Goal: Transaction & Acquisition: Purchase product/service

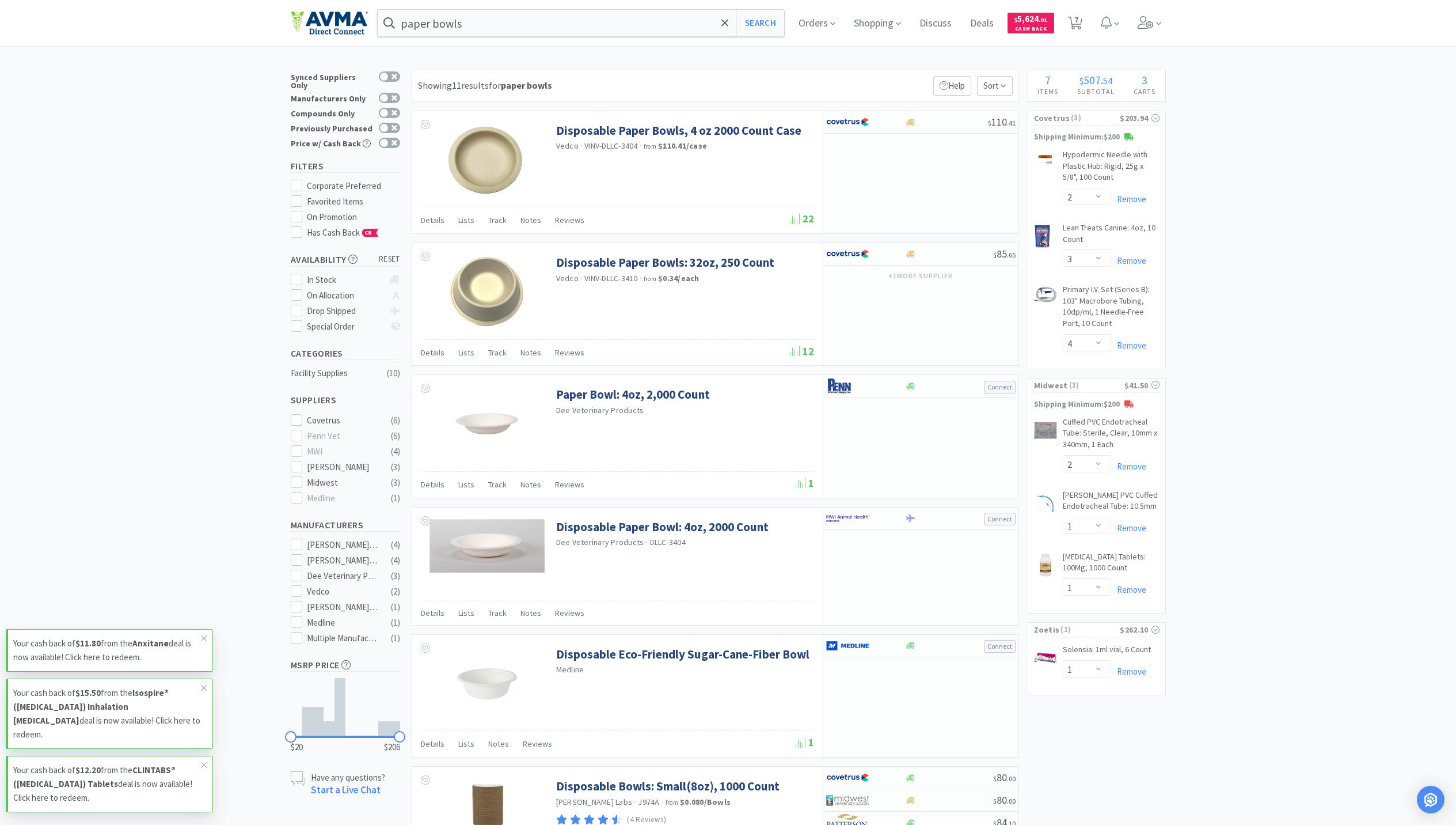
select select "2"
select select "3"
select select "4"
select select "2"
select select "1"
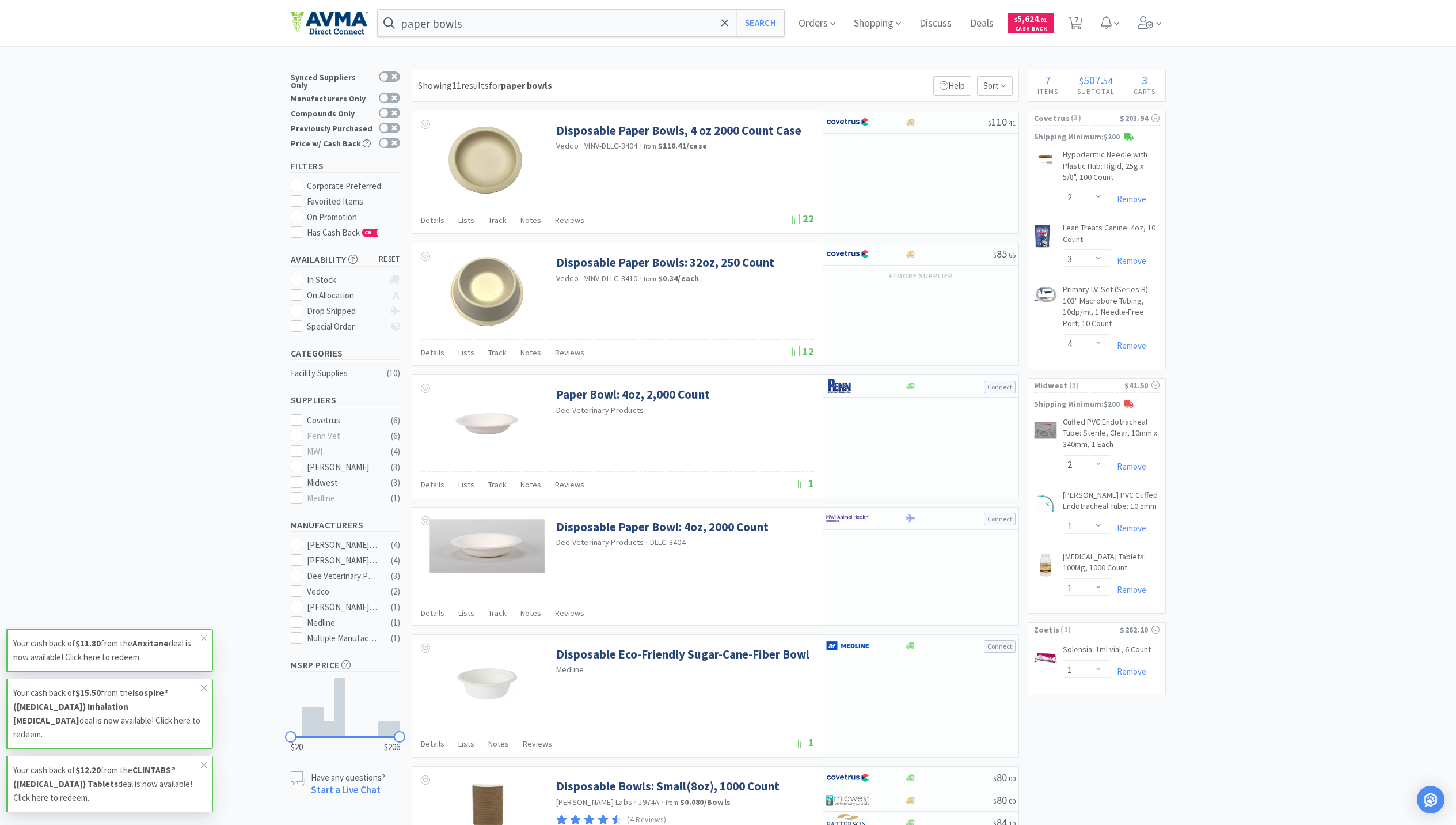
select select "1"
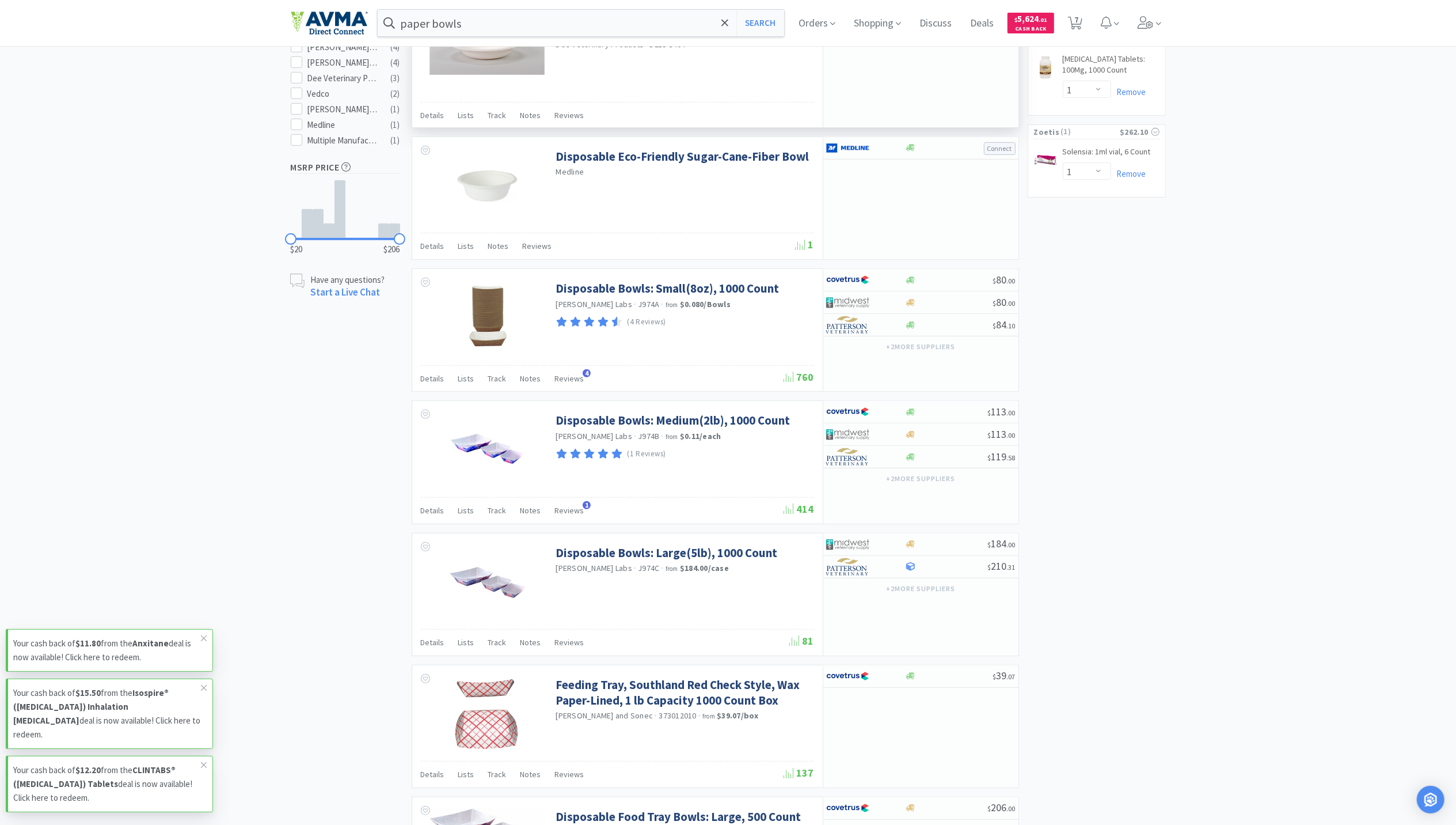
scroll to position [425, 0]
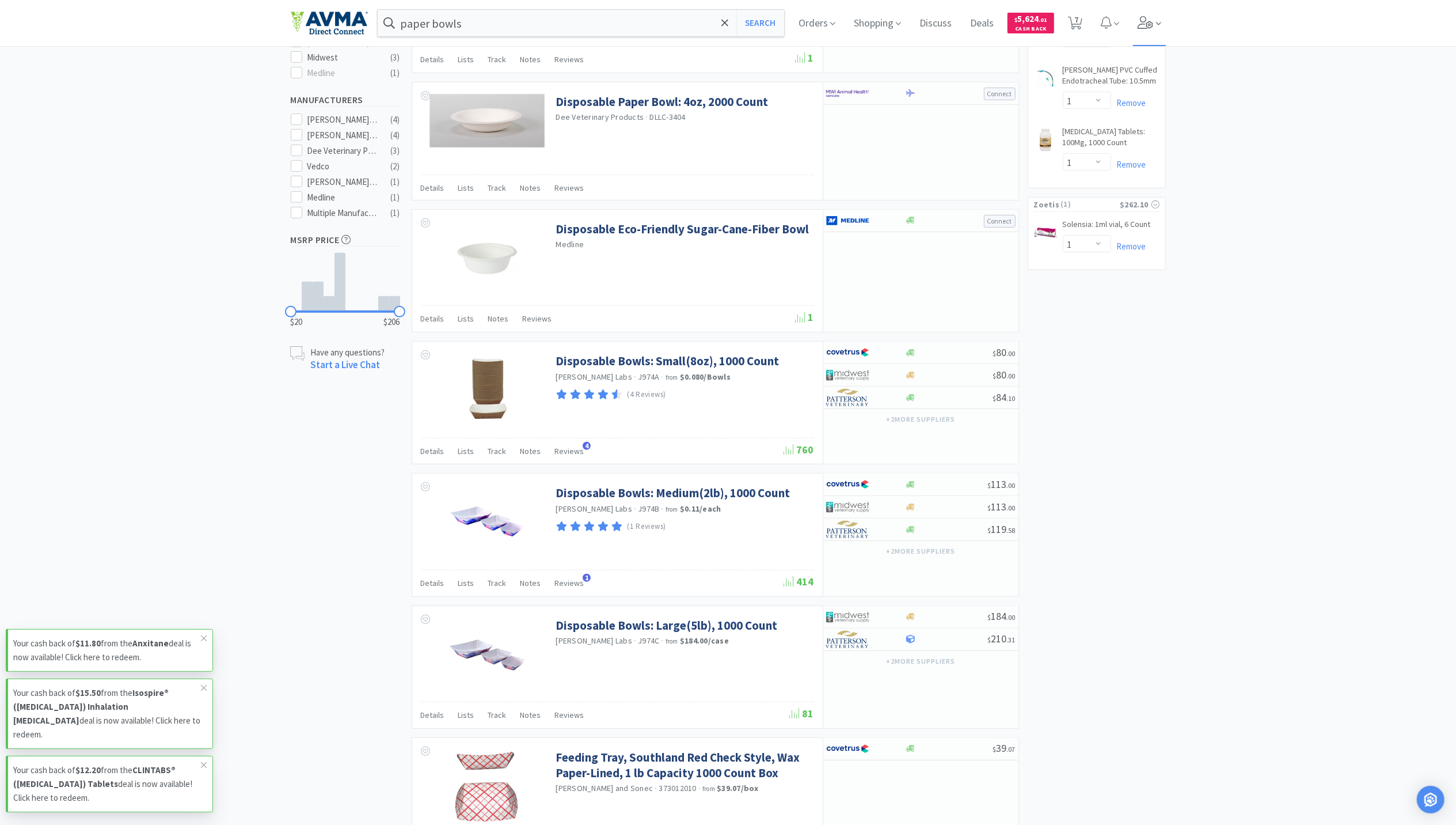
click at [1151, 20] on icon at bounding box center [1146, 22] width 16 height 12
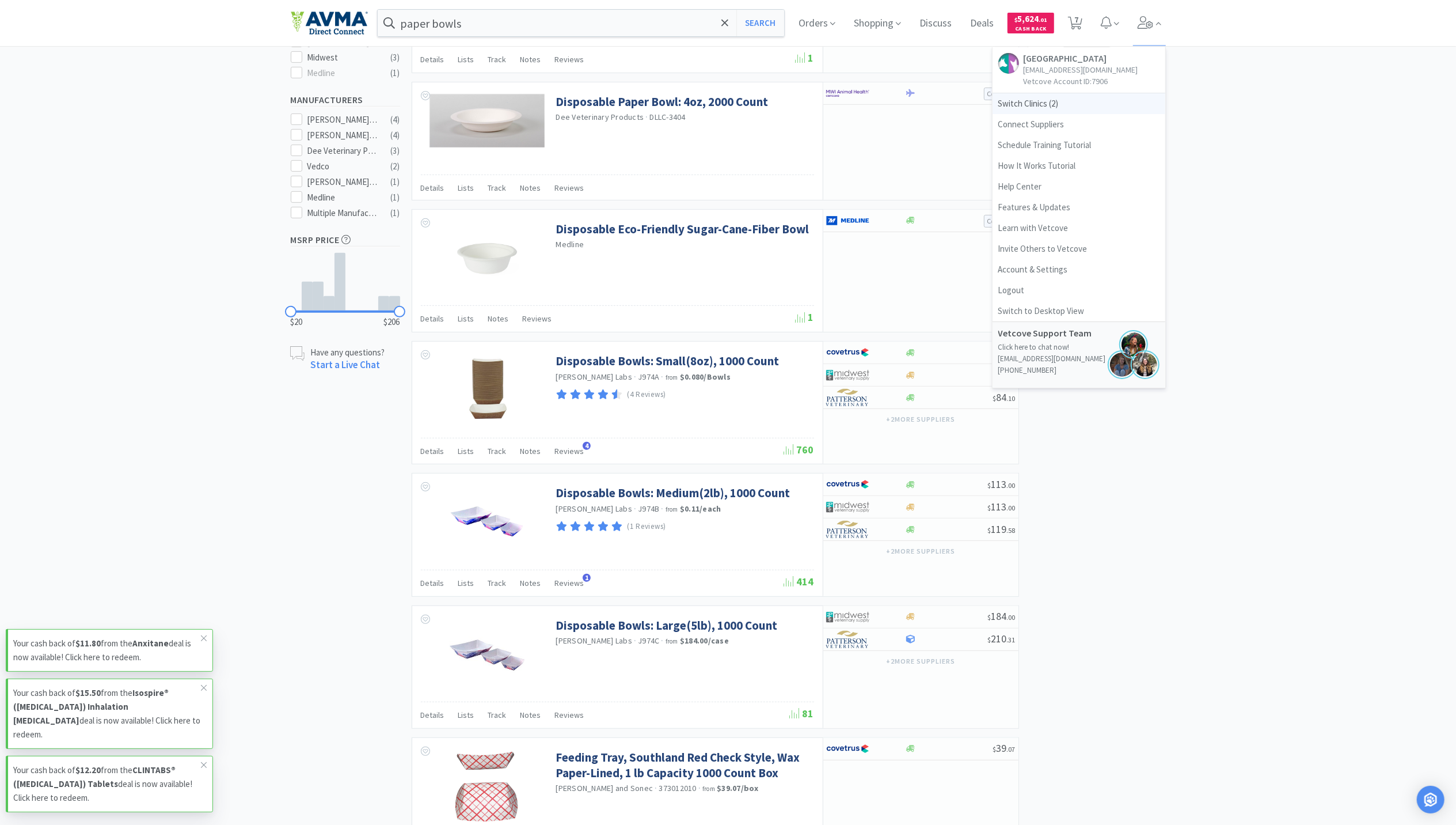
click at [1049, 107] on span "Switch Clinics ( 2 )" at bounding box center [1079, 103] width 173 height 21
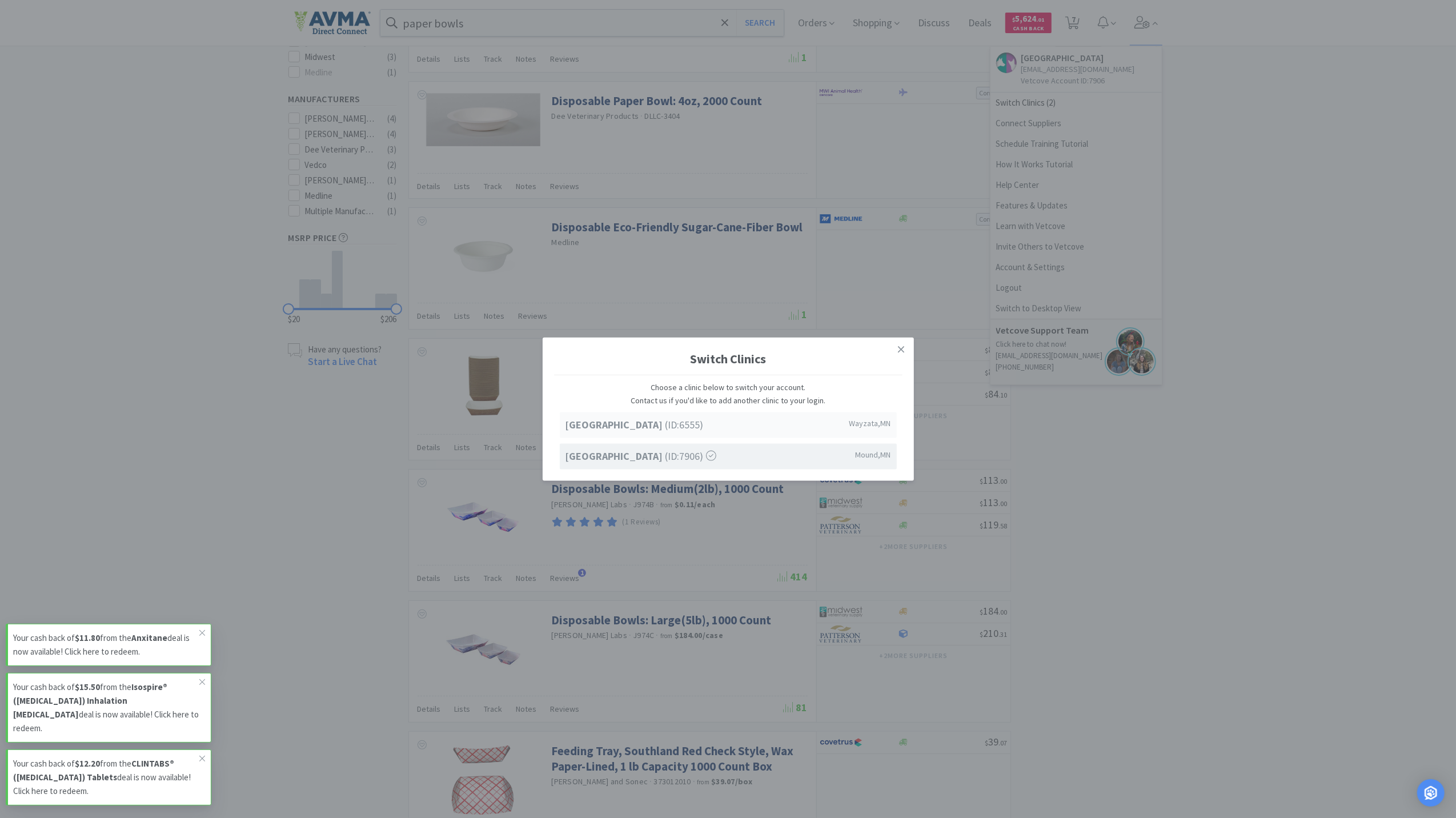
click at [627, 420] on strong "[GEOGRAPHIC_DATA]" at bounding box center [615, 425] width 100 height 13
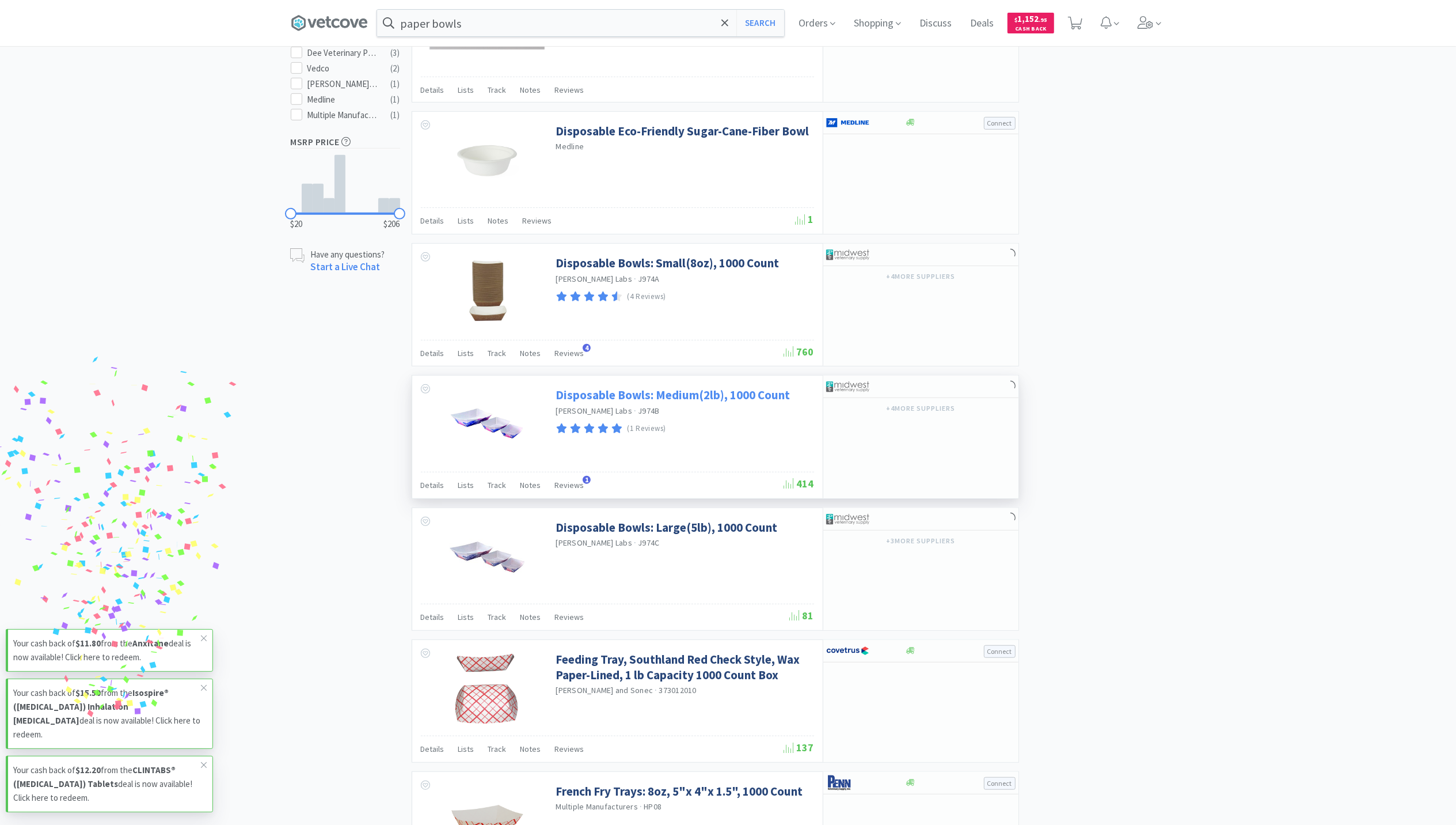
scroll to position [425, 0]
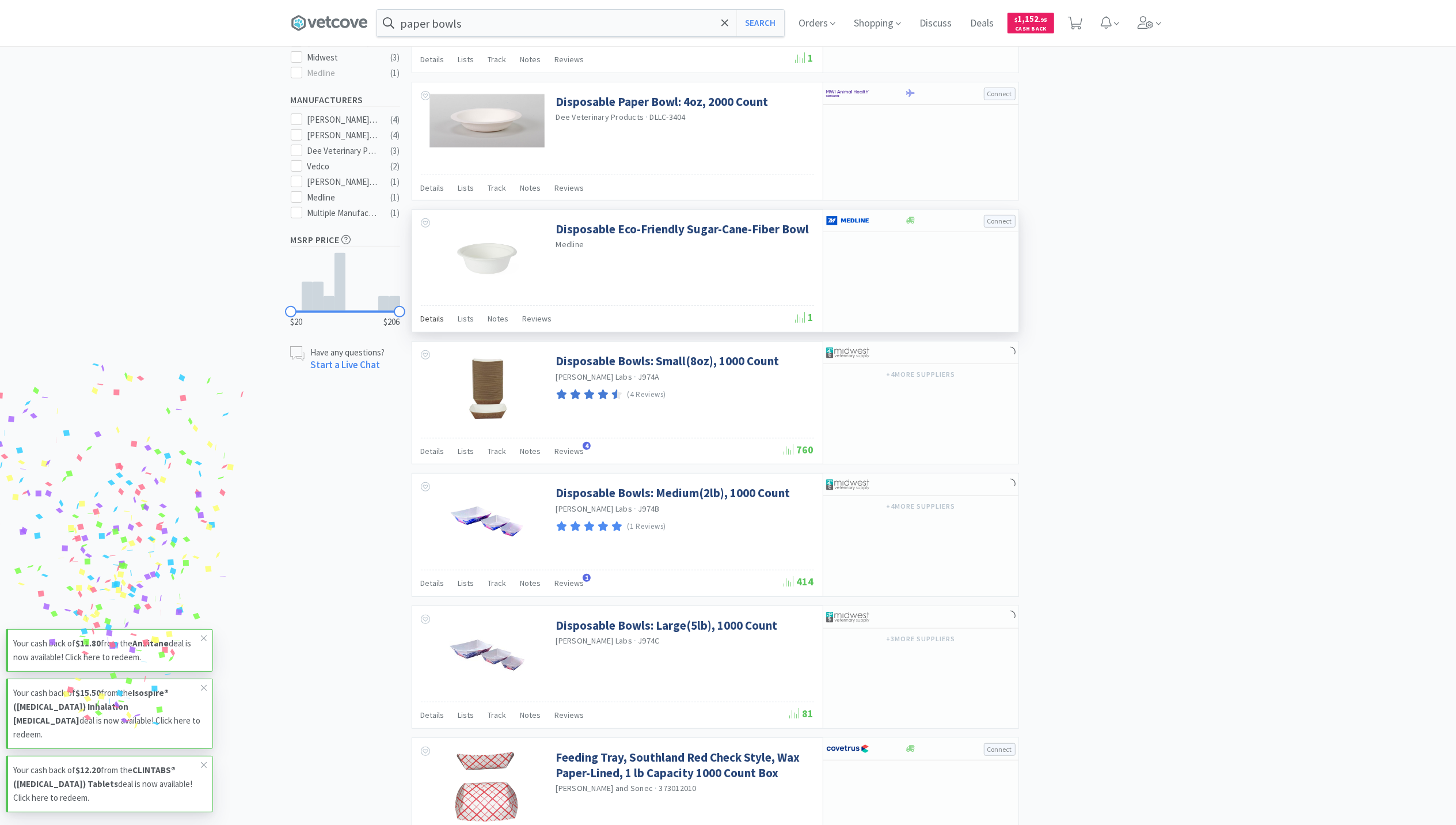
select select "3"
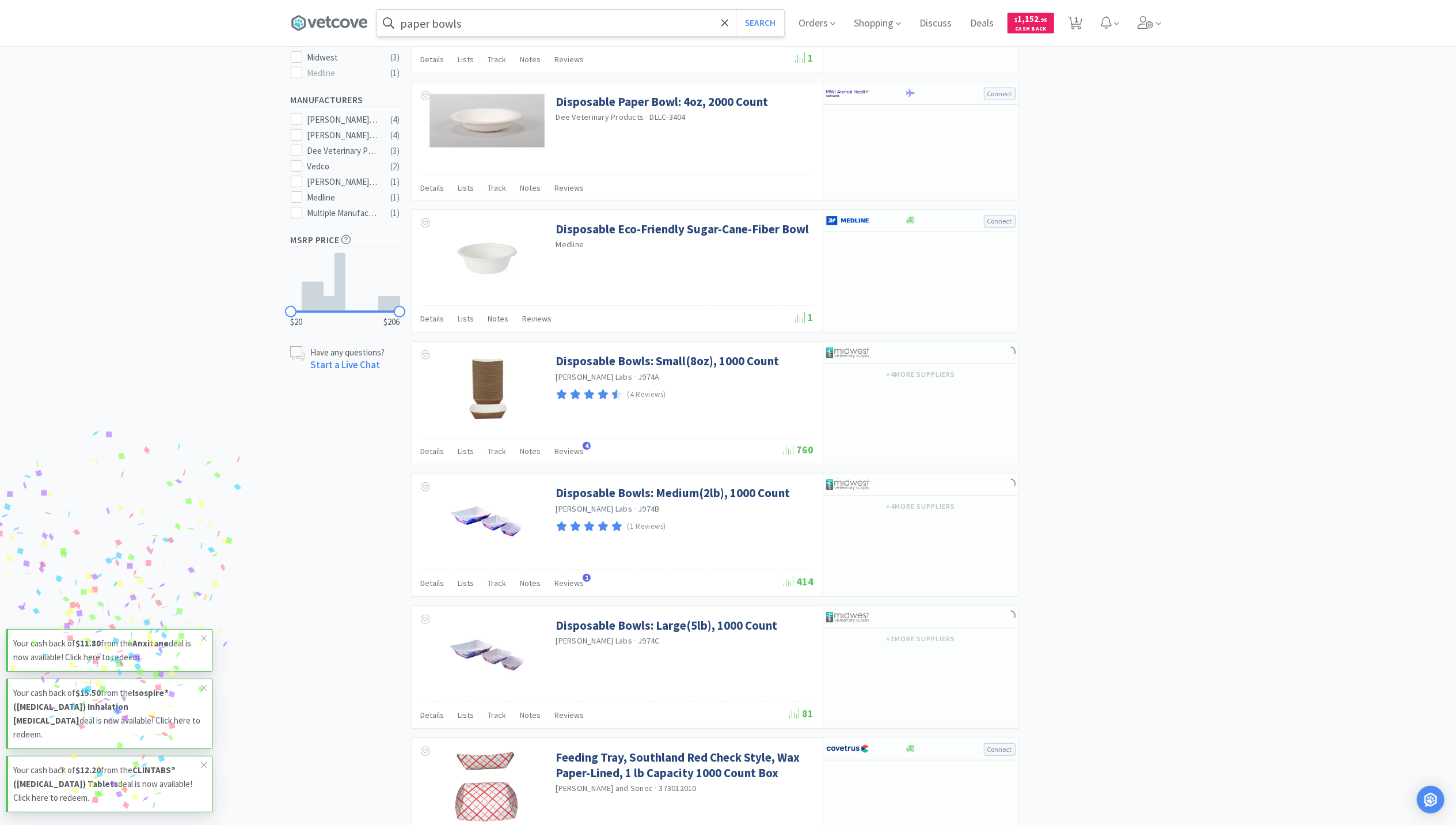
click at [497, 12] on input "paper bowls" at bounding box center [580, 23] width 407 height 27
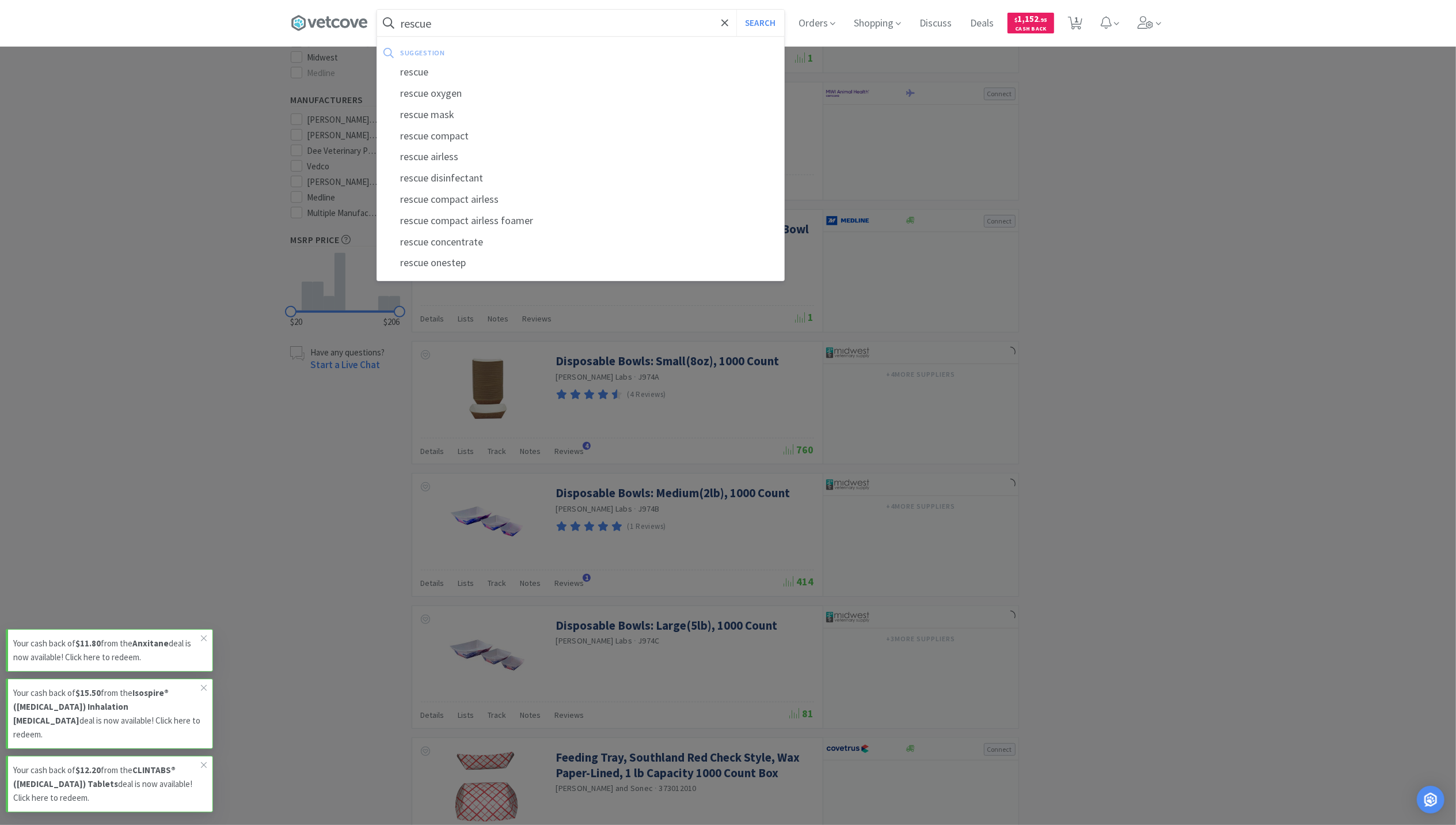
type input "rescue"
click at [736, 10] on button "Search" at bounding box center [760, 23] width 47 height 27
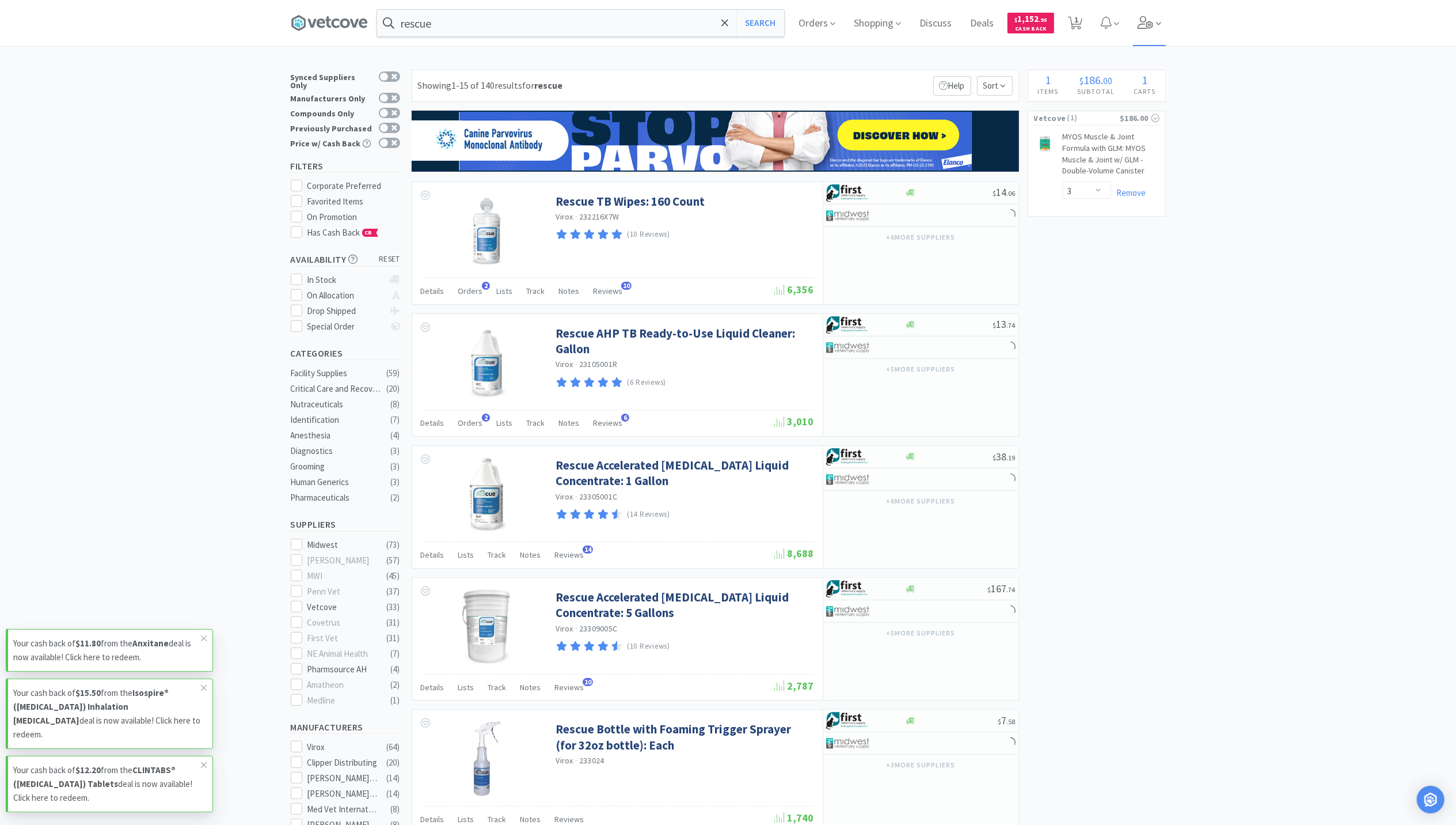
click at [1140, 33] on span at bounding box center [1149, 22] width 32 height 46
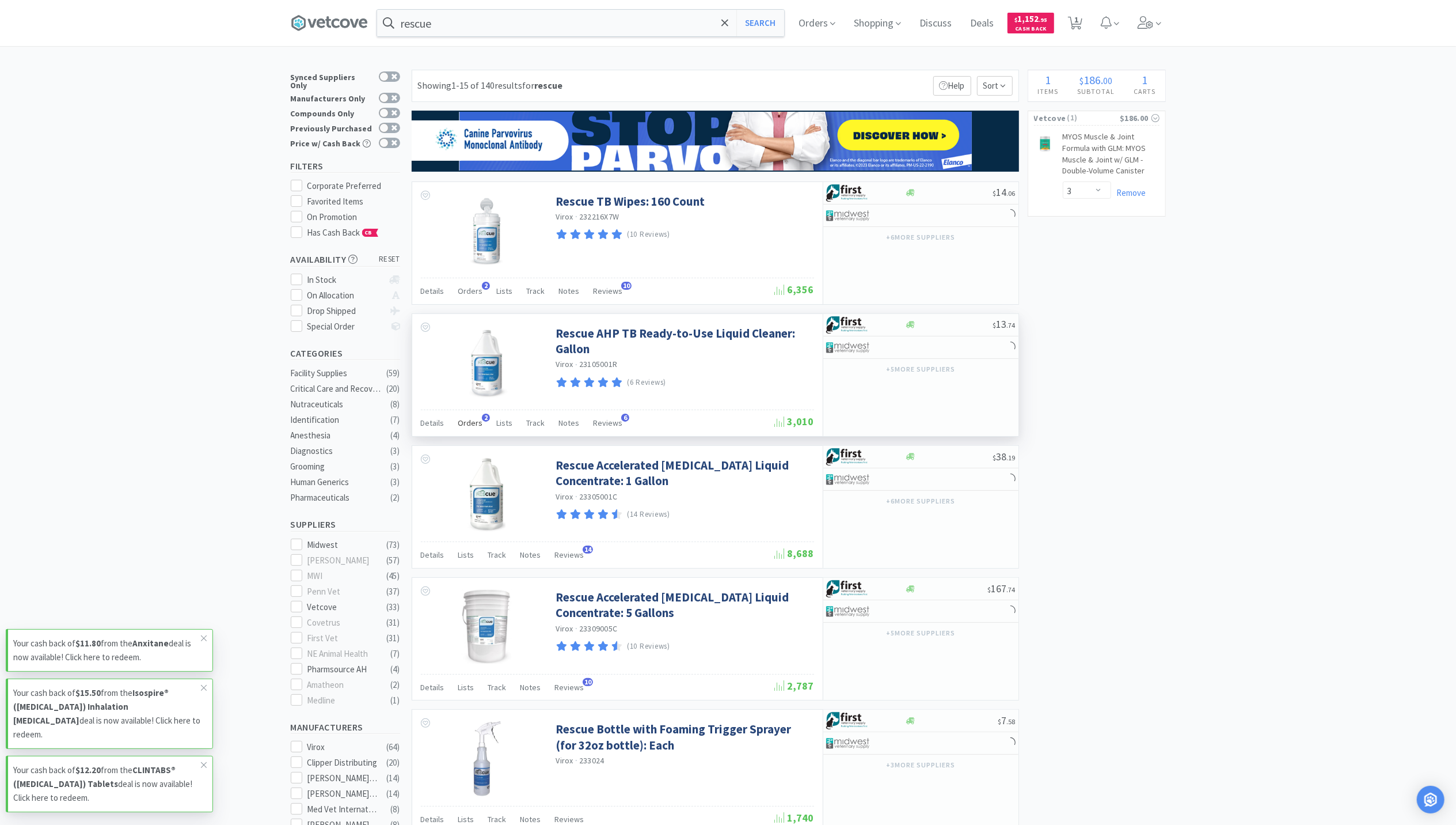
click at [468, 424] on span "Orders" at bounding box center [471, 423] width 25 height 10
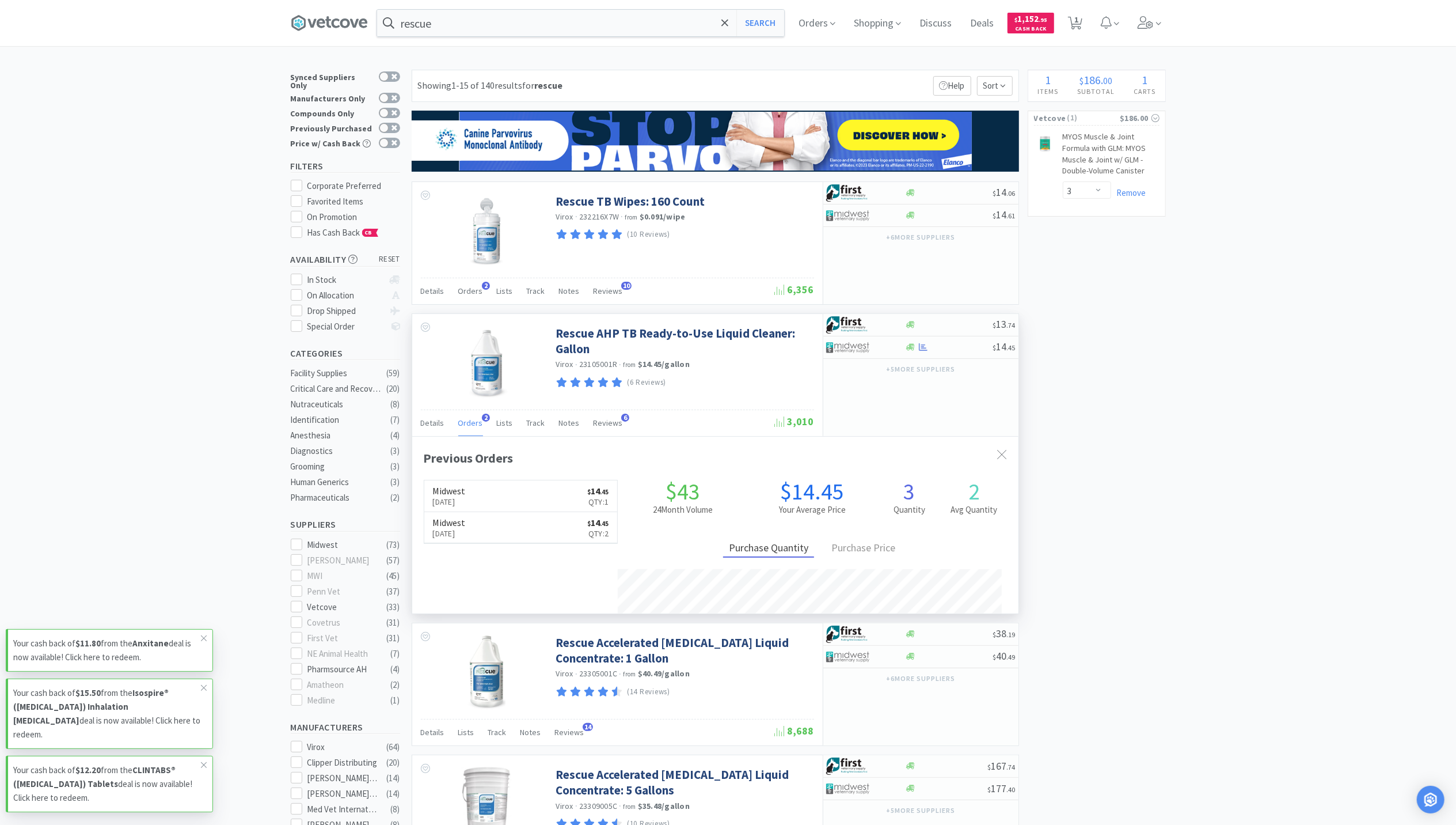
scroll to position [298, 607]
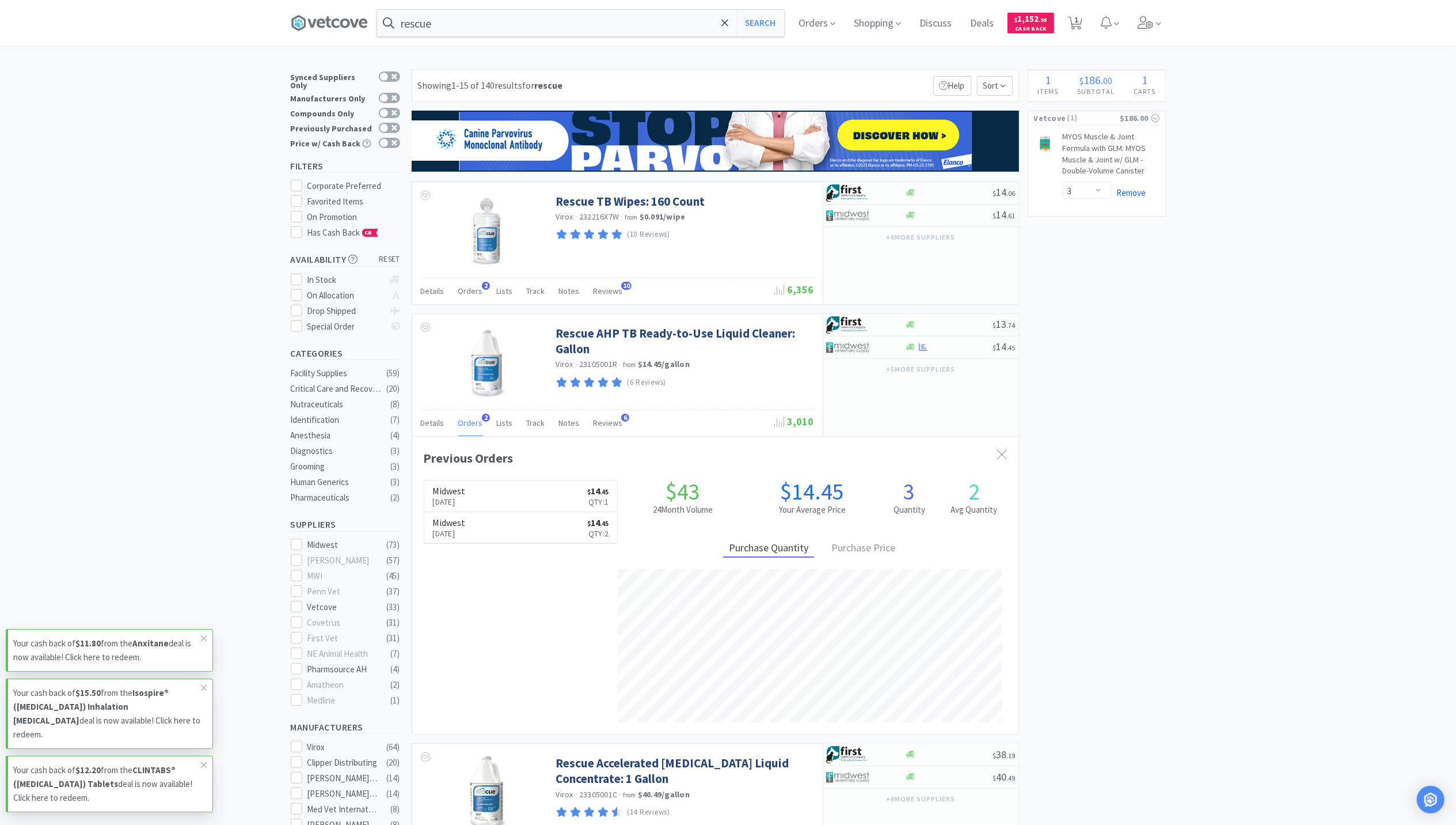
click at [1127, 194] on link "Remove" at bounding box center [1129, 192] width 35 height 11
click at [1140, 22] on span at bounding box center [1149, 22] width 32 height 46
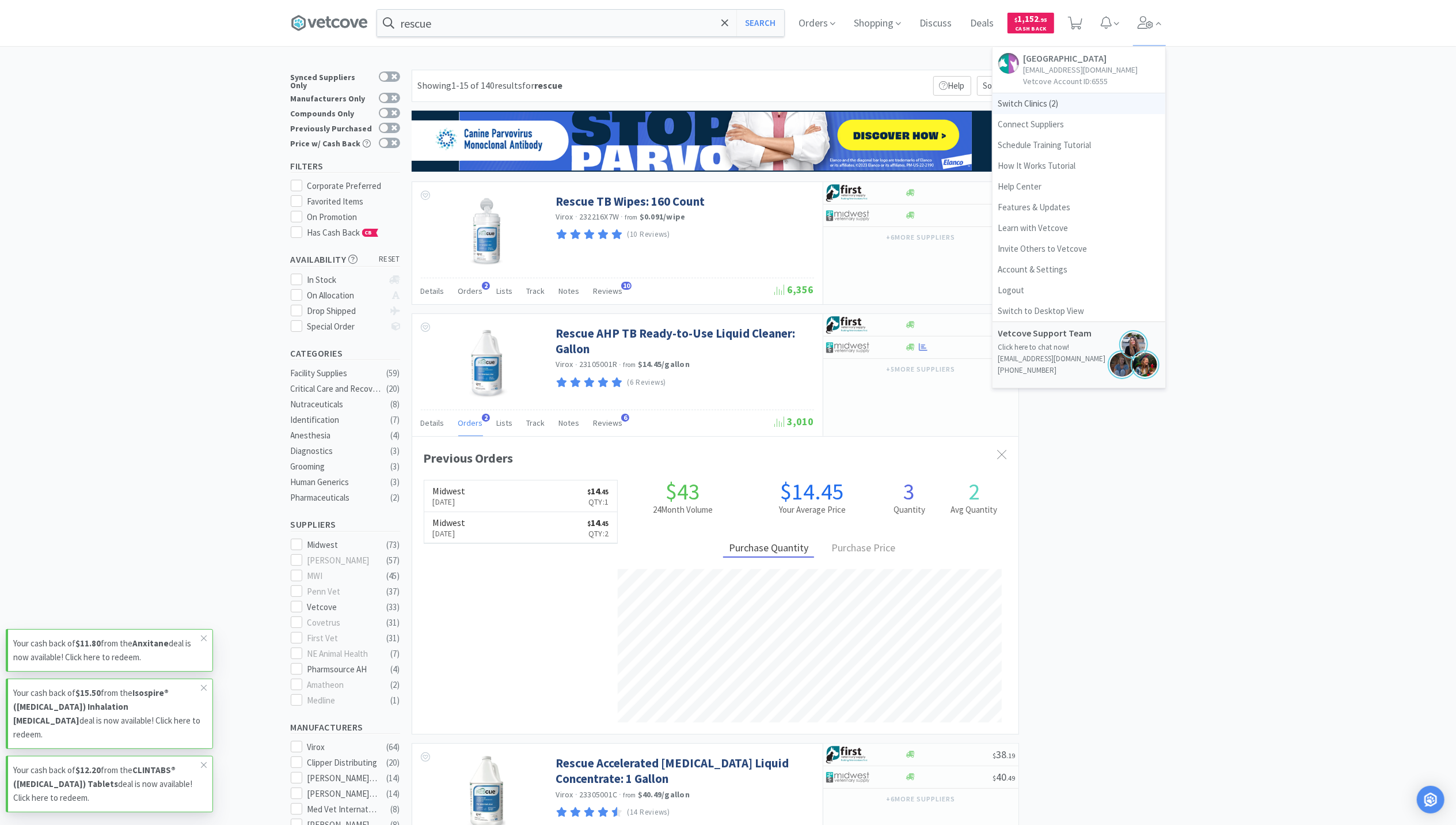
click at [1026, 112] on span "Switch Clinics ( 2 )" at bounding box center [1079, 103] width 173 height 21
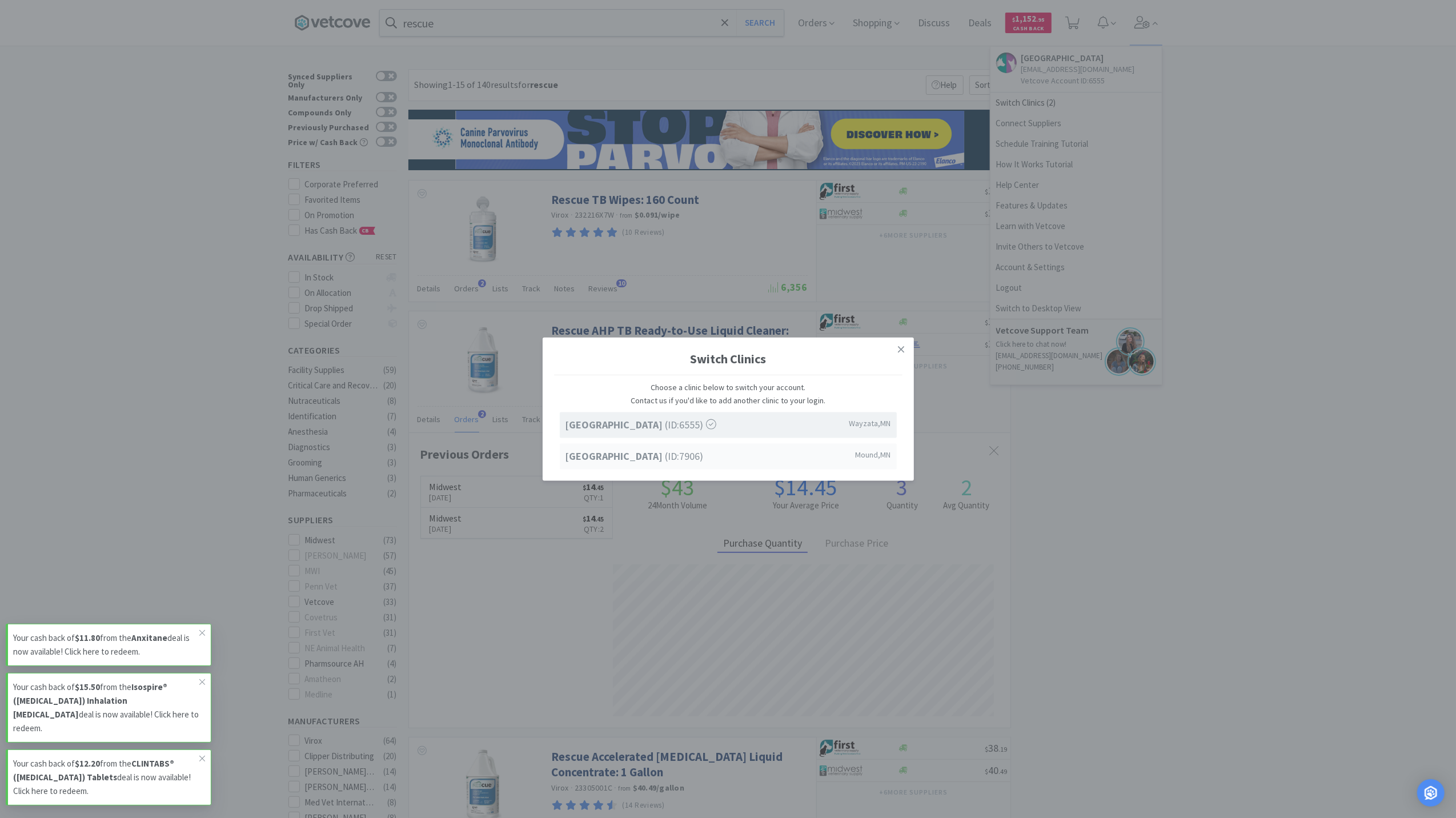
click at [687, 455] on span "Westonka Animal Hospital (ID: 7906 )" at bounding box center [634, 456] width 138 height 17
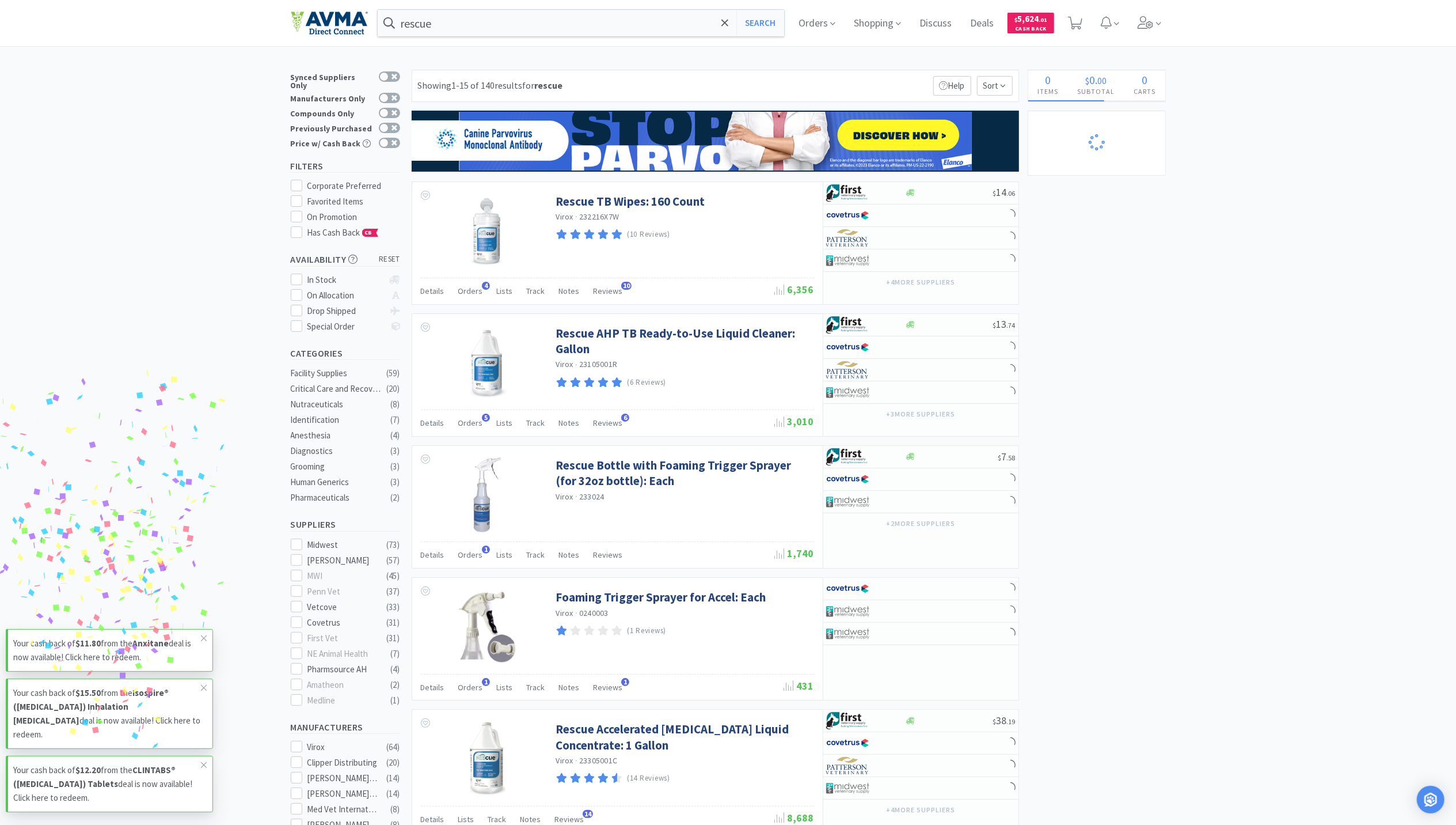
select select "2"
select select "1"
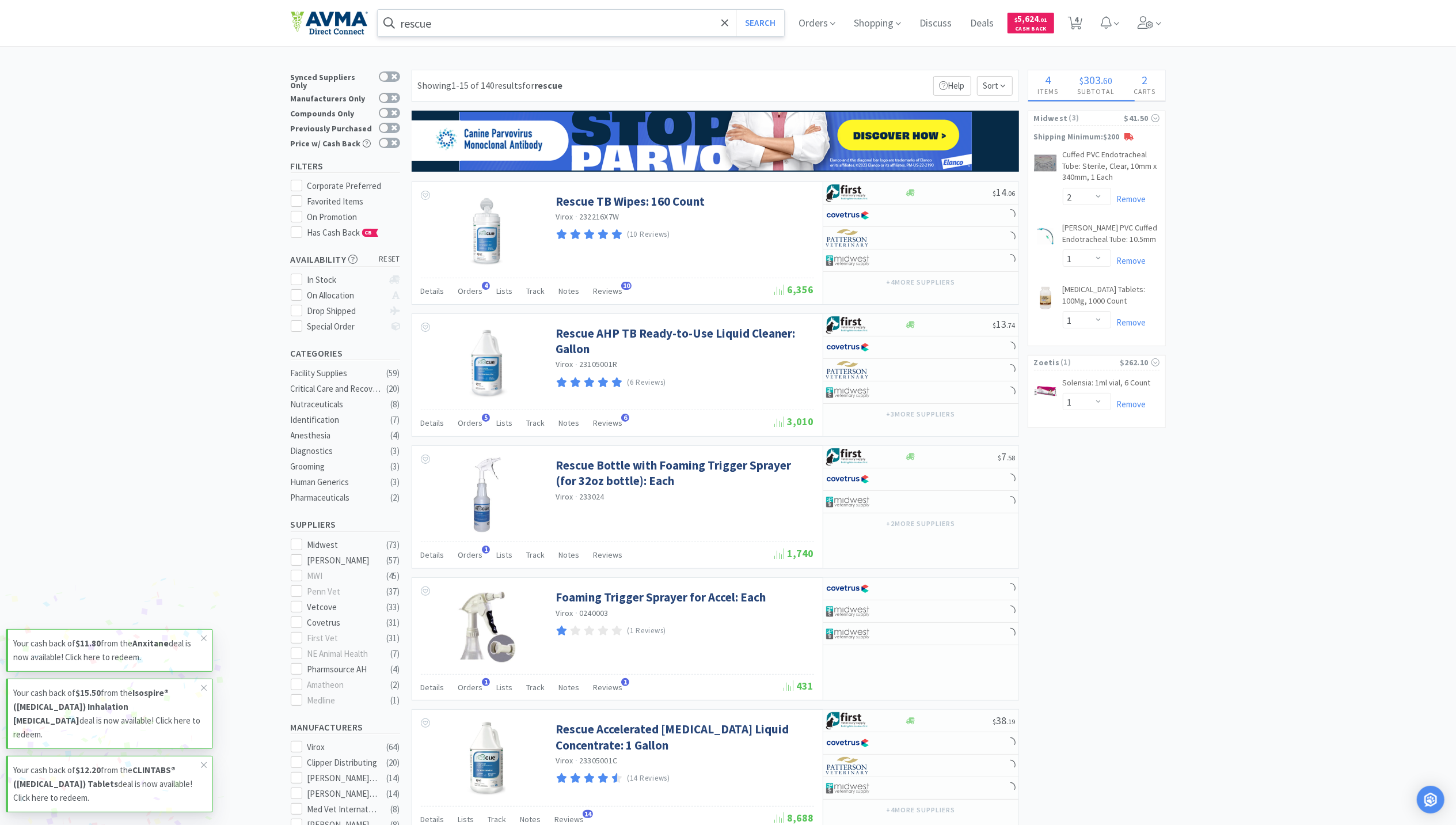
click at [530, 22] on input "rescue" at bounding box center [581, 23] width 407 height 27
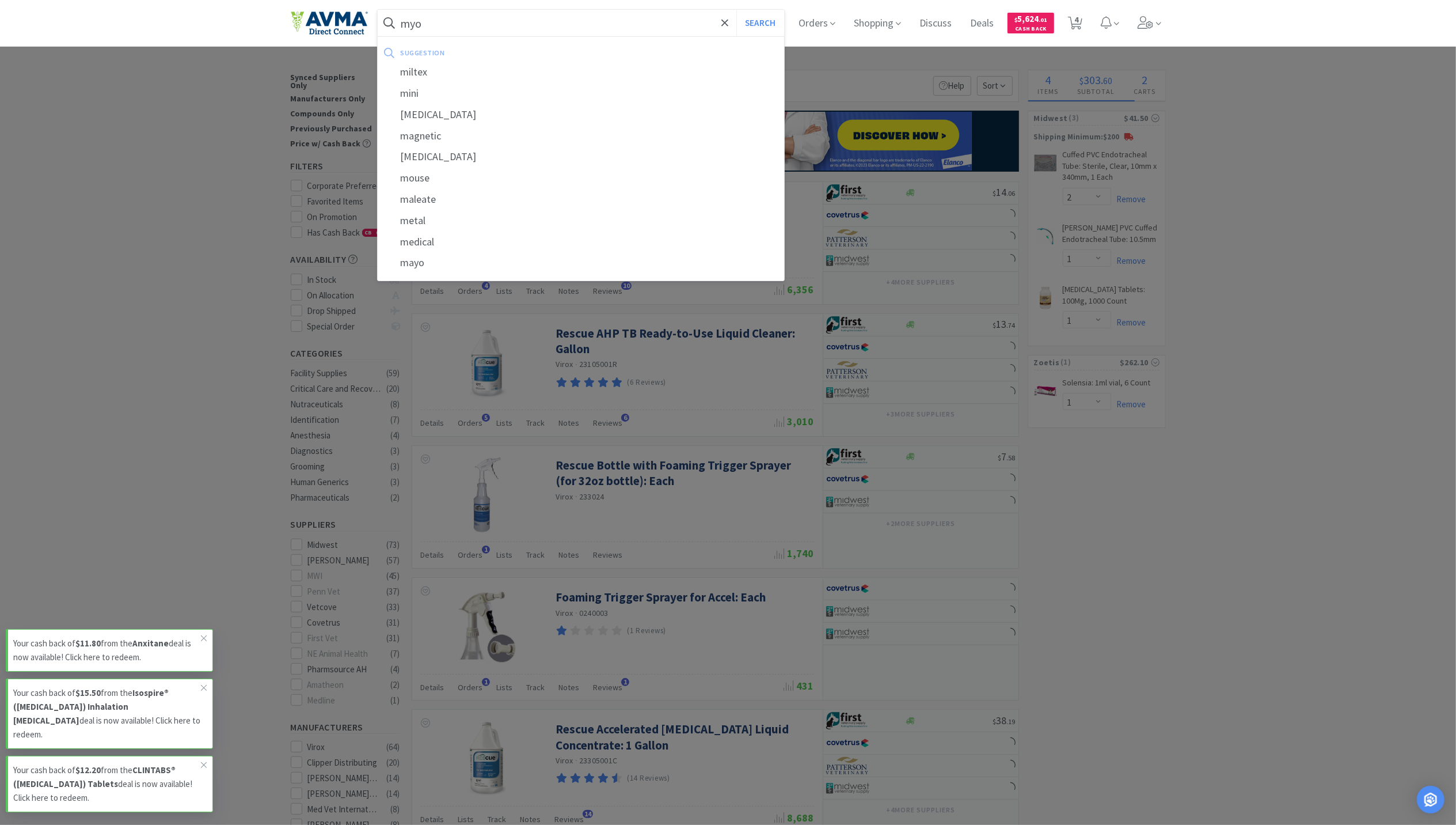
type input "myos"
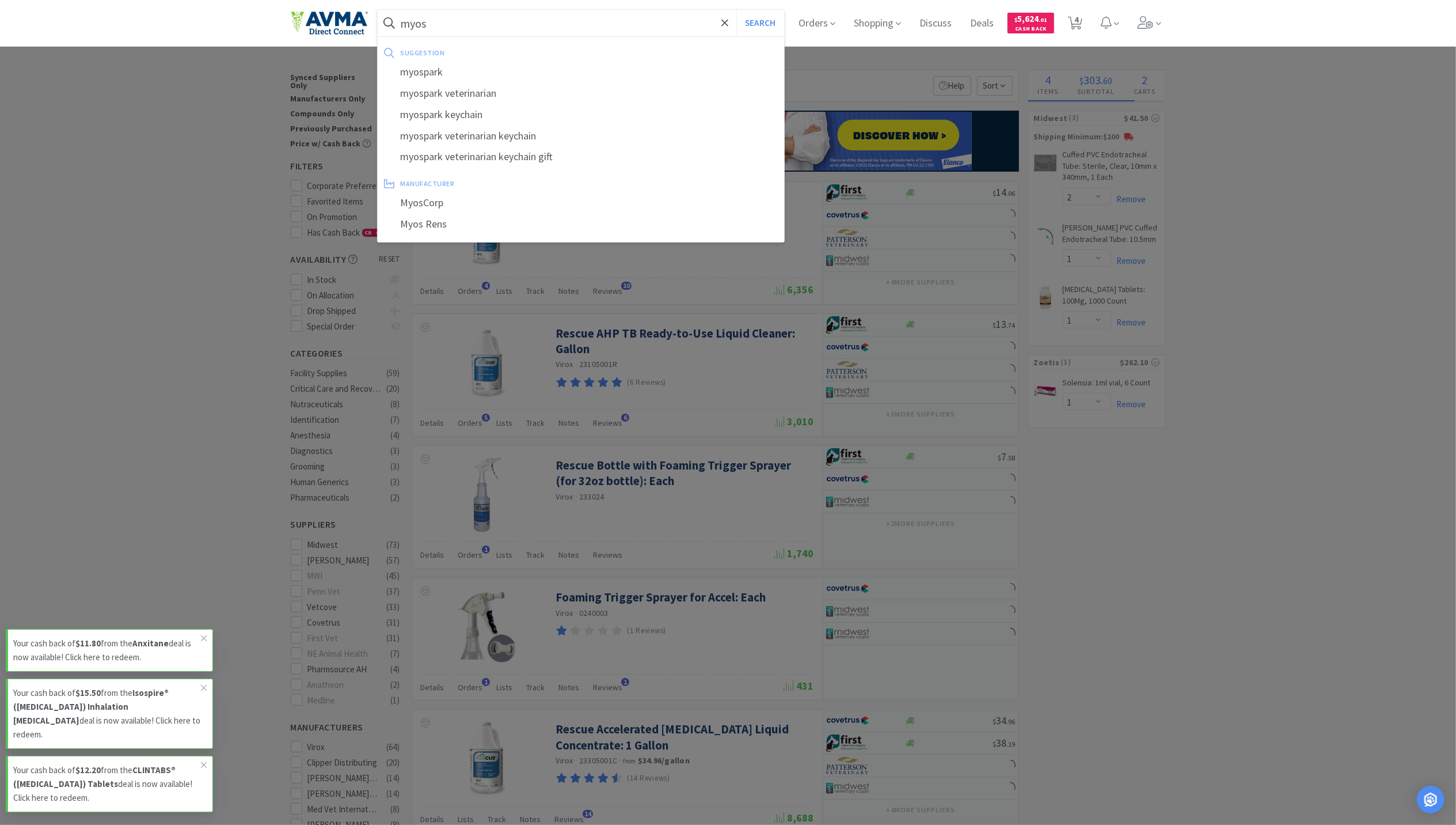
select select "2"
select select "3"
select select "4"
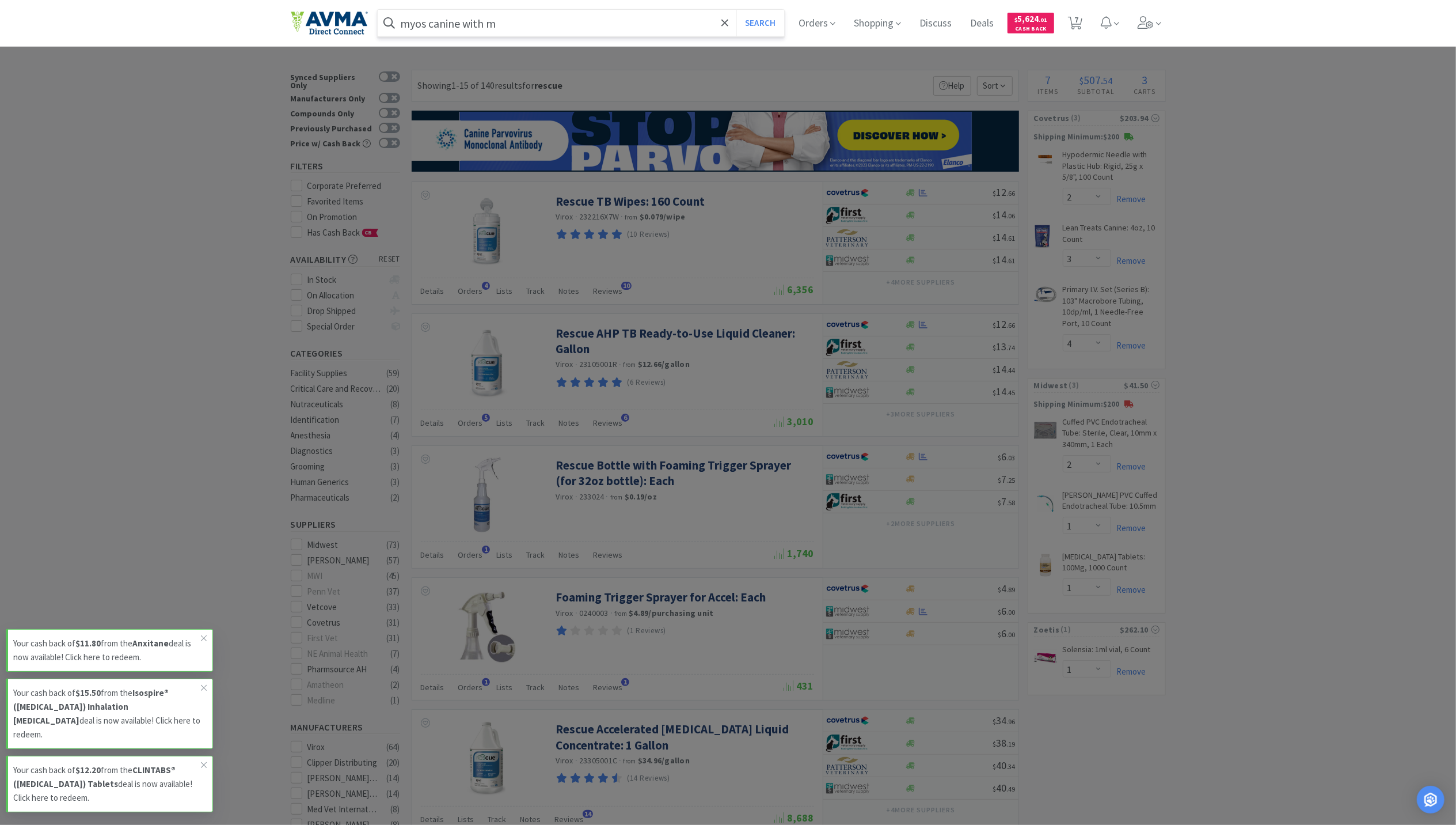
click at [736, 10] on button "Search" at bounding box center [760, 23] width 47 height 27
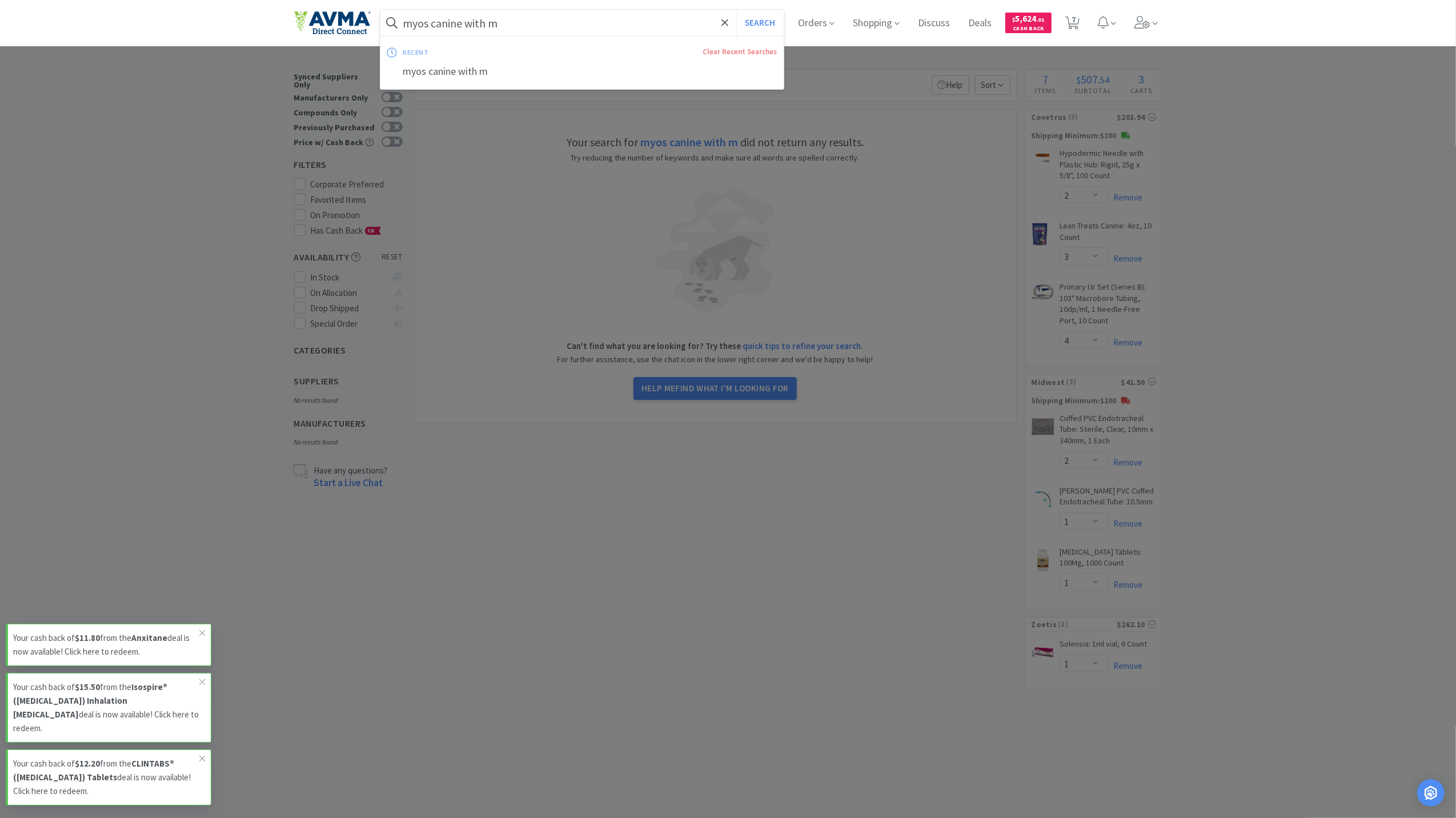
click at [517, 15] on input "myos canine with m" at bounding box center [582, 23] width 404 height 26
click at [508, 18] on input "myos canine with m" at bounding box center [582, 23] width 404 height 26
click at [505, 19] on input "myos canine with m" at bounding box center [582, 23] width 404 height 26
click at [499, 23] on input "myos canine with m" at bounding box center [582, 23] width 404 height 26
click at [736, 10] on button "Search" at bounding box center [759, 23] width 47 height 26
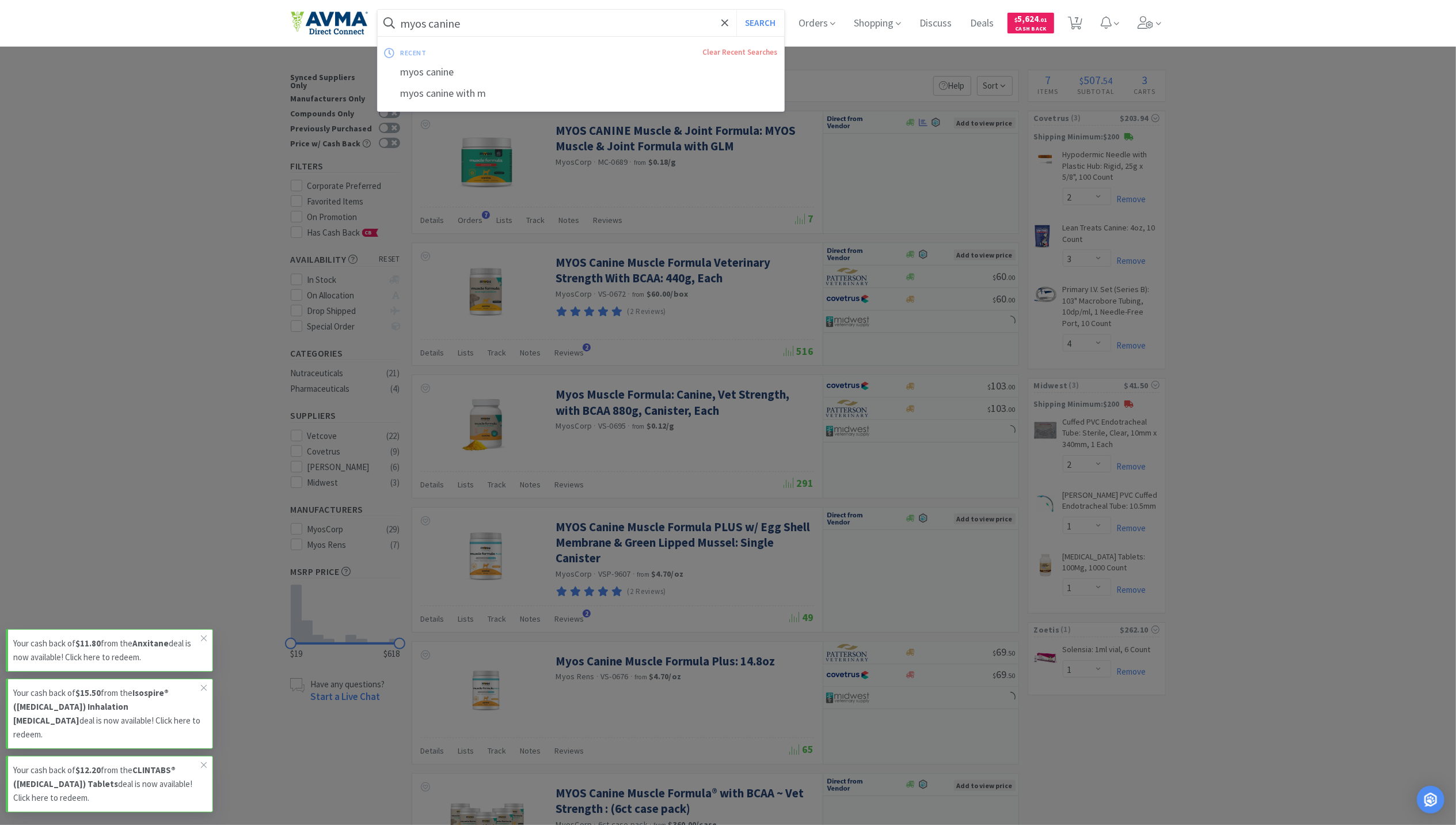
click at [433, 25] on input "myos canine" at bounding box center [581, 23] width 407 height 27
click at [435, 24] on input "myos canine" at bounding box center [581, 23] width 407 height 27
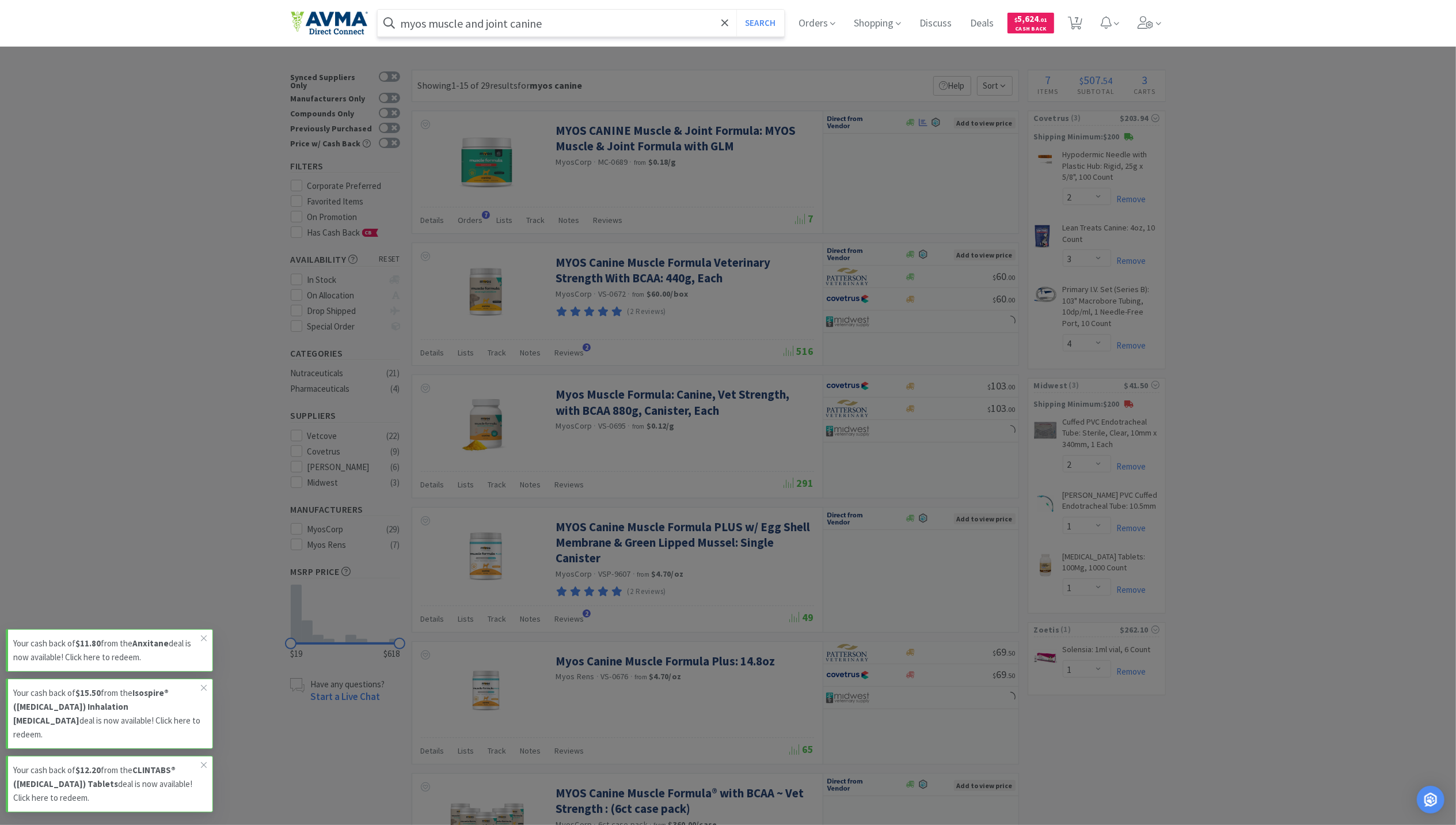
type input "myos muscle and joint canine"
click at [736, 10] on button "Search" at bounding box center [760, 23] width 47 height 27
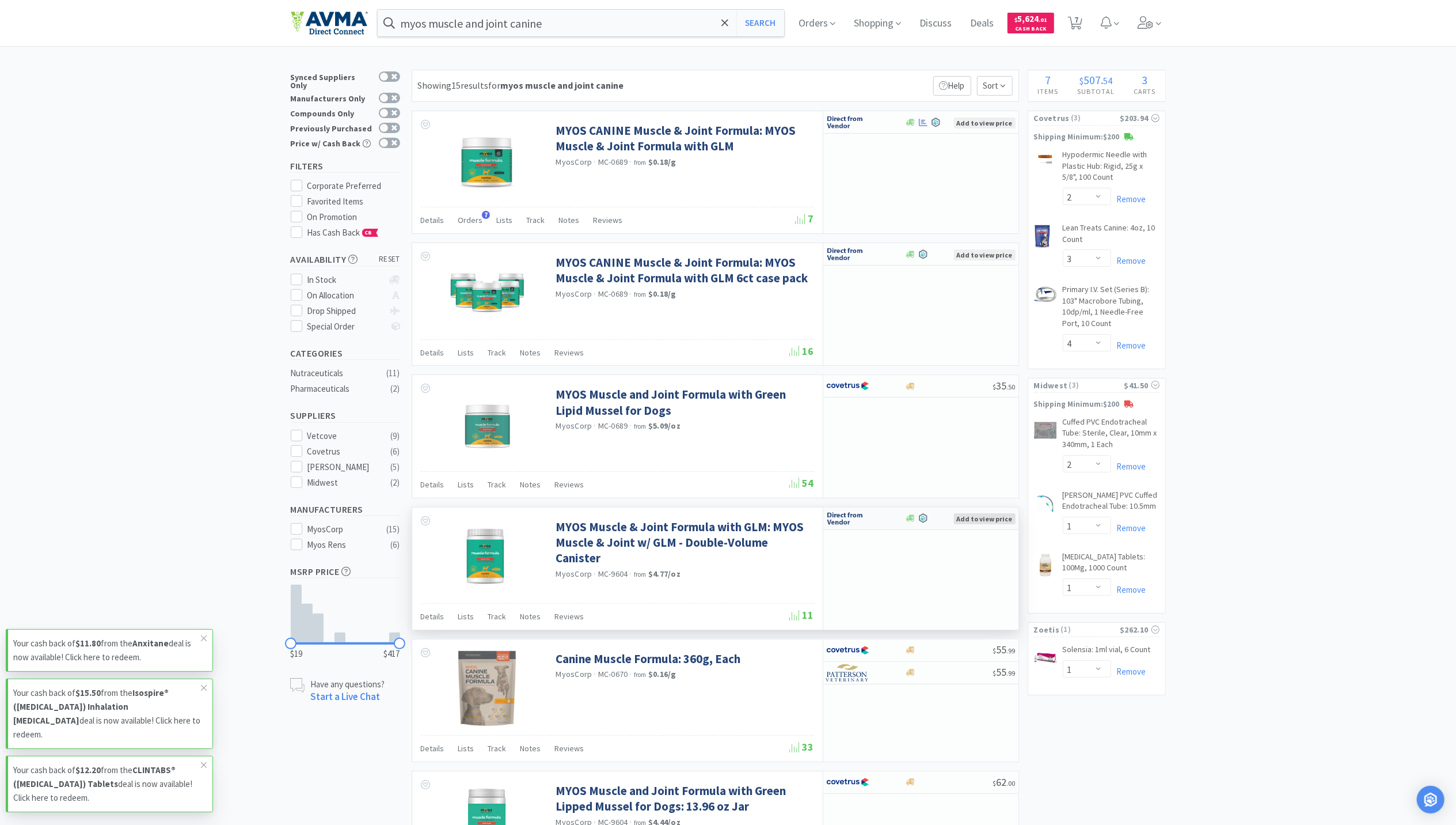
click at [998, 524] on span "Add to view price" at bounding box center [985, 519] width 62 height 11
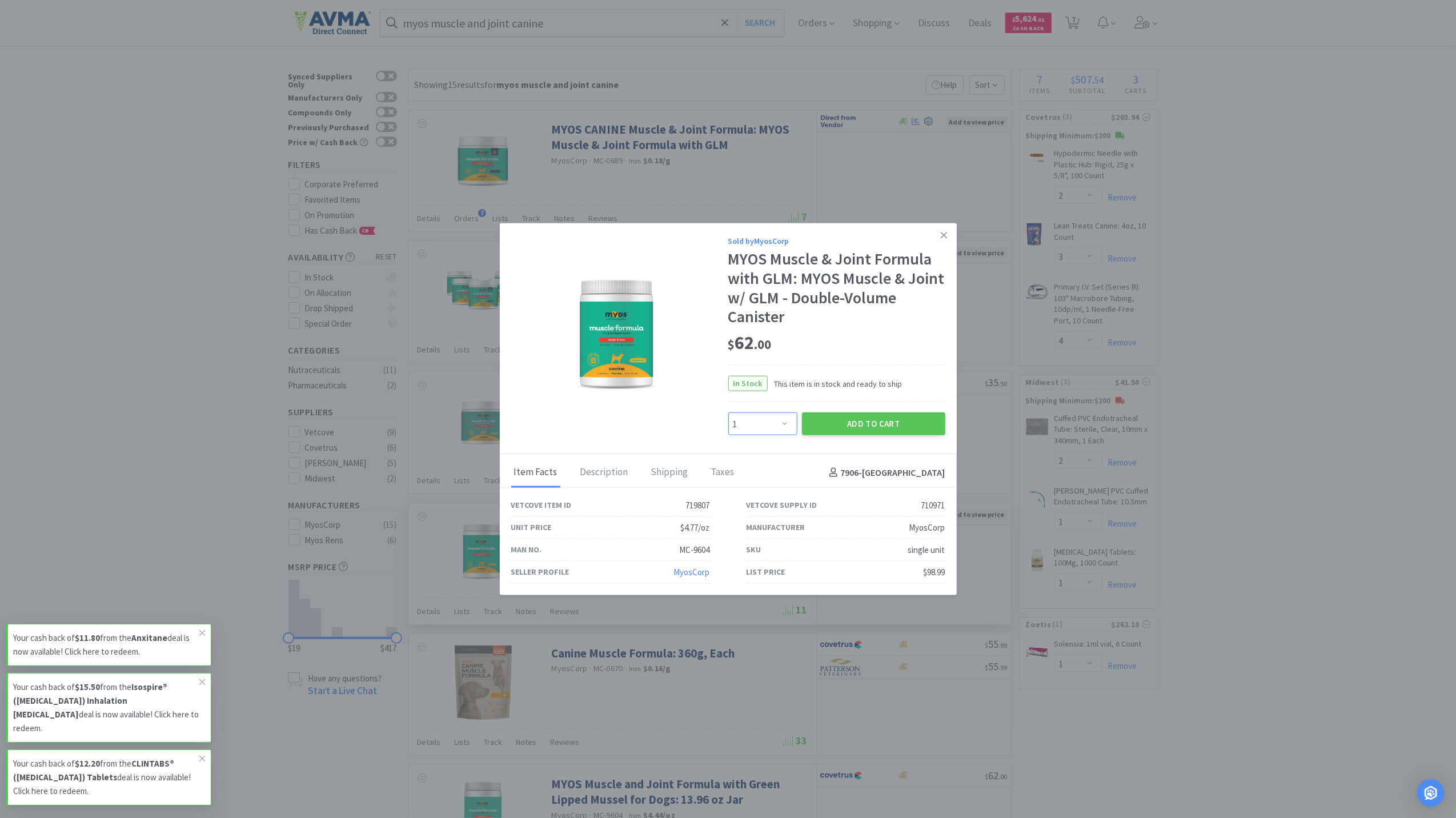
click at [789, 425] on select "Enter Quantity 1 2 3 4 5 6 7 8 9 10 11 12 13 14 15 16 17 18 19 20 Enter Quantity" at bounding box center [763, 424] width 69 height 23
select select "4"
click at [728, 413] on select "Enter Quantity 1 2 3 4 5 6 7 8 9 10 11 12 13 14 15 16 17 18 19 20 Enter Quantity" at bounding box center [763, 424] width 69 height 23
click at [862, 423] on button "Add to Cart" at bounding box center [874, 424] width 144 height 23
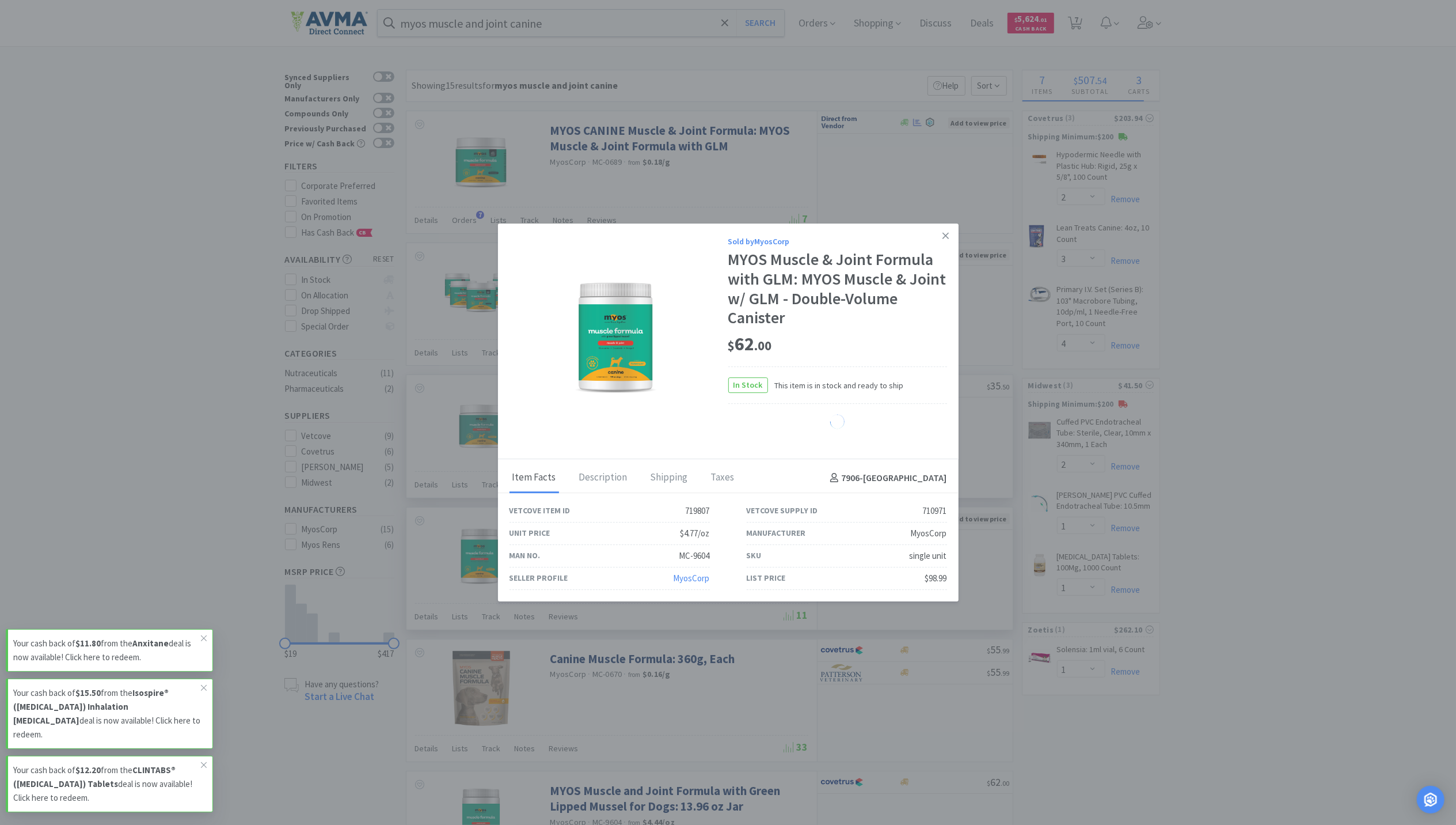
select select "4"
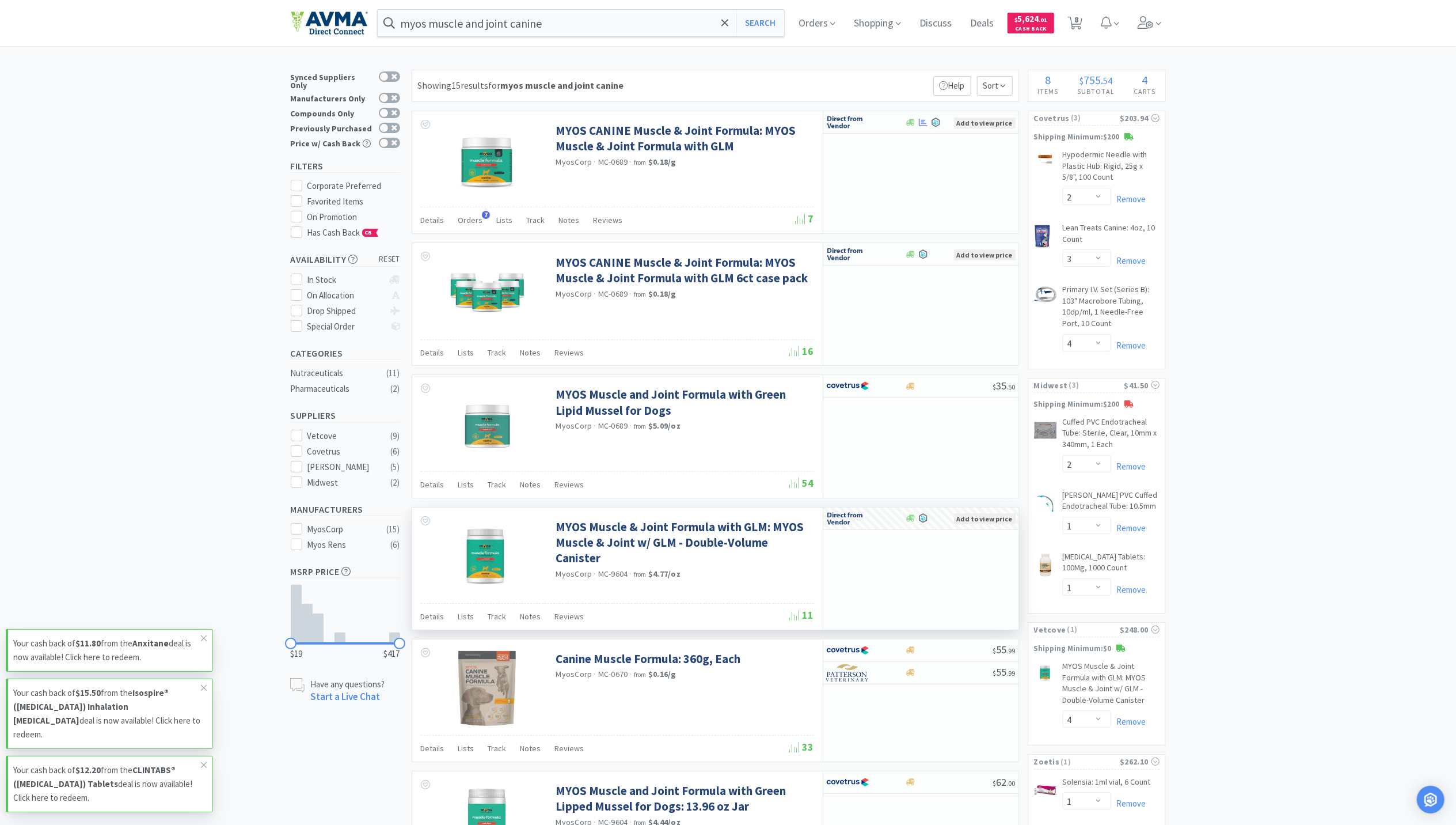
click at [1161, 22] on icon at bounding box center [1159, 23] width 5 height 10
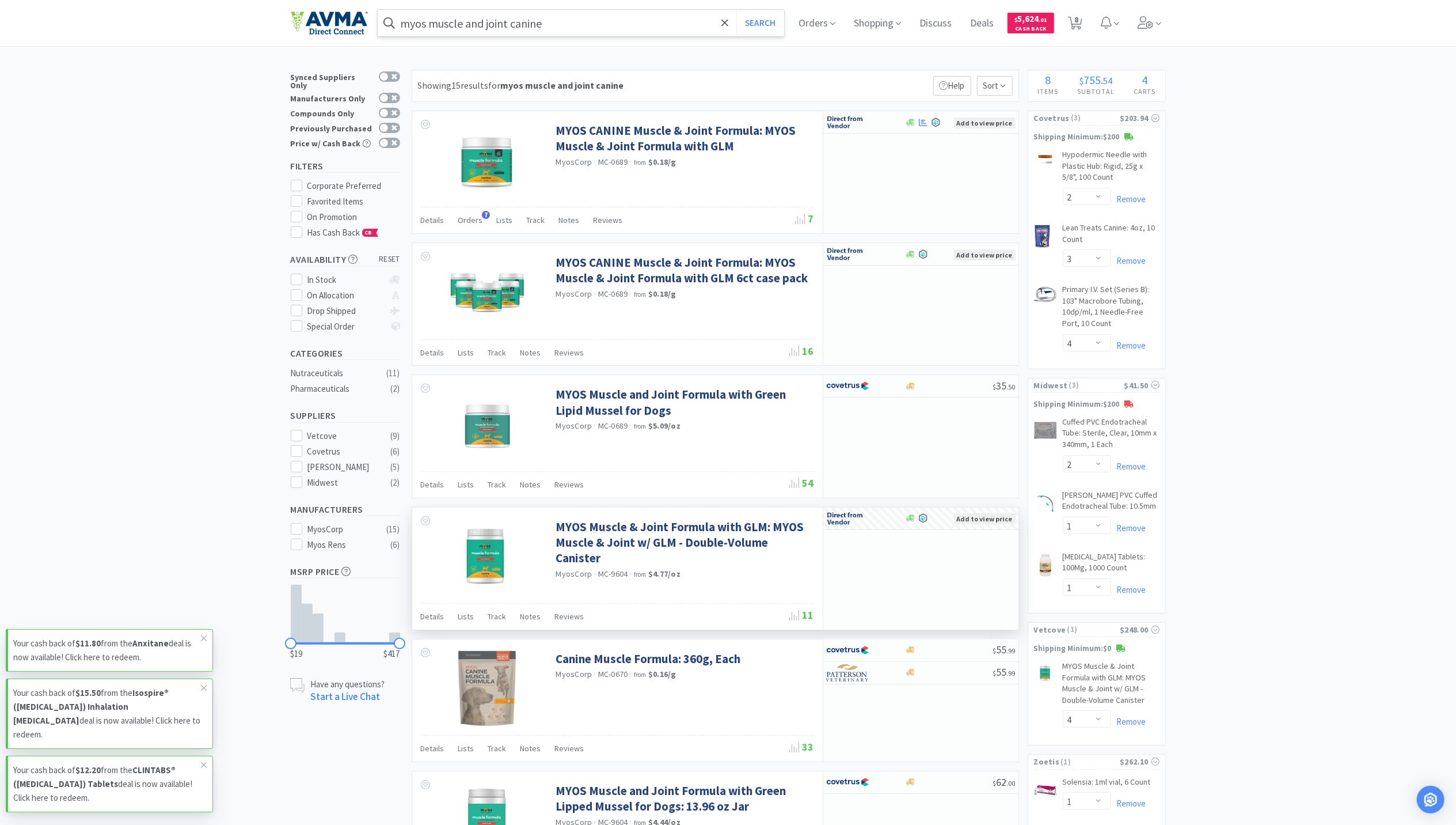
click at [599, 27] on input "myos muscle and joint canine" at bounding box center [581, 23] width 407 height 27
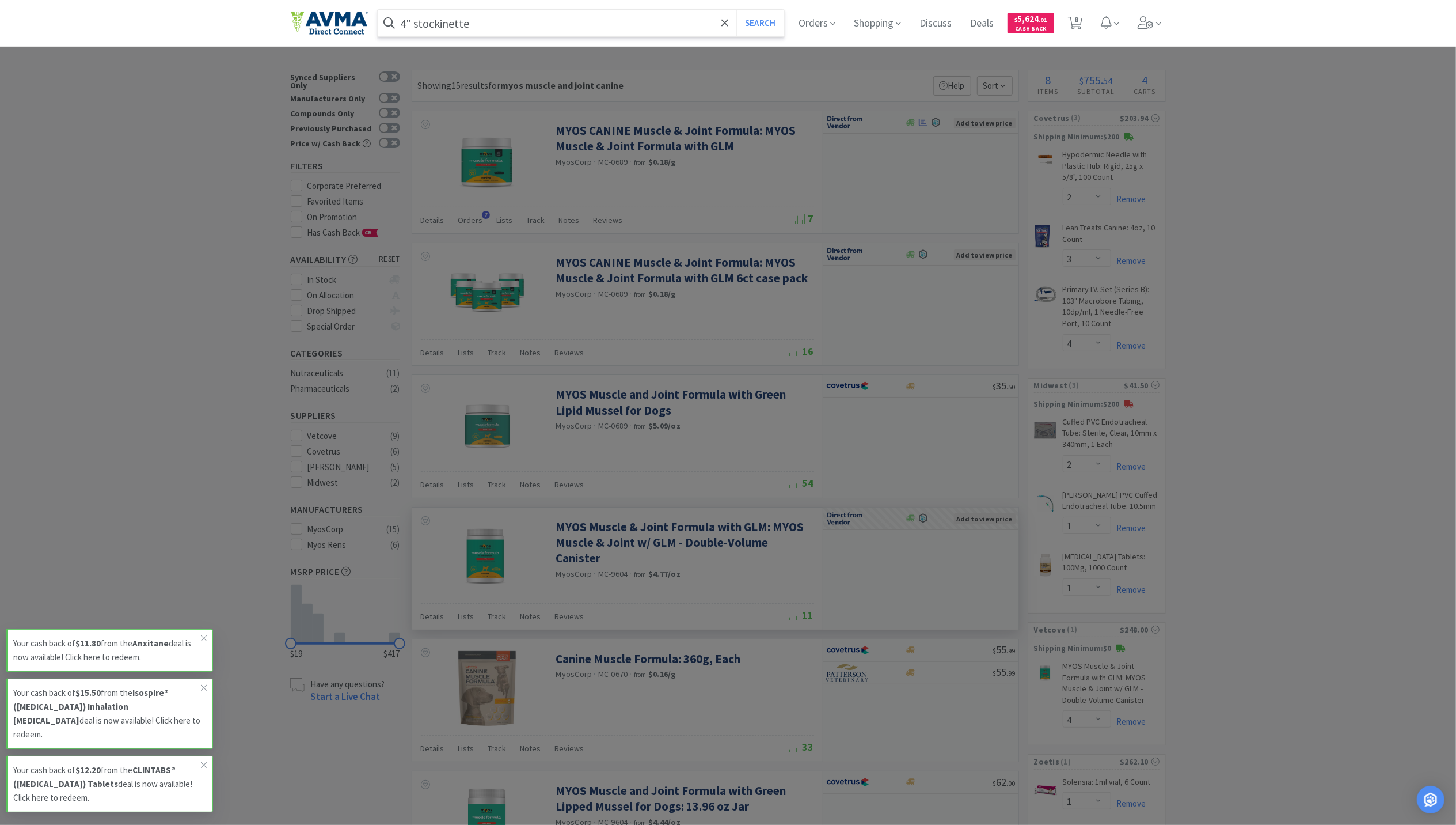
type input "4" stockinette"
click at [736, 10] on button "Search" at bounding box center [760, 23] width 47 height 27
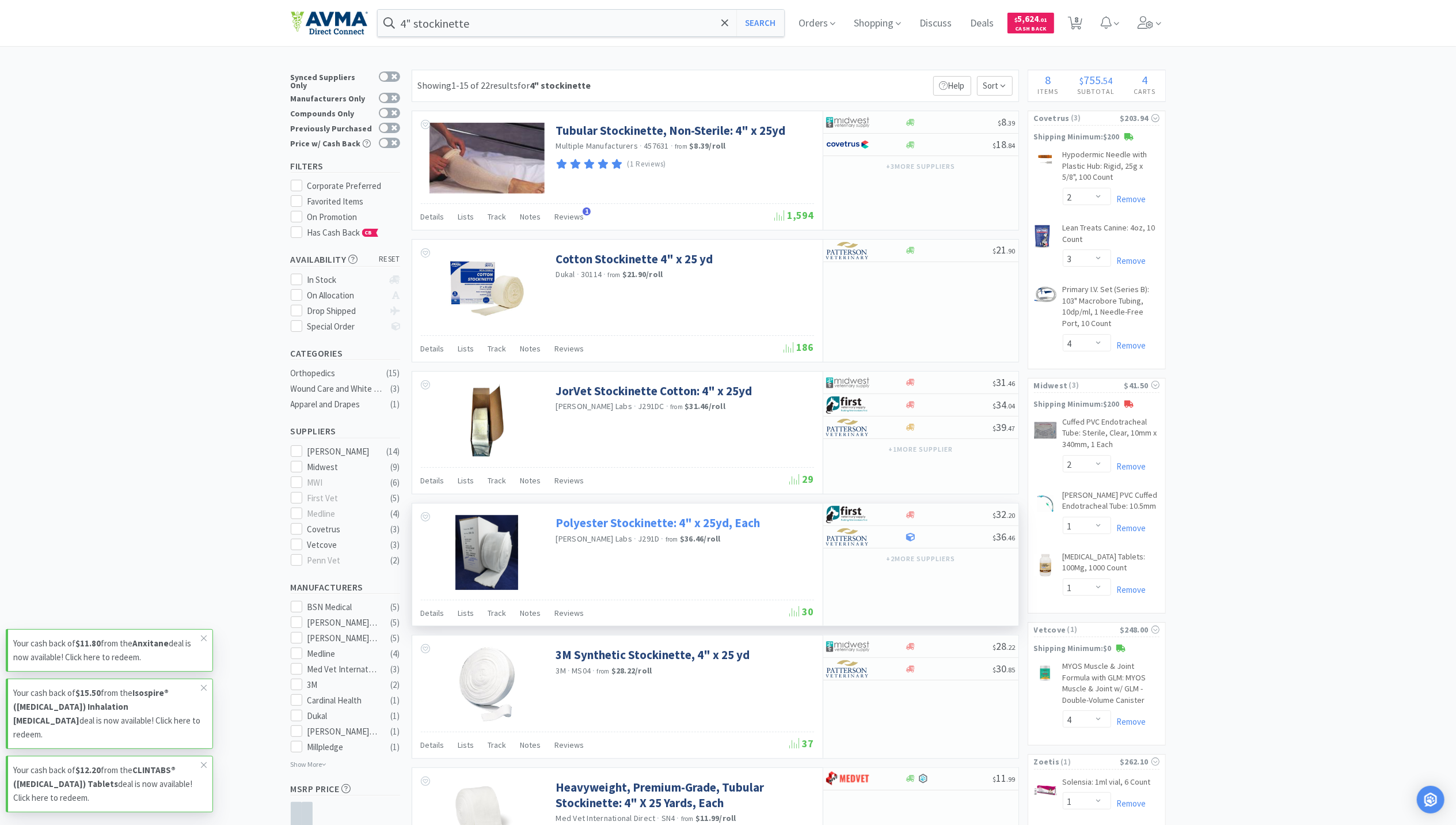
click at [666, 528] on link "Polyester Stockinette: 4" x 25yd, Each" at bounding box center [659, 523] width 205 height 16
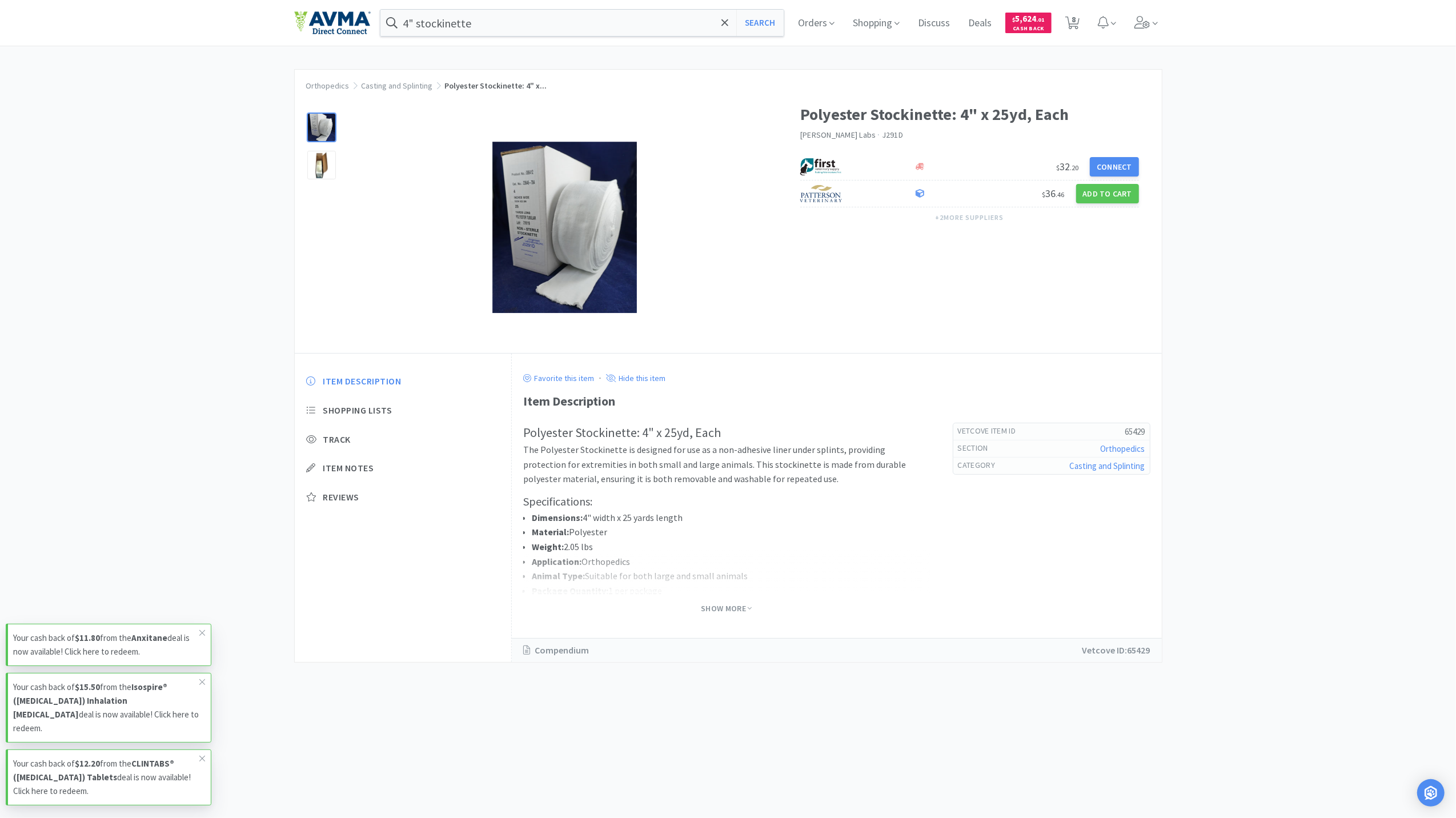
select select "2"
select select "3"
select select "4"
select select "2"
select select "1"
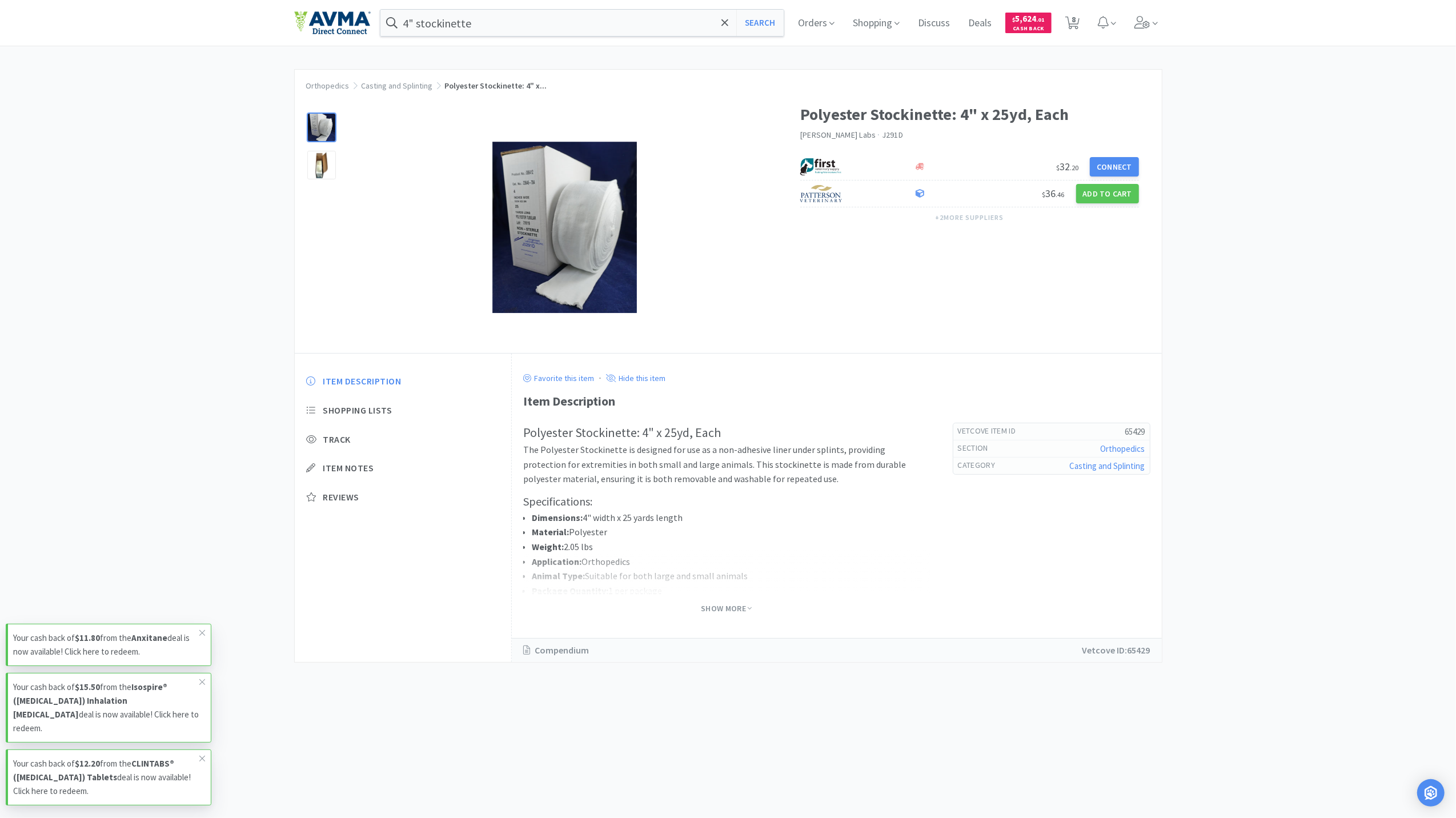
select select "1"
select select "4"
select select "1"
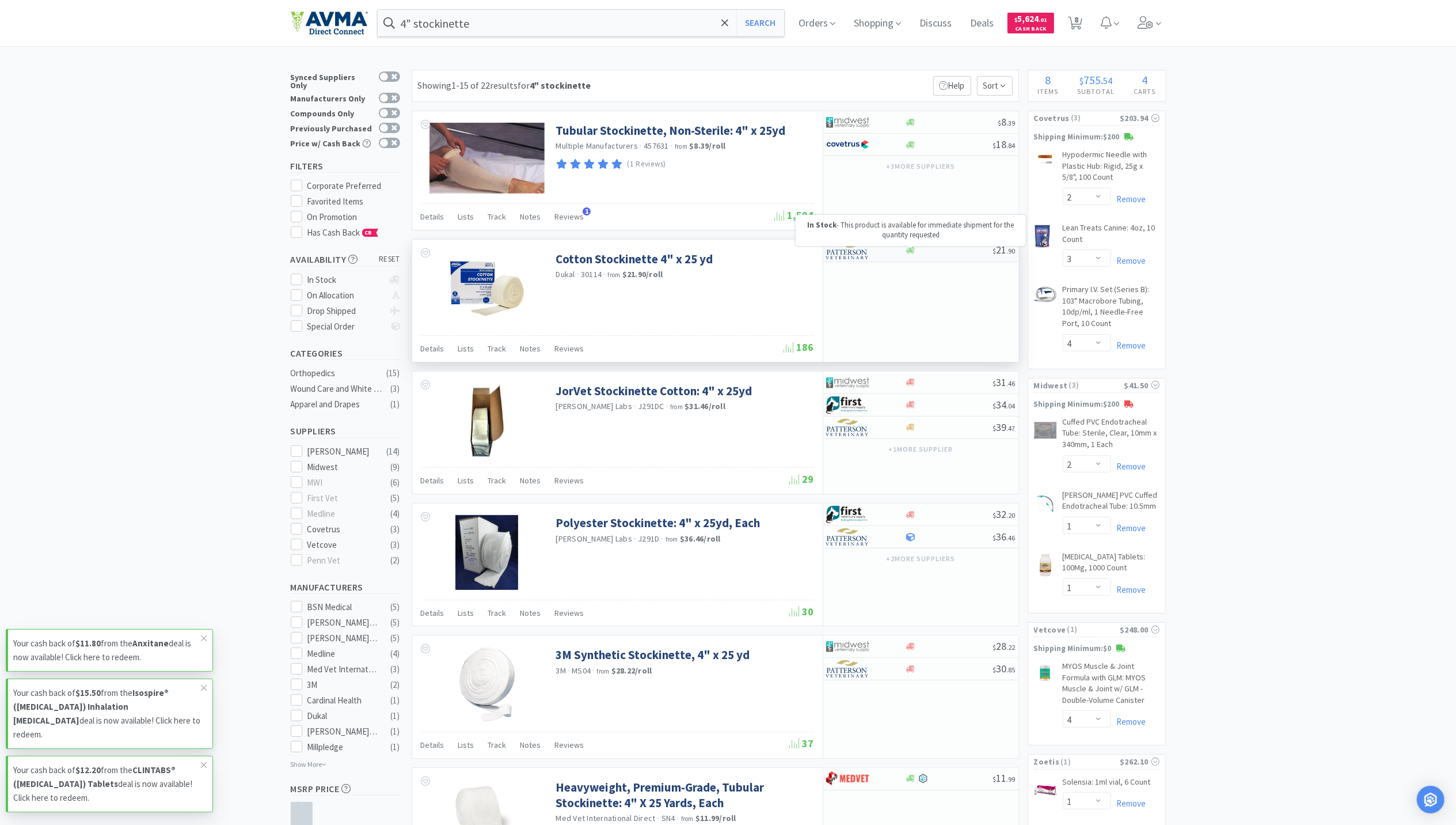
click at [915, 249] on icon at bounding box center [910, 251] width 8 height 8
select select "1"
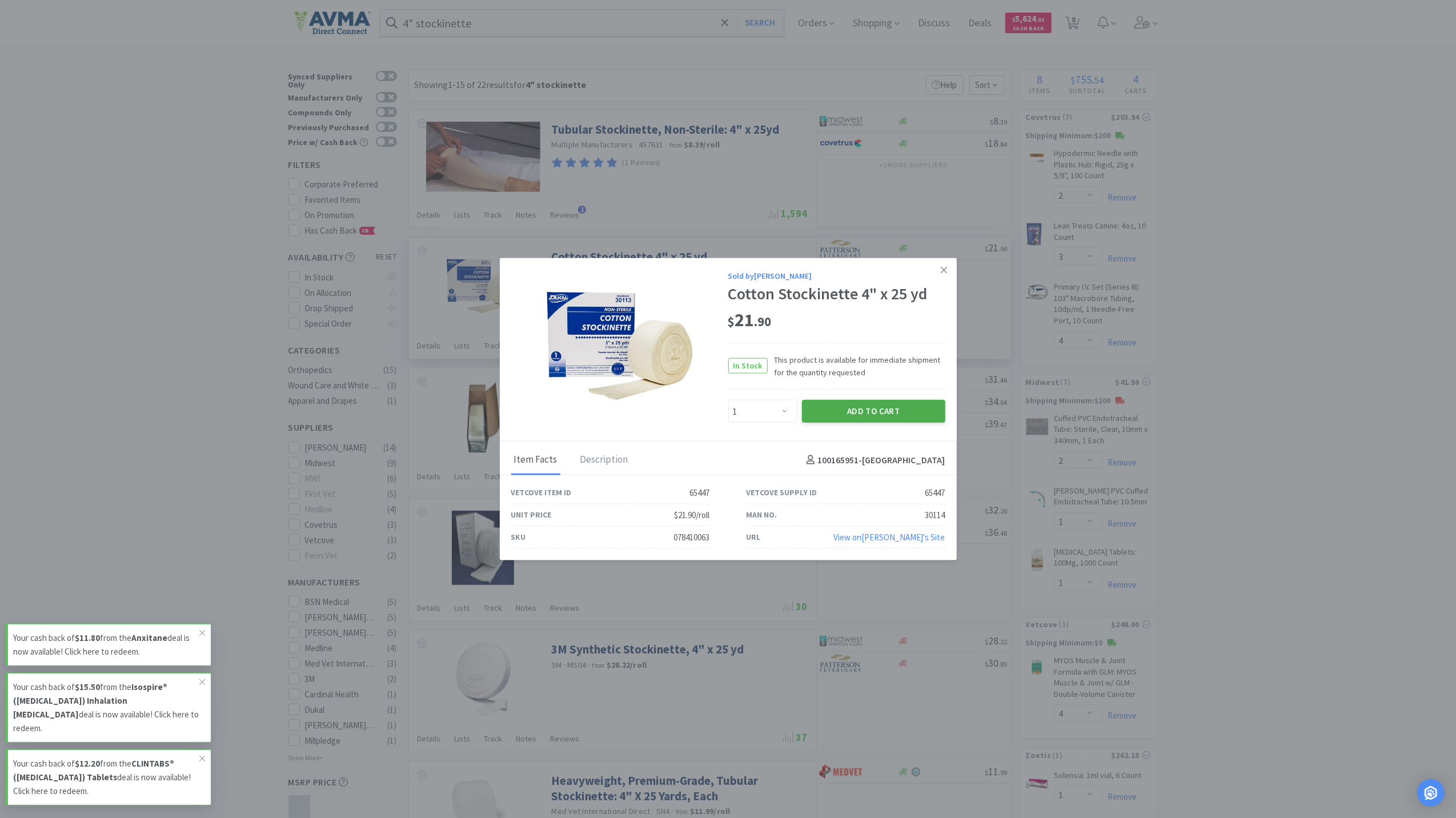
click at [873, 418] on button "Add to Cart" at bounding box center [874, 411] width 144 height 23
select select "1"
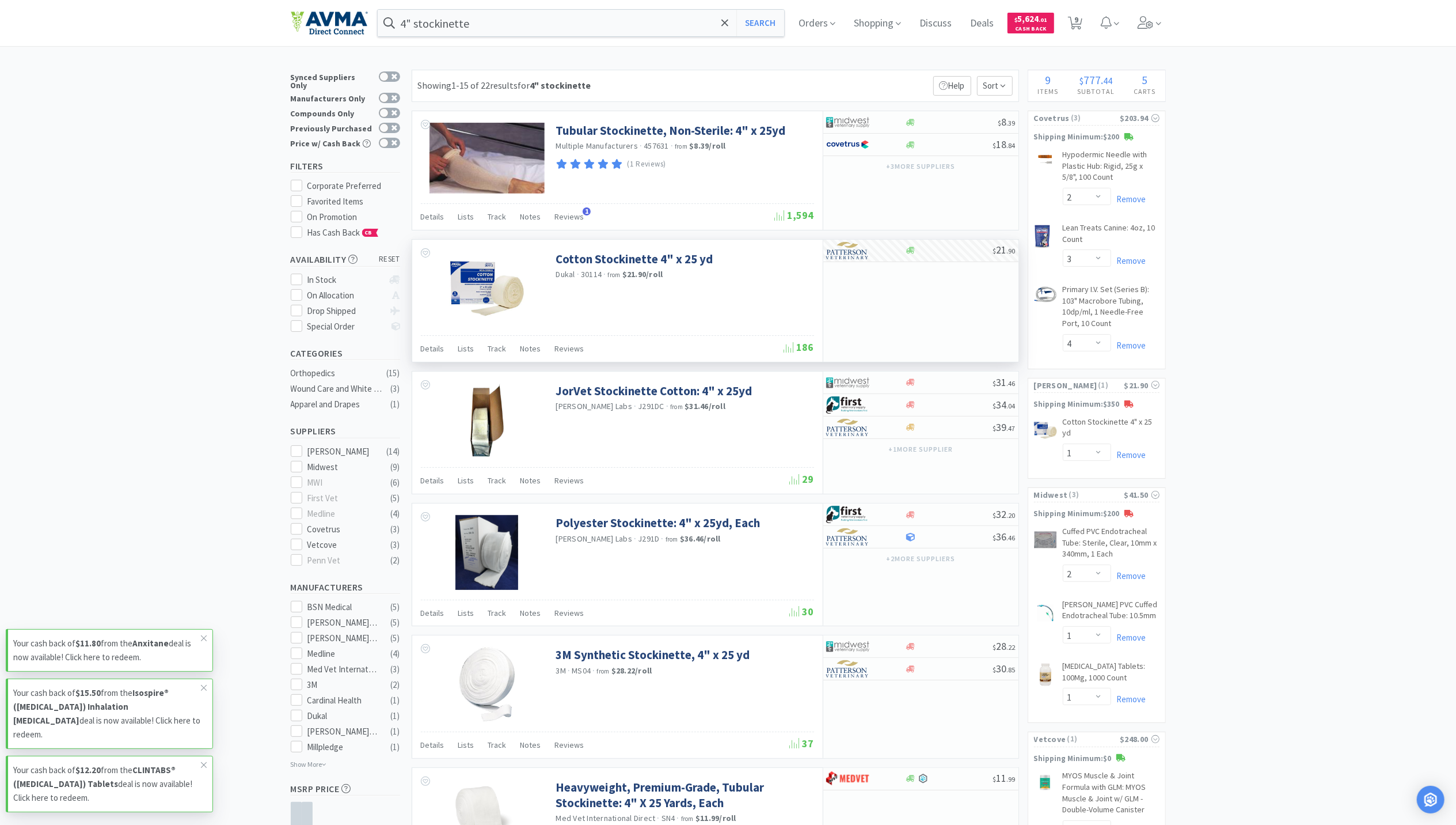
click at [620, 23] on input "4" stockinette" at bounding box center [581, 23] width 407 height 27
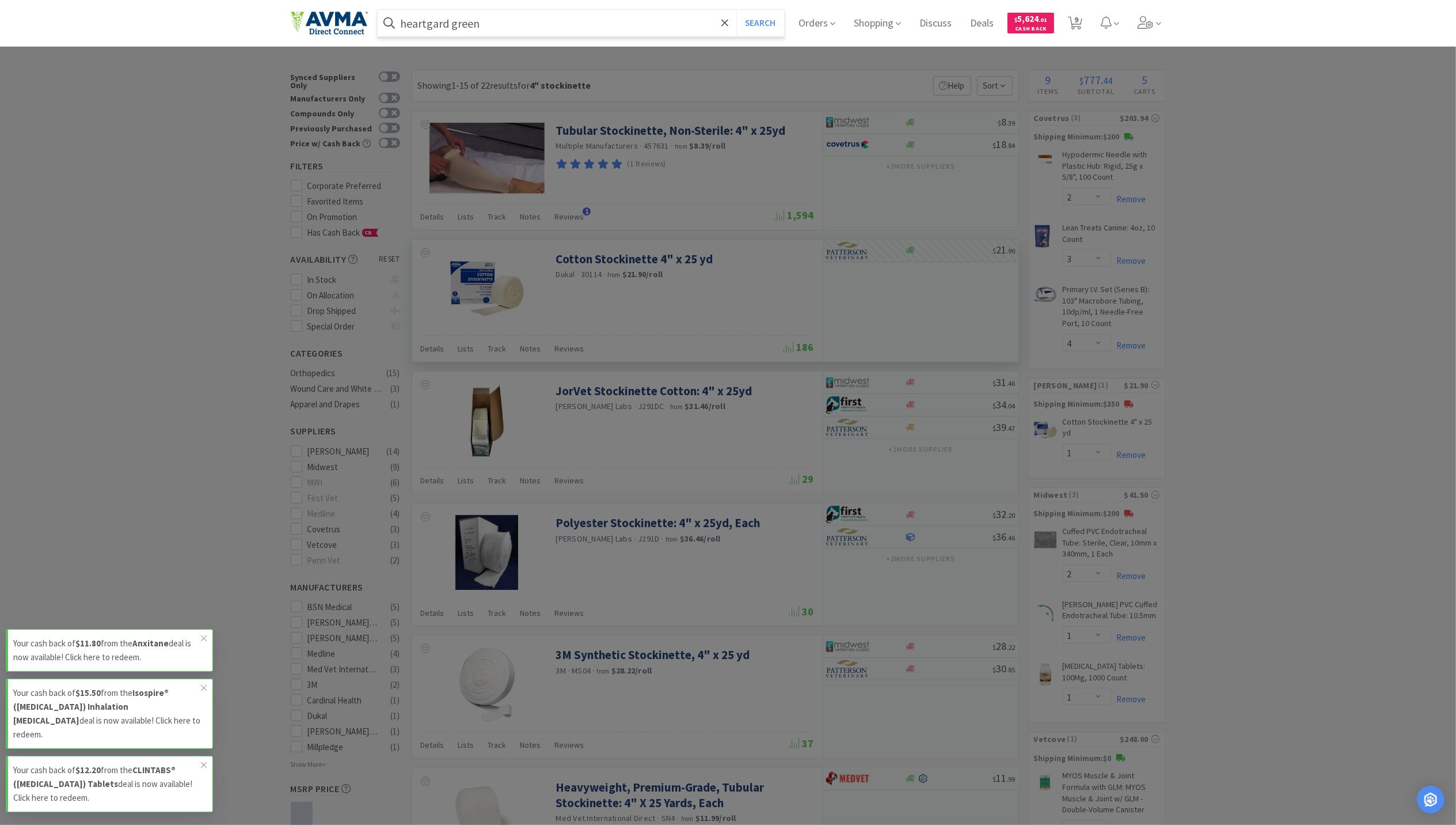
type input "heartgard green"
click at [736, 10] on button "Search" at bounding box center [760, 23] width 47 height 27
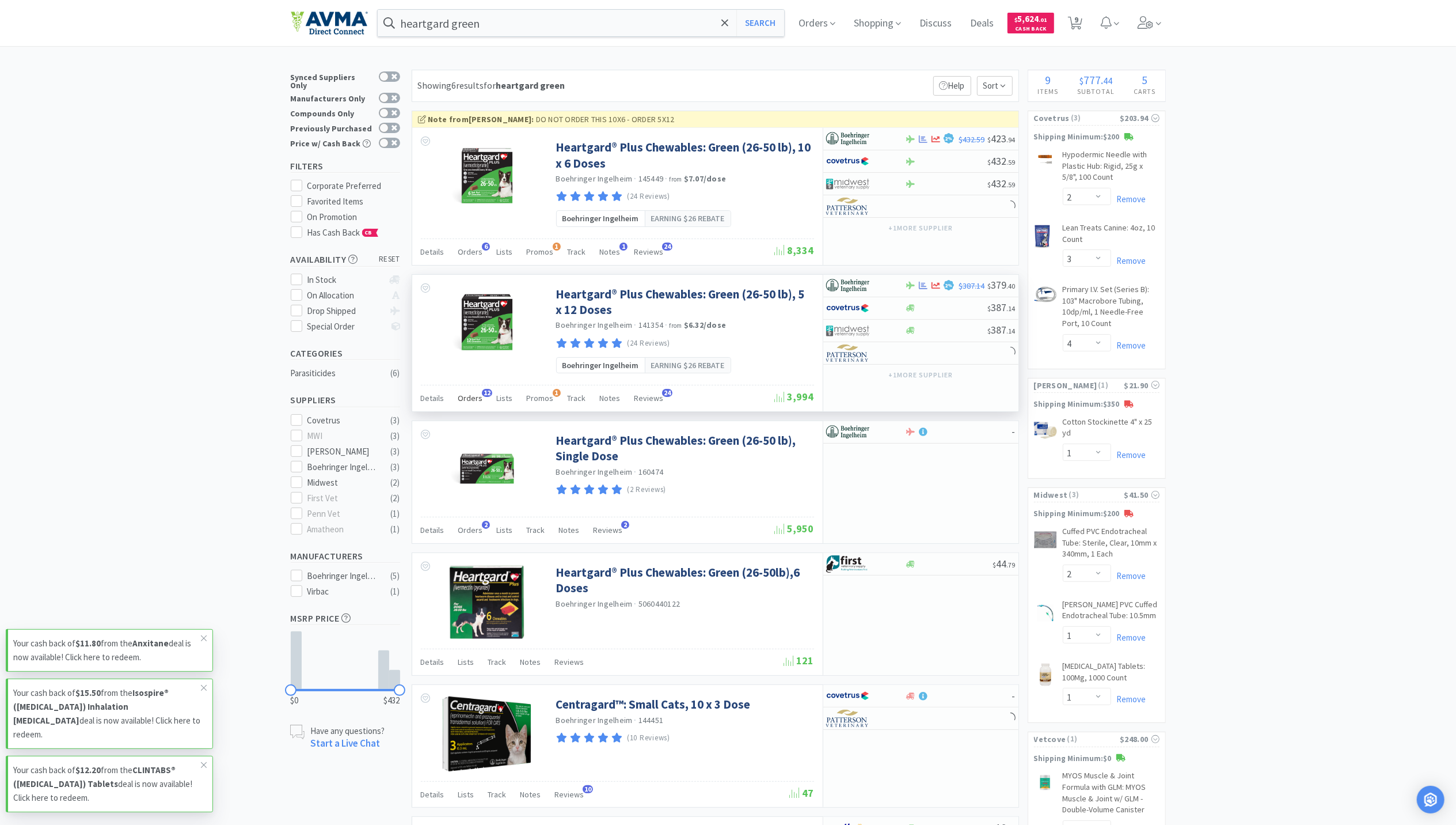
click at [467, 398] on span "Orders" at bounding box center [471, 398] width 25 height 10
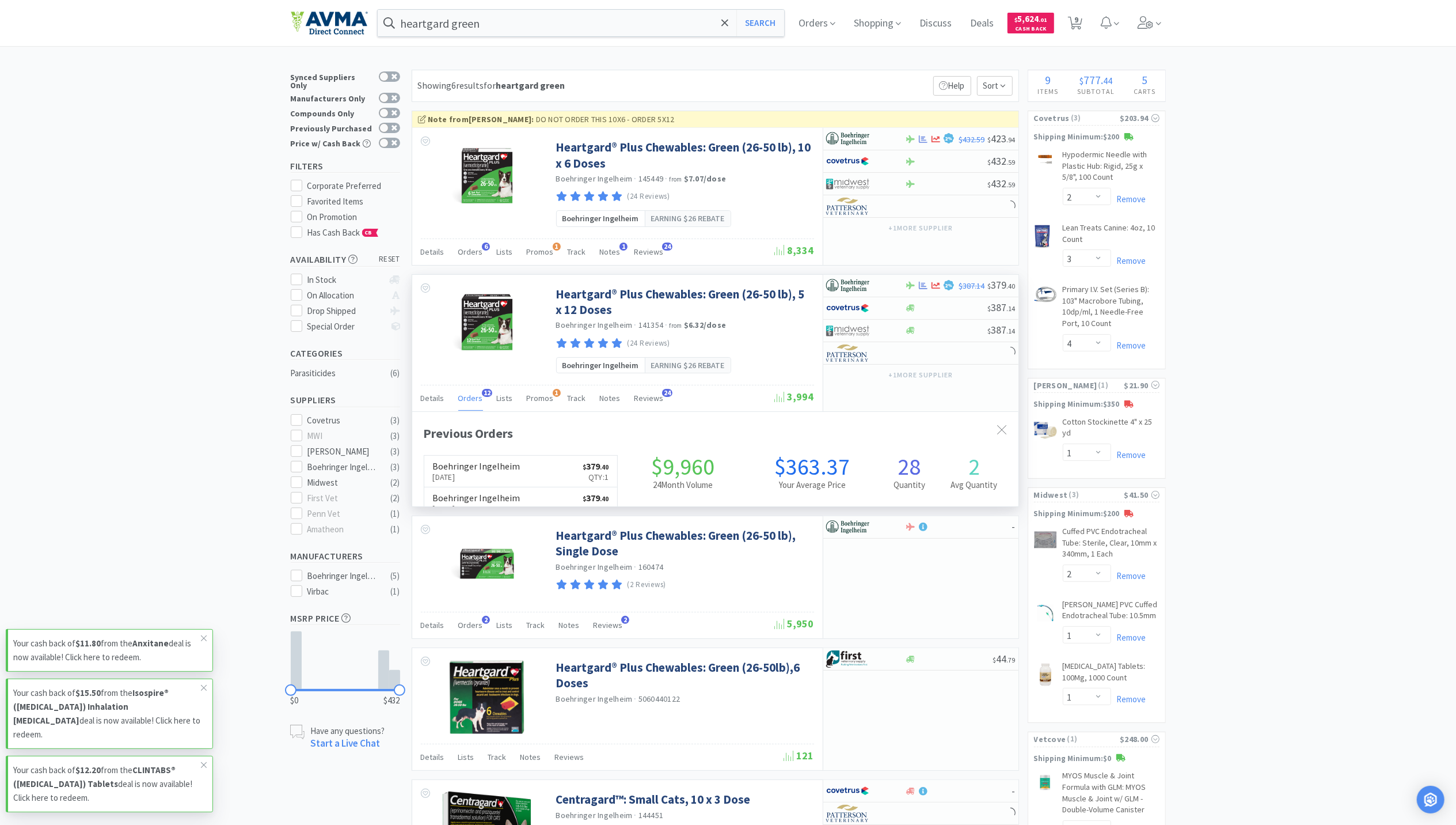
scroll to position [310, 607]
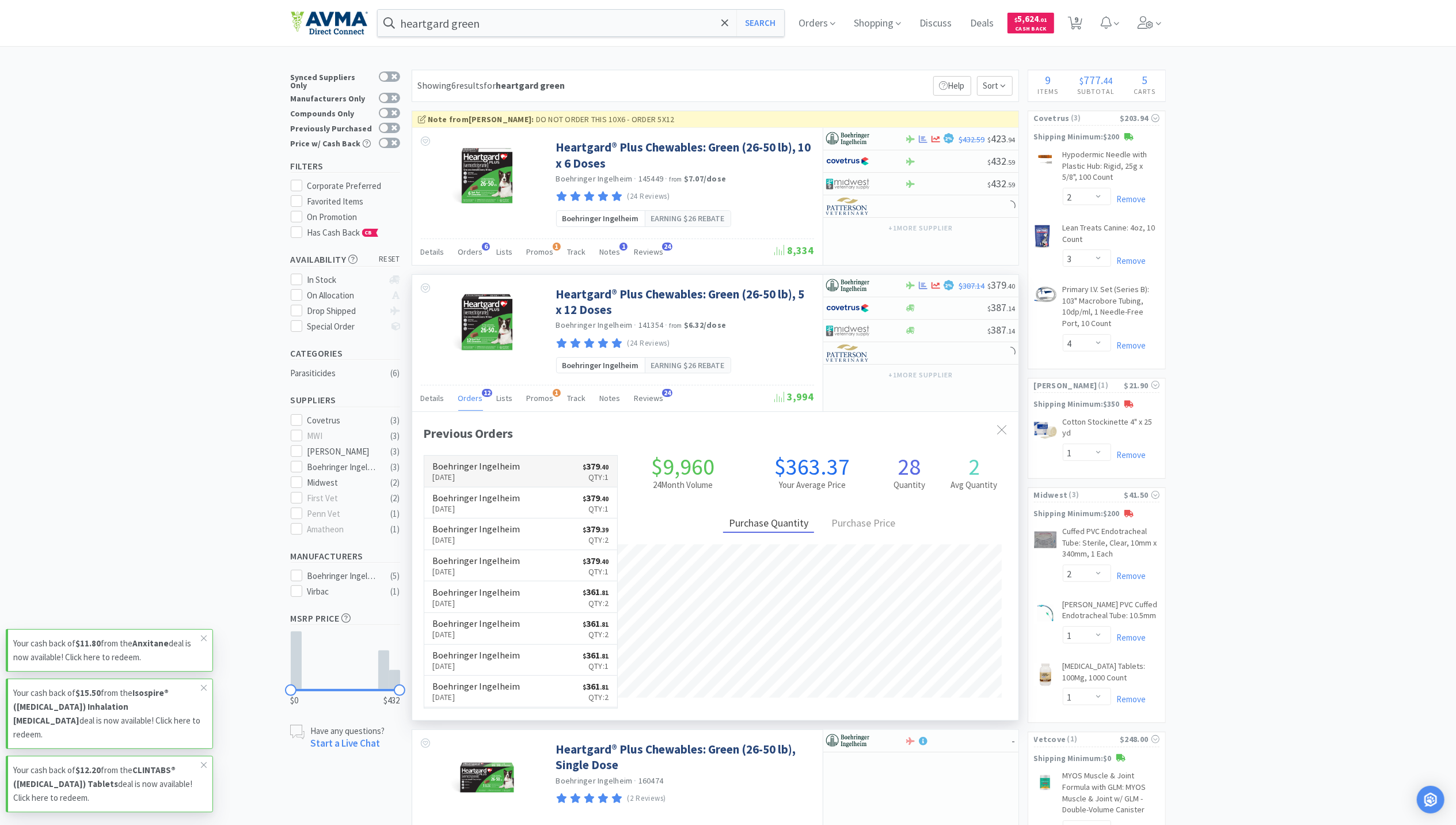
click at [473, 475] on p "[DATE]" at bounding box center [476, 476] width 87 height 12
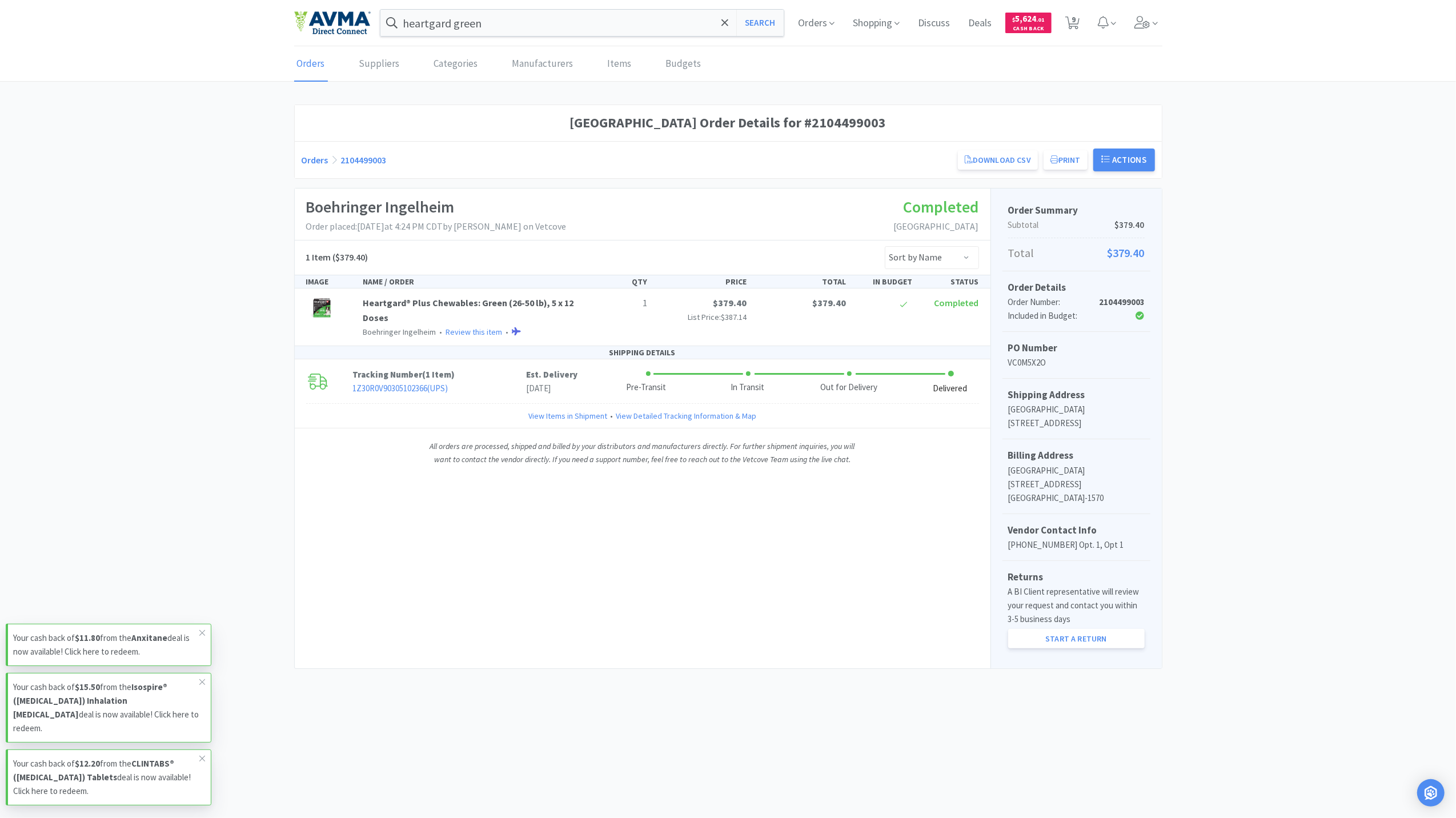
select select "2"
select select "3"
select select "4"
select select "1"
select select "2"
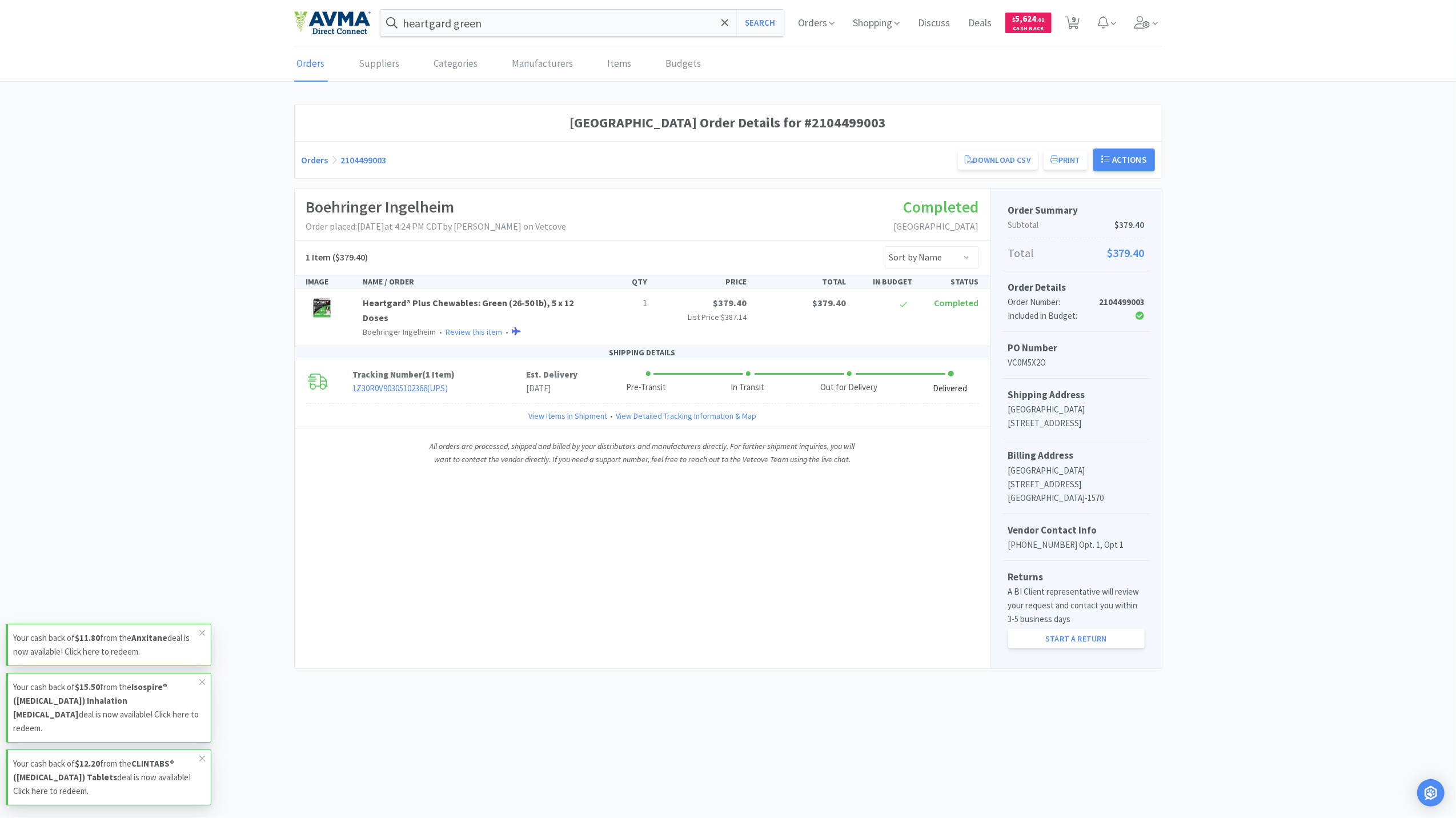
select select "1"
select select "4"
select select "1"
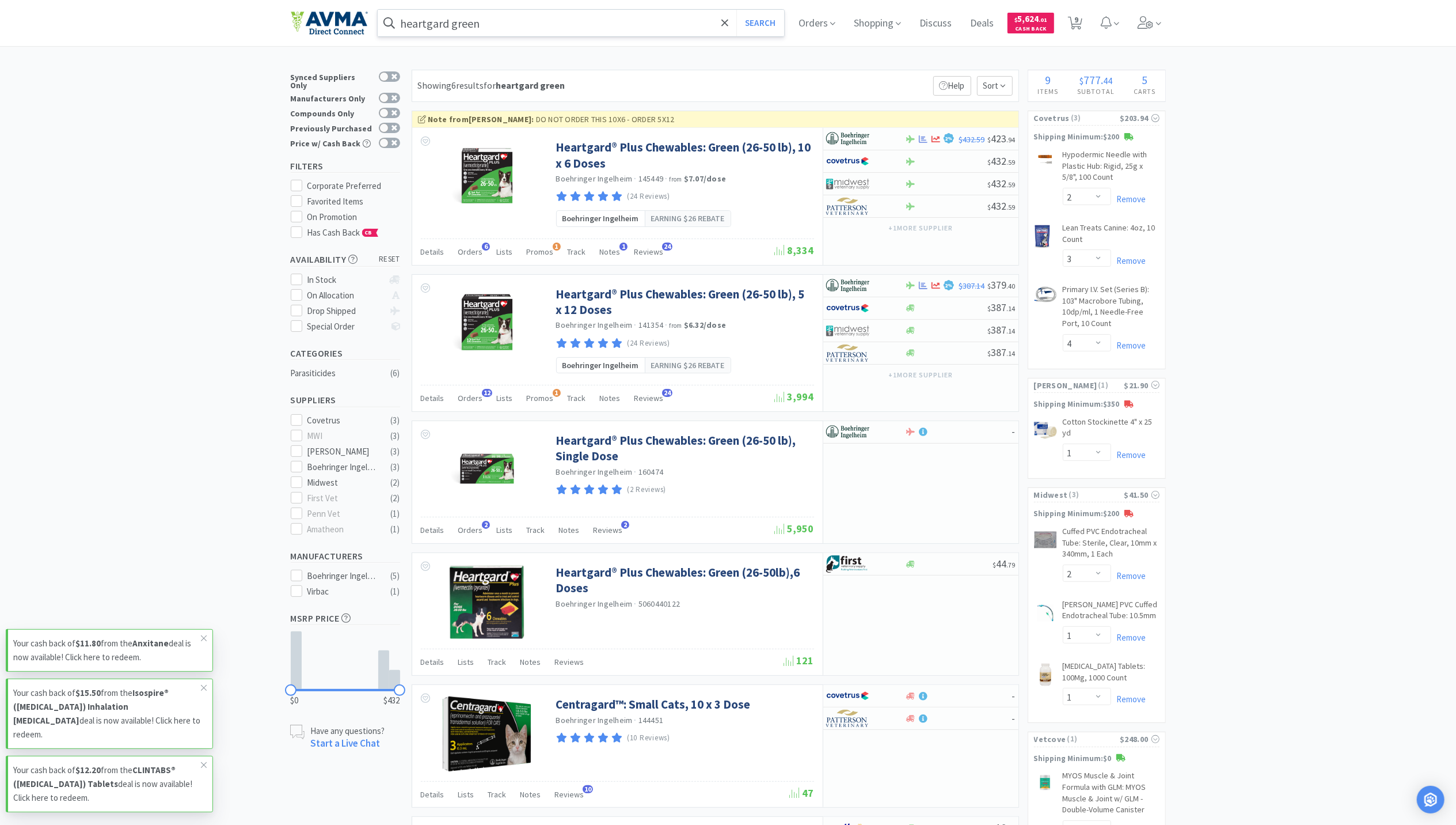
click at [549, 17] on input "heartgard green" at bounding box center [581, 23] width 407 height 27
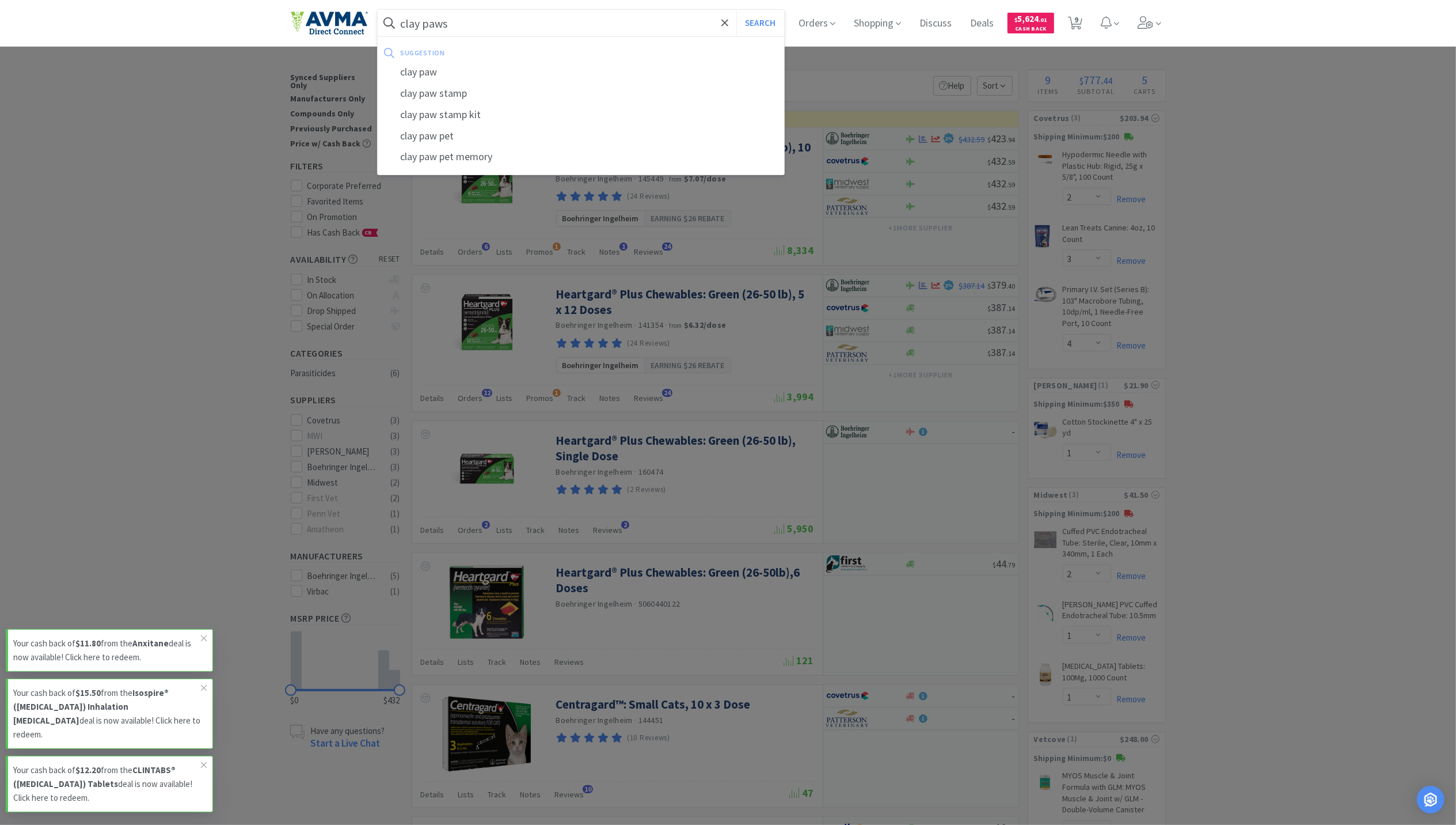
type input "clay paws"
click at [736, 10] on button "Search" at bounding box center [760, 23] width 47 height 27
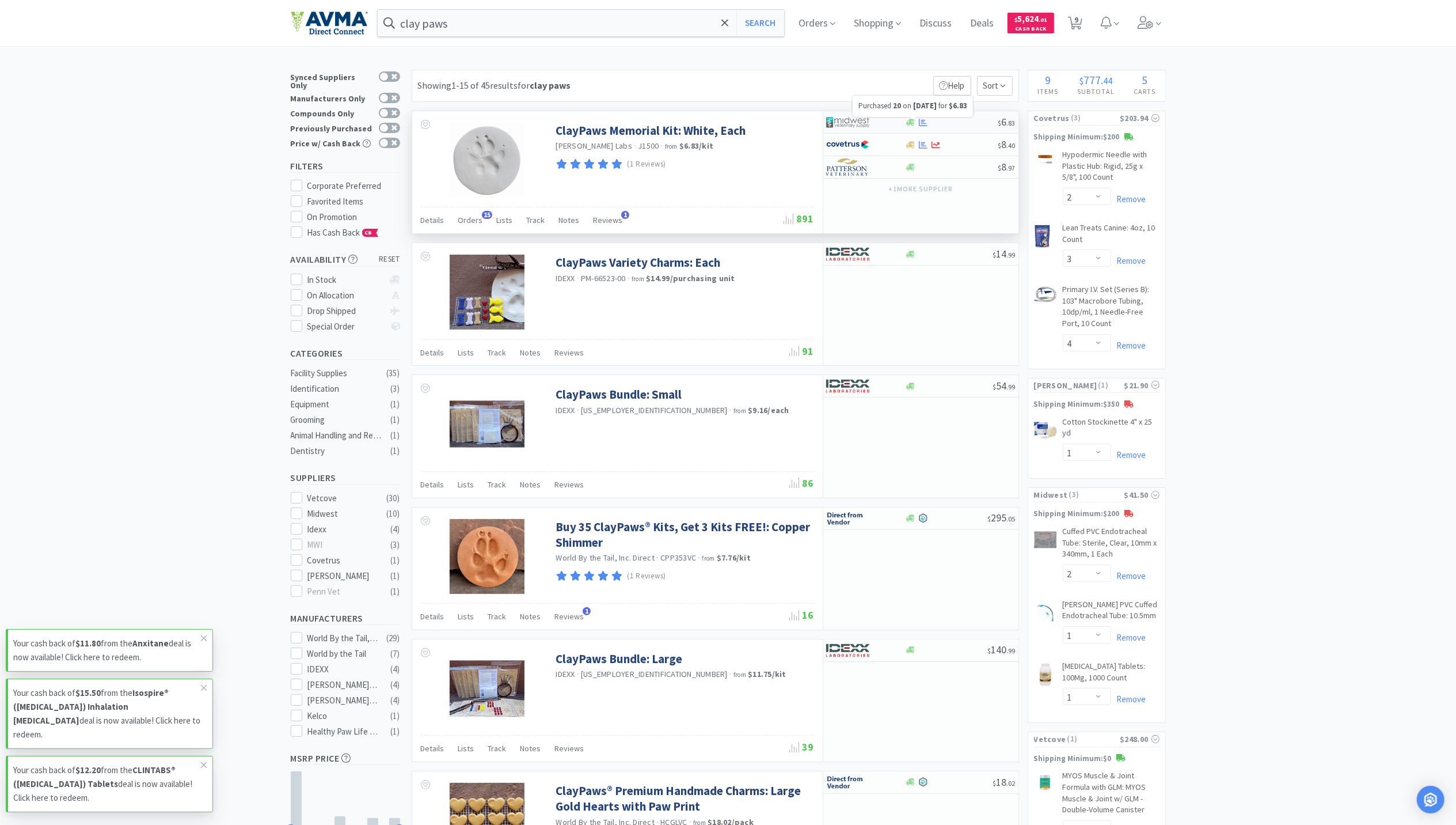
click at [923, 122] on icon at bounding box center [924, 122] width 8 height 7
select select "1"
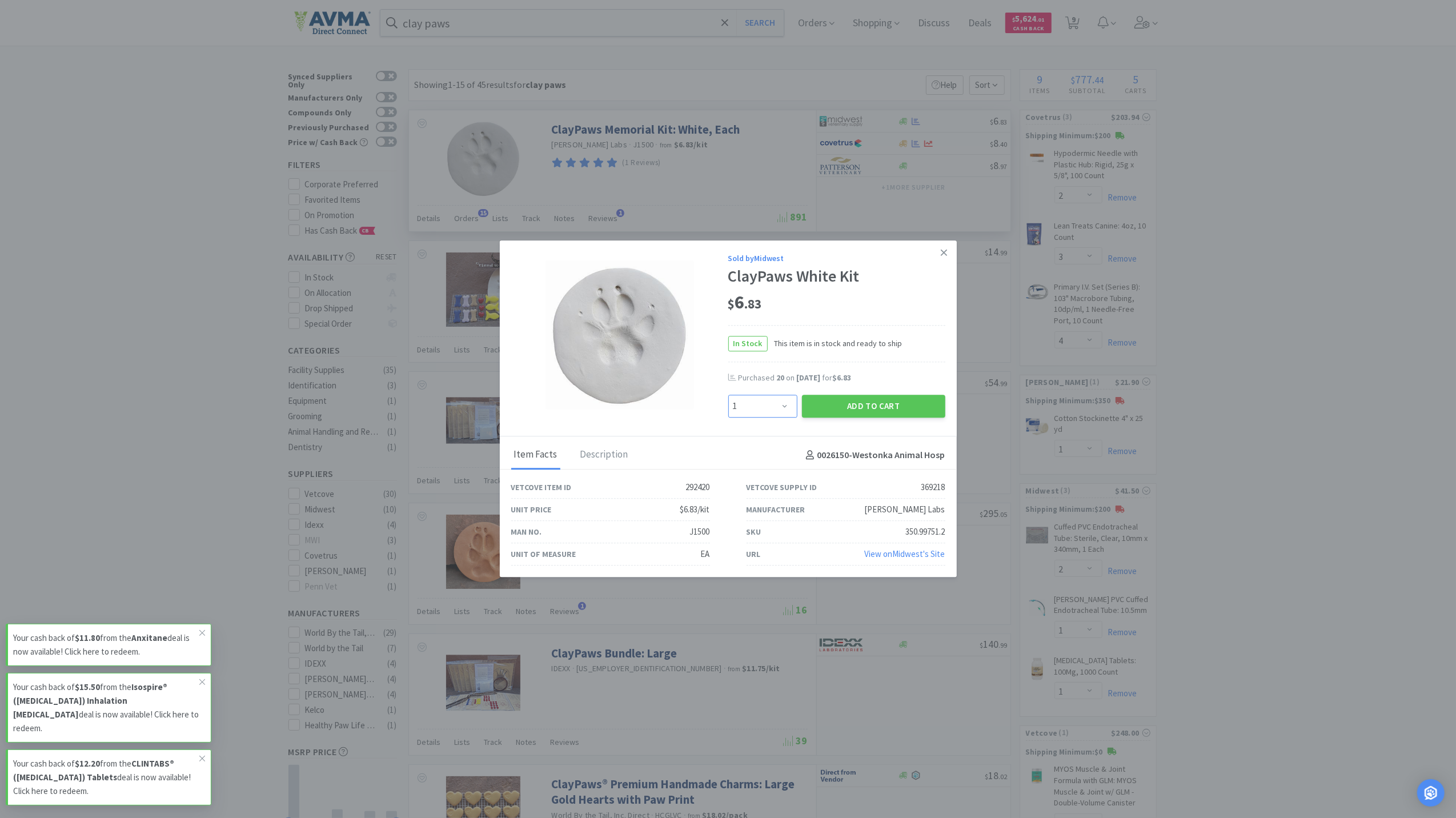
click at [792, 404] on select "Enter Quantity 1 2 3 4 5 6 7 8 9 10 11 12 13 14 15 16 17 18 19 20 Enter Quantity" at bounding box center [763, 406] width 69 height 23
type input "20"
click at [872, 410] on button "Add to Cart" at bounding box center [874, 405] width 144 height 23
select select "20"
select select "2"
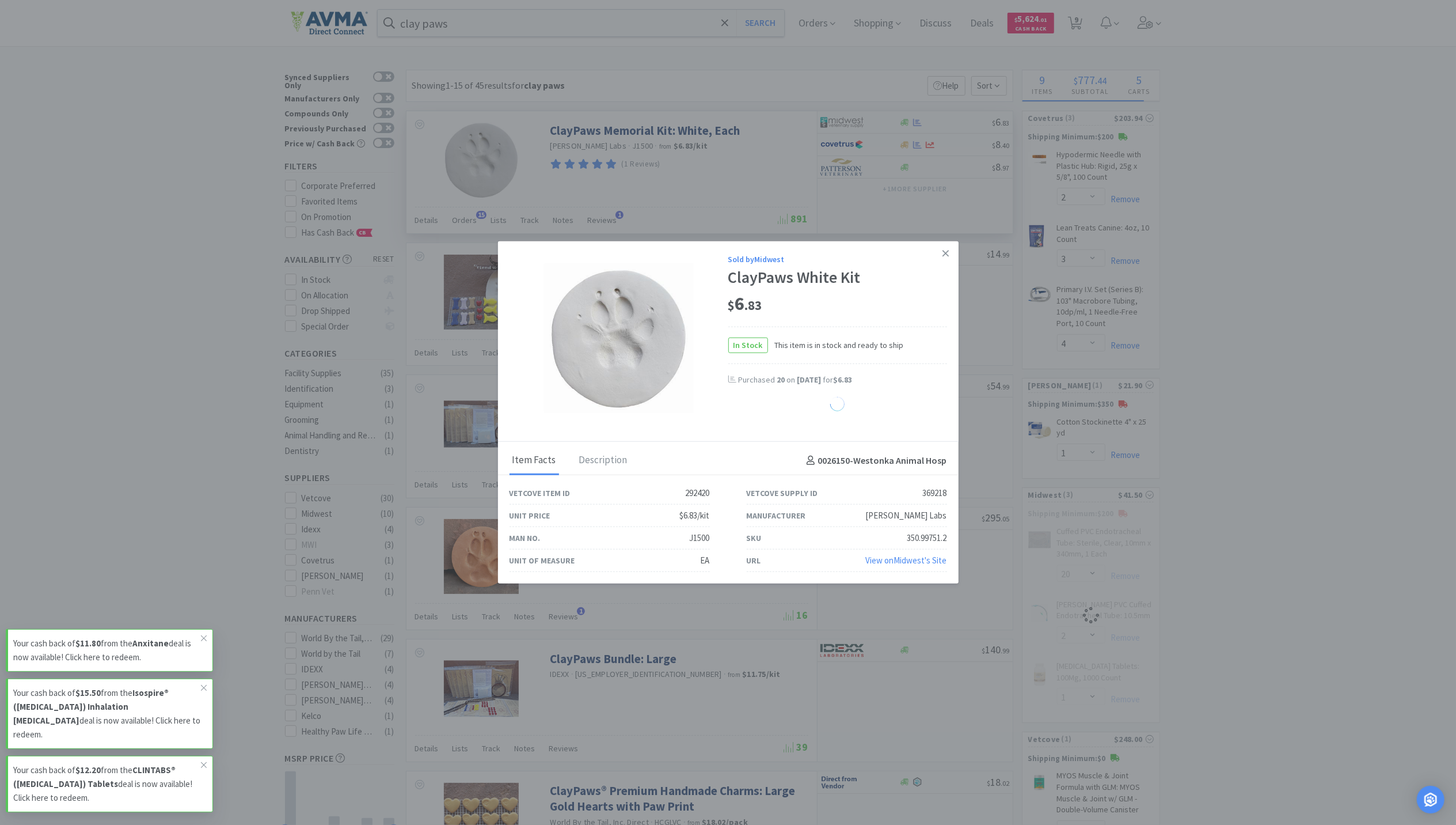
select select "1"
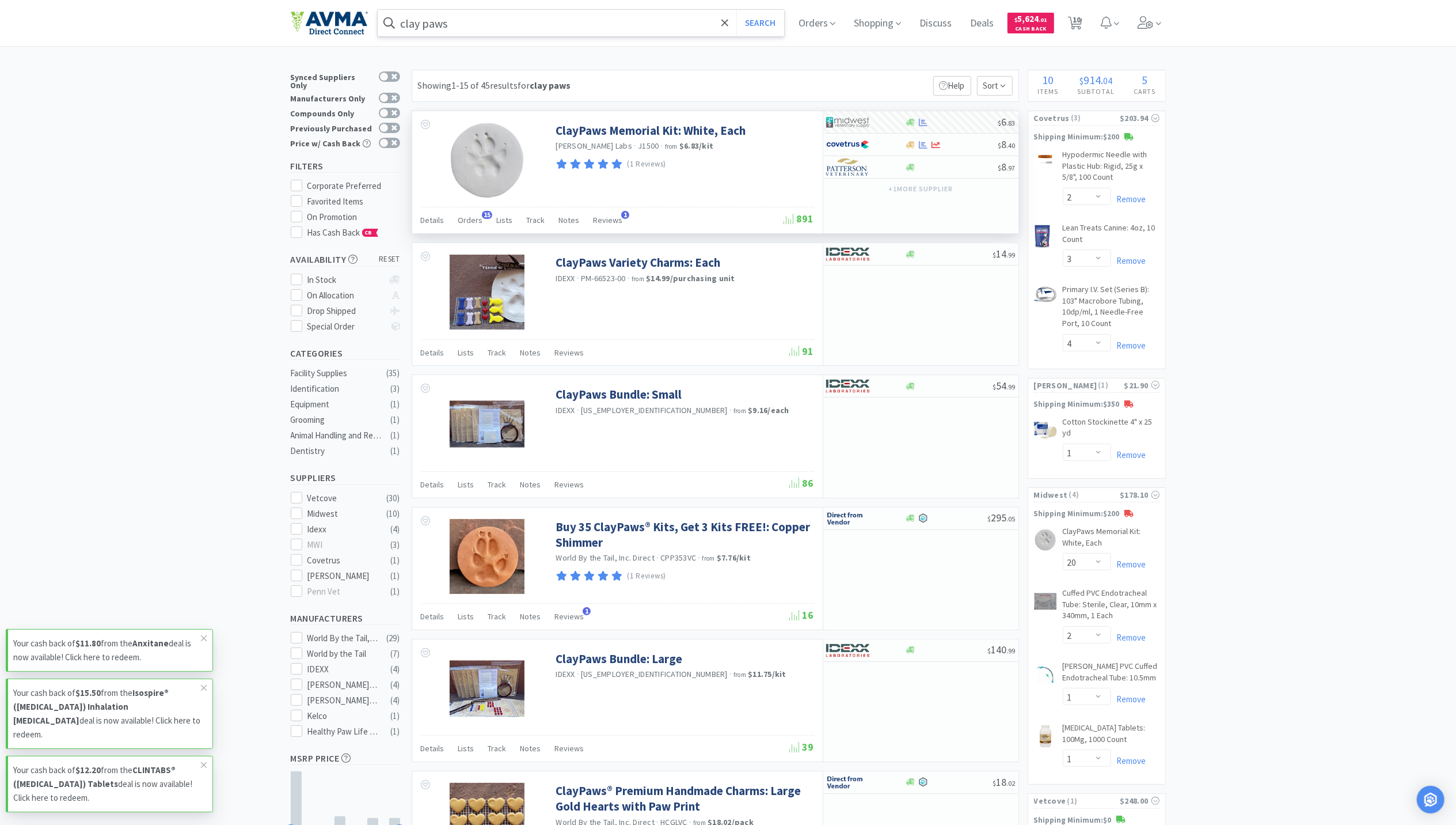
click at [531, 25] on input "clay paws" at bounding box center [581, 23] width 407 height 27
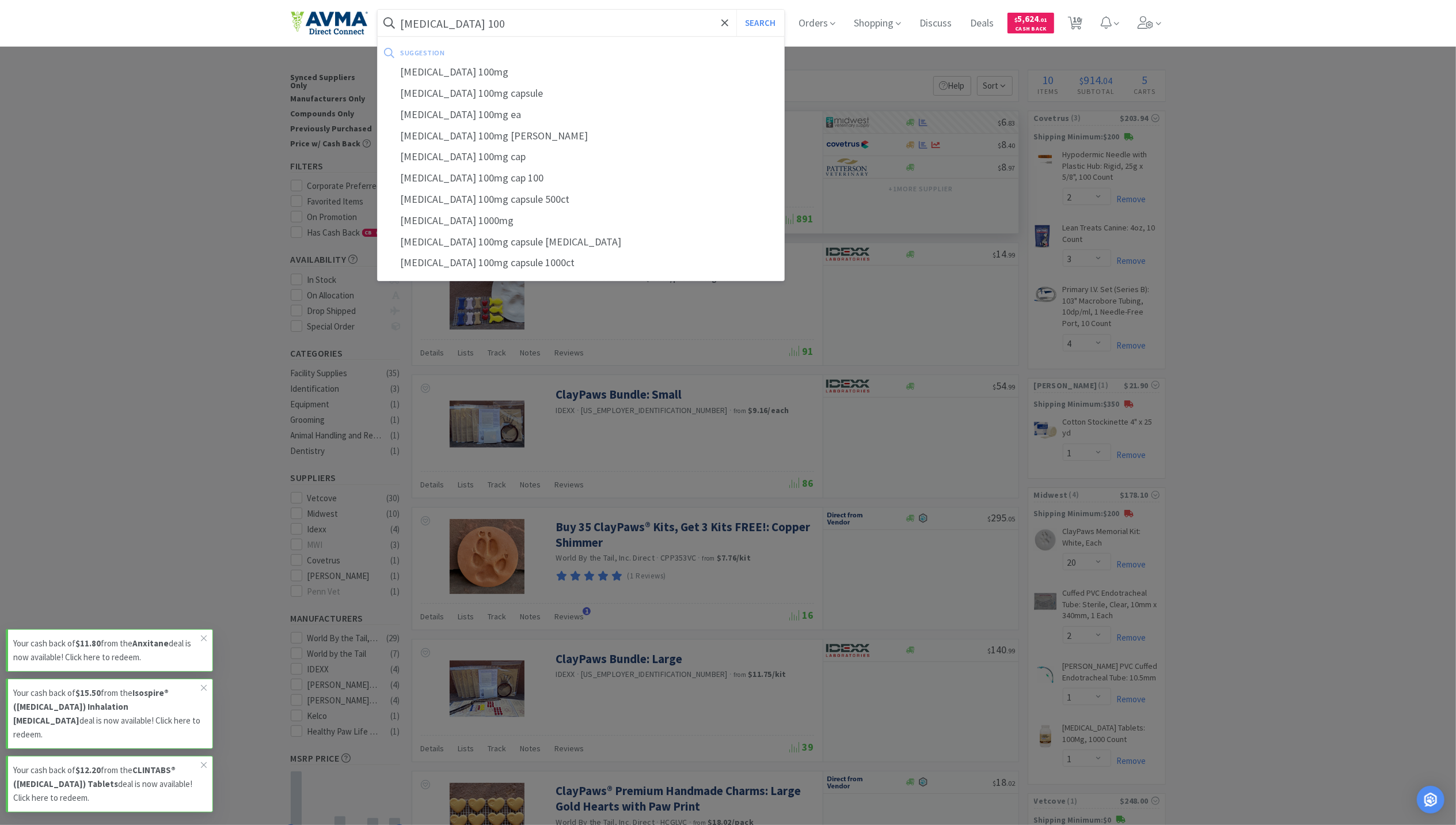
type input "[MEDICAL_DATA] 100"
click at [736, 10] on button "Search" at bounding box center [760, 23] width 47 height 27
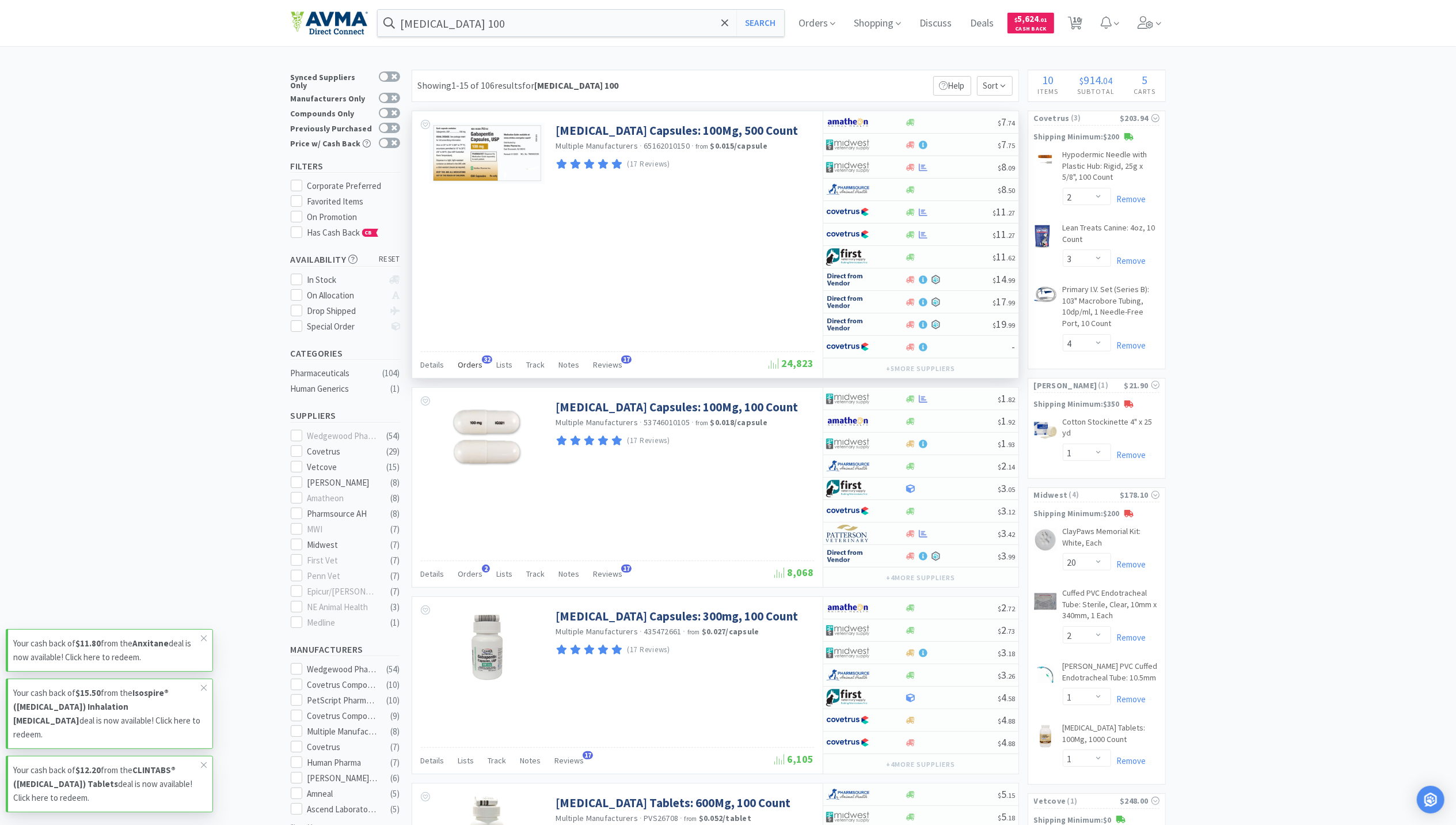
click at [465, 363] on span "Orders" at bounding box center [471, 365] width 25 height 10
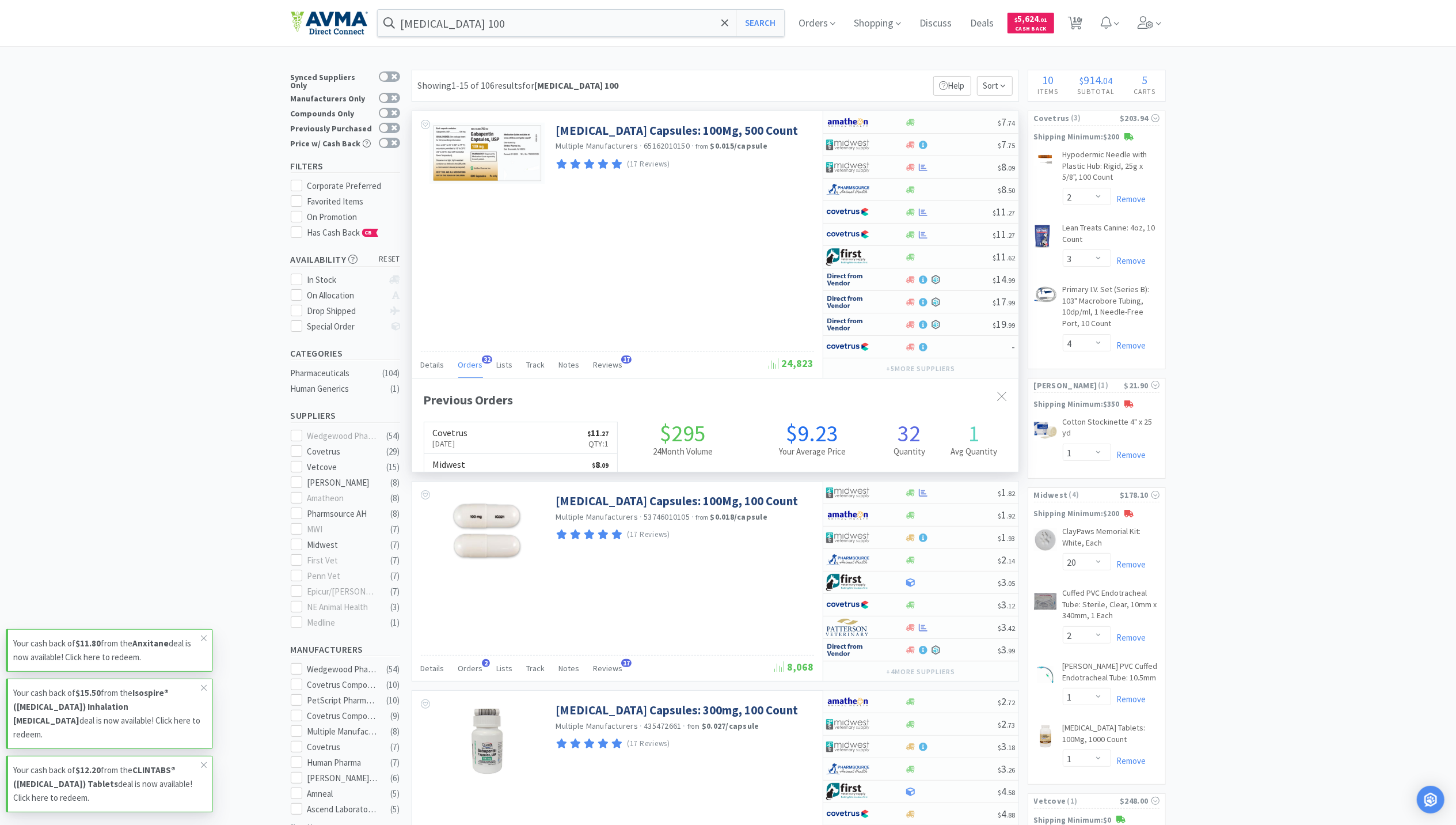
scroll to position [310, 607]
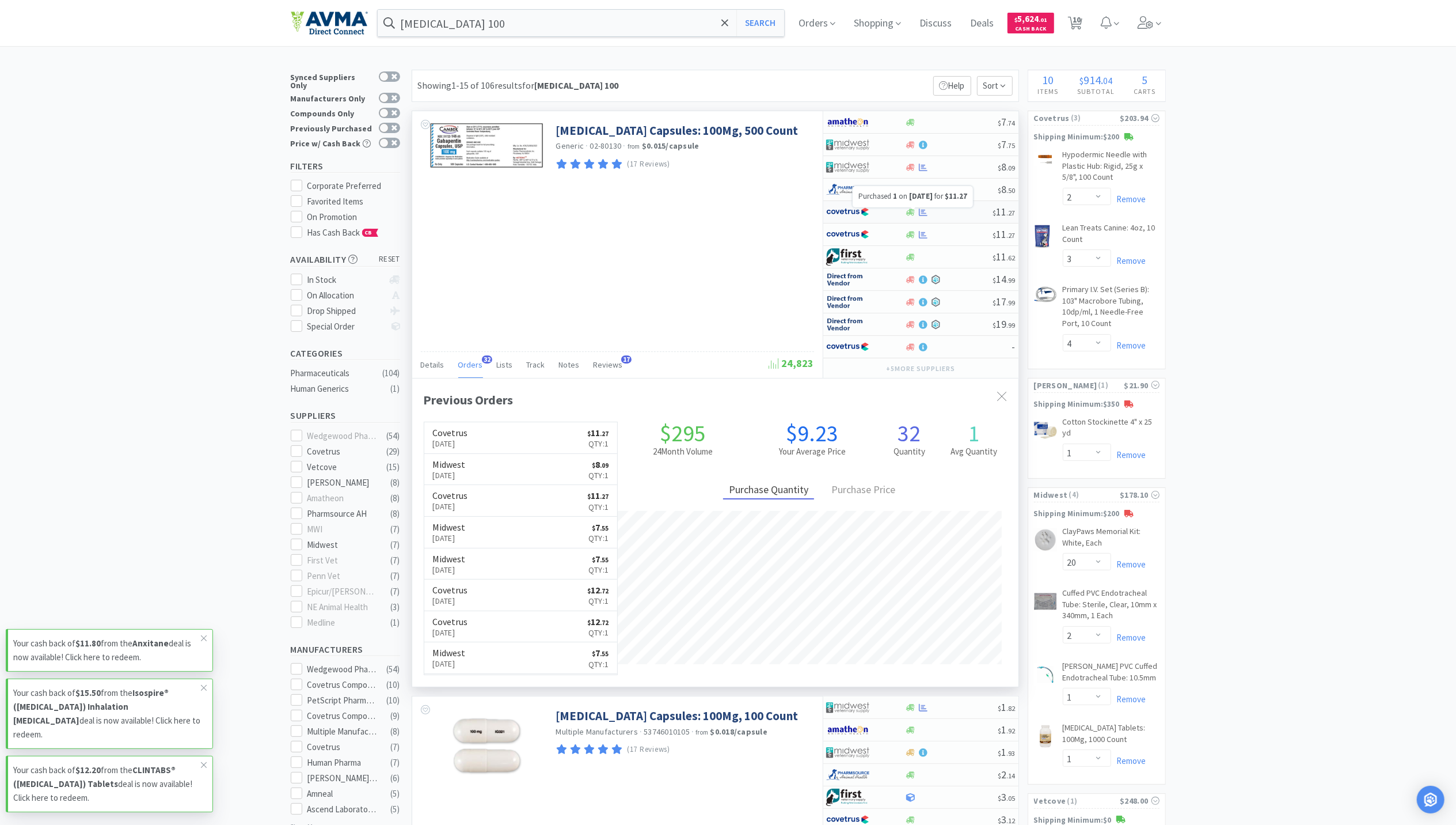
click at [924, 215] on icon at bounding box center [924, 211] width 8 height 7
select select "1"
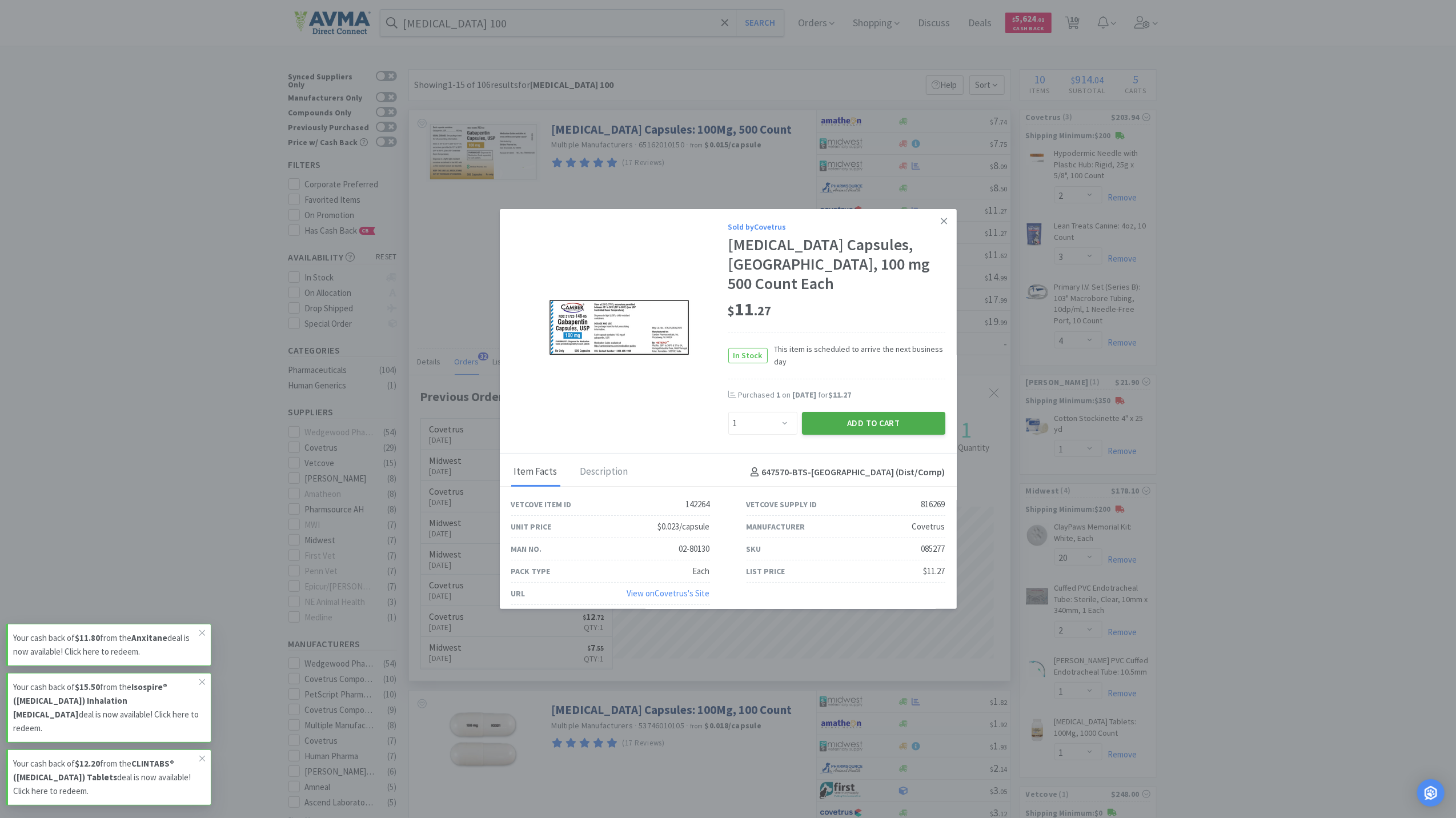
click at [899, 412] on button "Add to Cart" at bounding box center [874, 423] width 144 height 23
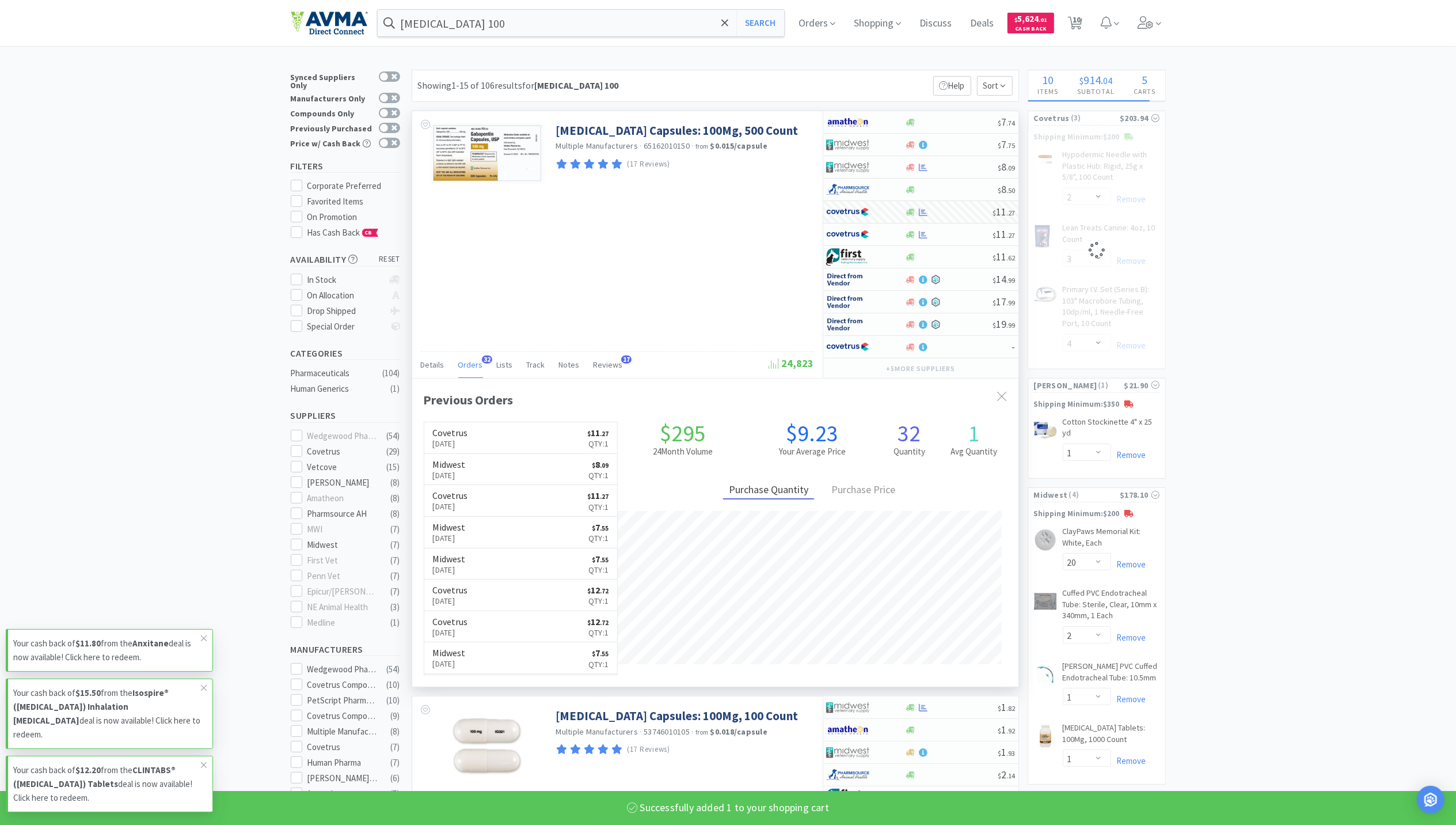
select select "1"
select select "2"
select select "3"
select select "4"
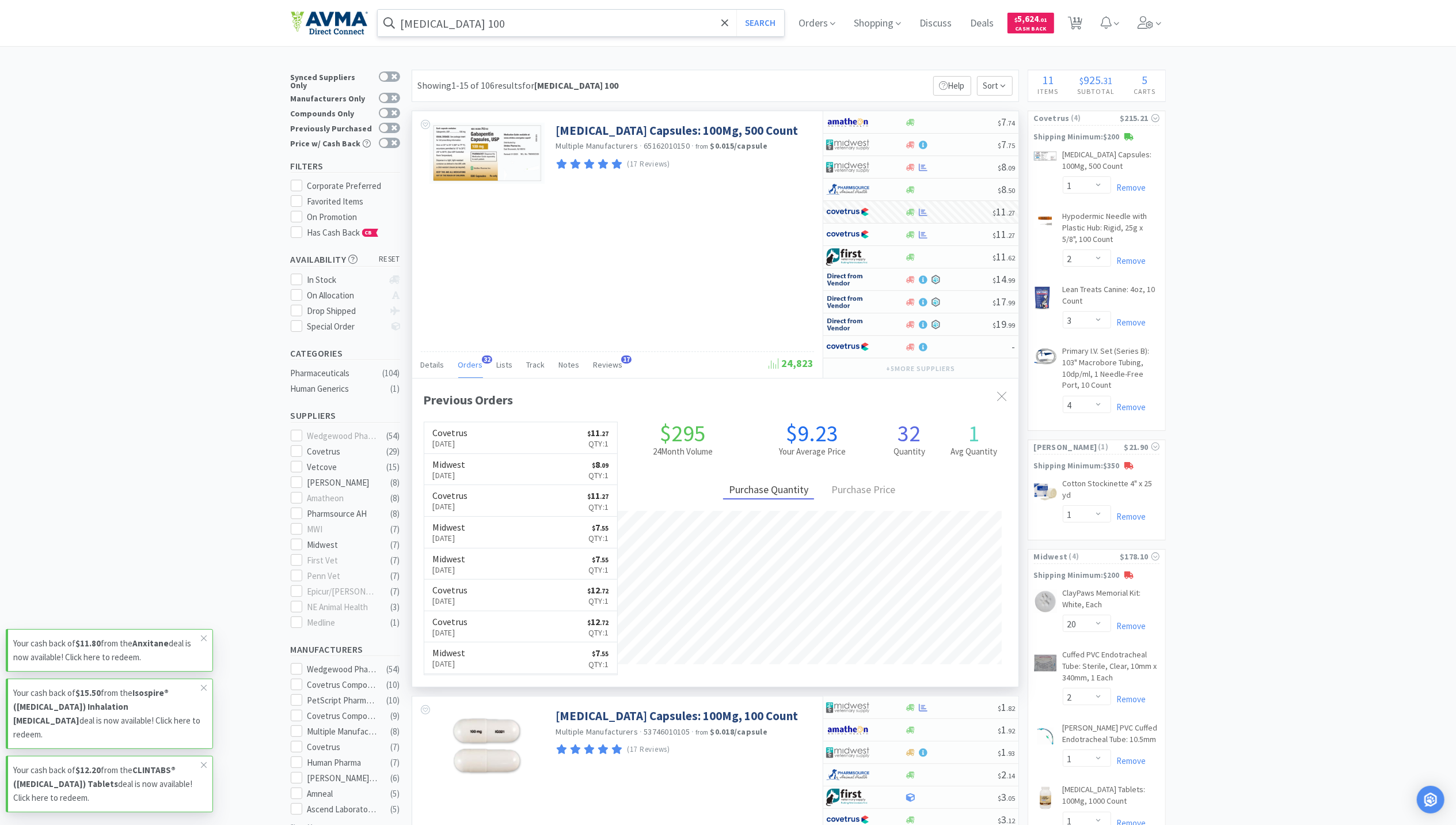
click at [532, 22] on input "[MEDICAL_DATA] 100" at bounding box center [581, 23] width 407 height 27
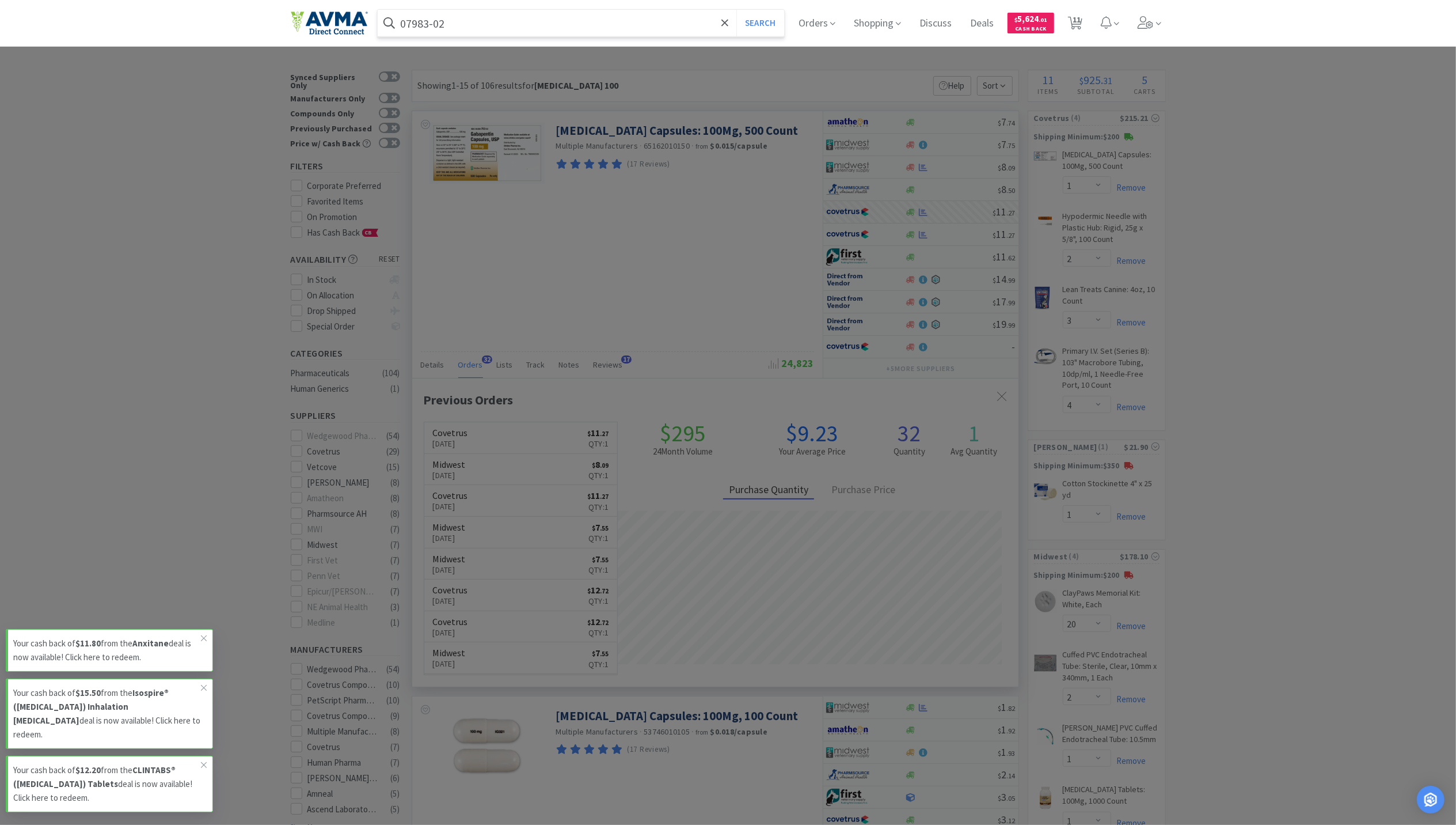
type input "07983-02"
click at [736, 10] on button "Search" at bounding box center [760, 23] width 47 height 27
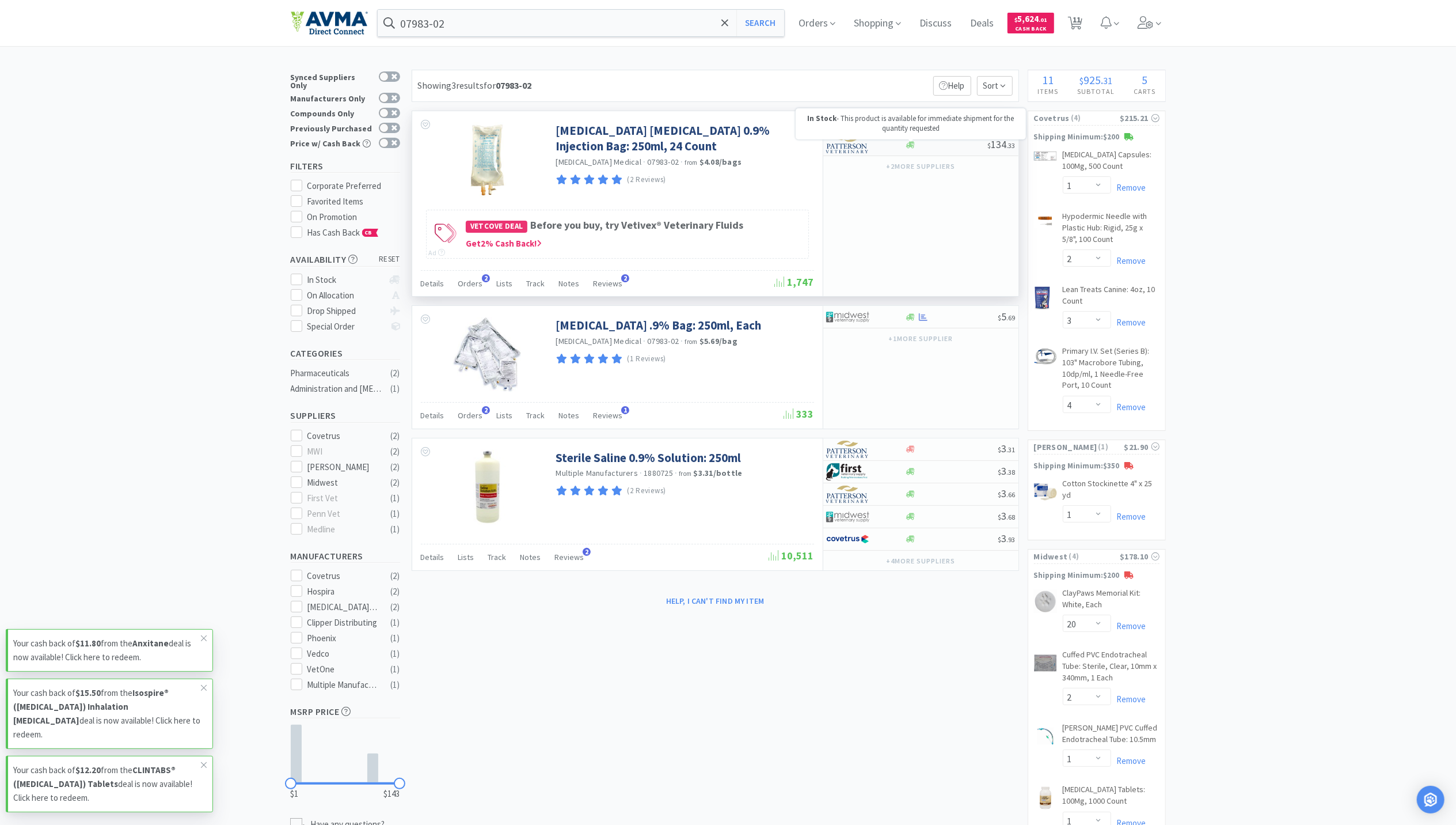
click at [910, 147] on icon at bounding box center [910, 145] width 8 height 7
select select "1"
click at [476, 417] on span "Orders" at bounding box center [471, 415] width 25 height 10
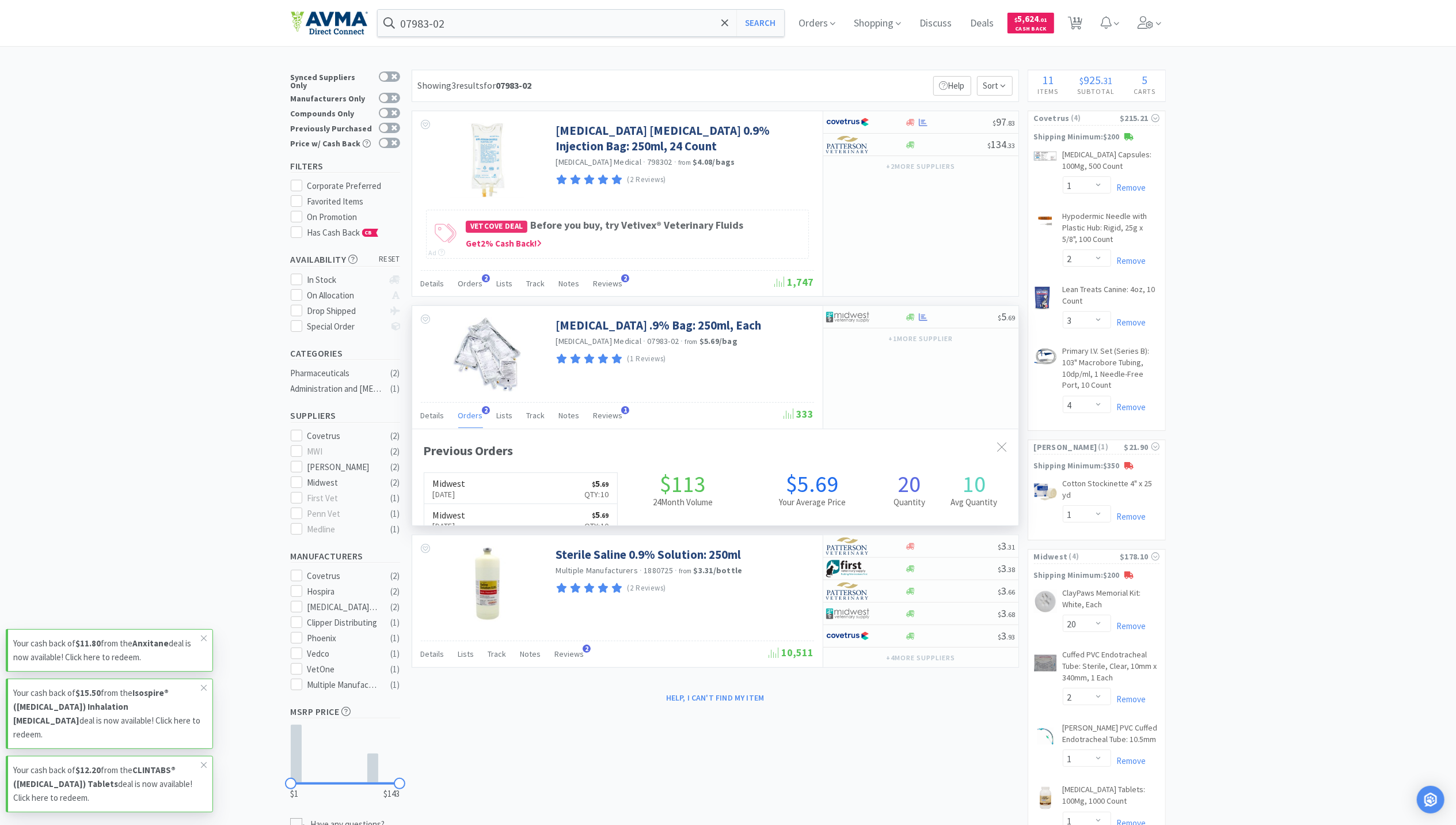
scroll to position [298, 607]
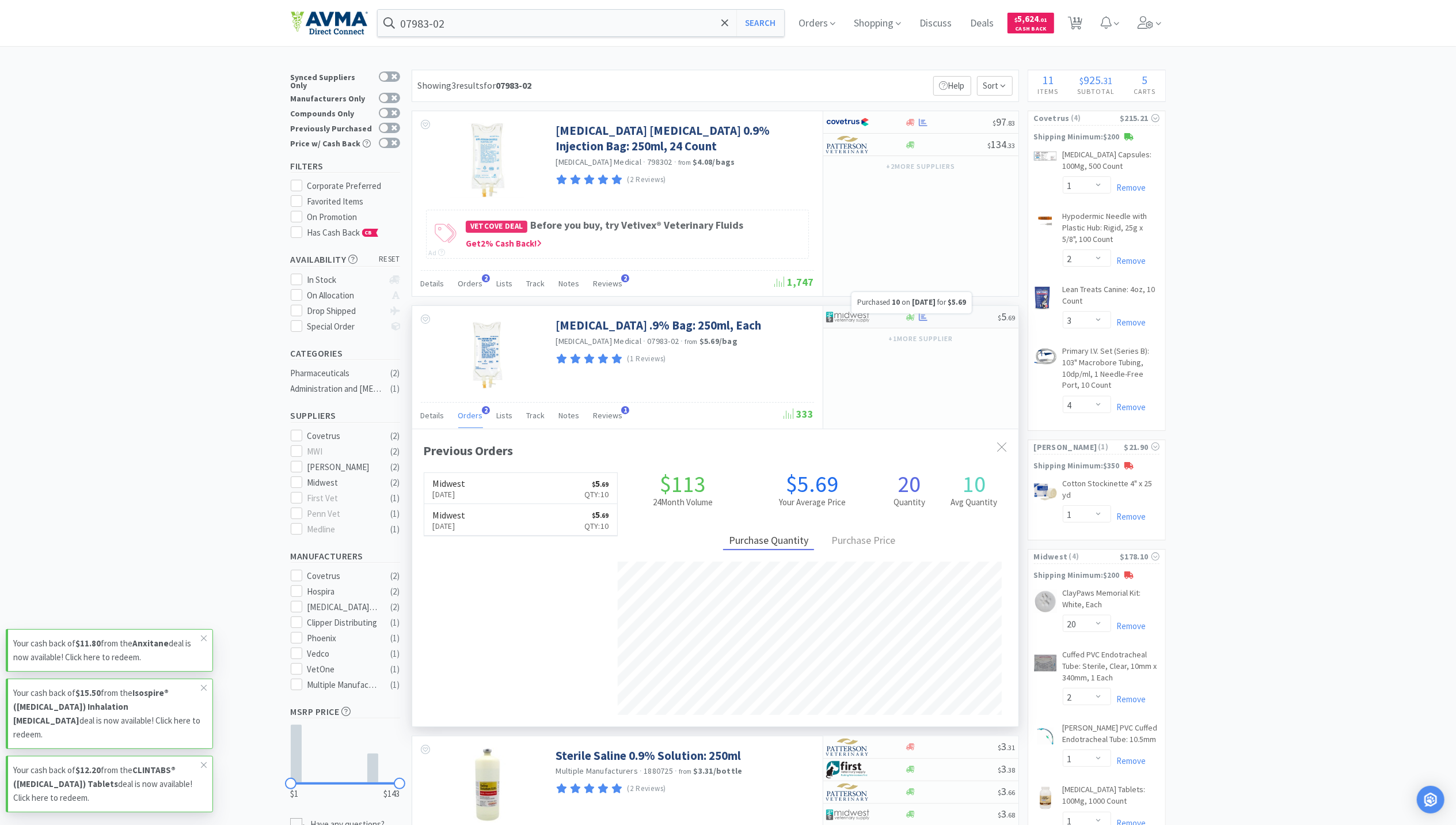
click at [923, 321] on icon at bounding box center [924, 316] width 8 height 7
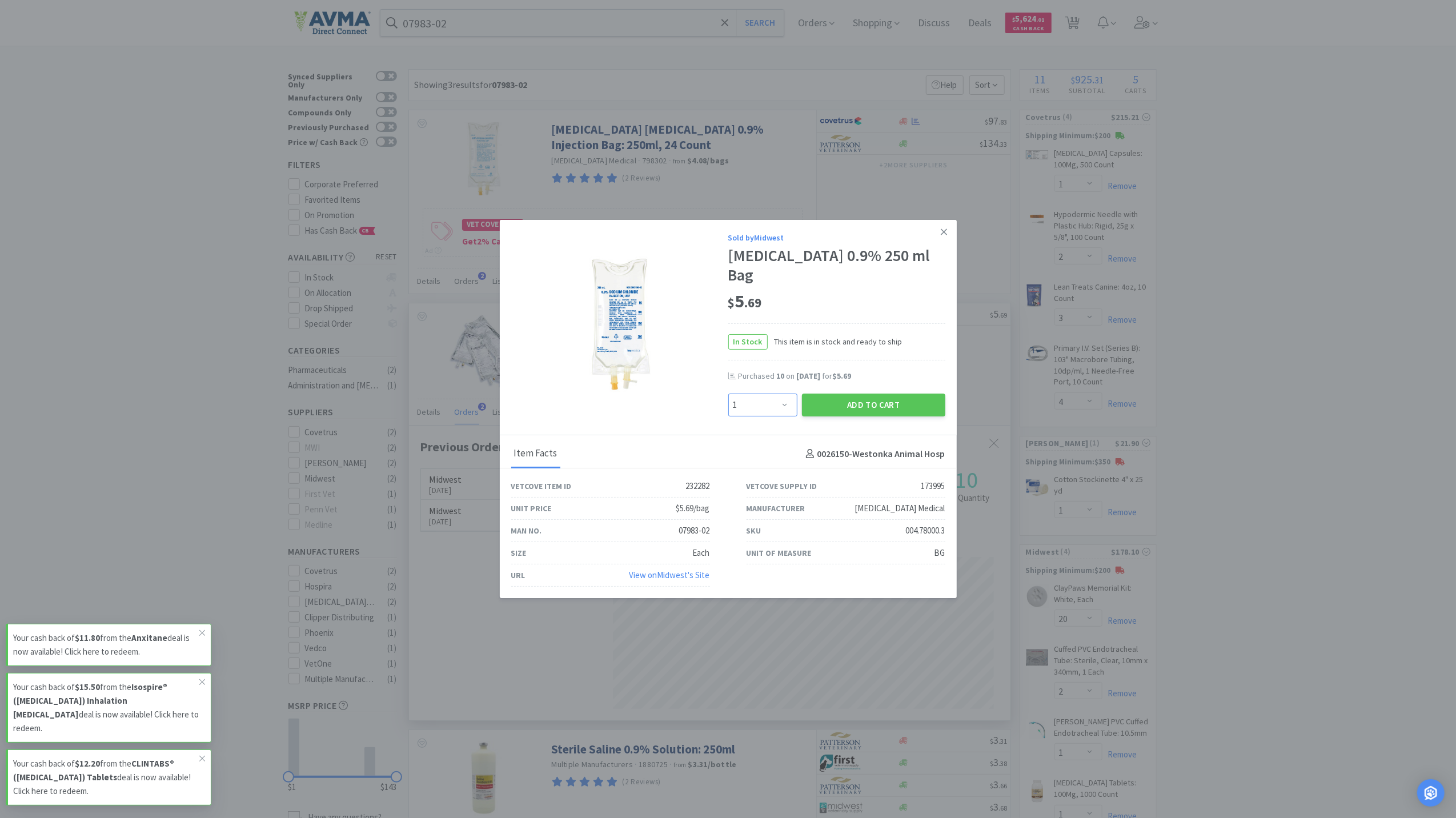
click at [791, 405] on select "Enter Quantity 1 2 3 4 5 6 7 8 9 10 11 12 13 14 15 16 17 18 19 20 Enter Quantity" at bounding box center [763, 405] width 69 height 23
select select "10"
click at [728, 394] on select "Enter Quantity 1 2 3 4 5 6 7 8 9 10 11 12 13 14 15 16 17 18 19 20 Enter Quantity" at bounding box center [763, 405] width 69 height 23
click at [866, 405] on button "Add to Cart" at bounding box center [874, 405] width 144 height 23
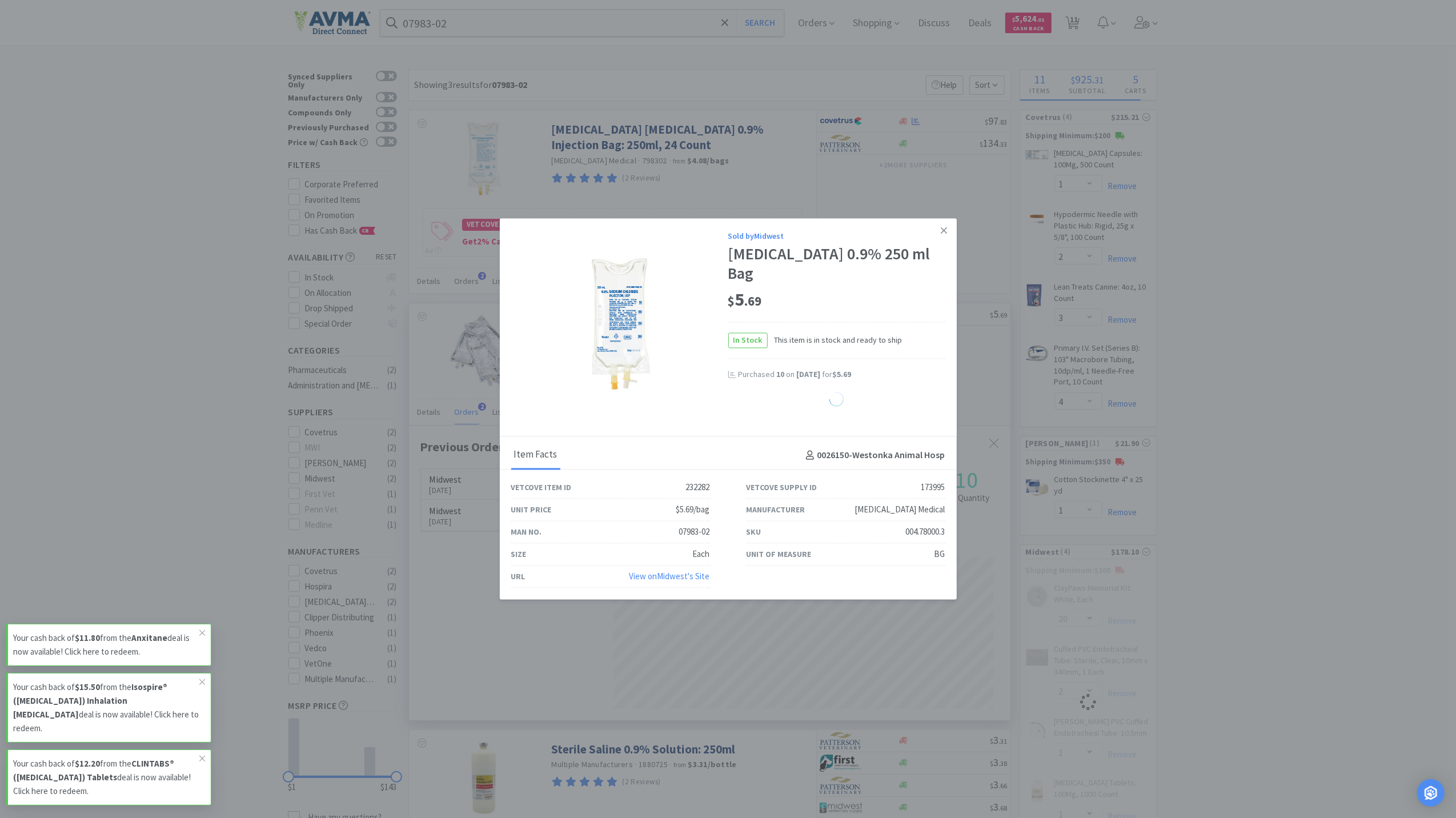
select select "10"
select select "1"
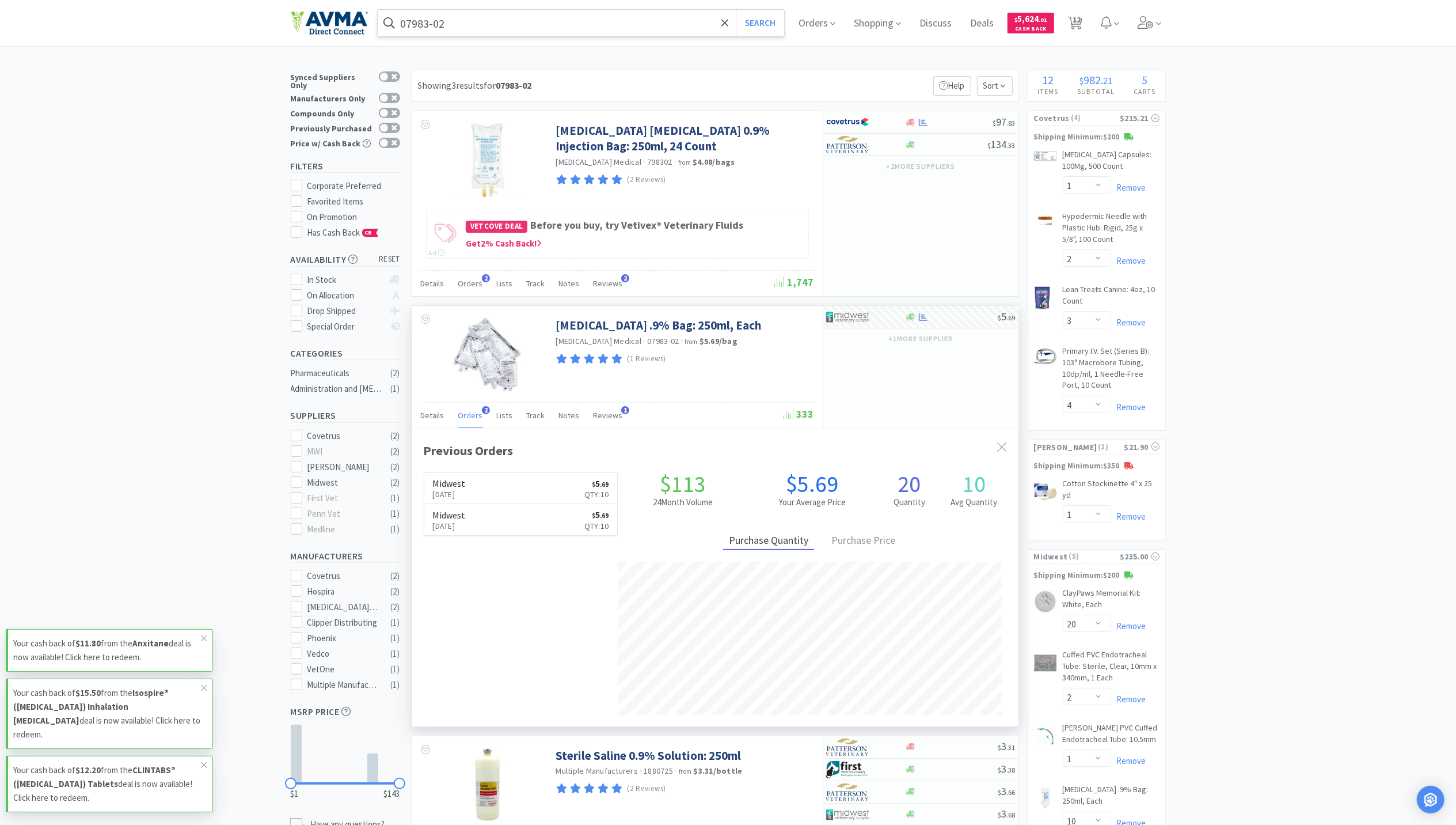
click at [515, 27] on input "07983-02" at bounding box center [581, 23] width 407 height 27
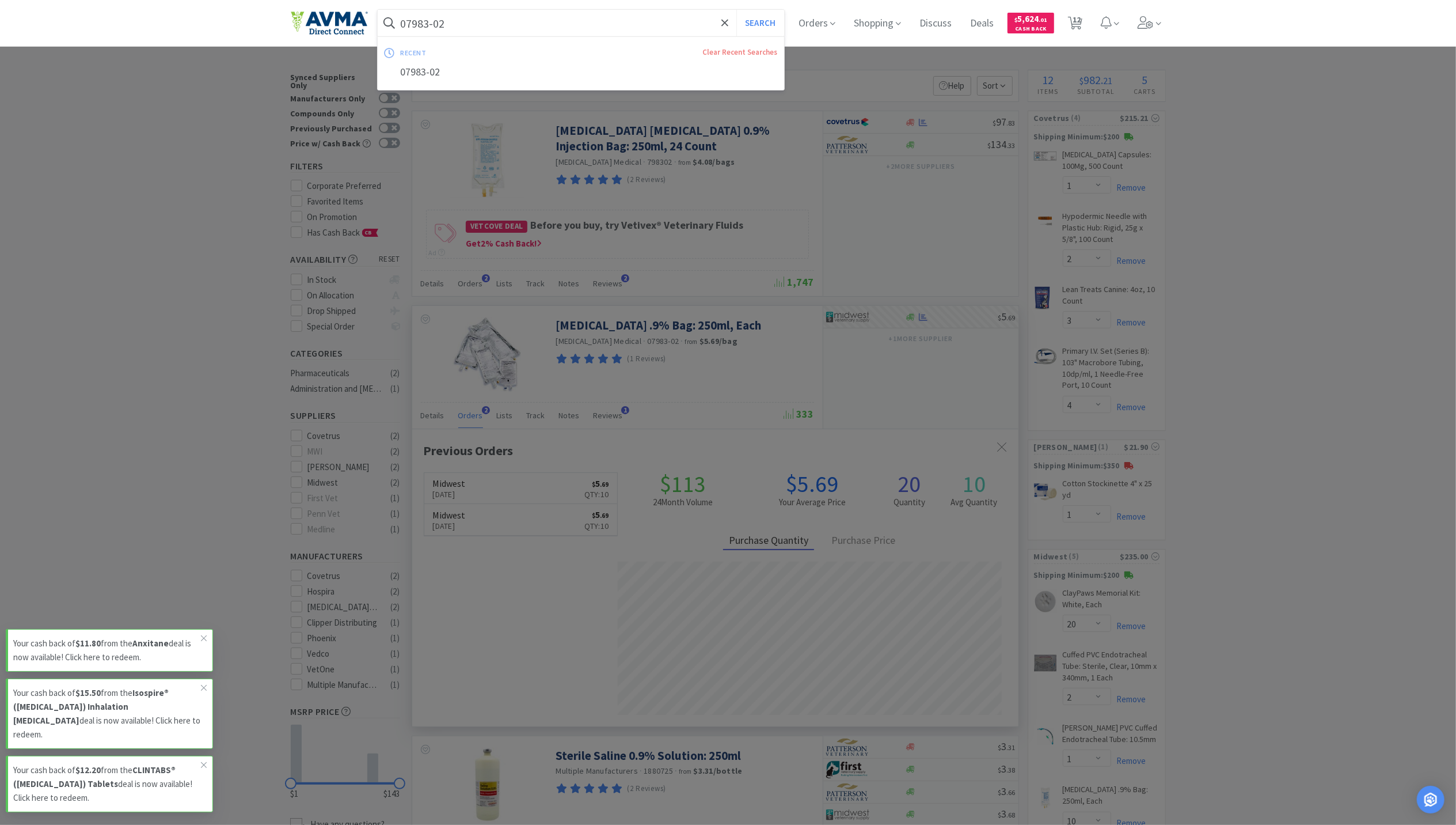
paste input "[MEDICAL_DATA]"
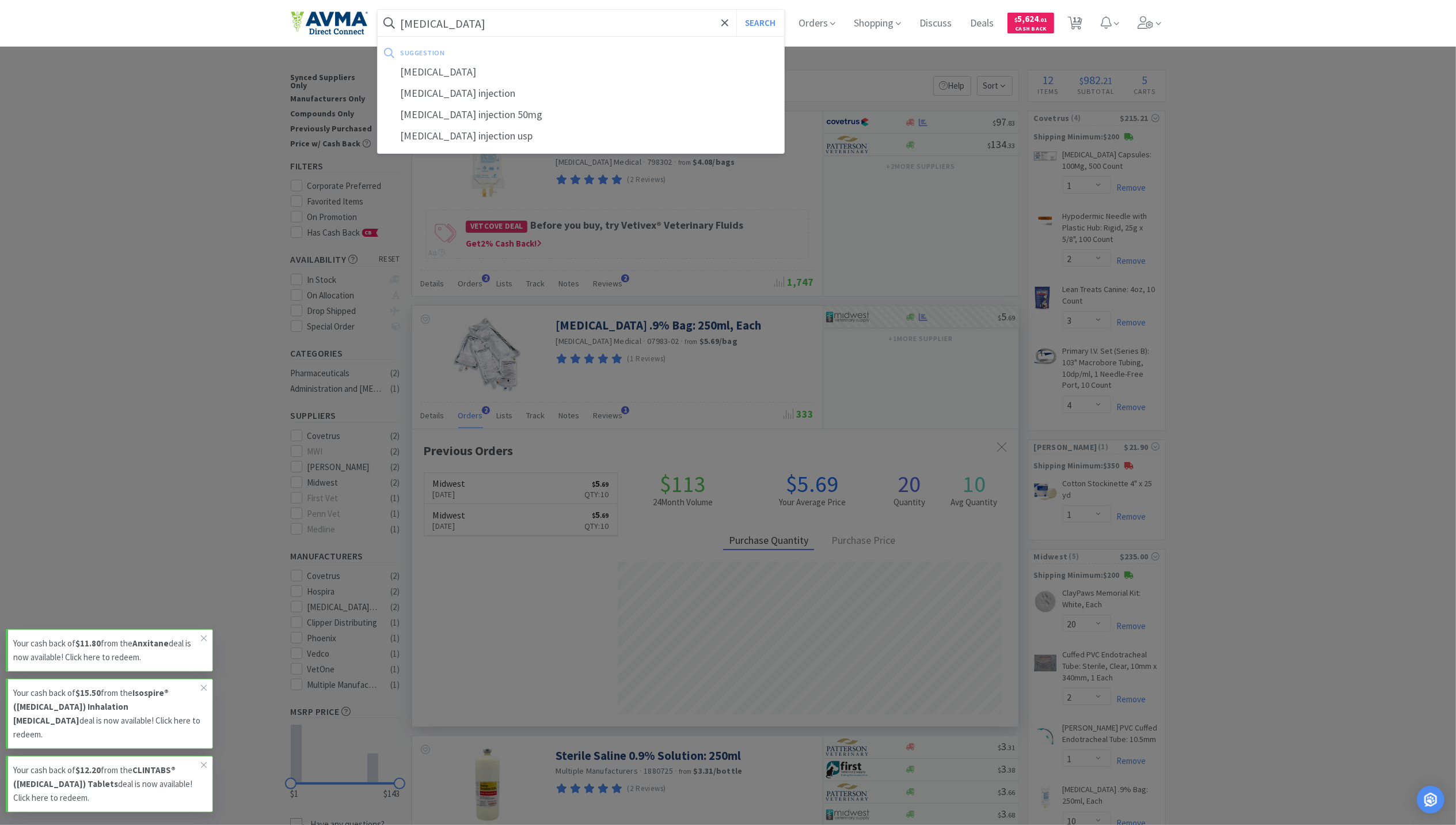
click at [736, 10] on button "Search" at bounding box center [760, 23] width 47 height 27
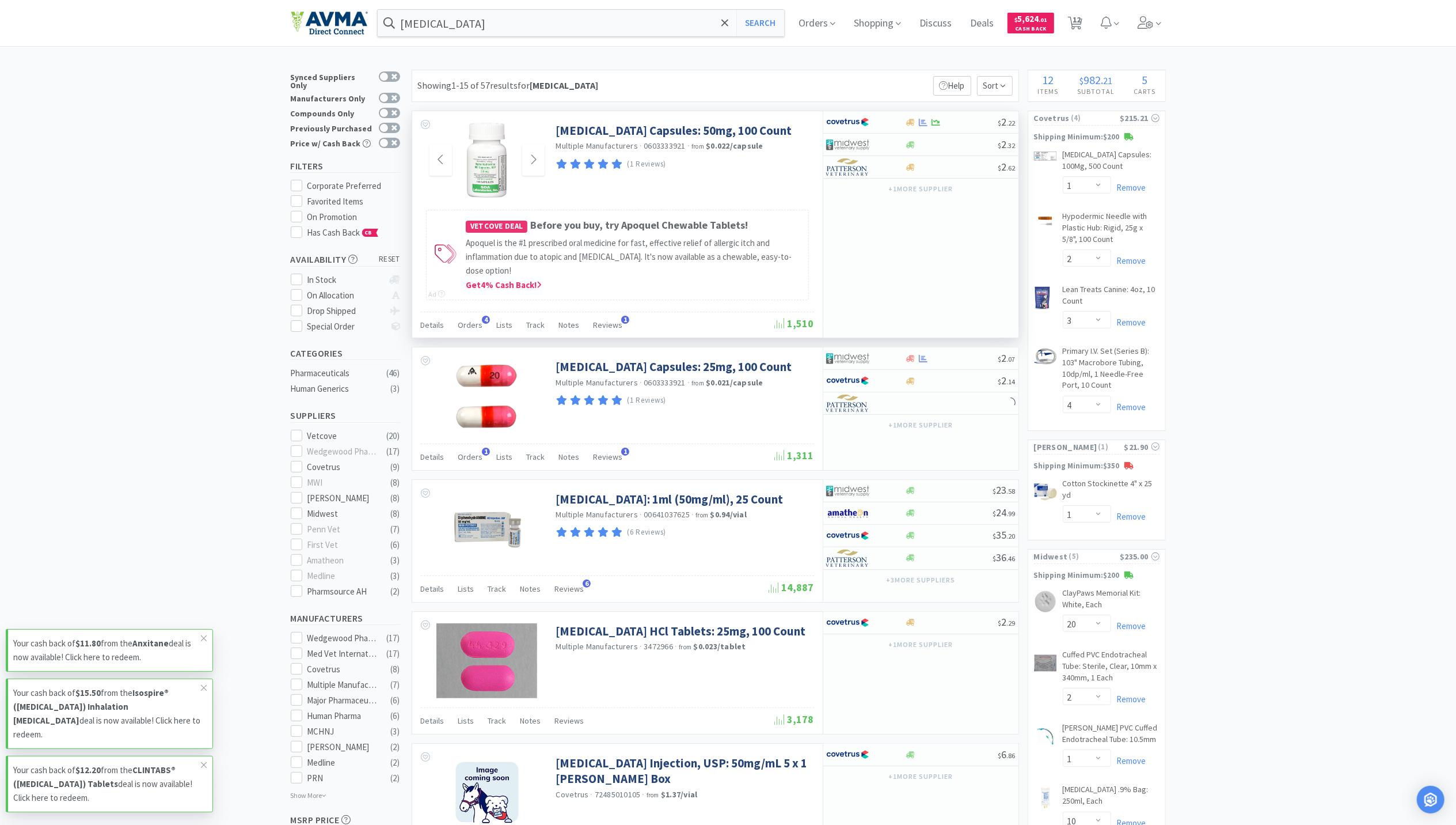
click at [480, 179] on img at bounding box center [486, 160] width 39 height 75
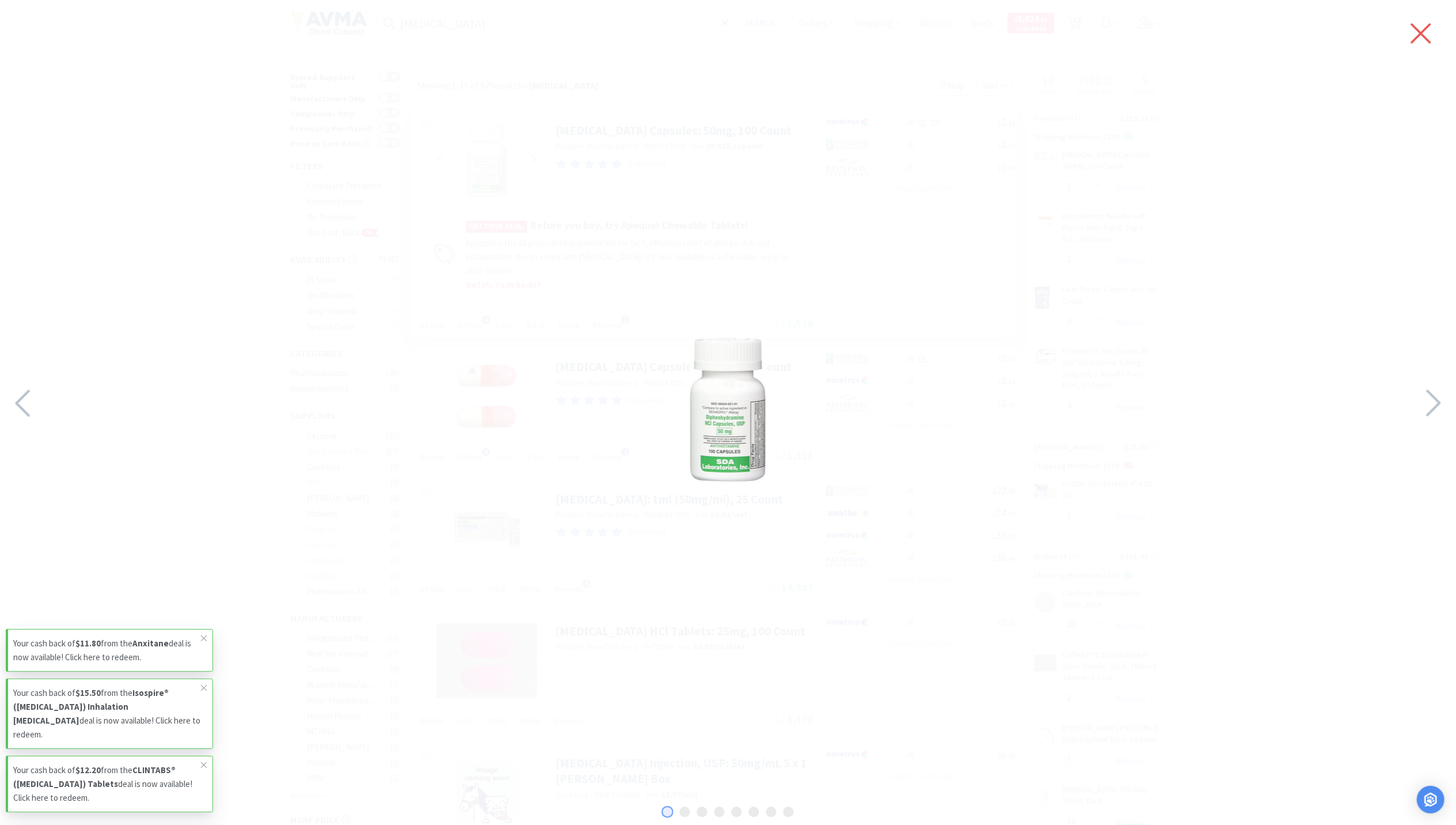
click at [1413, 37] on icon at bounding box center [1421, 33] width 24 height 32
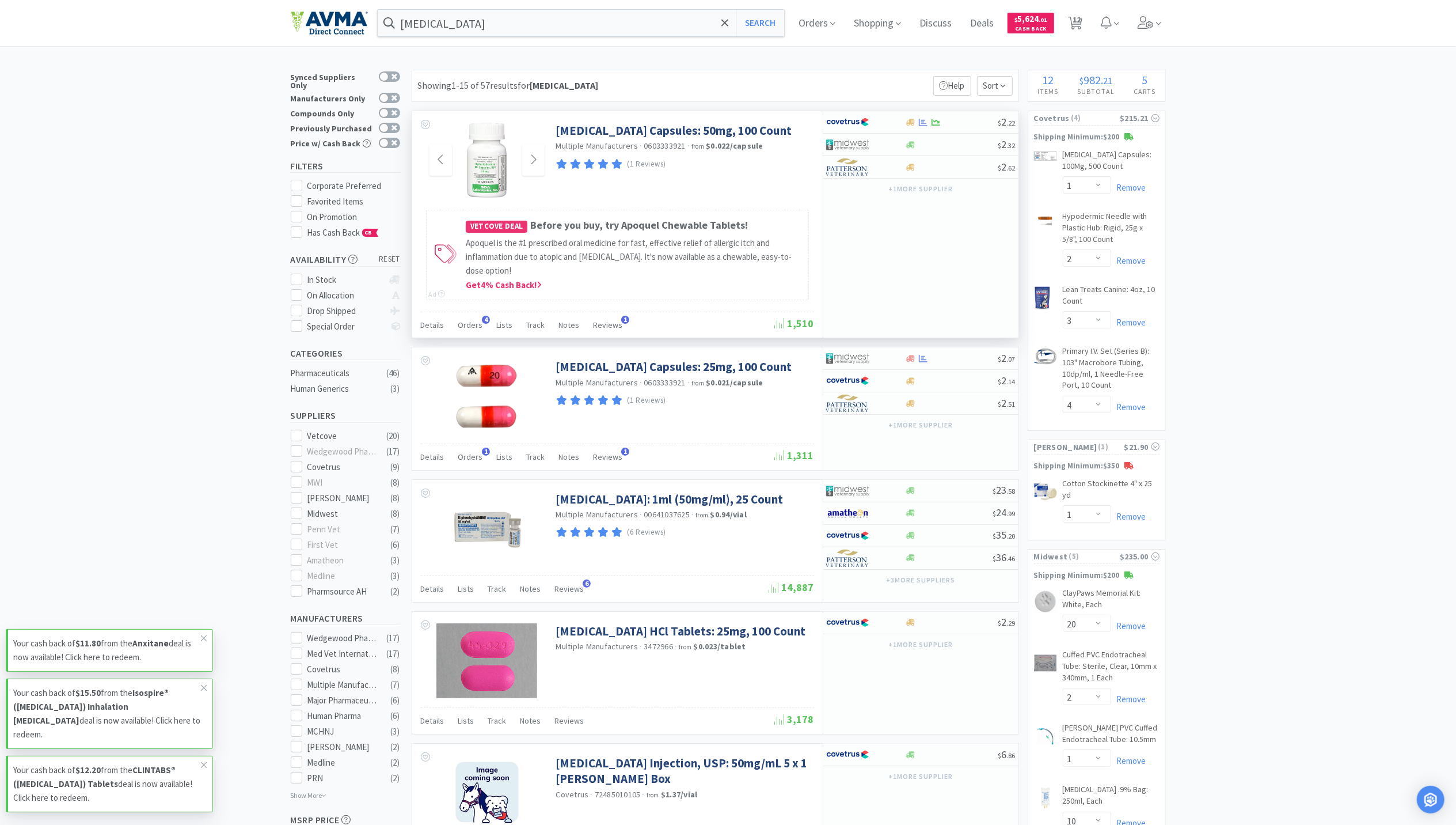
click at [473, 168] on img at bounding box center [486, 160] width 39 height 75
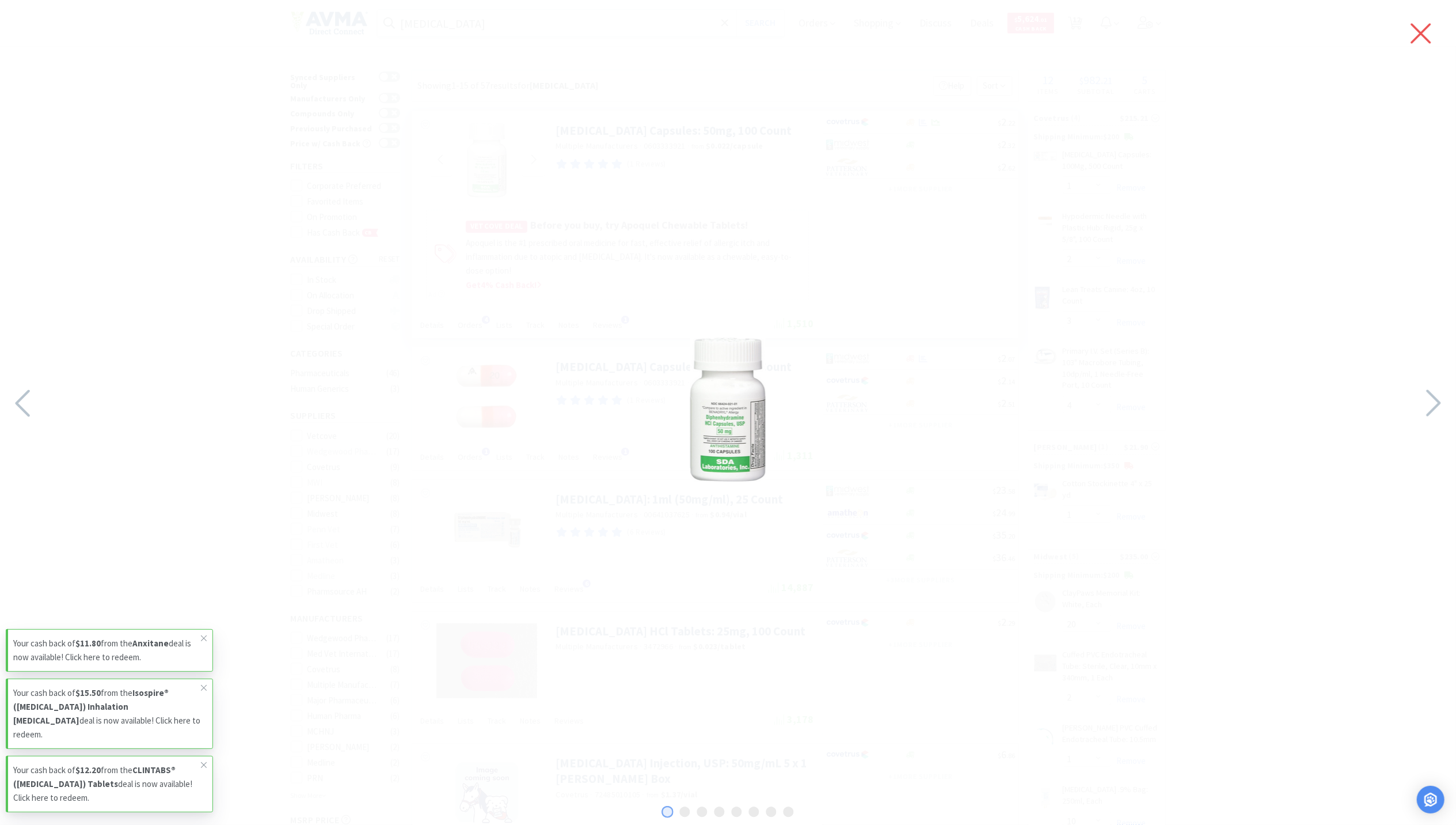
click at [1424, 44] on icon at bounding box center [1421, 33] width 24 height 32
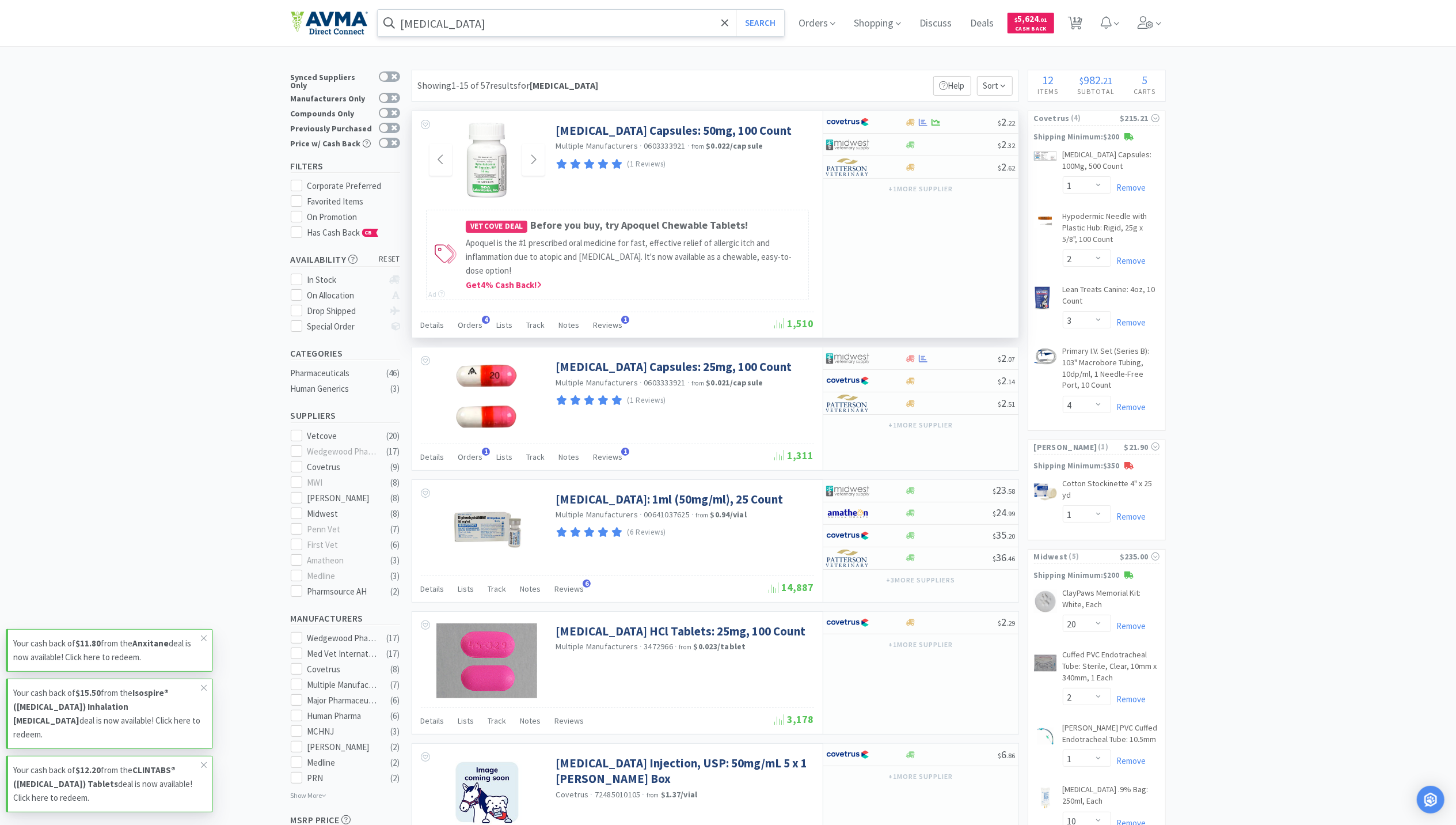
click at [572, 23] on input "[MEDICAL_DATA]" at bounding box center [581, 23] width 407 height 27
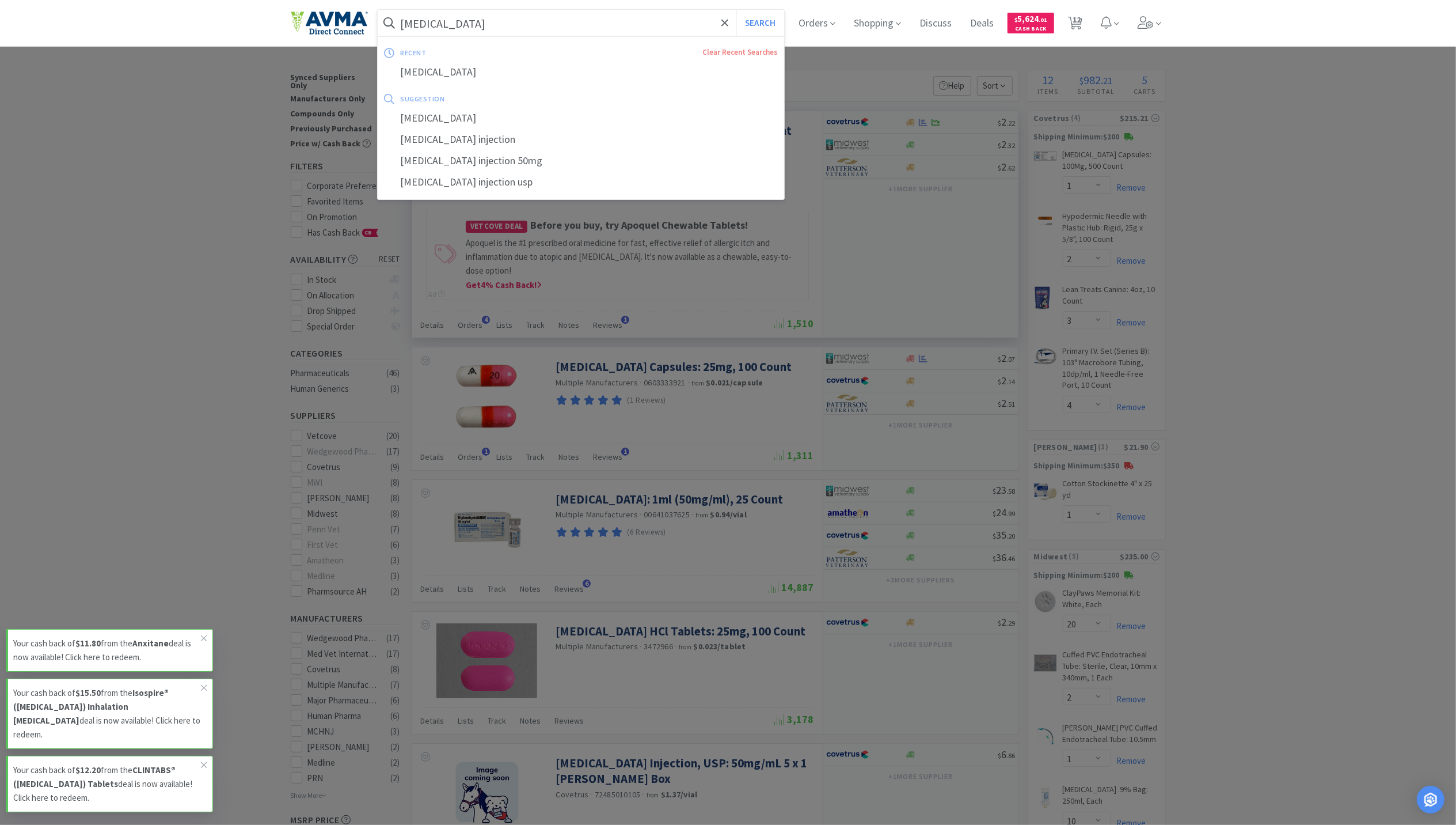
click at [567, 23] on input "[MEDICAL_DATA]" at bounding box center [581, 23] width 407 height 27
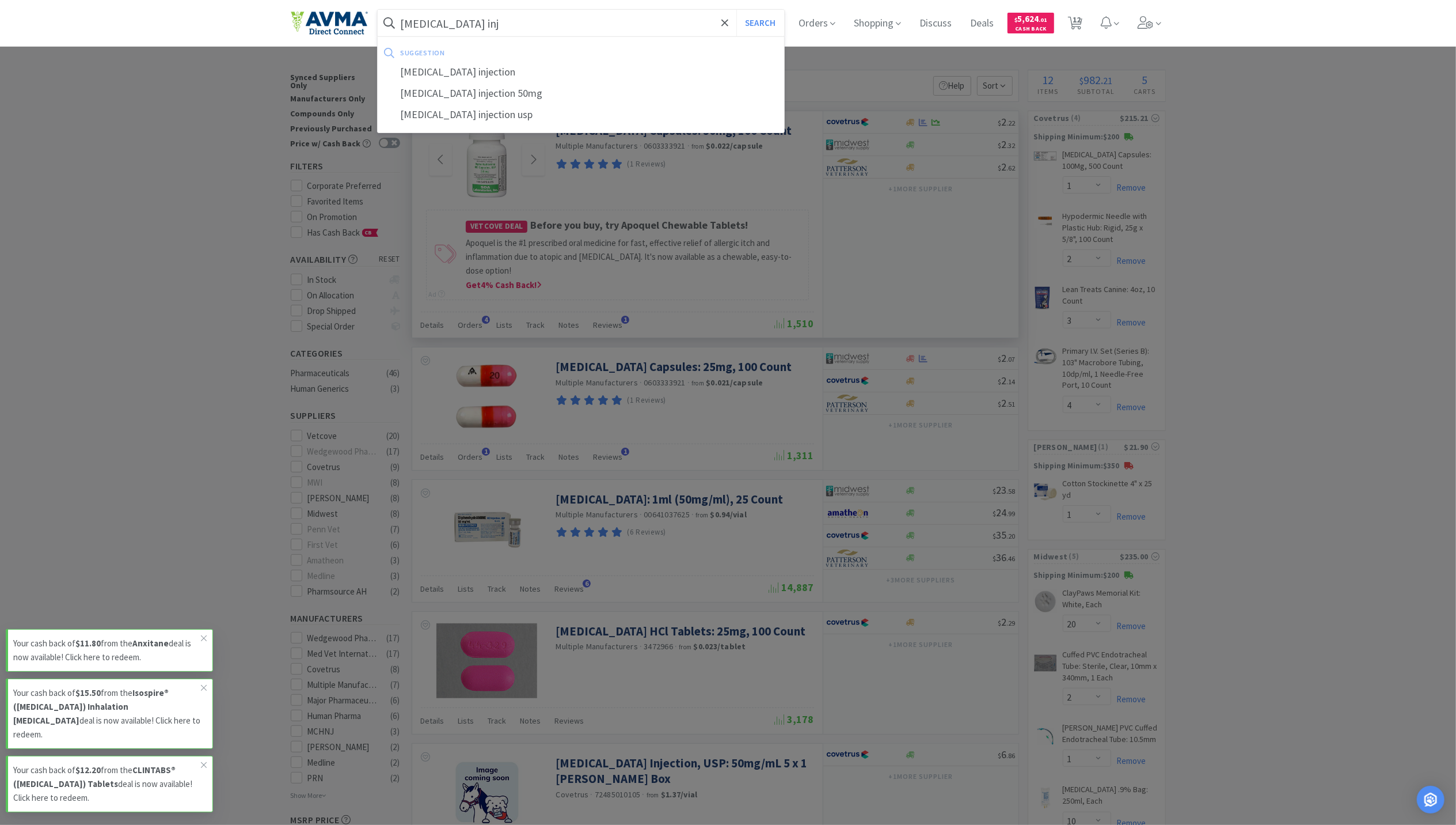
click at [736, 10] on button "Search" at bounding box center [760, 23] width 47 height 27
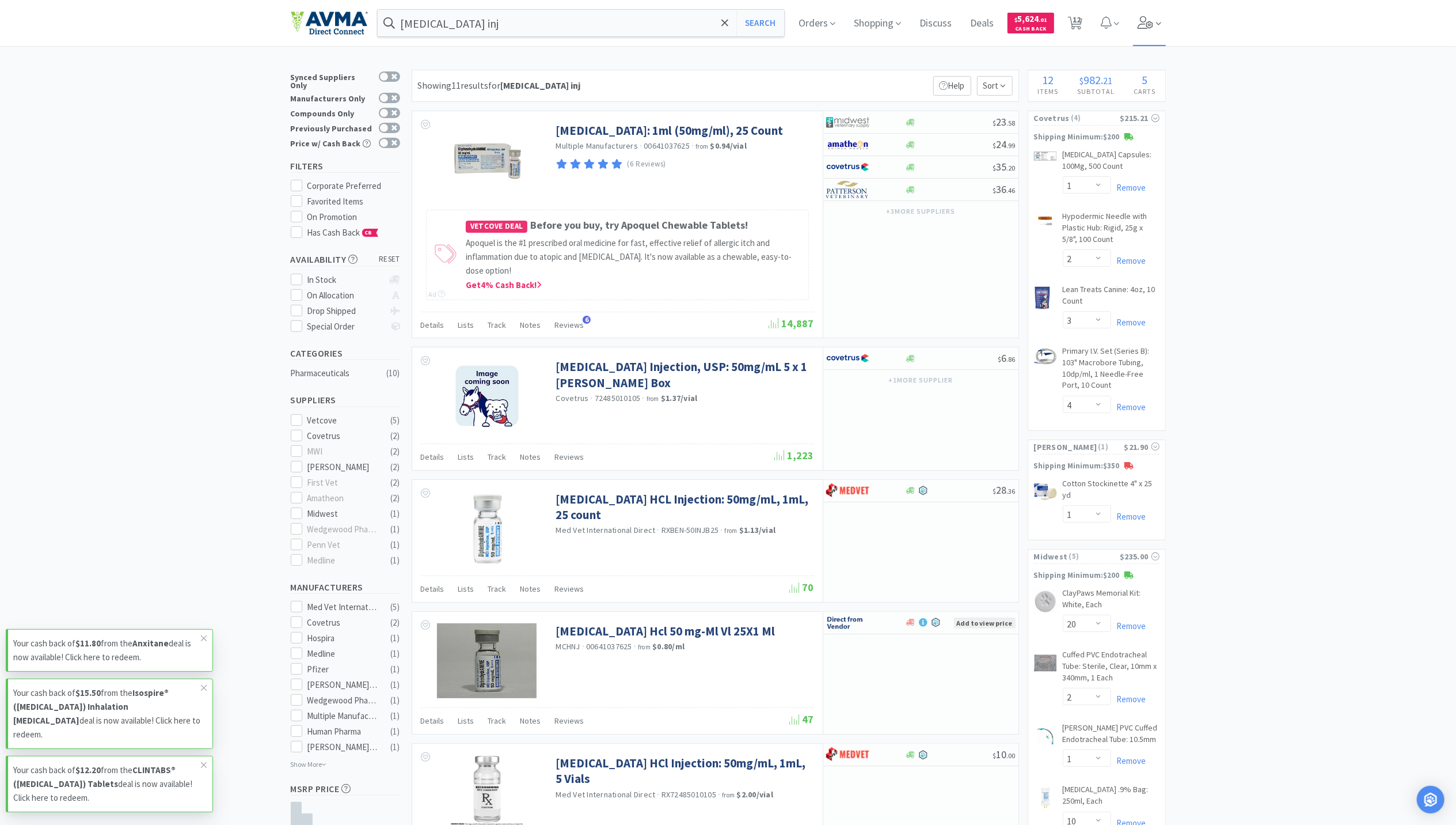
click at [1154, 17] on icon at bounding box center [1146, 22] width 16 height 12
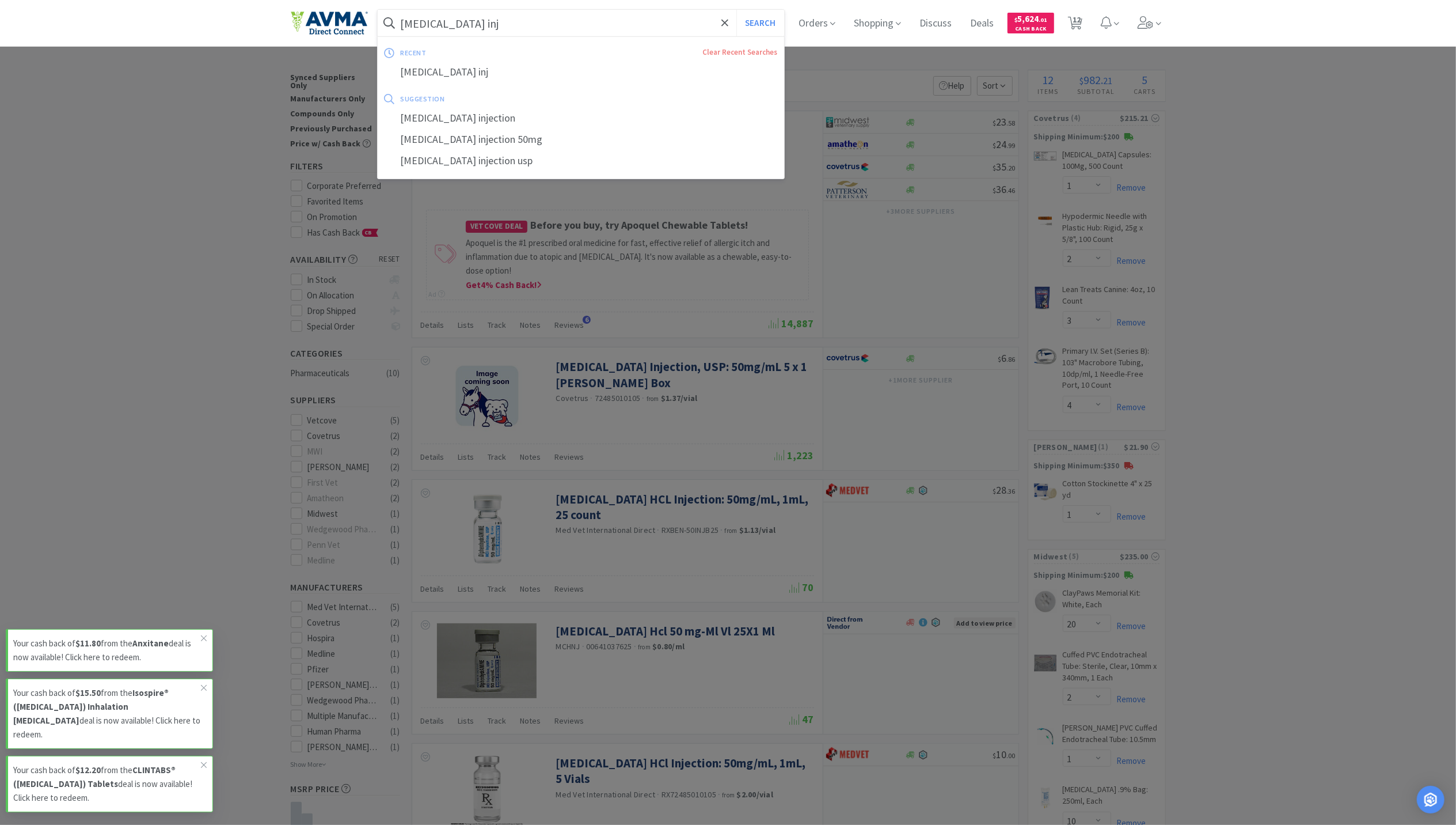
click at [593, 22] on input "[MEDICAL_DATA] inj" at bounding box center [581, 23] width 407 height 27
paste input "[MEDICAL_DATA] Tablets"
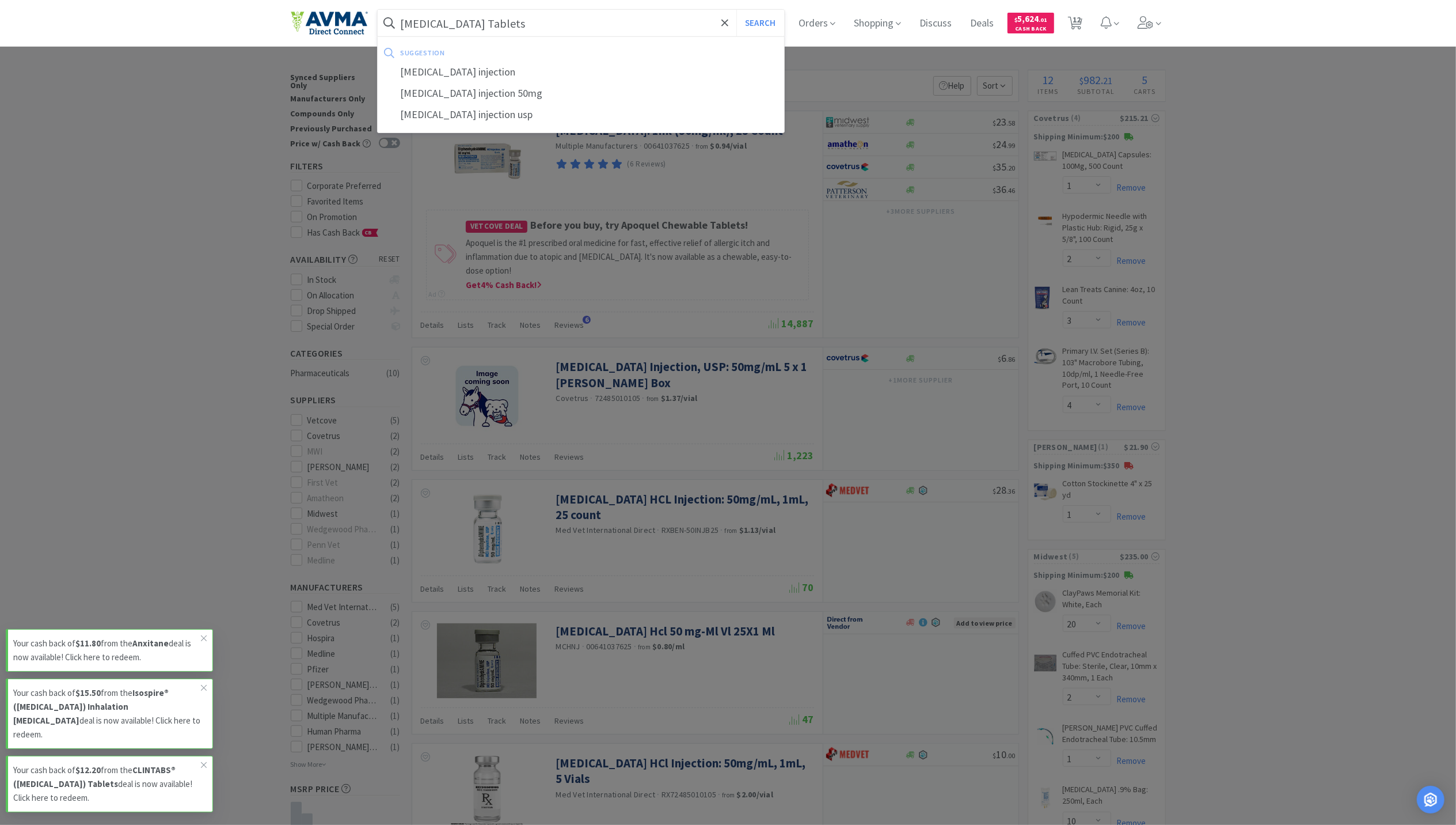
click at [736, 10] on button "Search" at bounding box center [760, 23] width 47 height 27
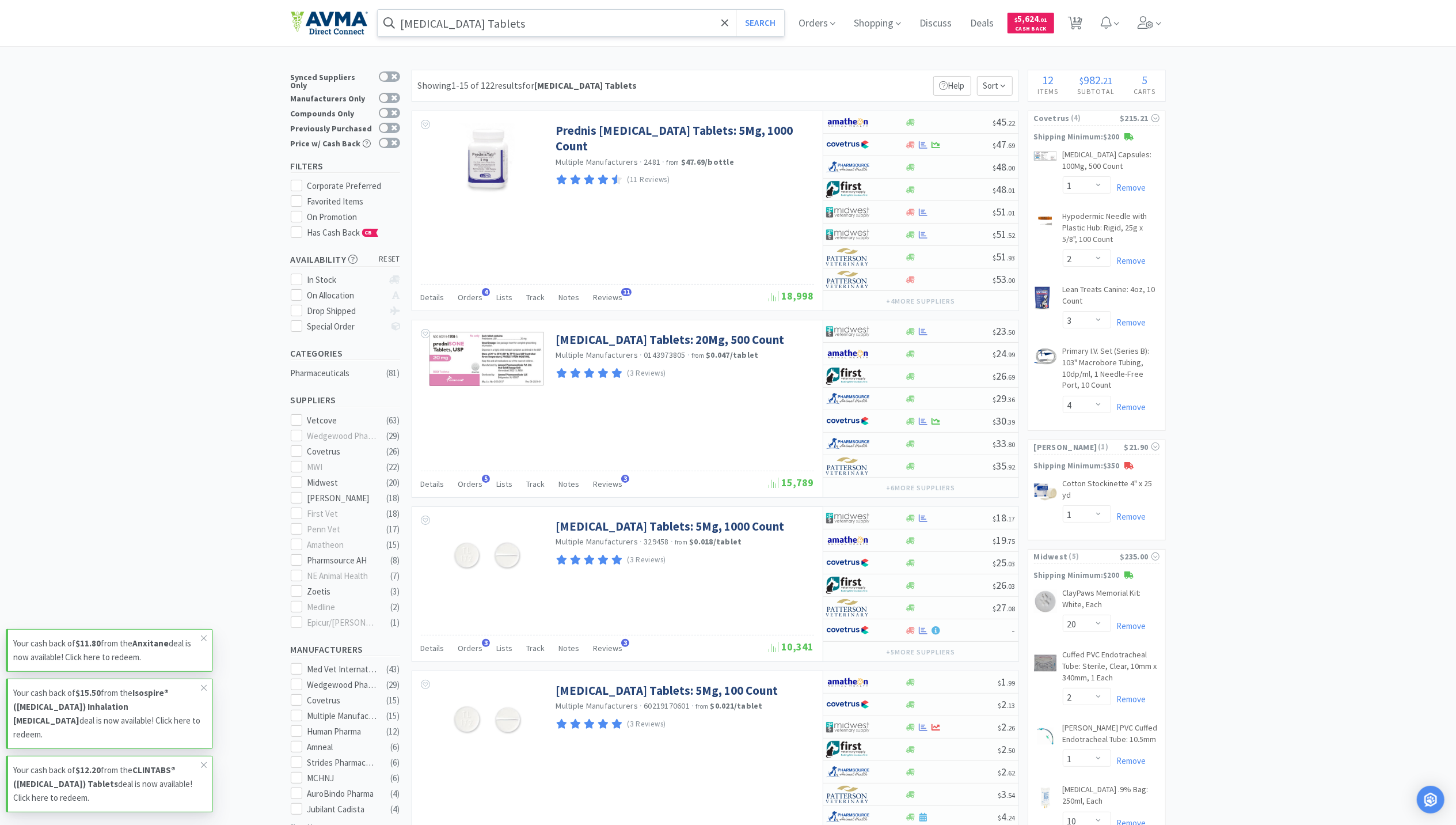
click at [584, 25] on input "[MEDICAL_DATA] Tablets" at bounding box center [581, 23] width 407 height 27
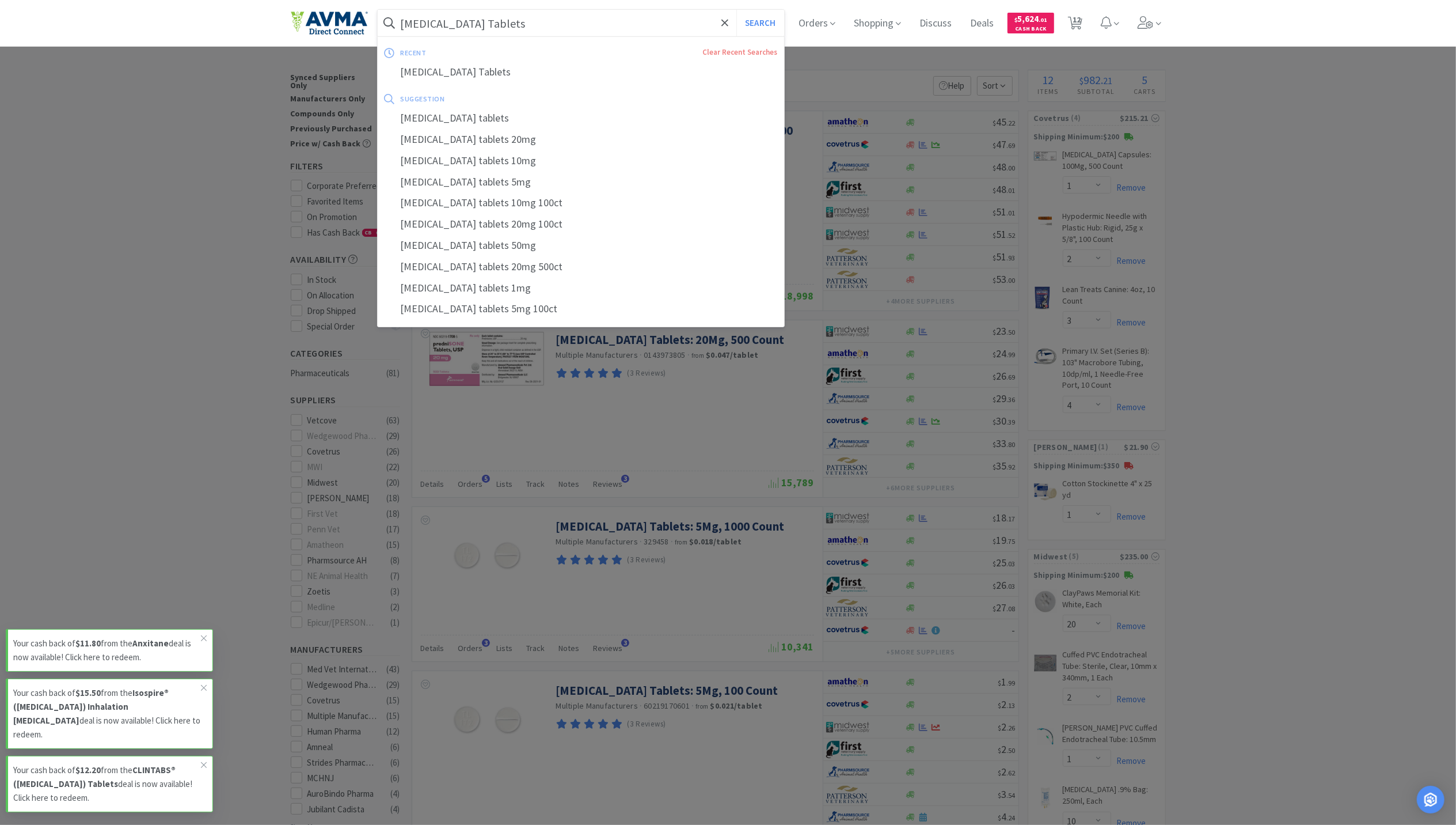
click at [552, 19] on input "[MEDICAL_DATA] Tablets" at bounding box center [581, 23] width 407 height 27
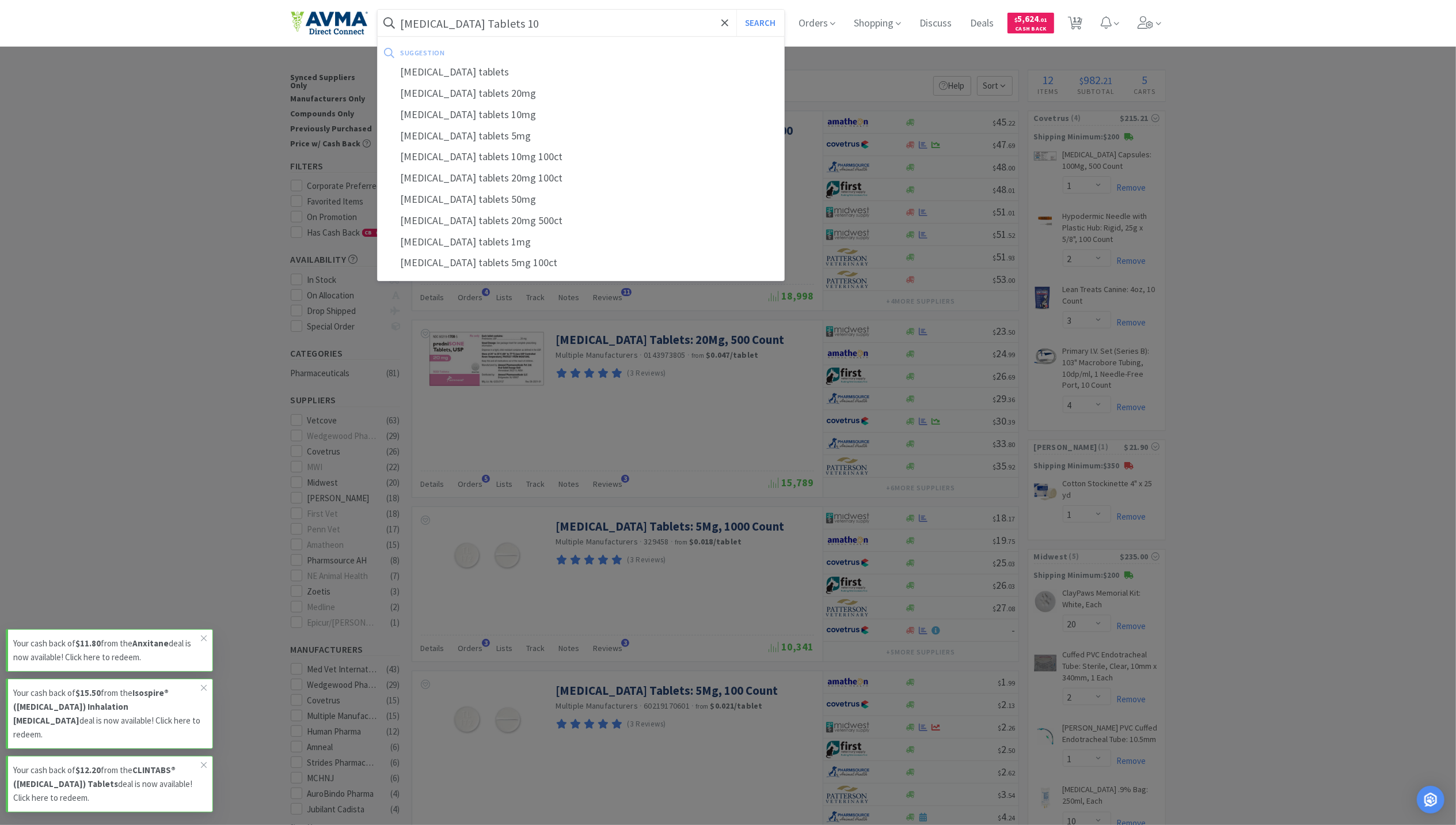
click at [736, 10] on button "Search" at bounding box center [760, 23] width 47 height 27
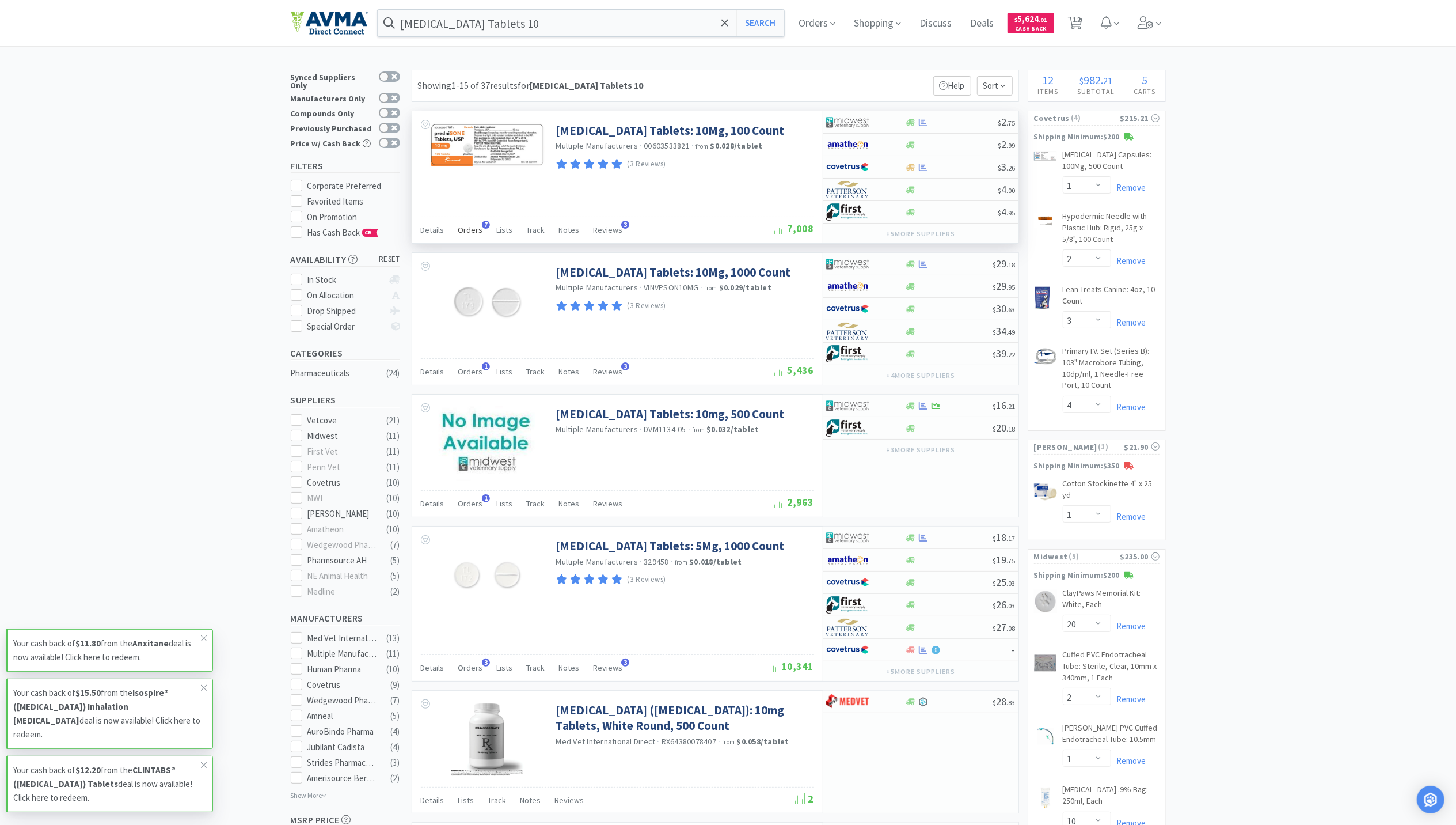
click at [468, 235] on span "Orders" at bounding box center [471, 230] width 25 height 10
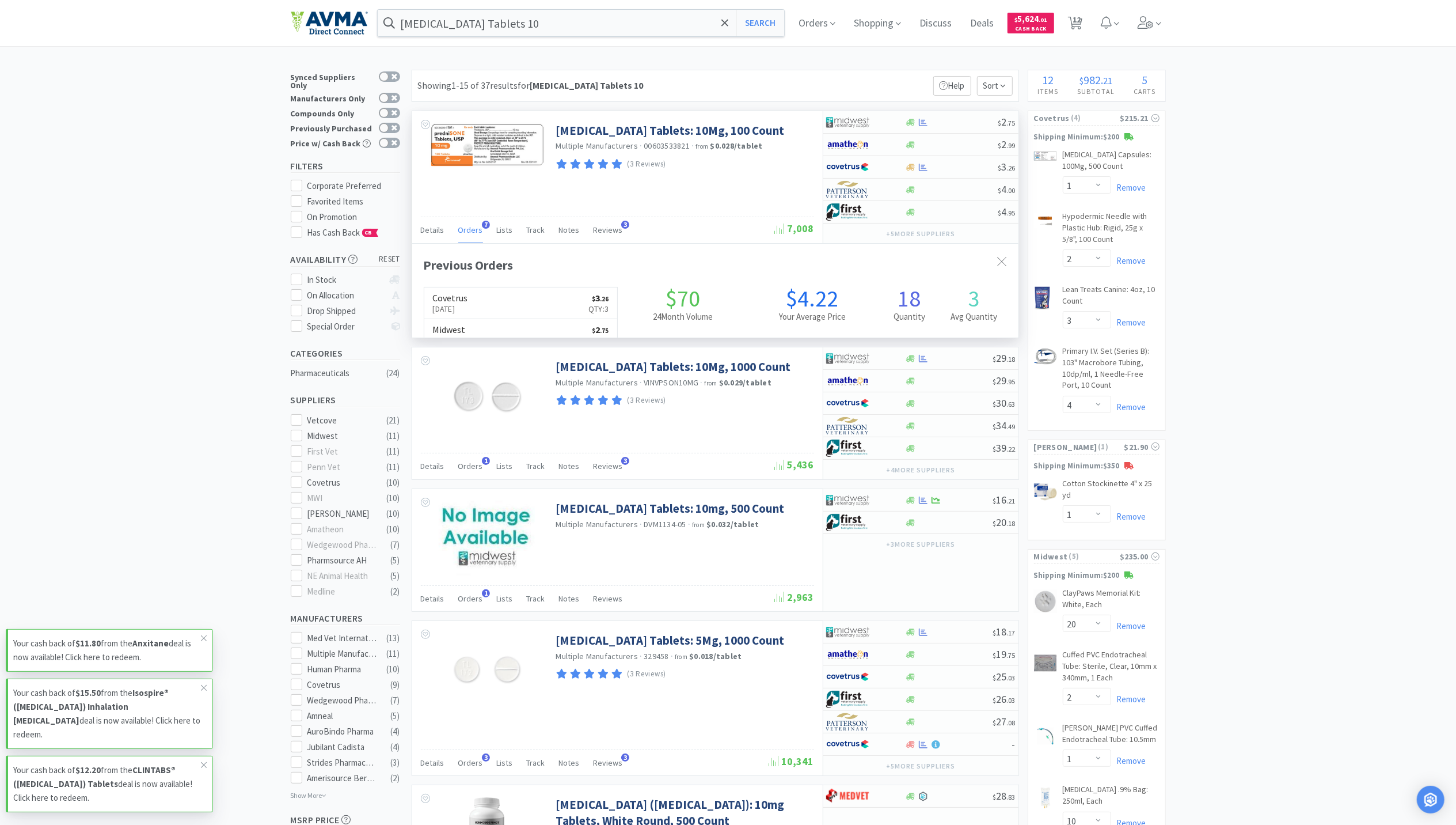
scroll to position [298, 607]
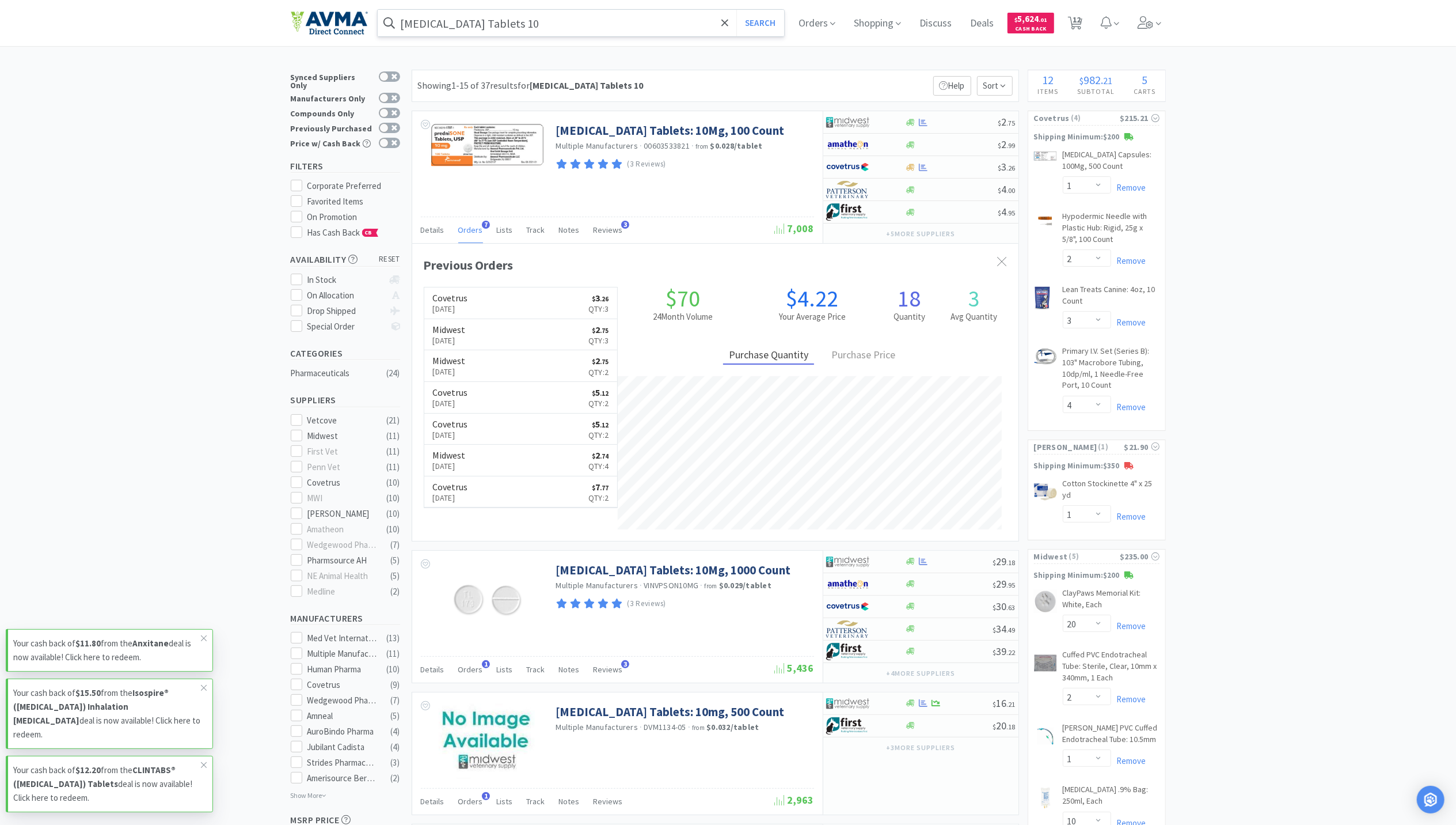
click at [557, 14] on input "[MEDICAL_DATA] Tablets 10" at bounding box center [581, 23] width 407 height 27
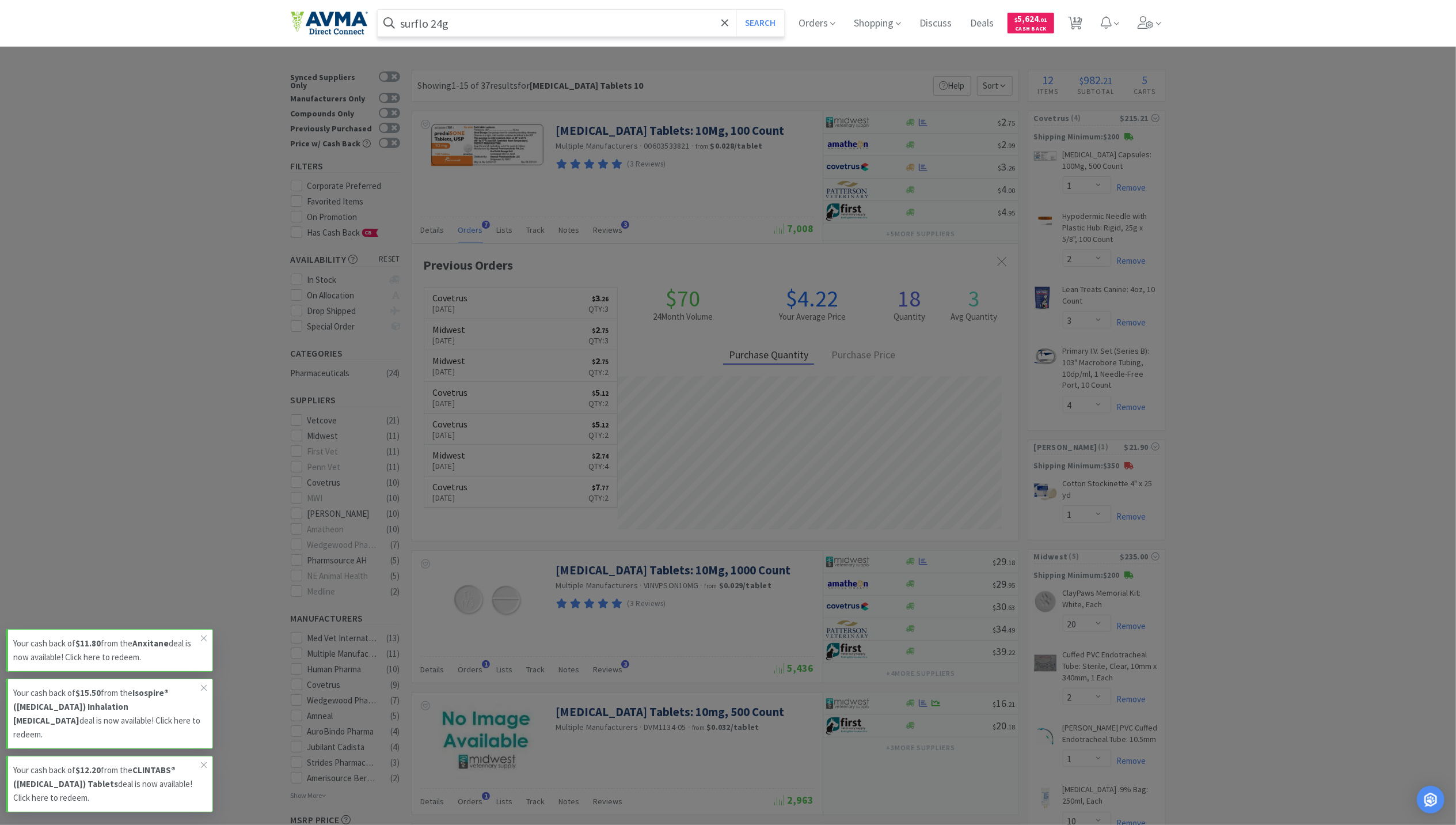
type input "surflo 24g"
click at [736, 10] on button "Search" at bounding box center [760, 23] width 47 height 27
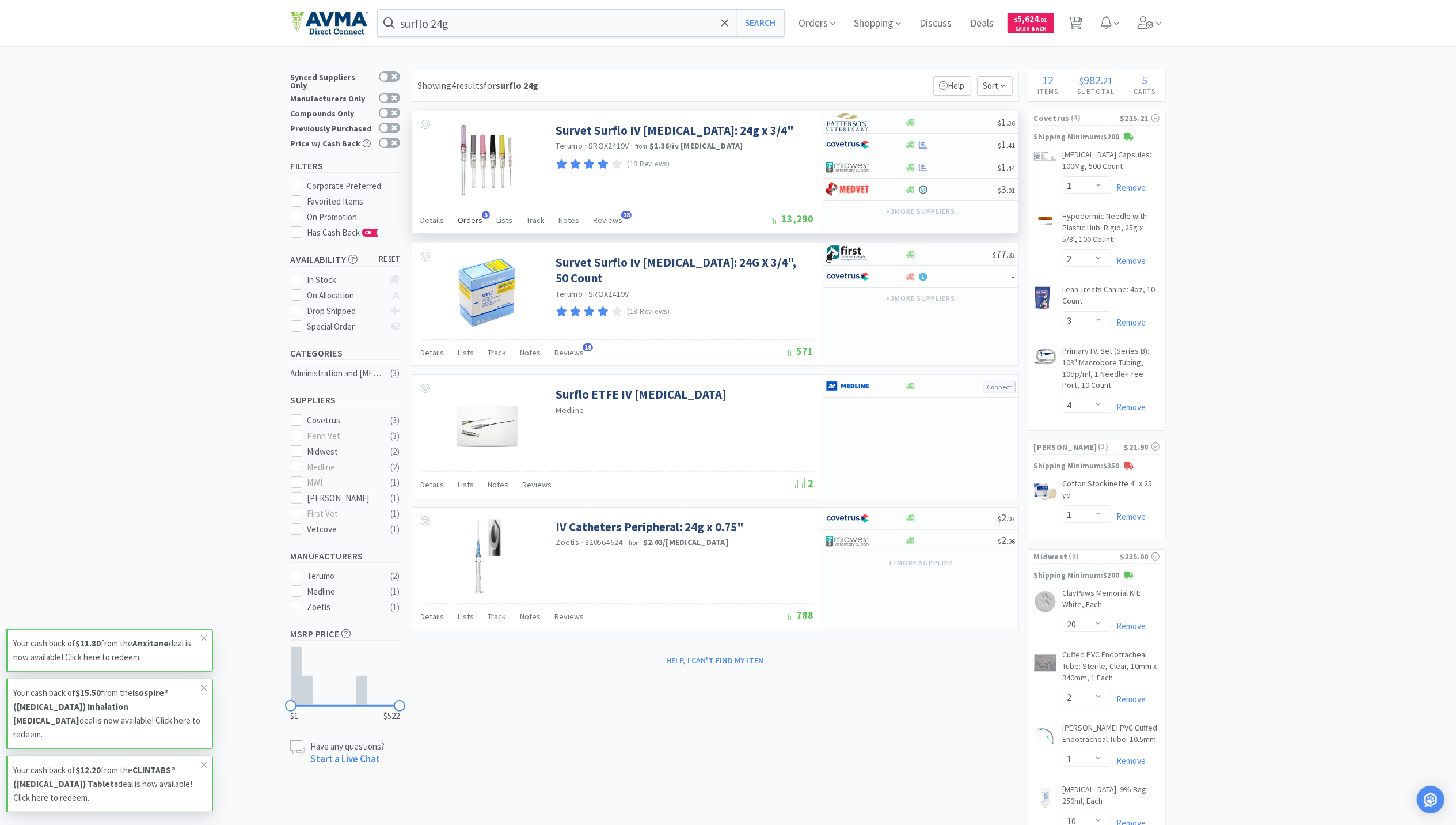
click at [468, 216] on span "Orders" at bounding box center [471, 220] width 25 height 10
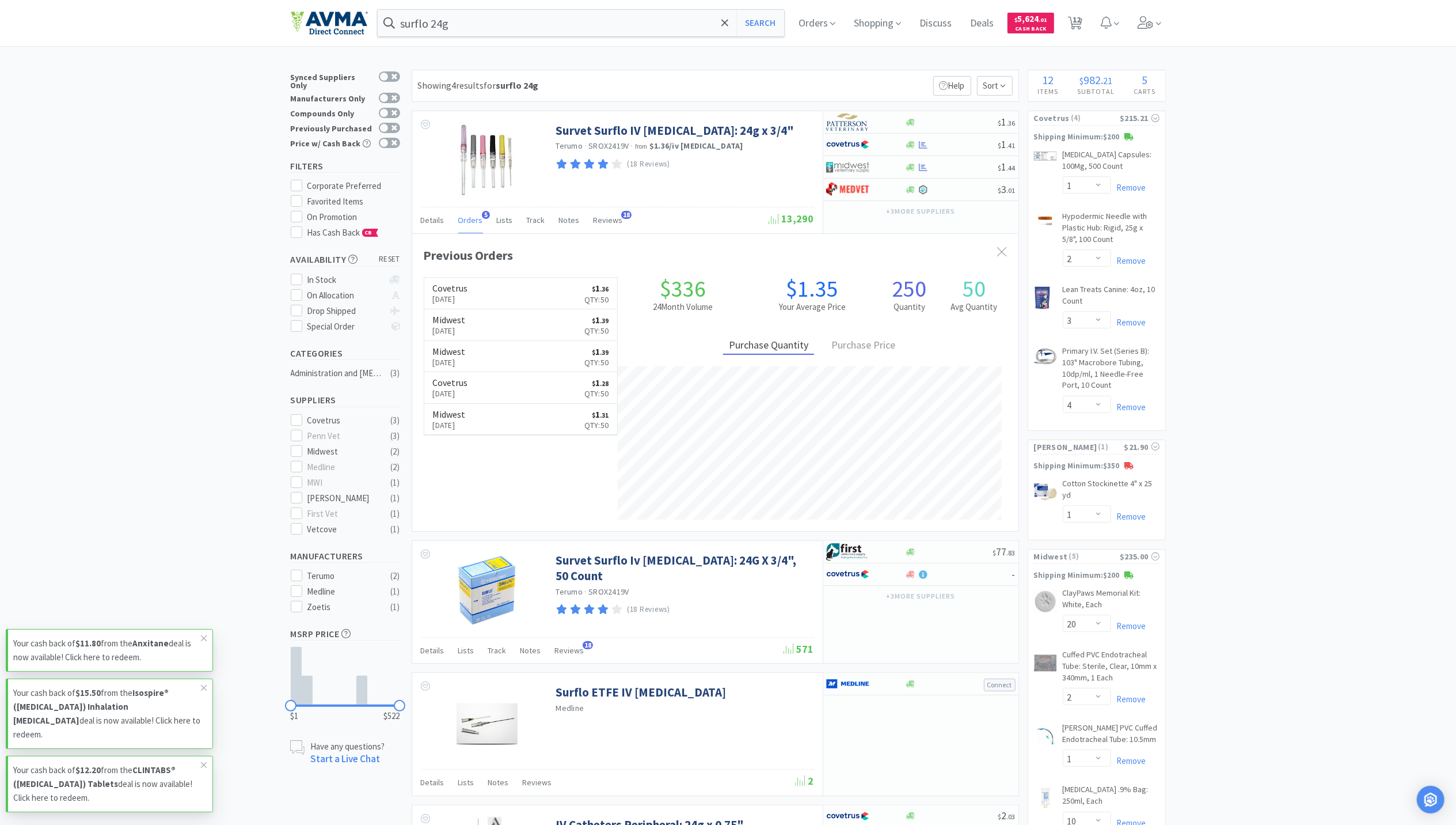
click at [1338, 445] on div "× Filter Results Synced Suppliers Only Manufacturers Only Compounds Only Previo…" at bounding box center [728, 600] width 1456 height 1061
click at [914, 126] on icon at bounding box center [910, 122] width 8 height 8
select select "1"
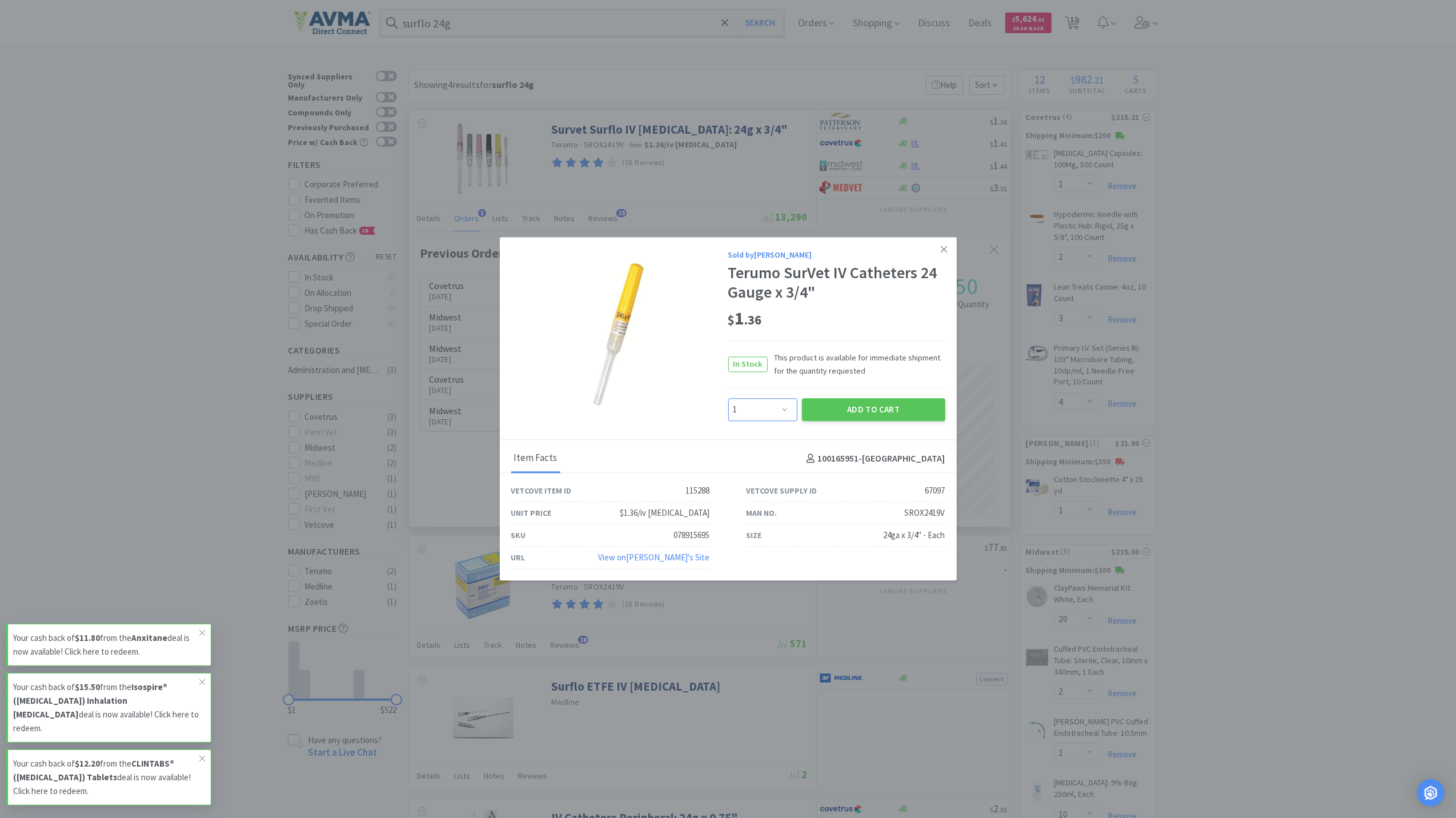
click at [782, 408] on select "Enter Quantity 1 2 3 4 5 6 7 8 9 10 11 12 13 14 15 16 17 18 19 20 Enter Quantity" at bounding box center [763, 409] width 69 height 23
type input "50"
click at [860, 403] on button "Add to Cart" at bounding box center [874, 409] width 144 height 23
select select "50"
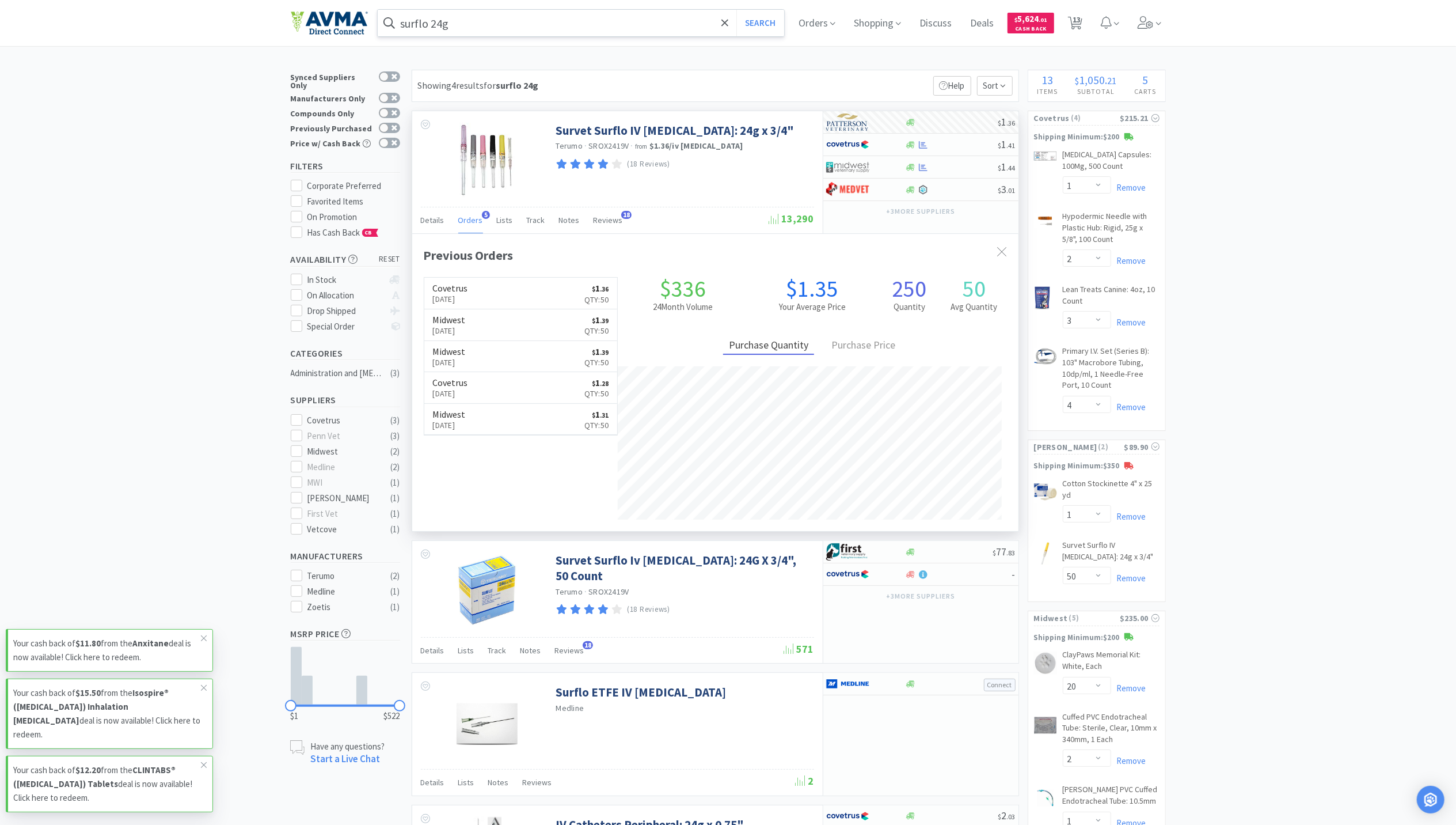
click at [482, 24] on input "surflo 24g" at bounding box center [581, 23] width 407 height 27
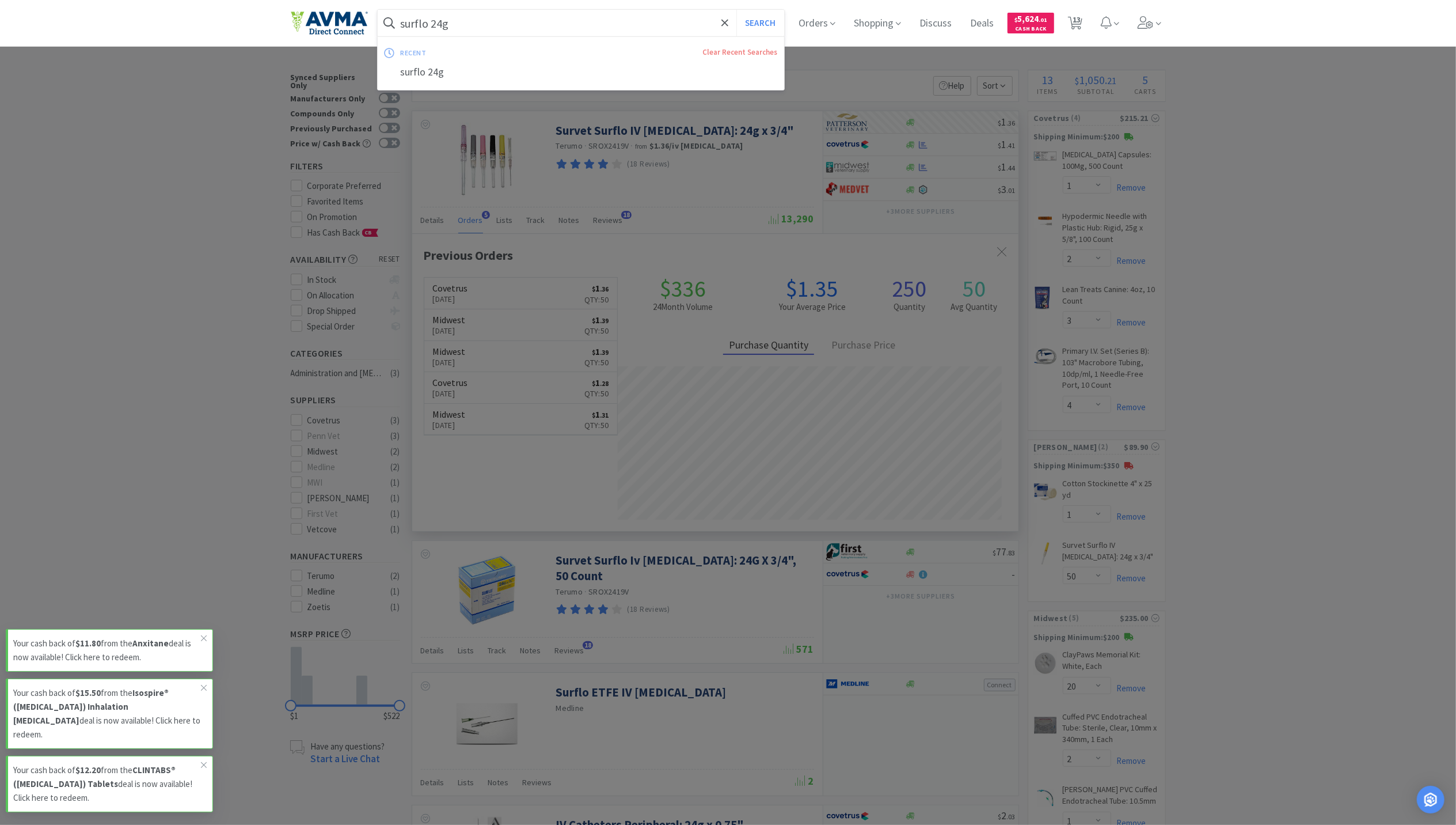
click at [458, 24] on input "surflo 24g" at bounding box center [581, 23] width 407 height 27
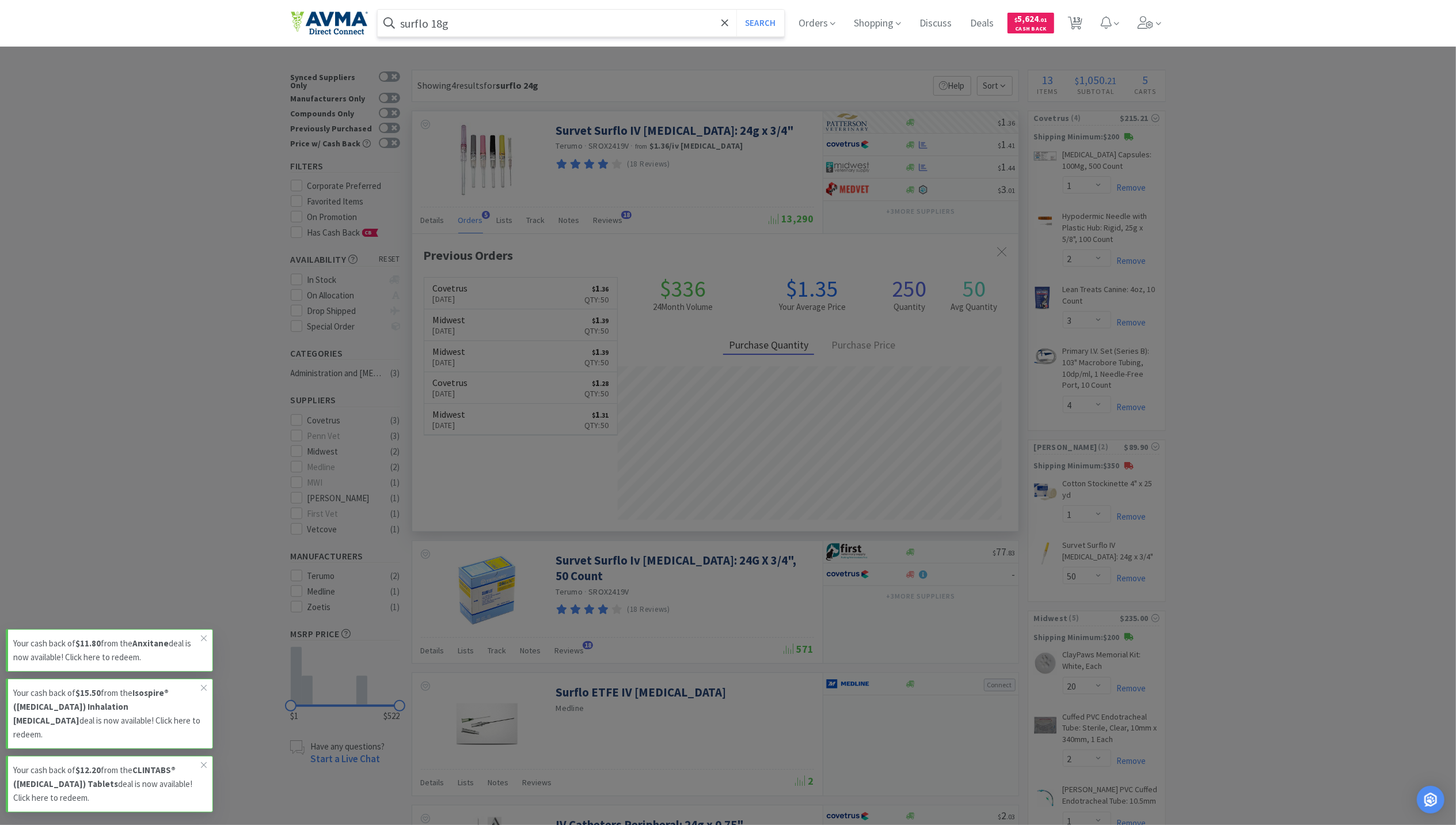
type input "surflo 18g"
click at [736, 10] on button "Search" at bounding box center [760, 23] width 47 height 27
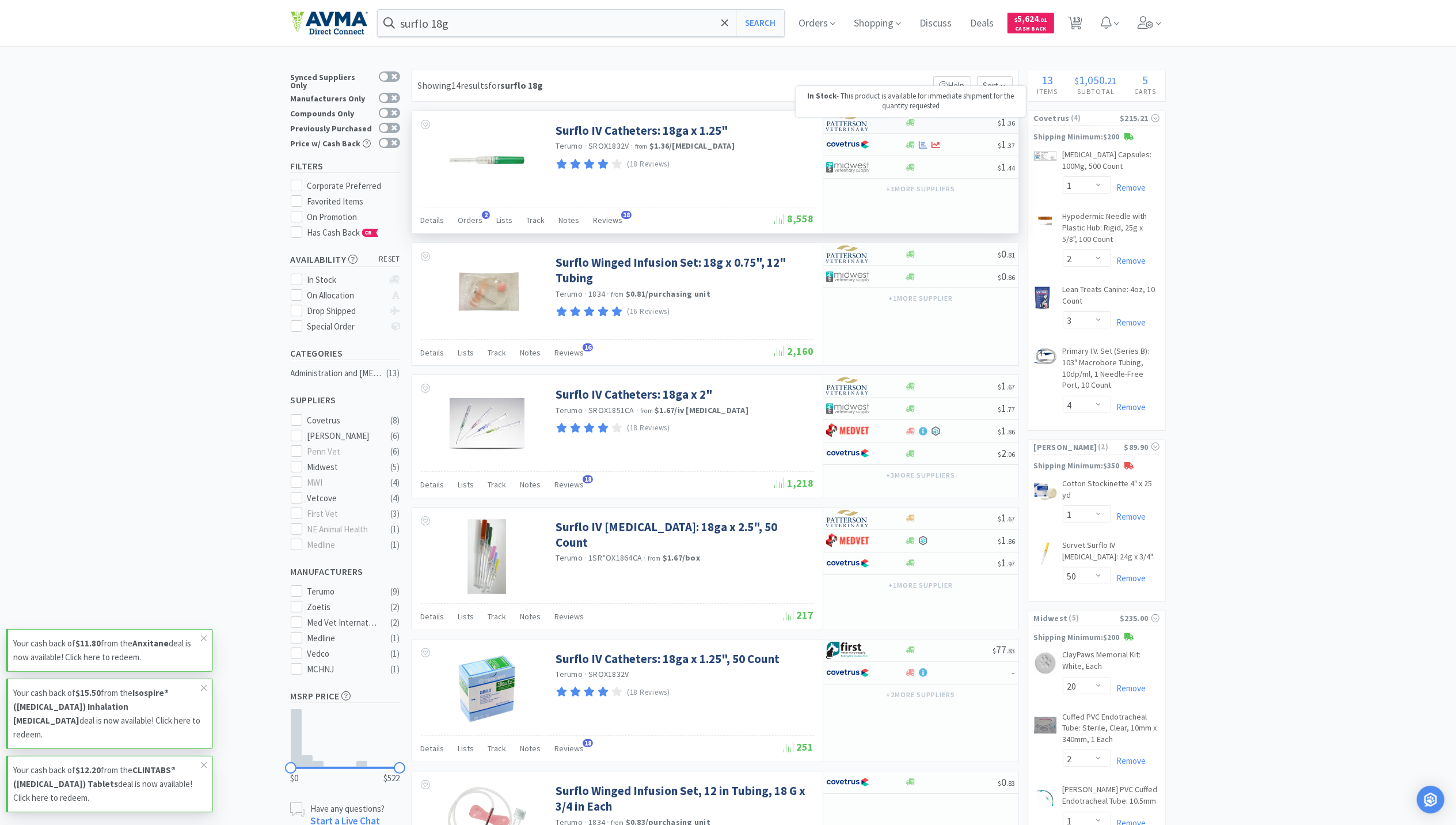
click at [911, 122] on icon at bounding box center [910, 122] width 8 height 7
select select "1"
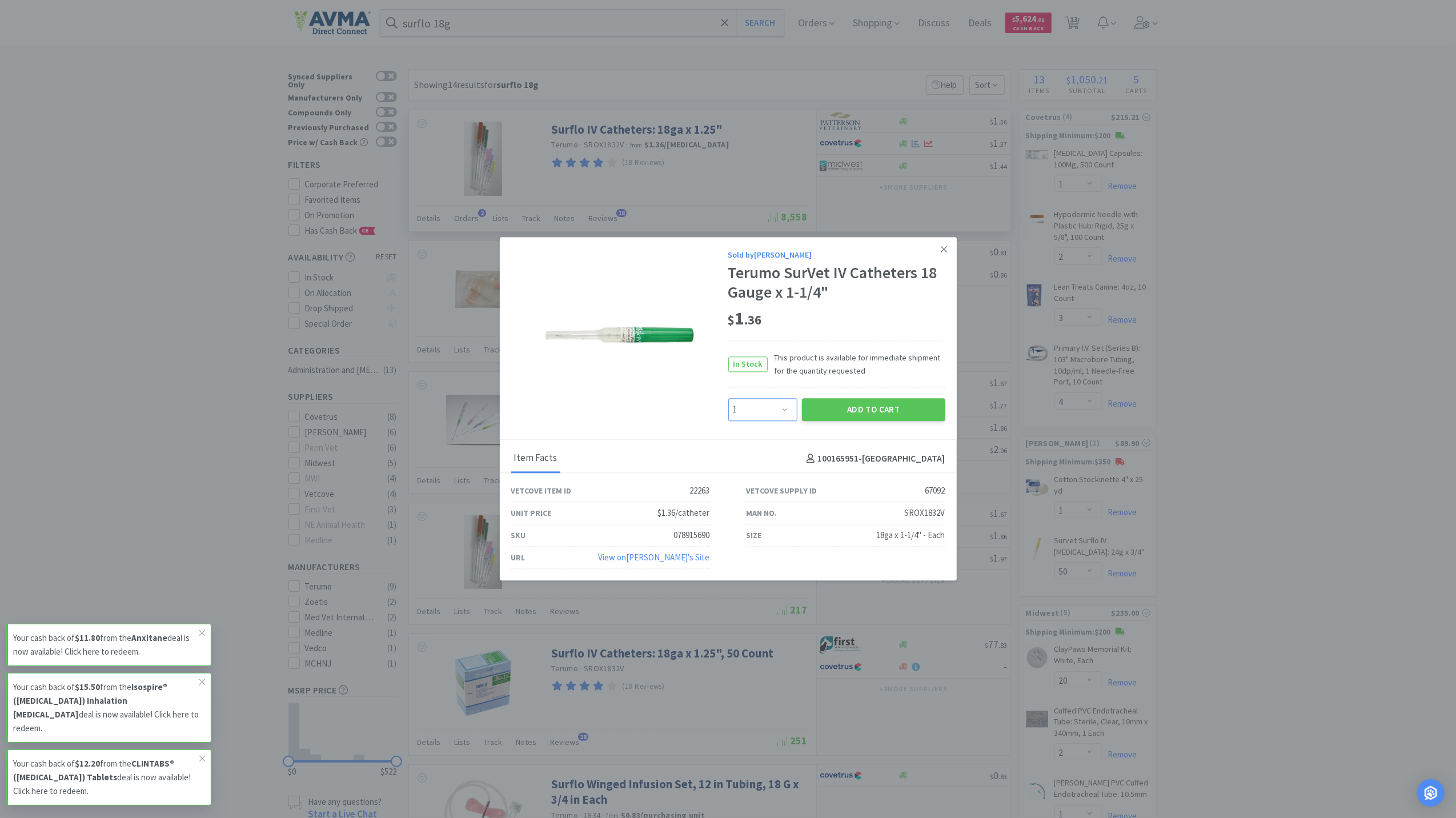
click at [757, 398] on select "Enter Quantity 1 2 3 4 5 6 7 8 9 10 11 12 13 14 15 16 17 18 19 20 Enter Quantity" at bounding box center [763, 409] width 69 height 23
type input "50"
click at [881, 410] on button "Add to Cart" at bounding box center [874, 409] width 144 height 23
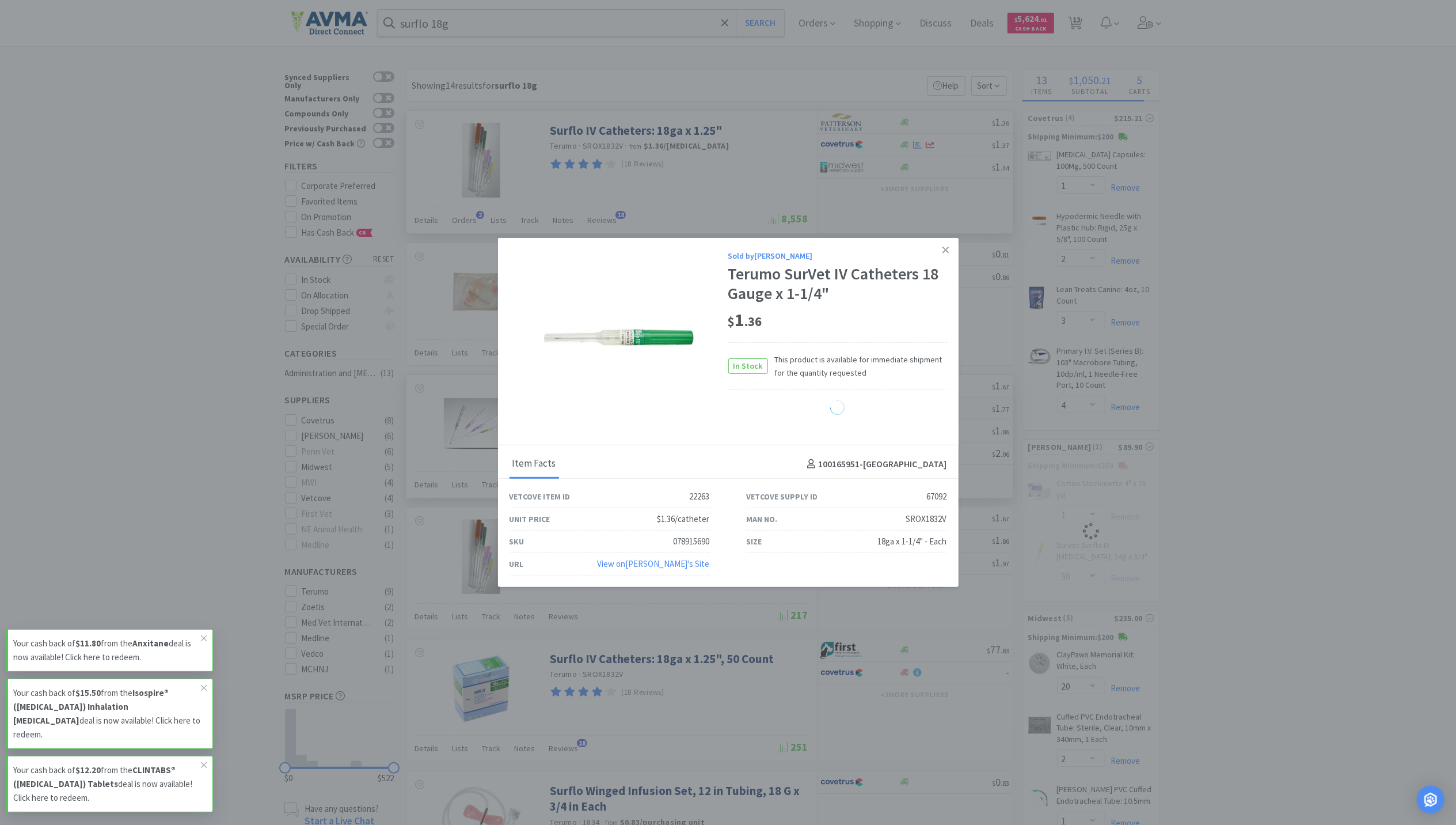
select select "50"
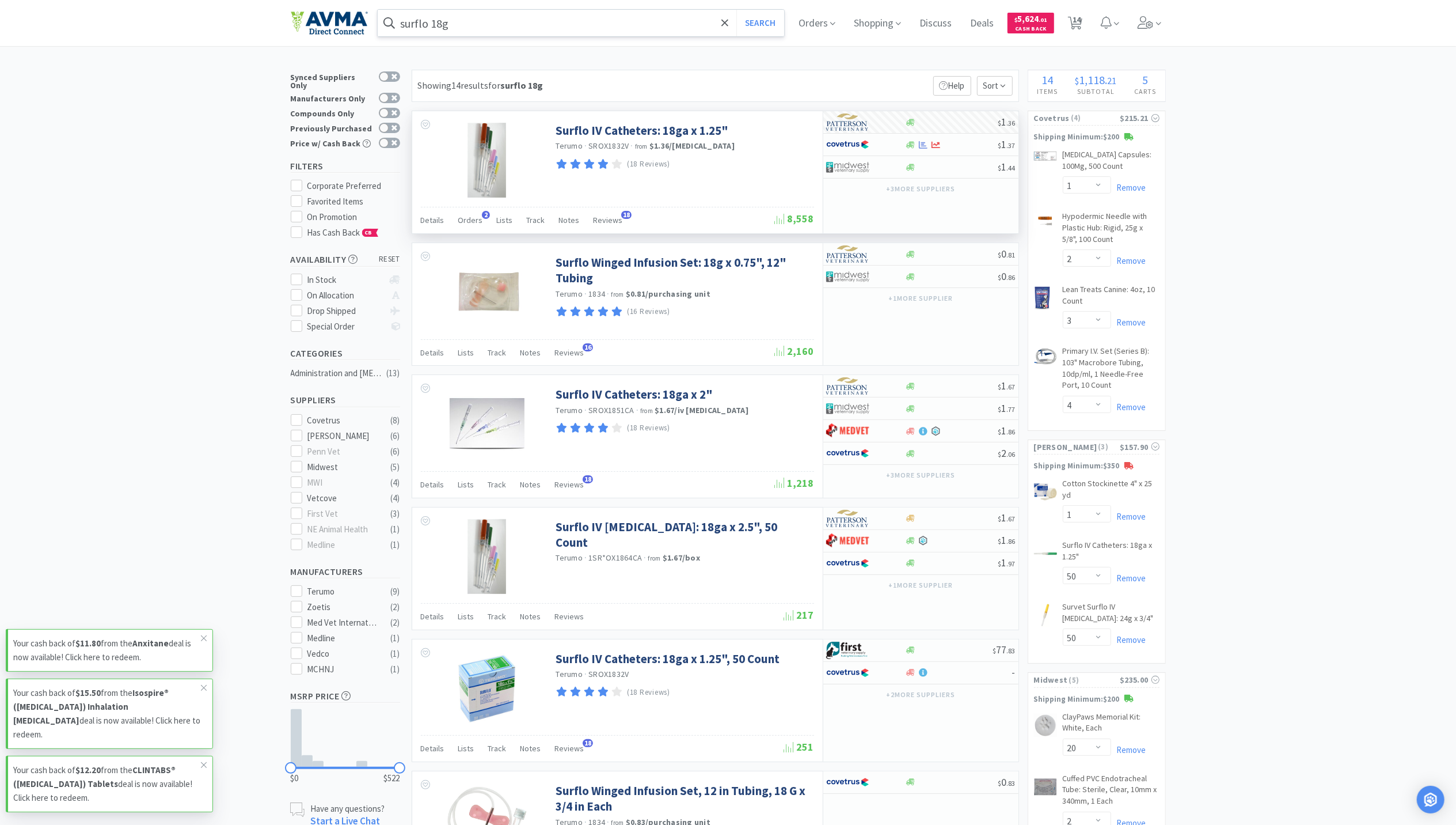
click at [470, 19] on input "surflo 18g" at bounding box center [581, 23] width 407 height 27
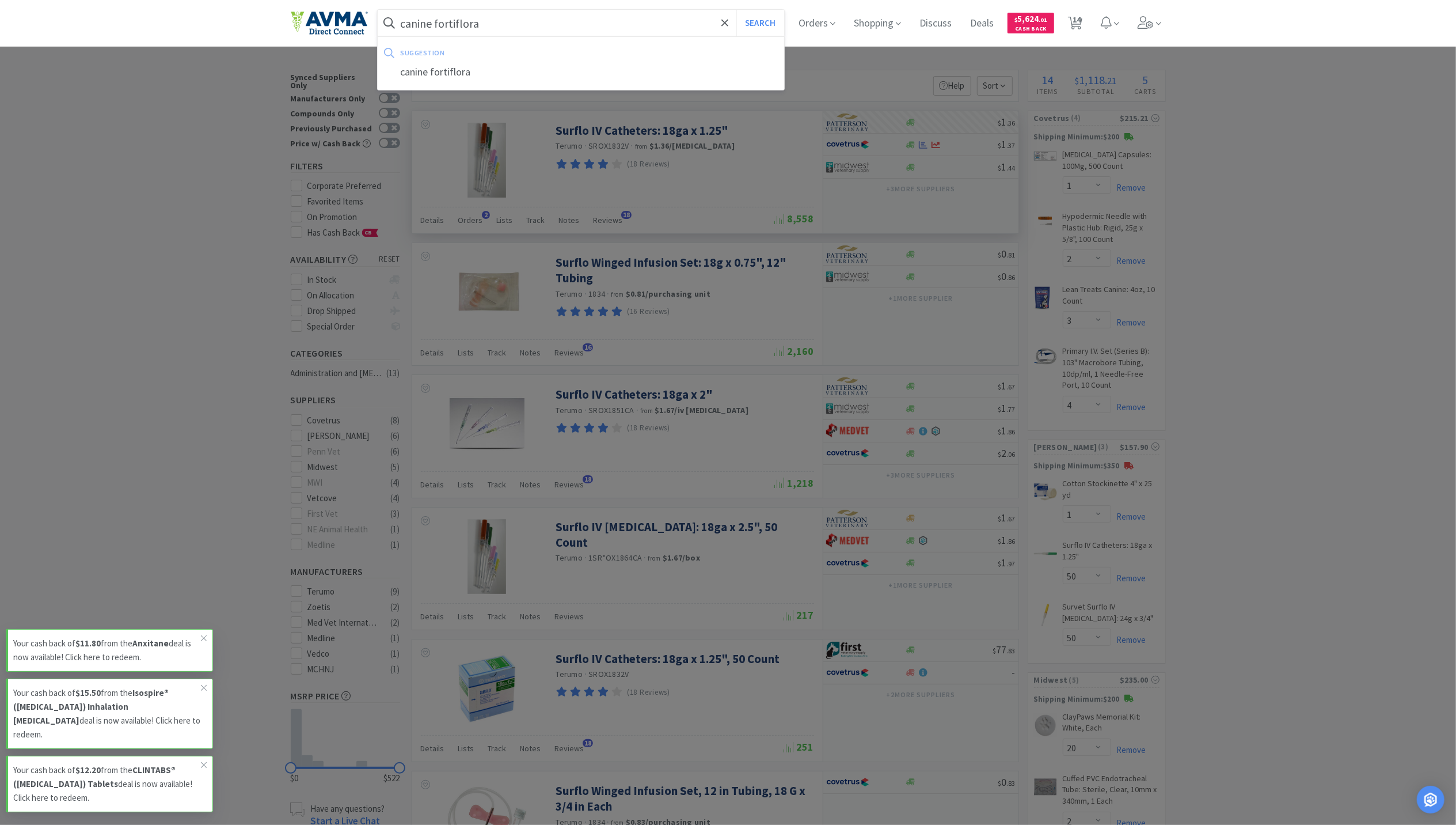
type input "canine fortiflora"
click at [736, 10] on button "Search" at bounding box center [760, 23] width 47 height 27
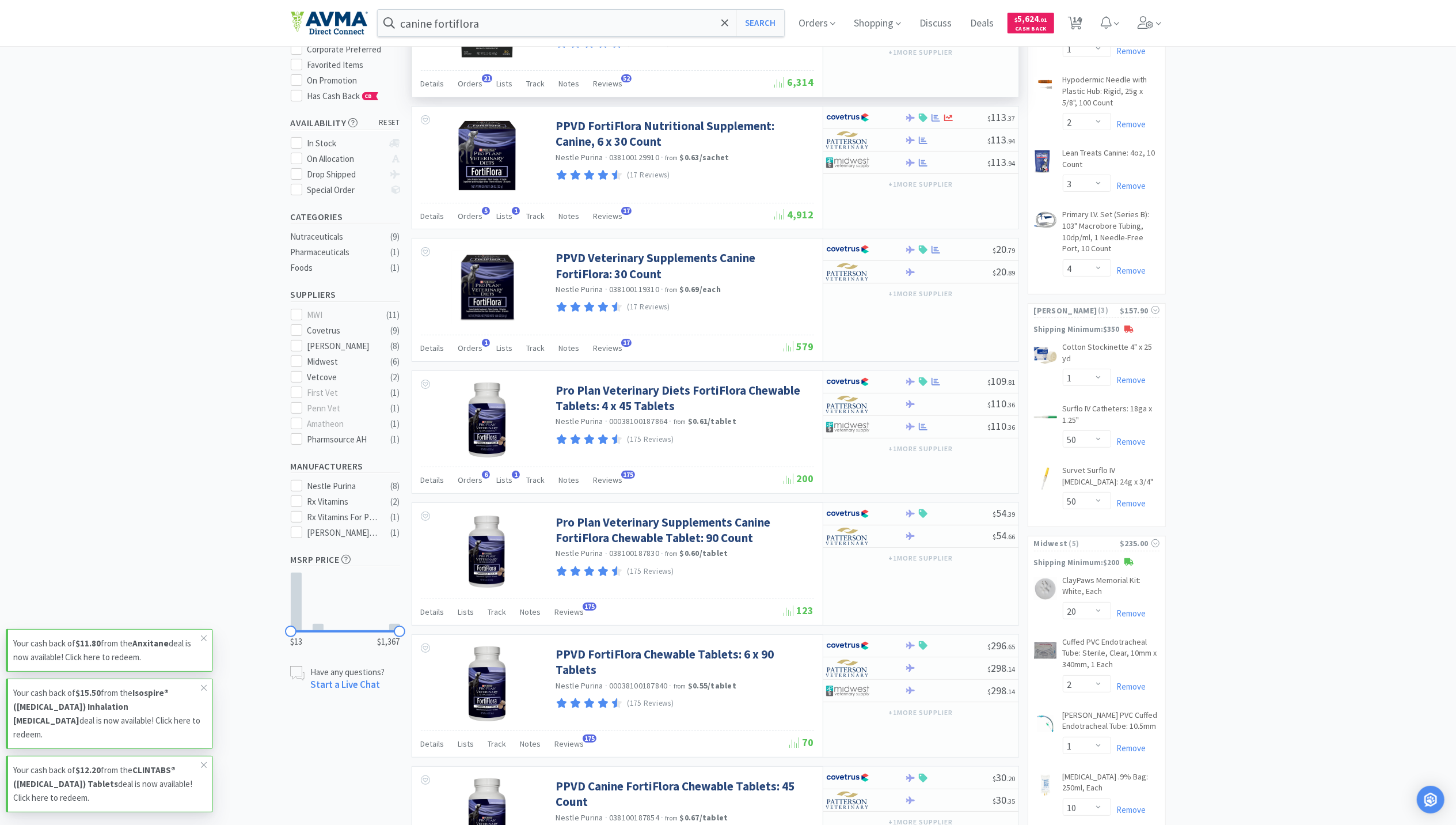
scroll to position [153, 0]
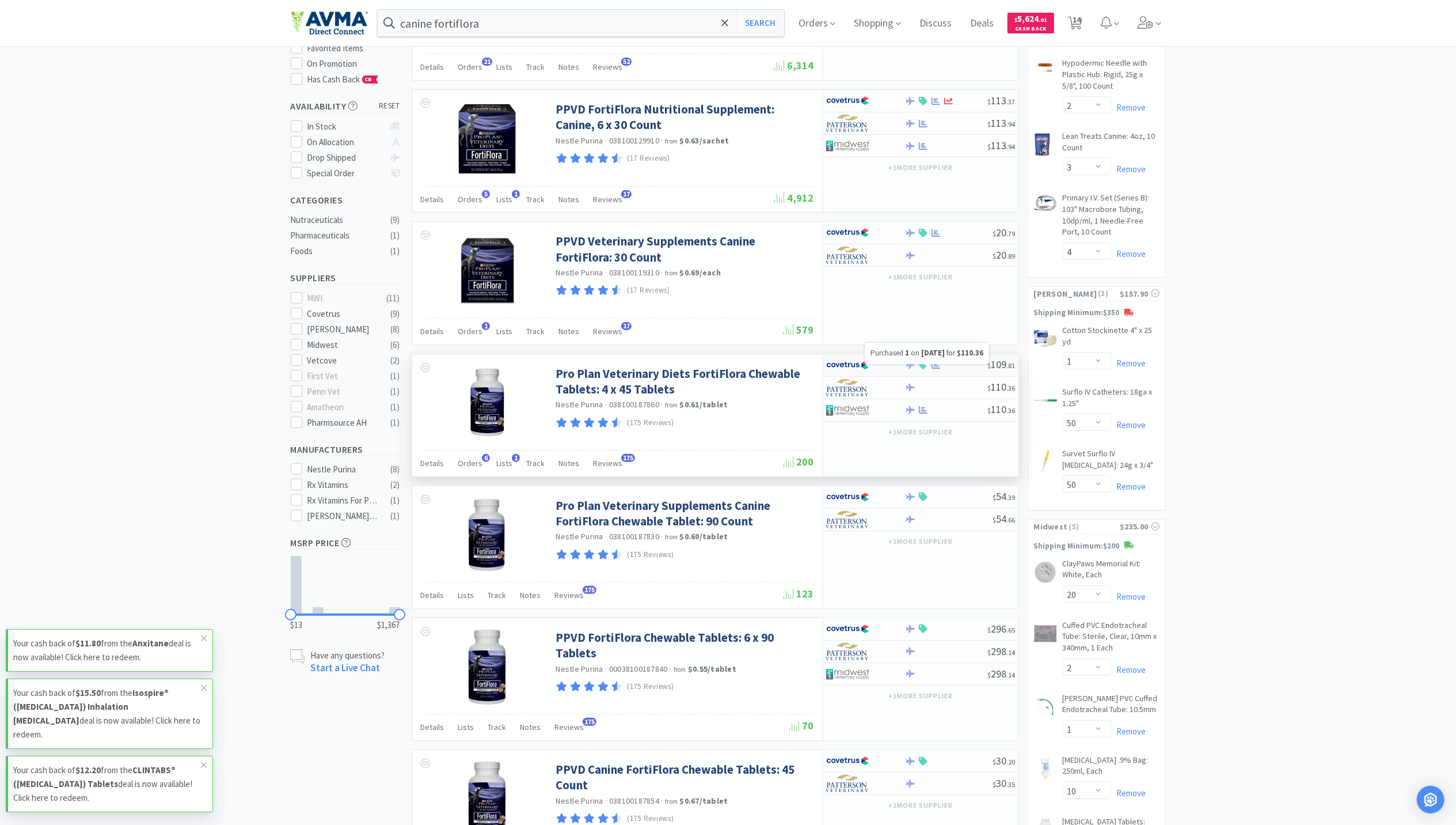
click at [936, 369] on icon at bounding box center [936, 365] width 8 height 7
select select "1"
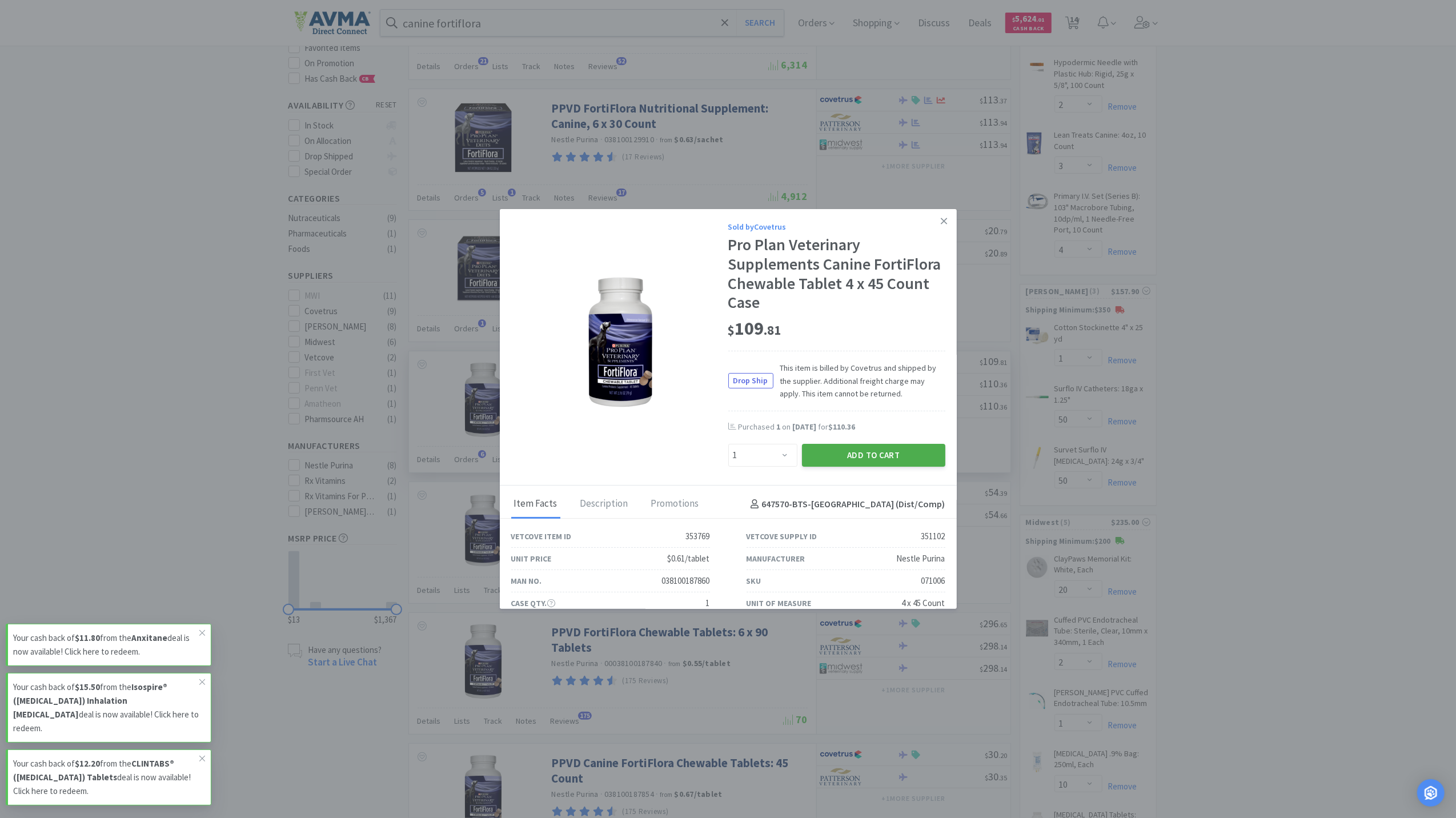
click at [841, 452] on button "Add to Cart" at bounding box center [874, 456] width 144 height 23
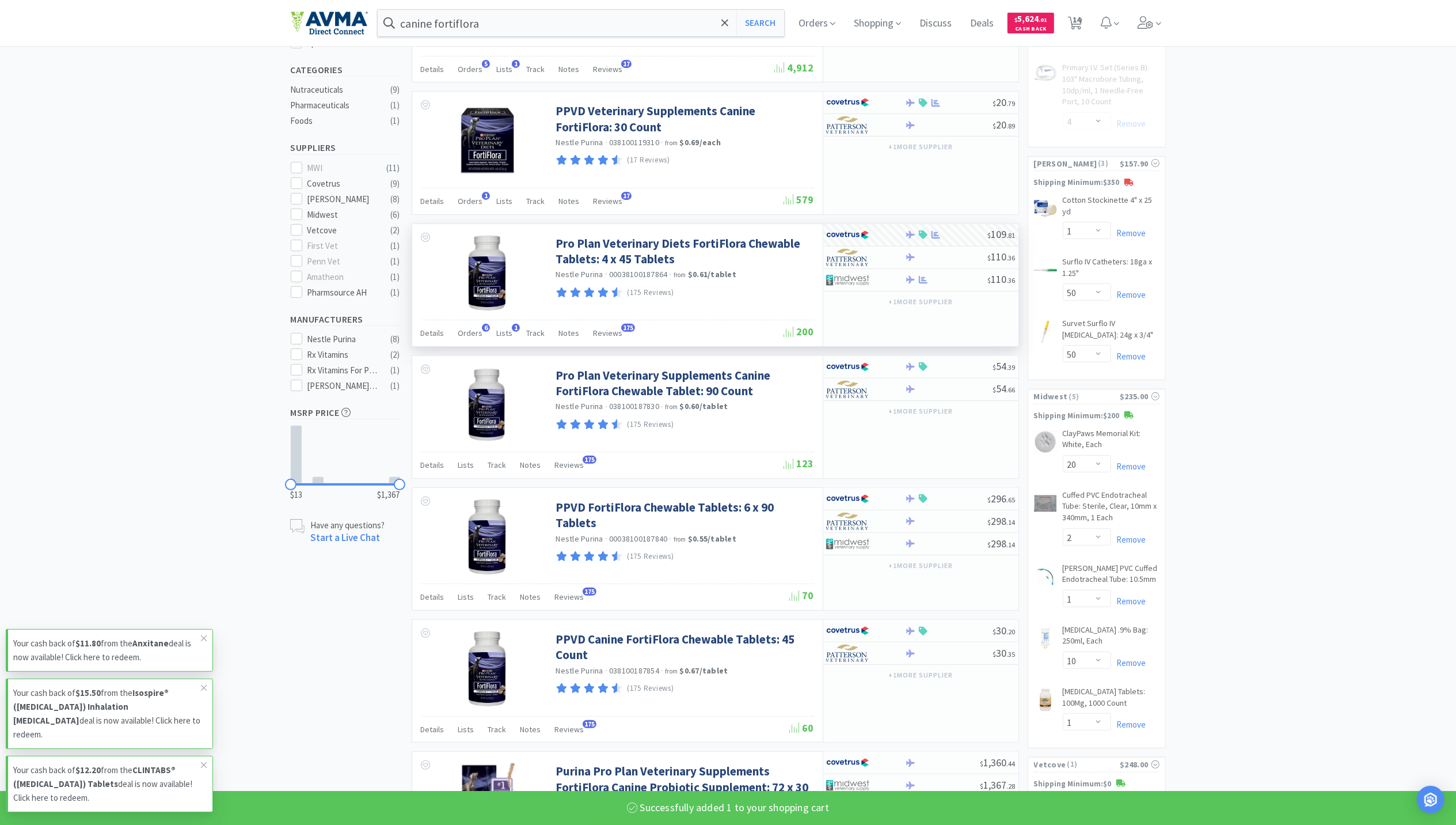
select select "1"
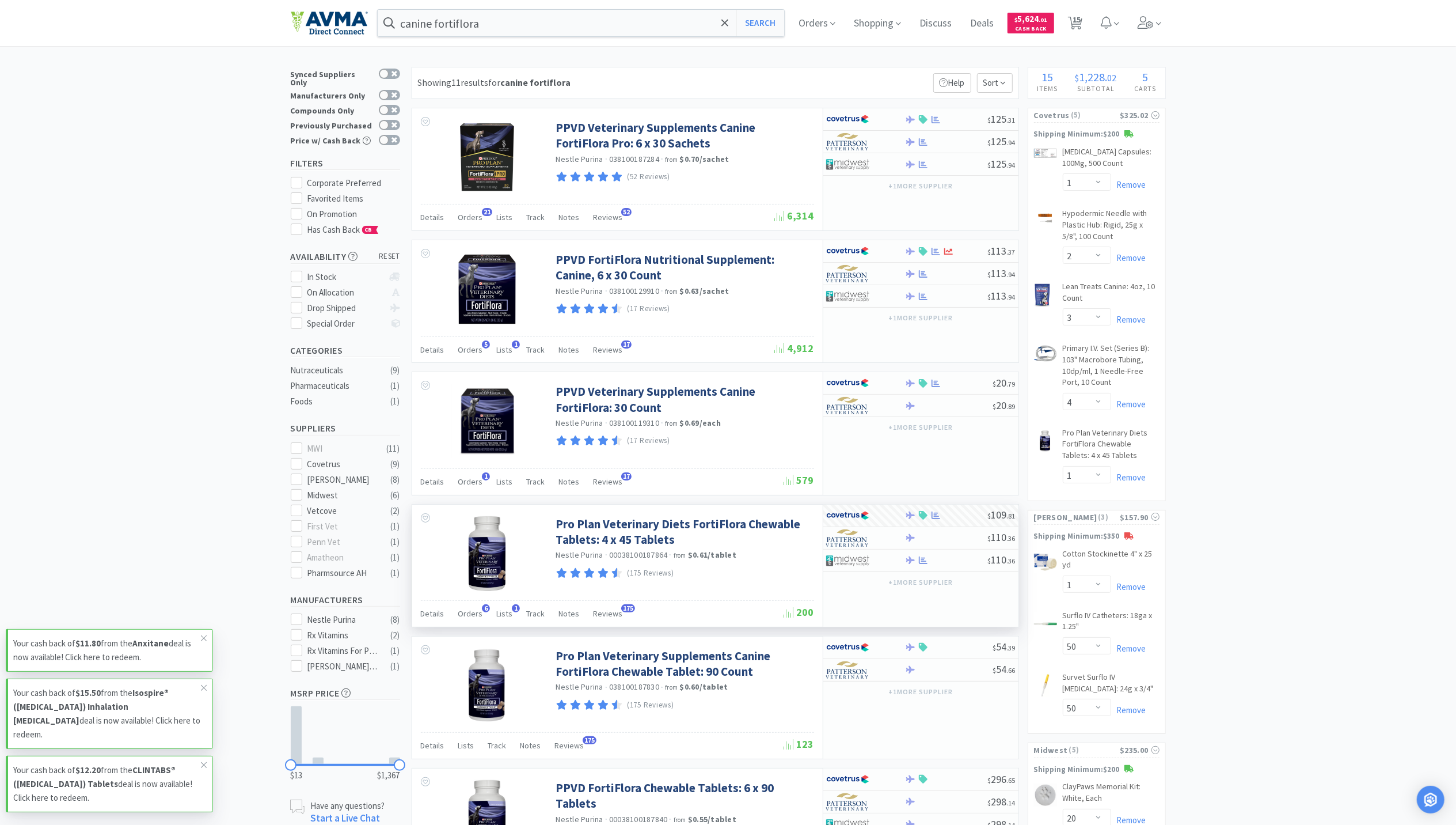
scroll to position [0, 0]
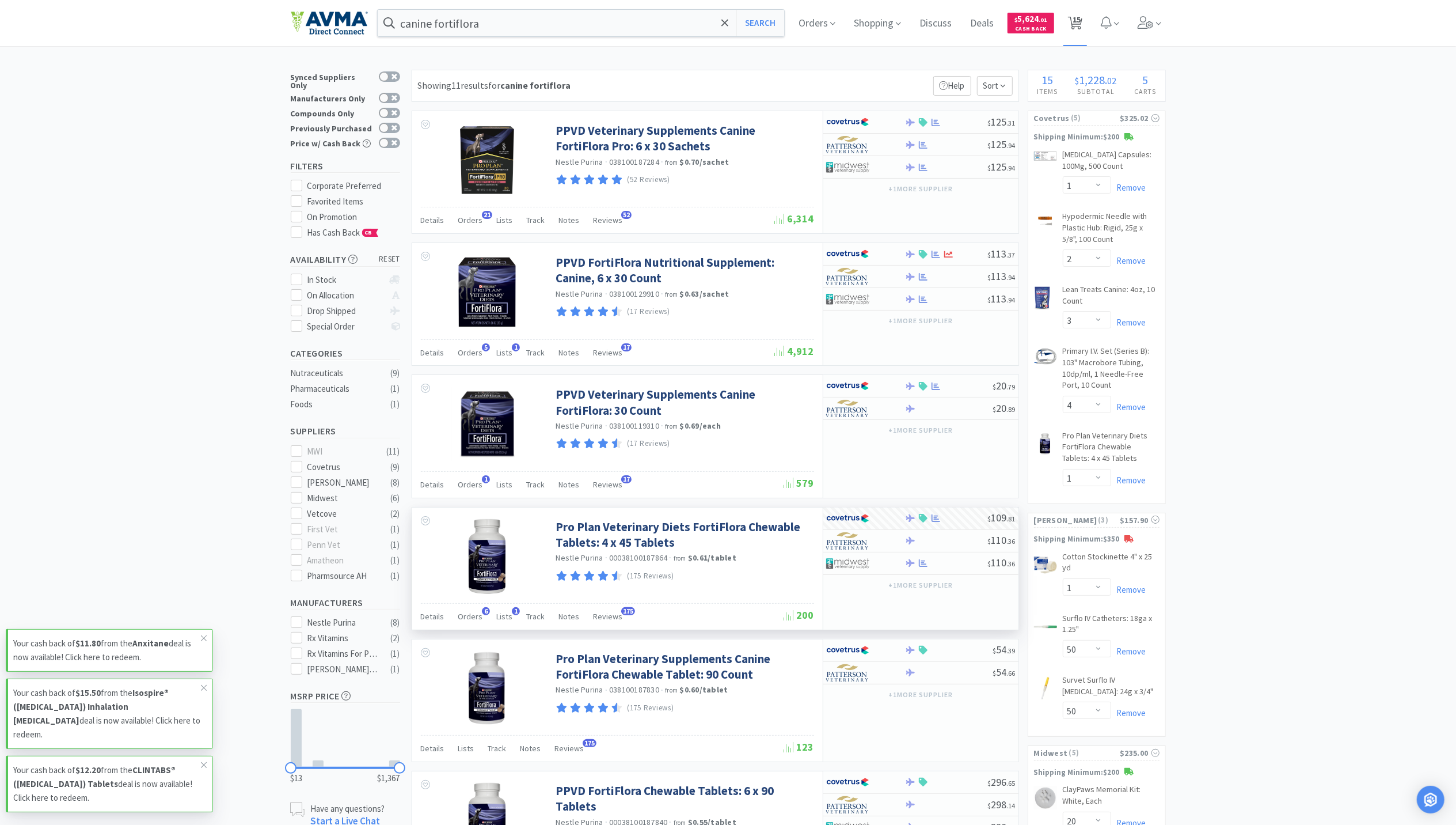
click at [1077, 8] on span "15" at bounding box center [1075, 22] width 23 height 46
select select "1"
select select "2"
select select "3"
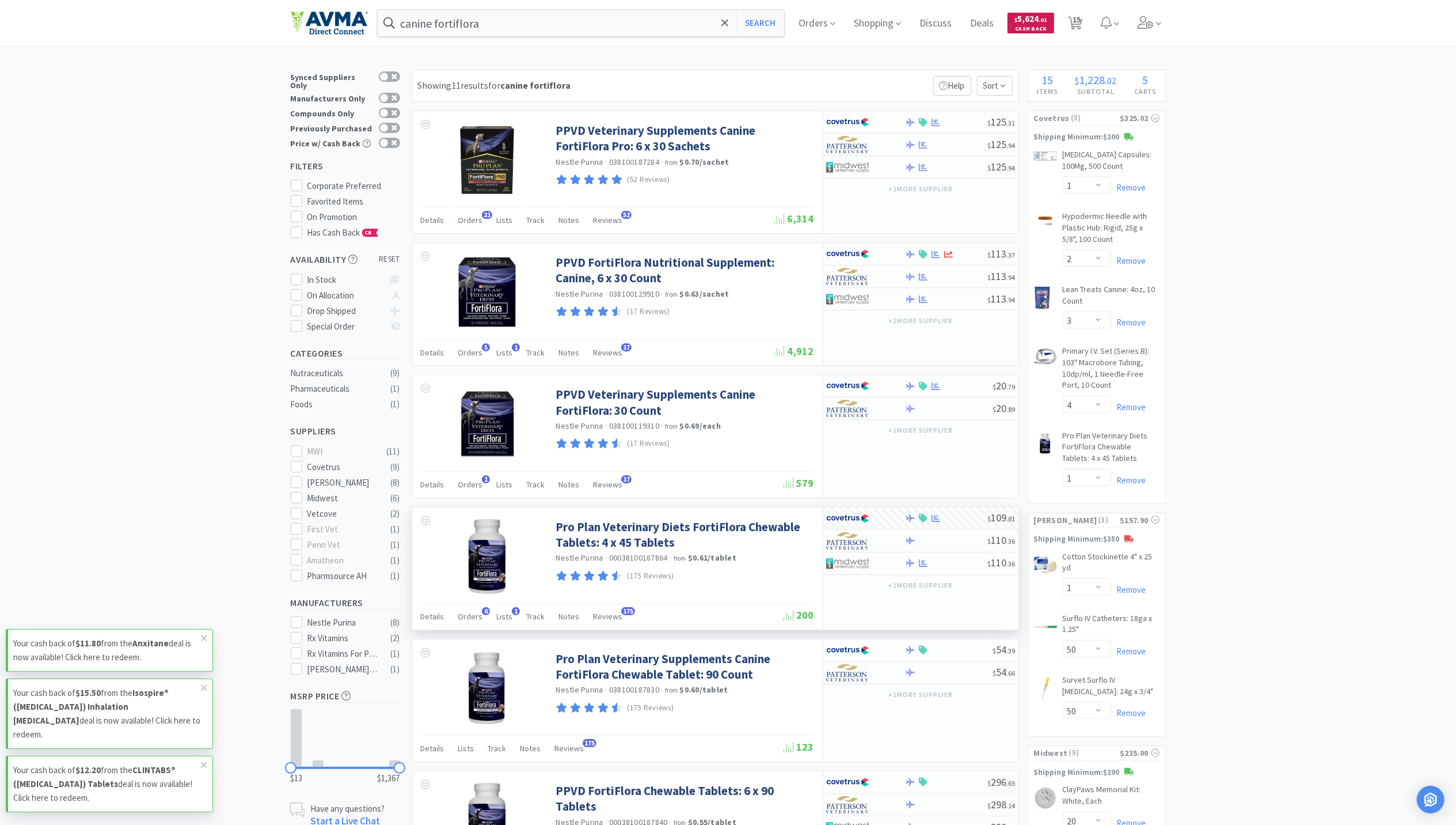
select select "4"
select select "1"
select select "50"
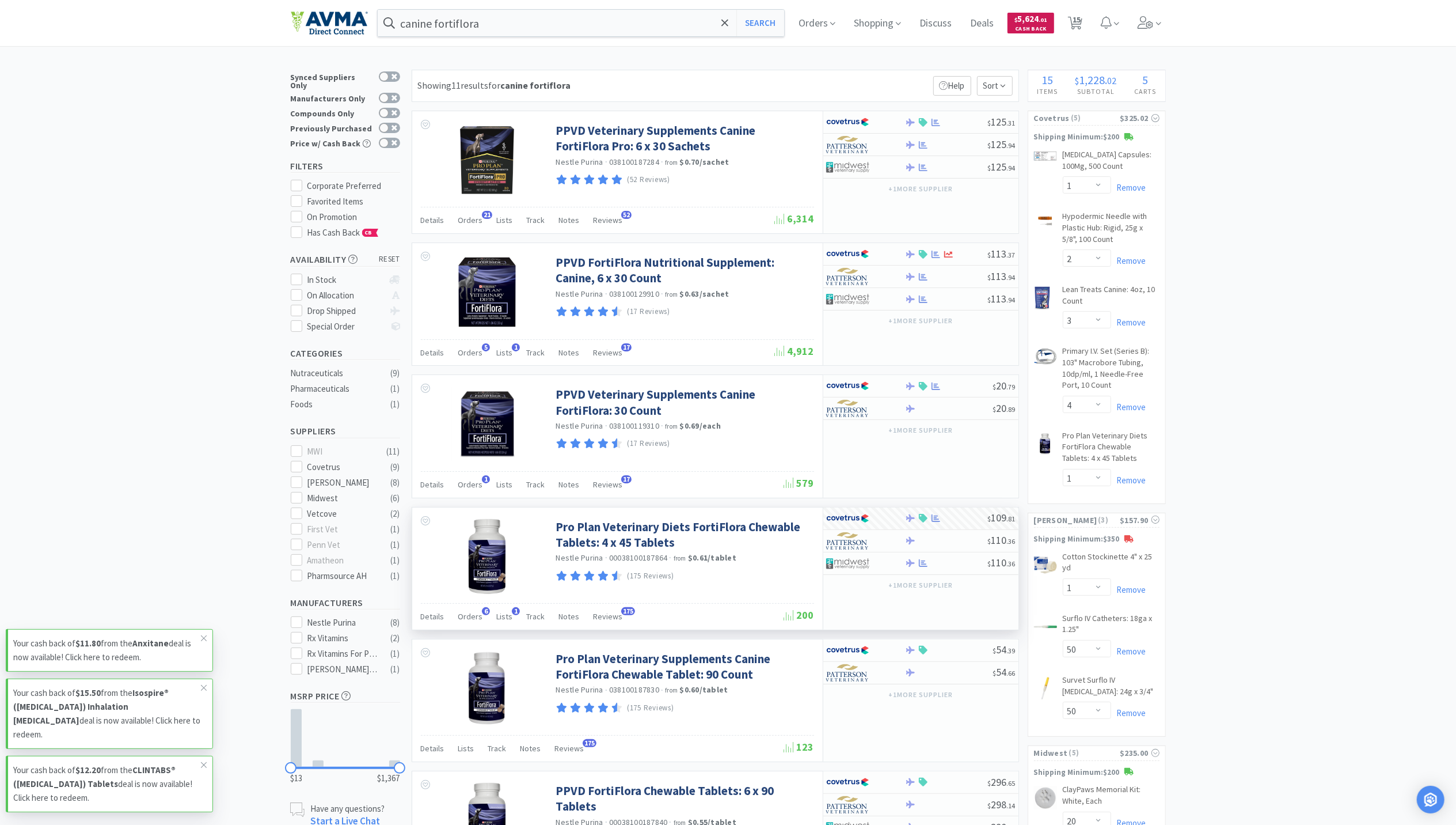
select select "20"
select select "2"
select select "1"
select select "10"
select select "1"
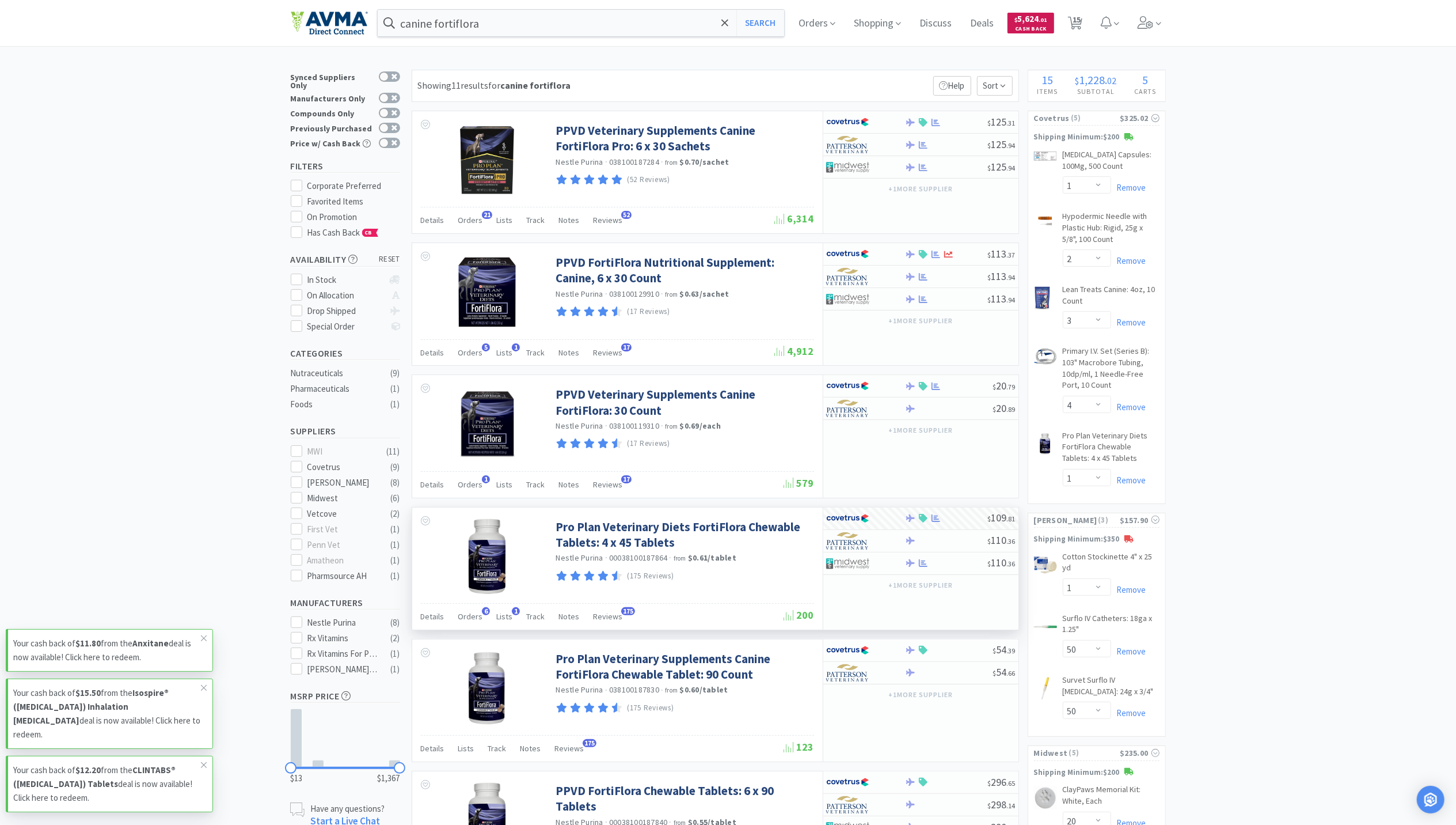
select select "4"
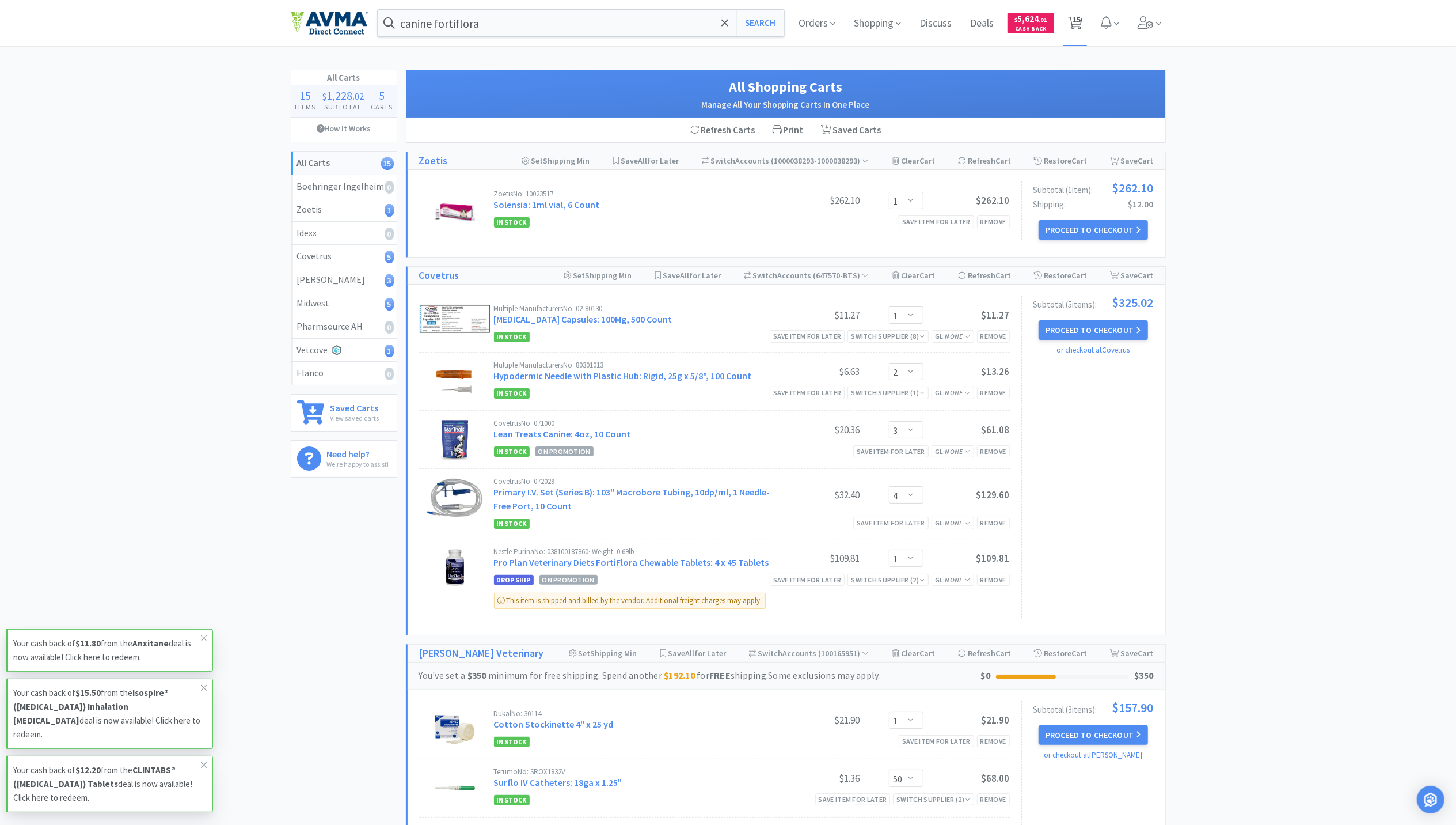
click at [1077, 17] on span "15" at bounding box center [1077, 19] width 8 height 46
click at [1117, 333] on button "Proceed to Checkout" at bounding box center [1093, 330] width 109 height 20
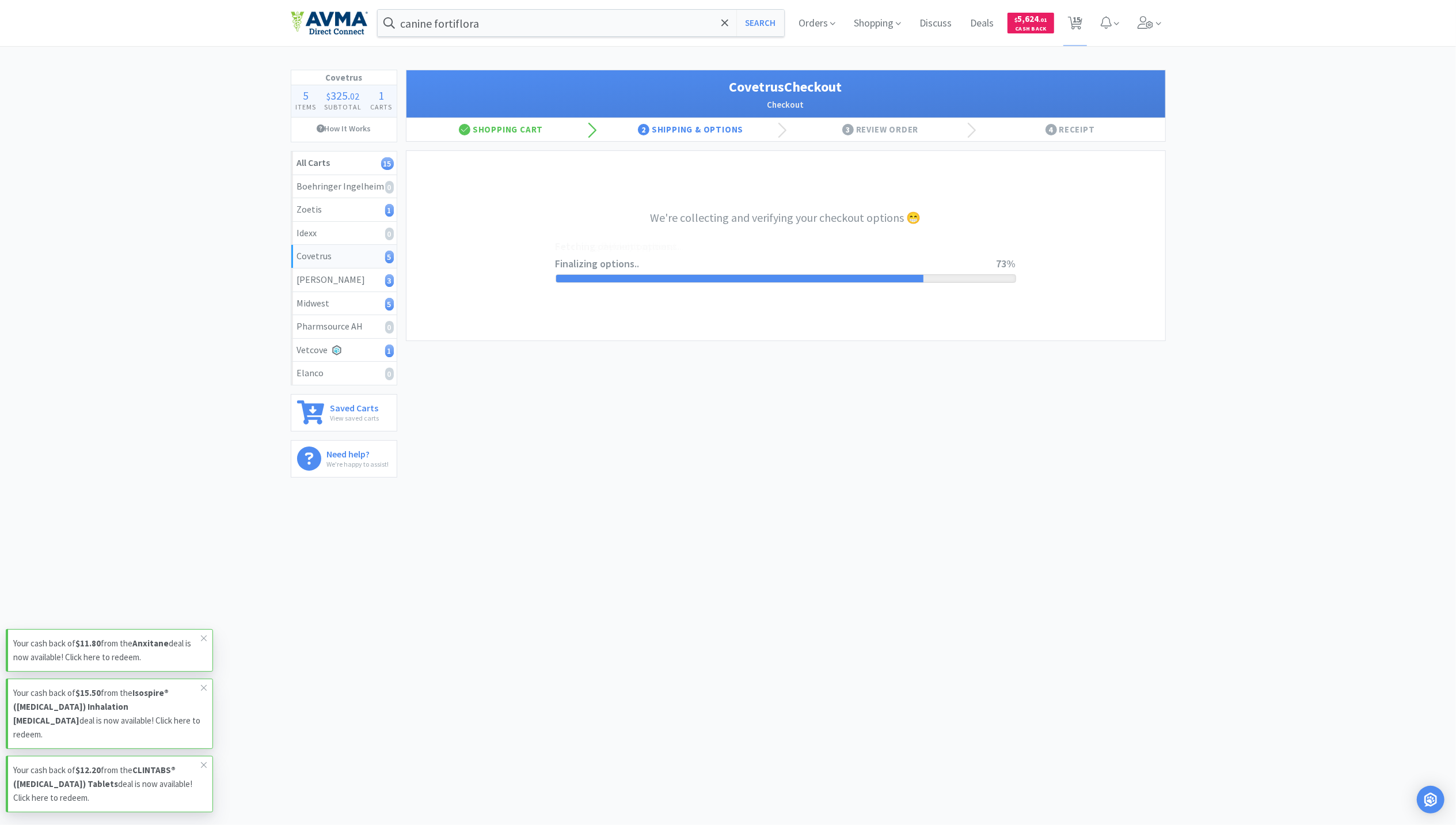
select select "ACCOUNT"
select select "cvt-standard-net"
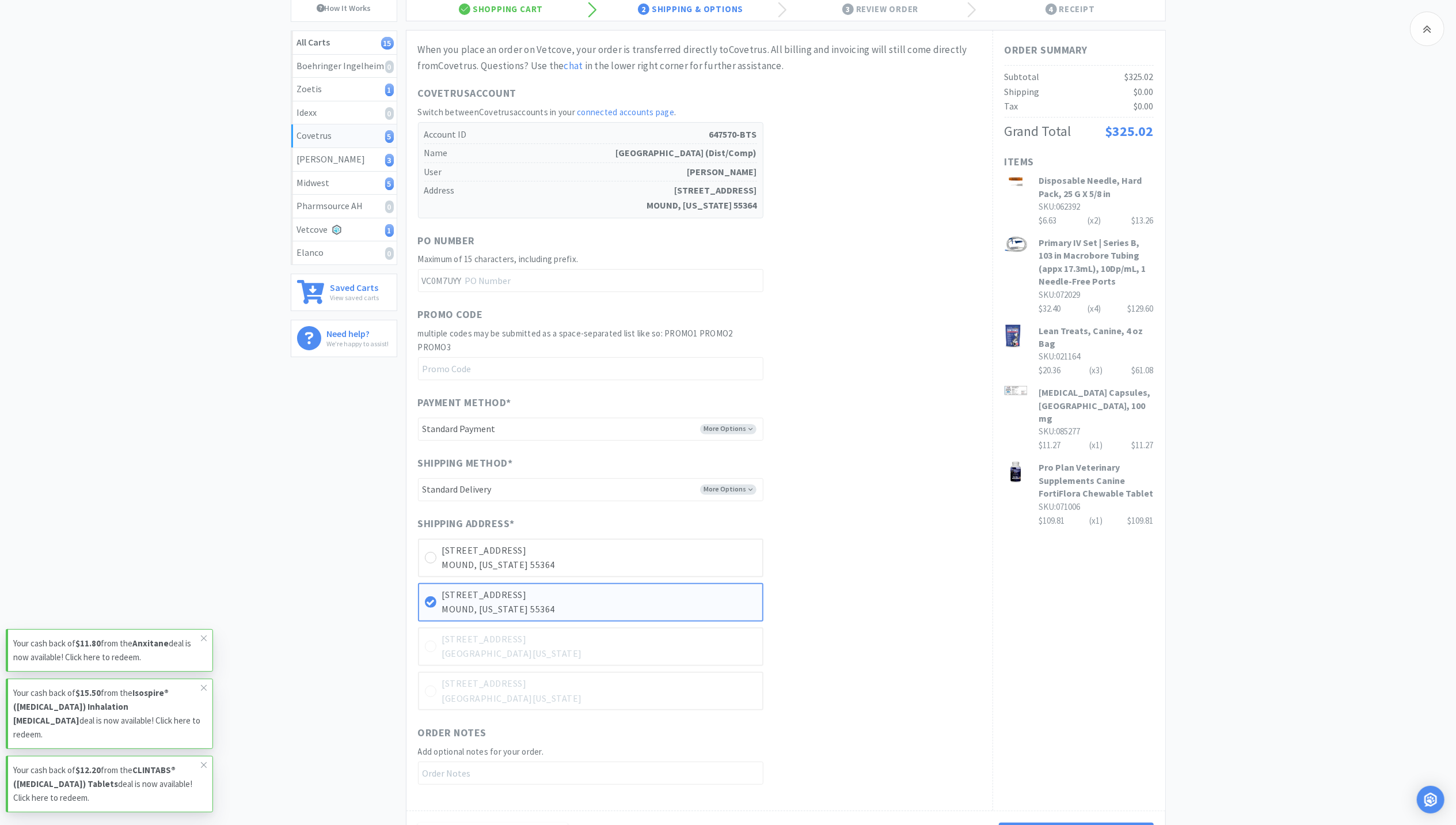
scroll to position [153, 0]
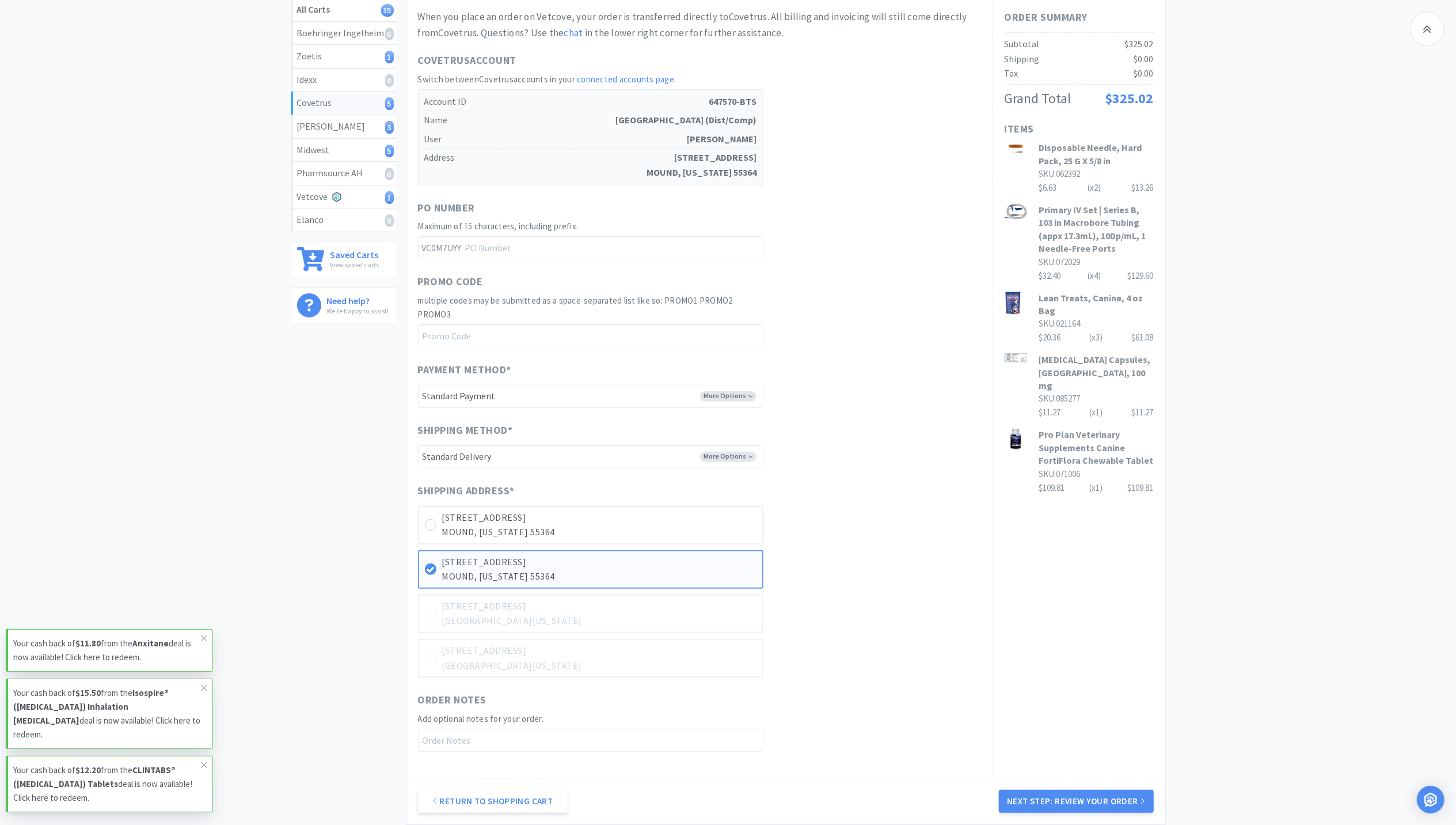
click at [1136, 807] on button "Next Step: Review Your Order" at bounding box center [1076, 802] width 154 height 23
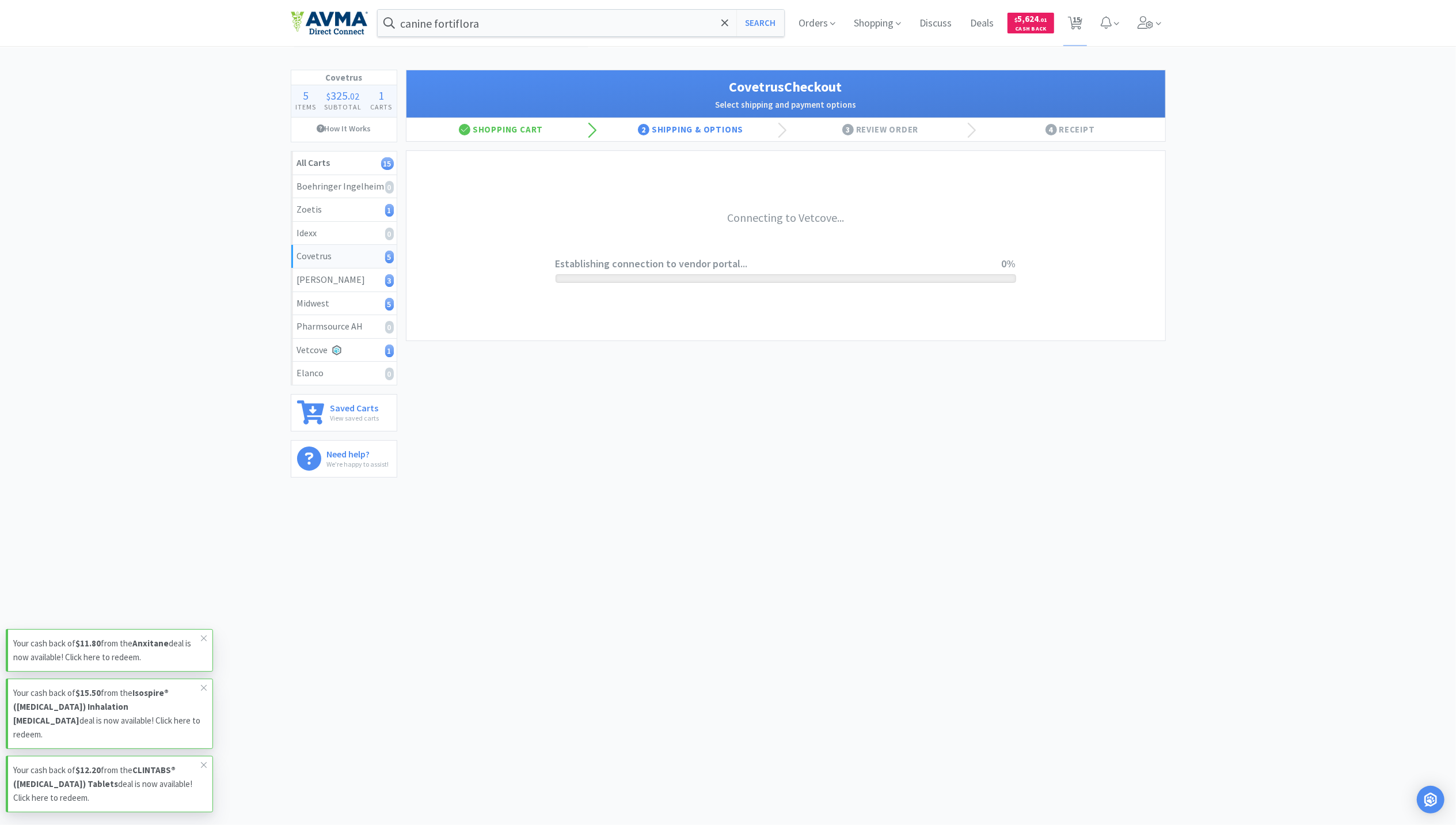
scroll to position [0, 0]
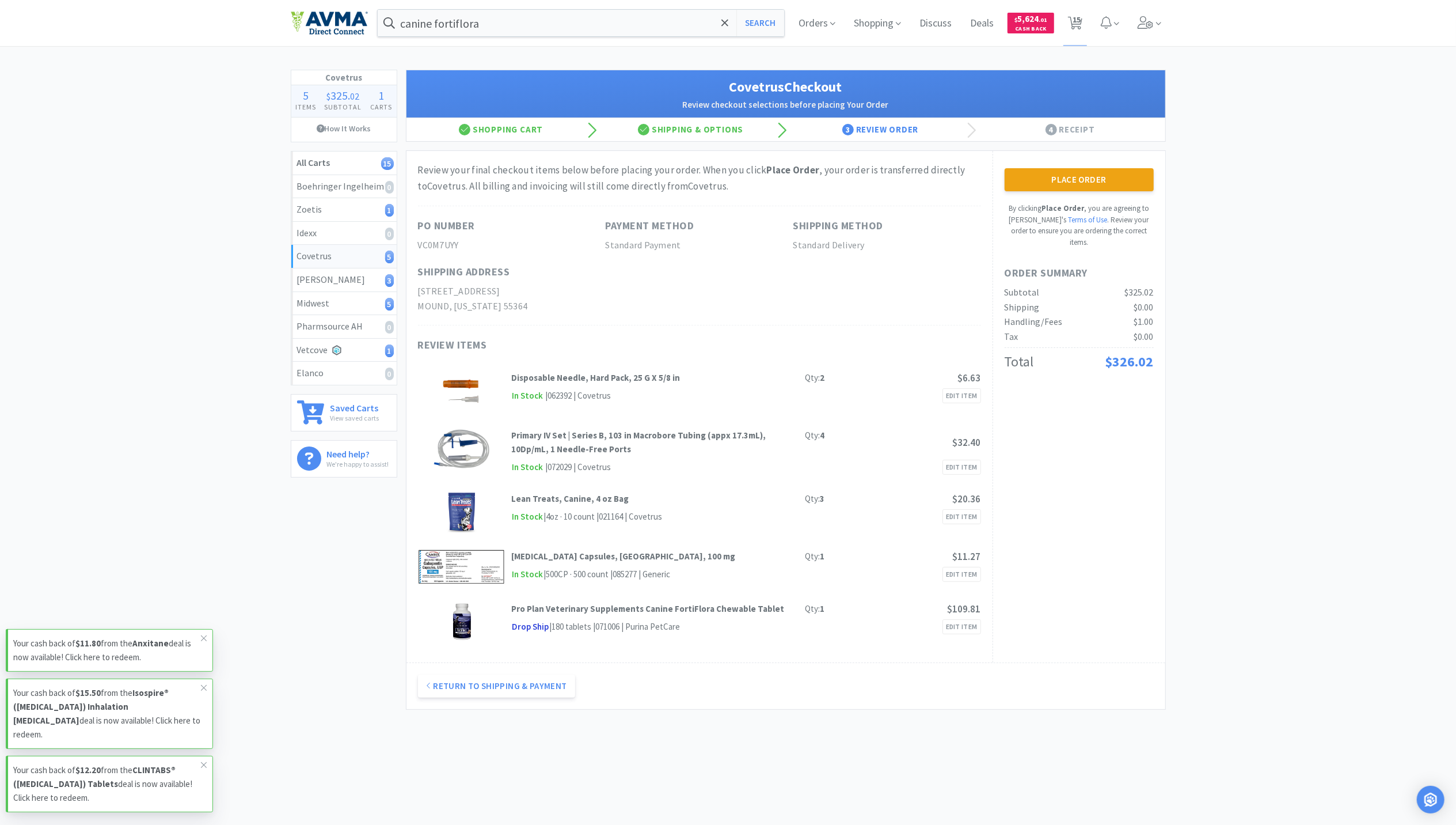
click at [1089, 187] on button "Place Order" at bounding box center [1079, 180] width 149 height 23
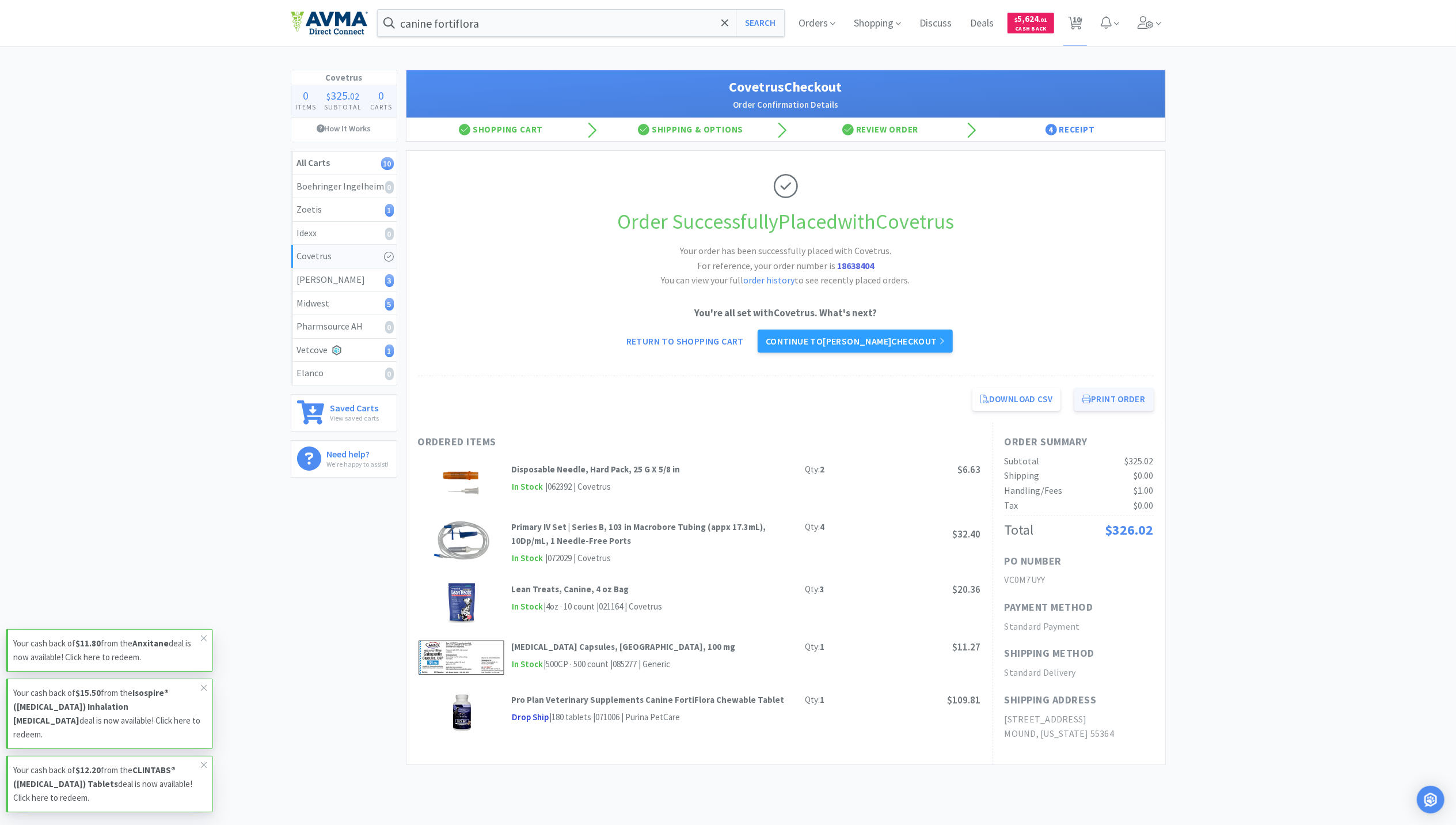
click at [1095, 404] on button "Print Order" at bounding box center [1113, 400] width 79 height 23
click at [1071, 22] on icon at bounding box center [1075, 22] width 14 height 12
select select "1"
select select "50"
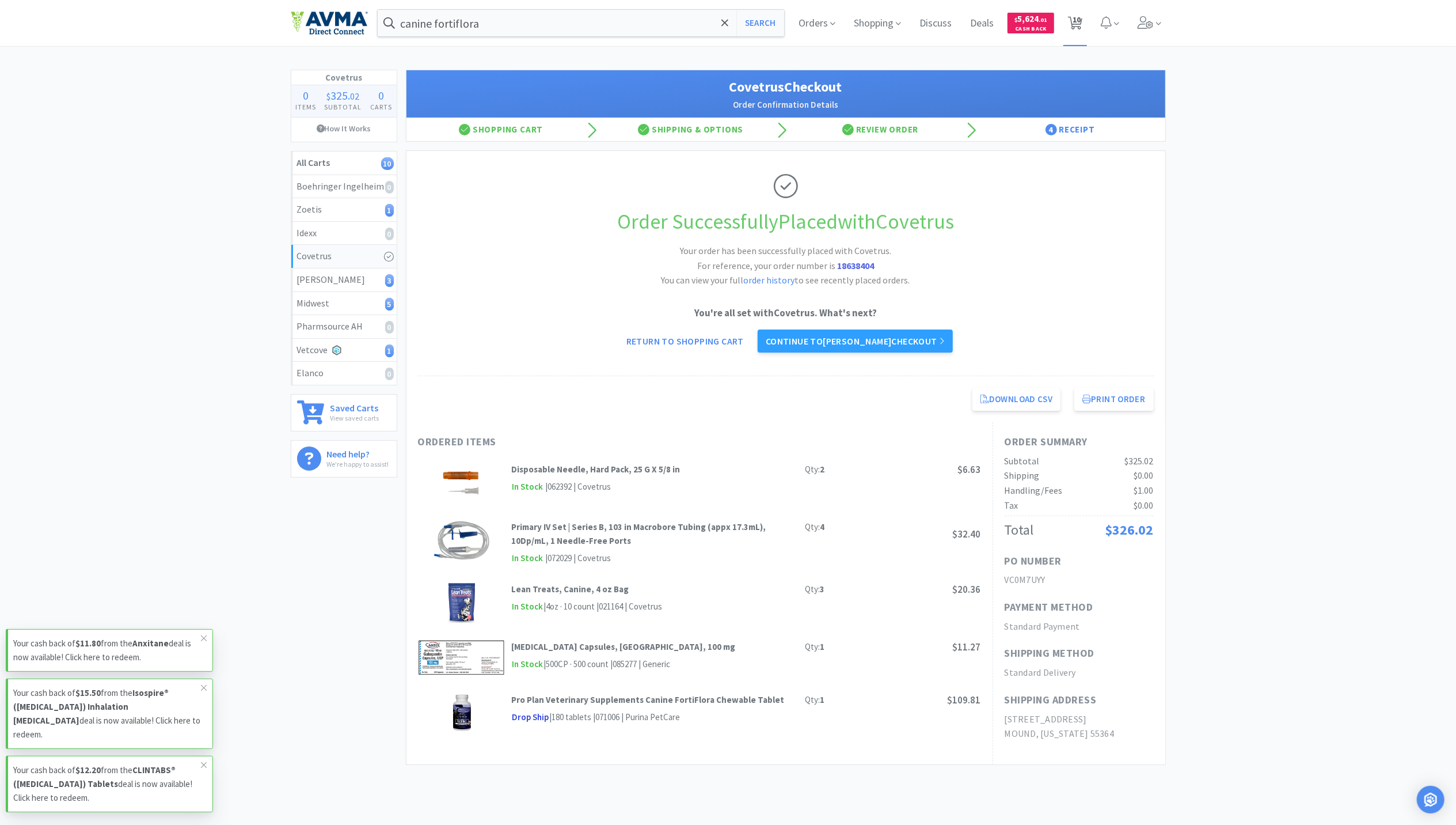
select select "50"
select select "20"
select select "2"
select select "1"
select select "10"
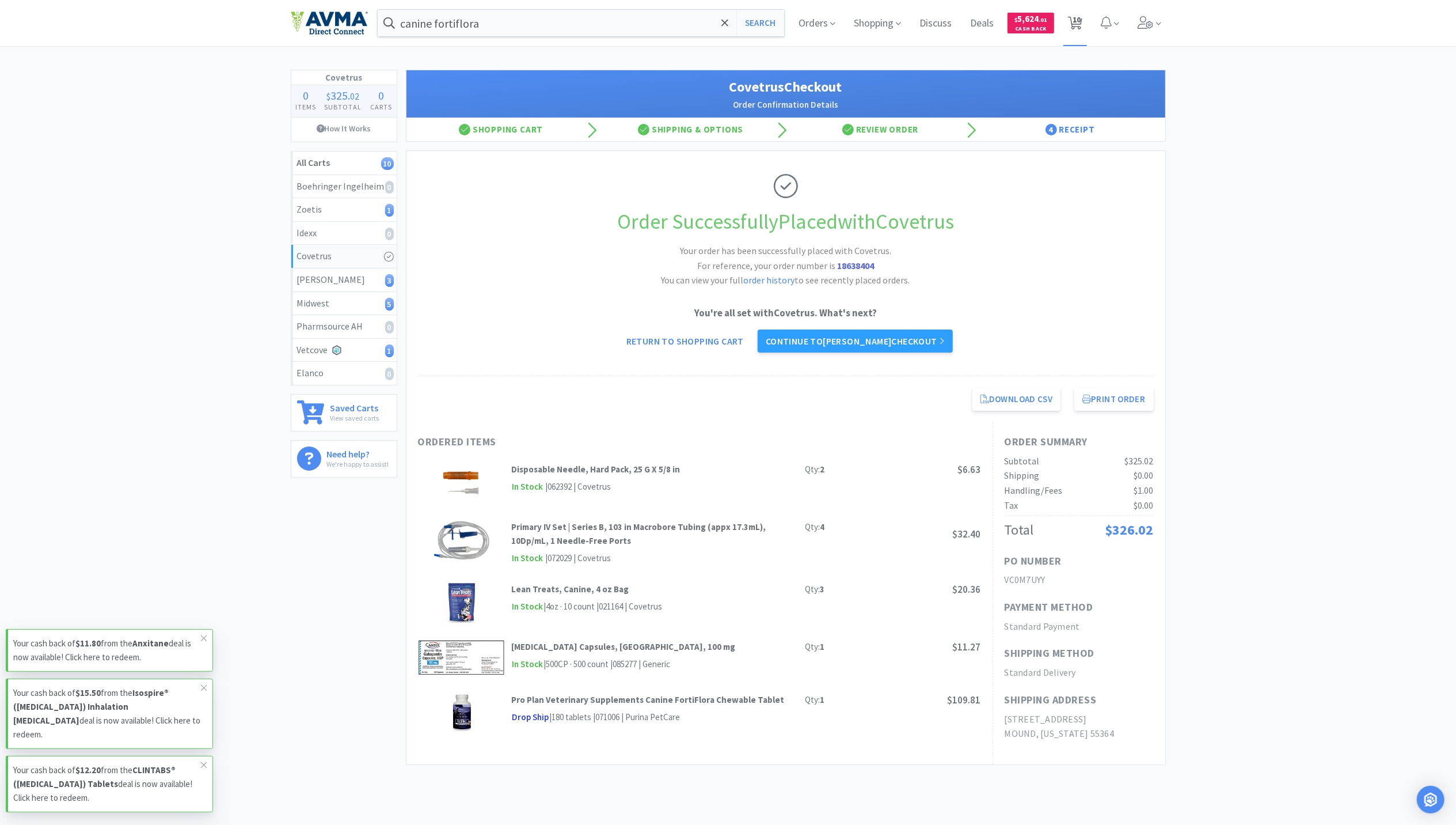
select select "1"
select select "4"
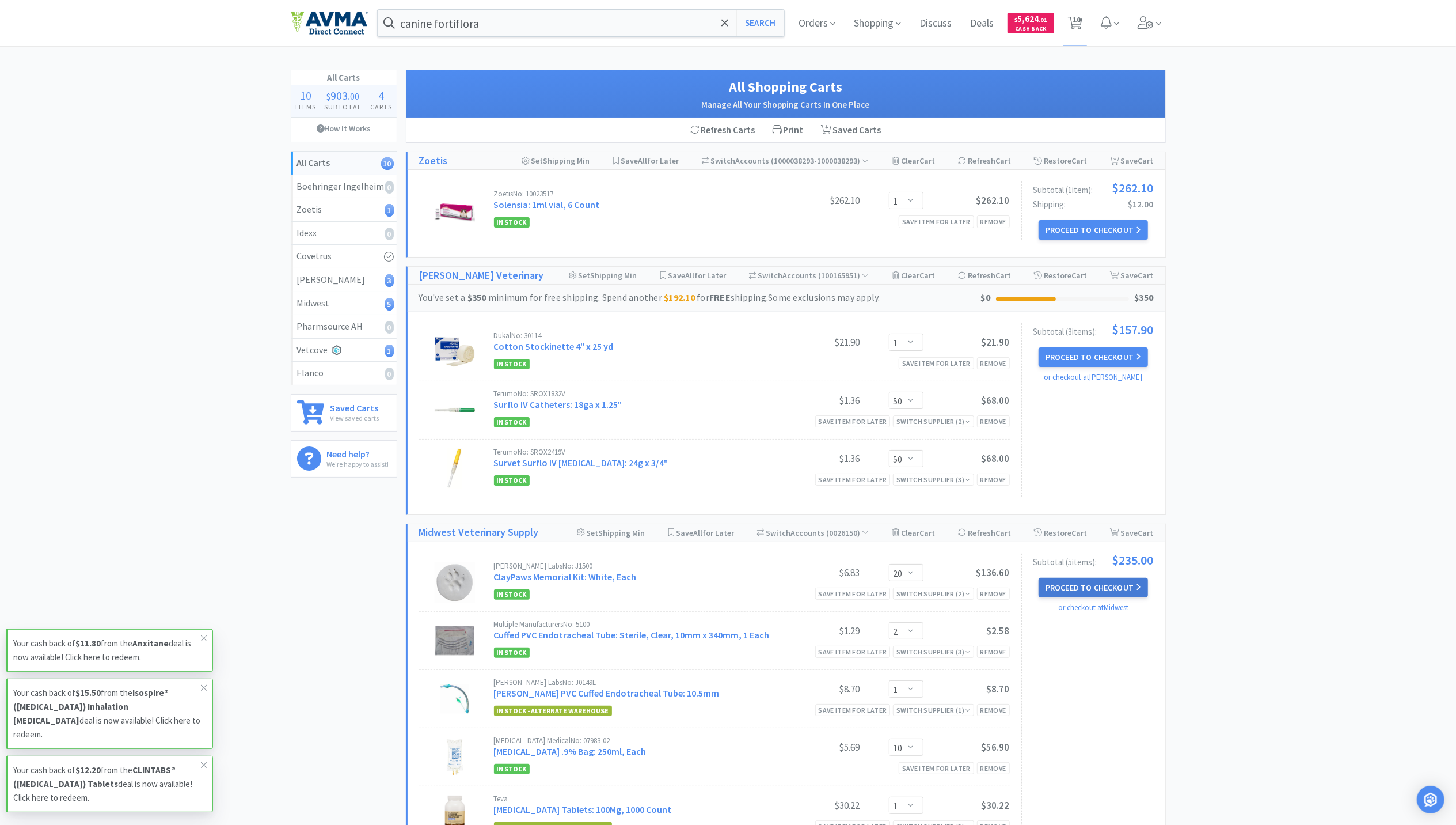
click at [1092, 586] on button "Proceed to Checkout" at bounding box center [1093, 588] width 109 height 20
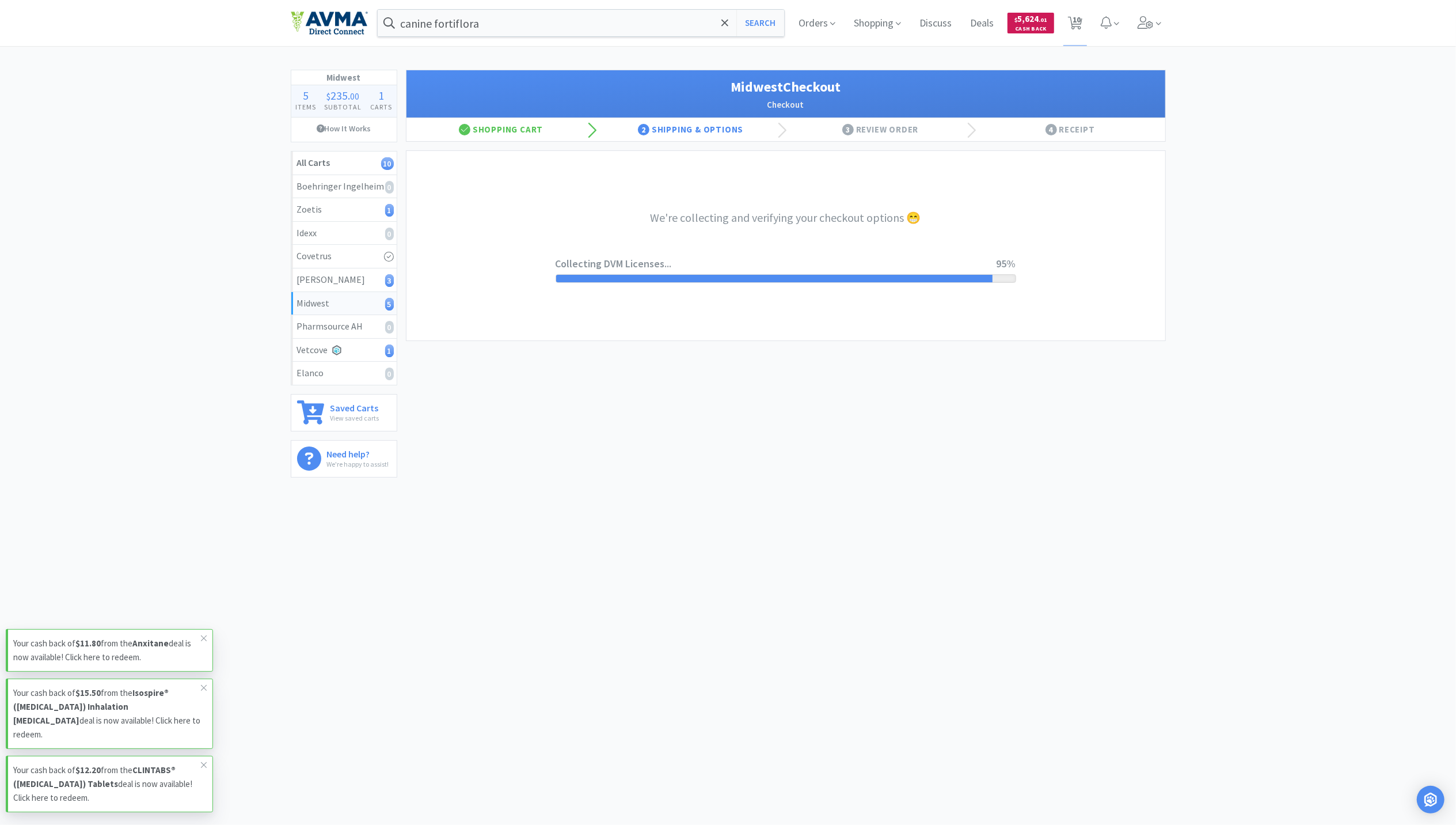
select select "3"
select select "0"
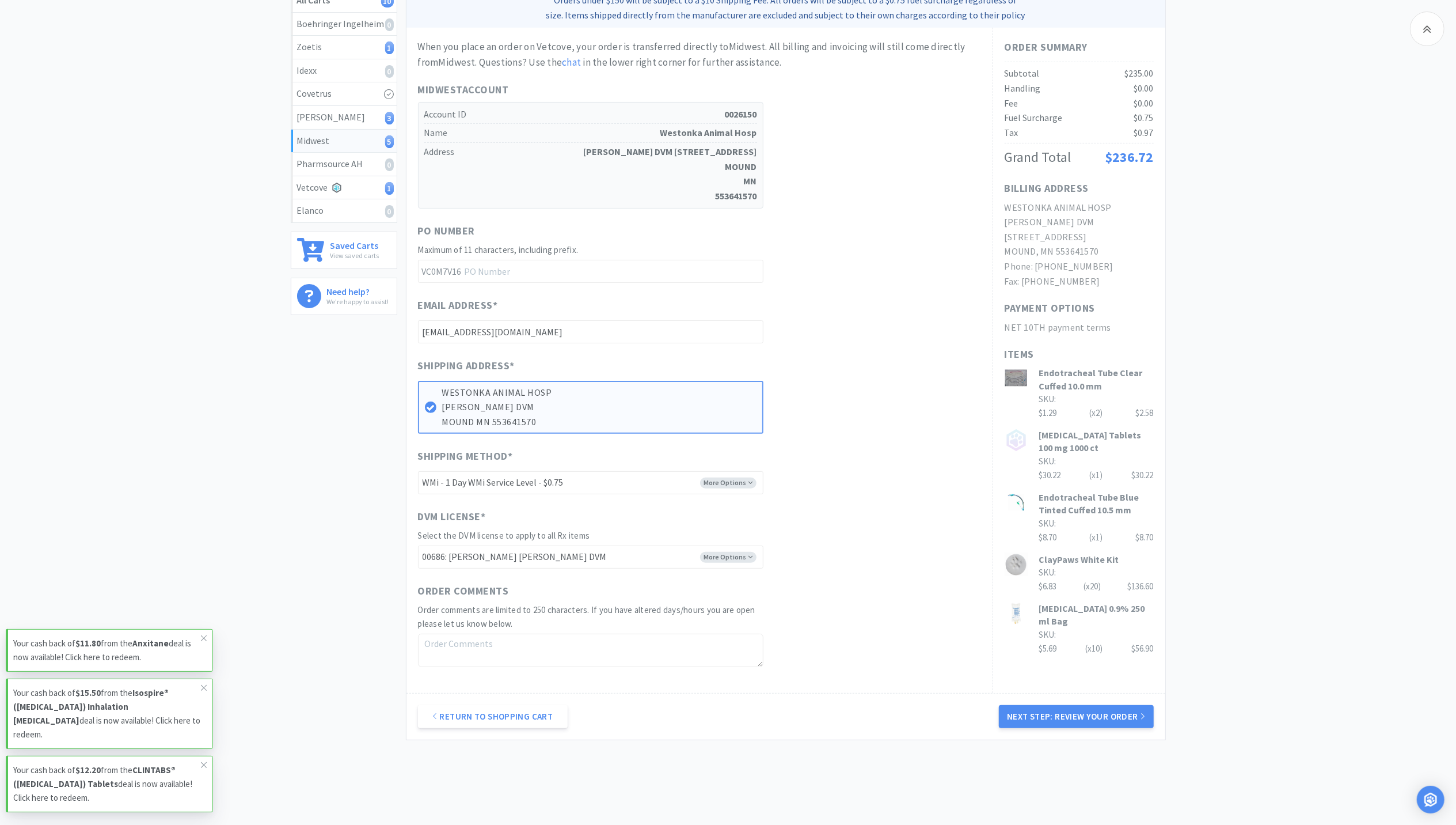
scroll to position [197, 0]
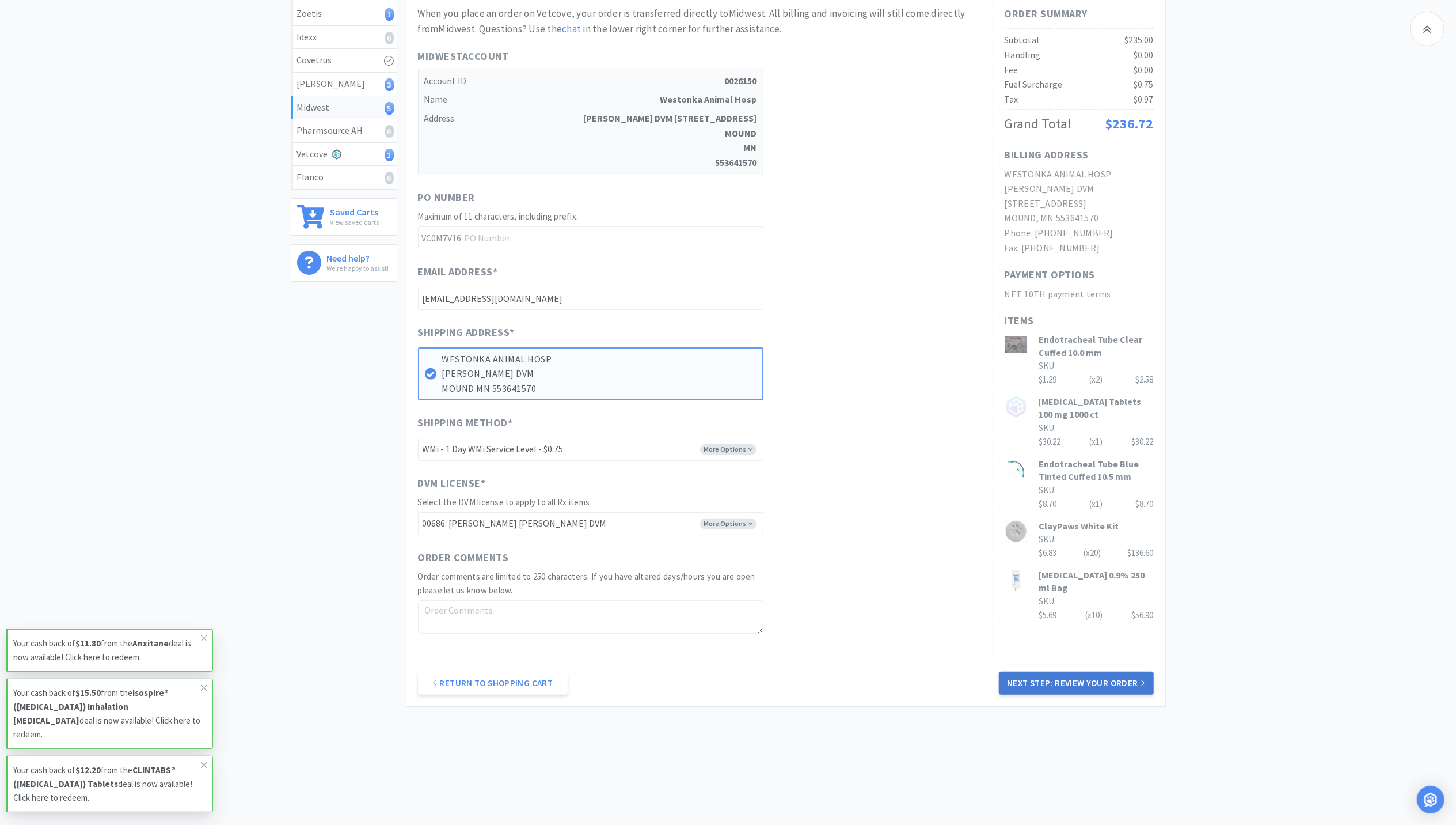
click at [1082, 678] on button "Next Step: Review Your Order" at bounding box center [1076, 683] width 154 height 23
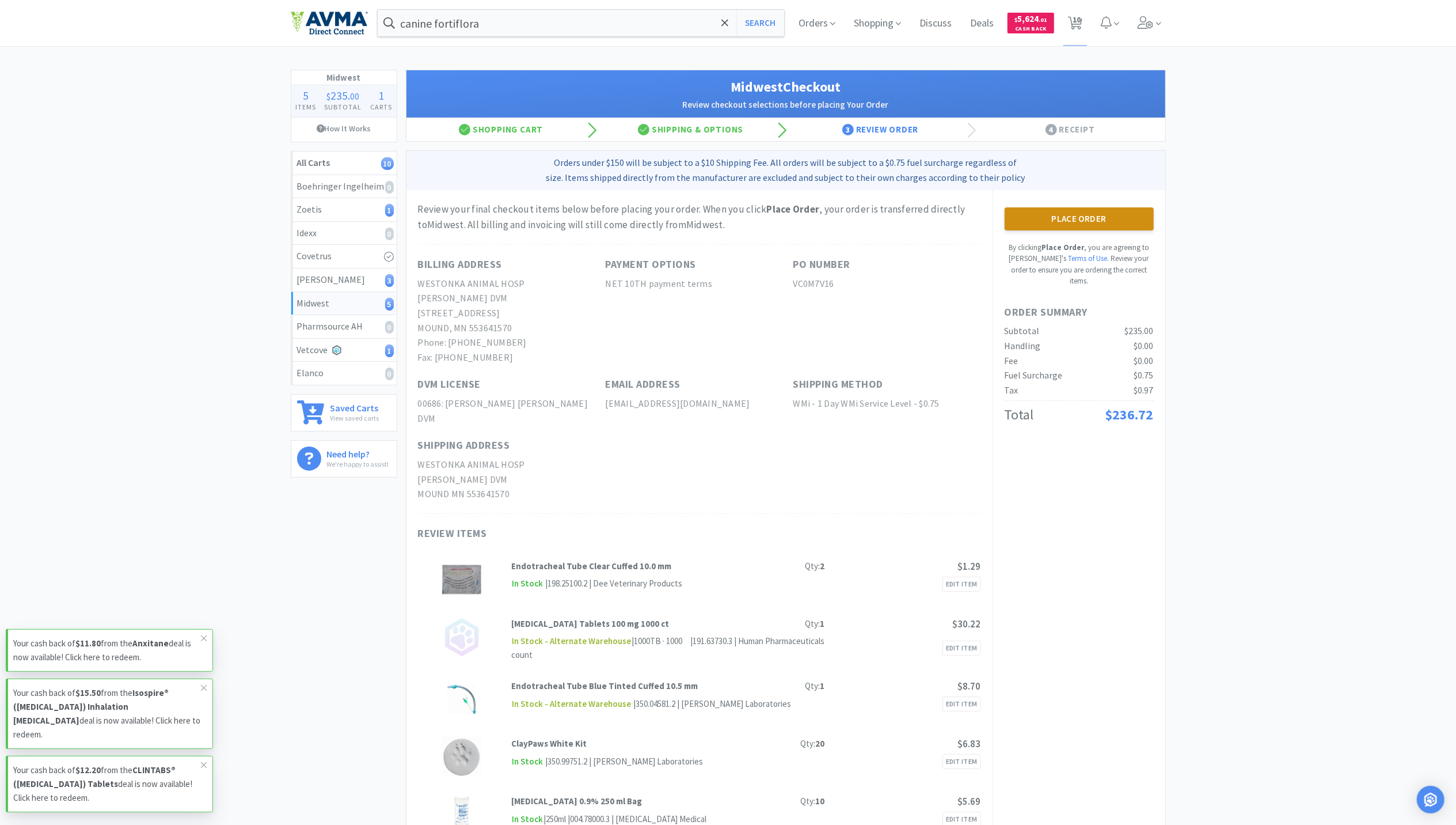
click at [1099, 208] on button "Place Order" at bounding box center [1079, 219] width 149 height 23
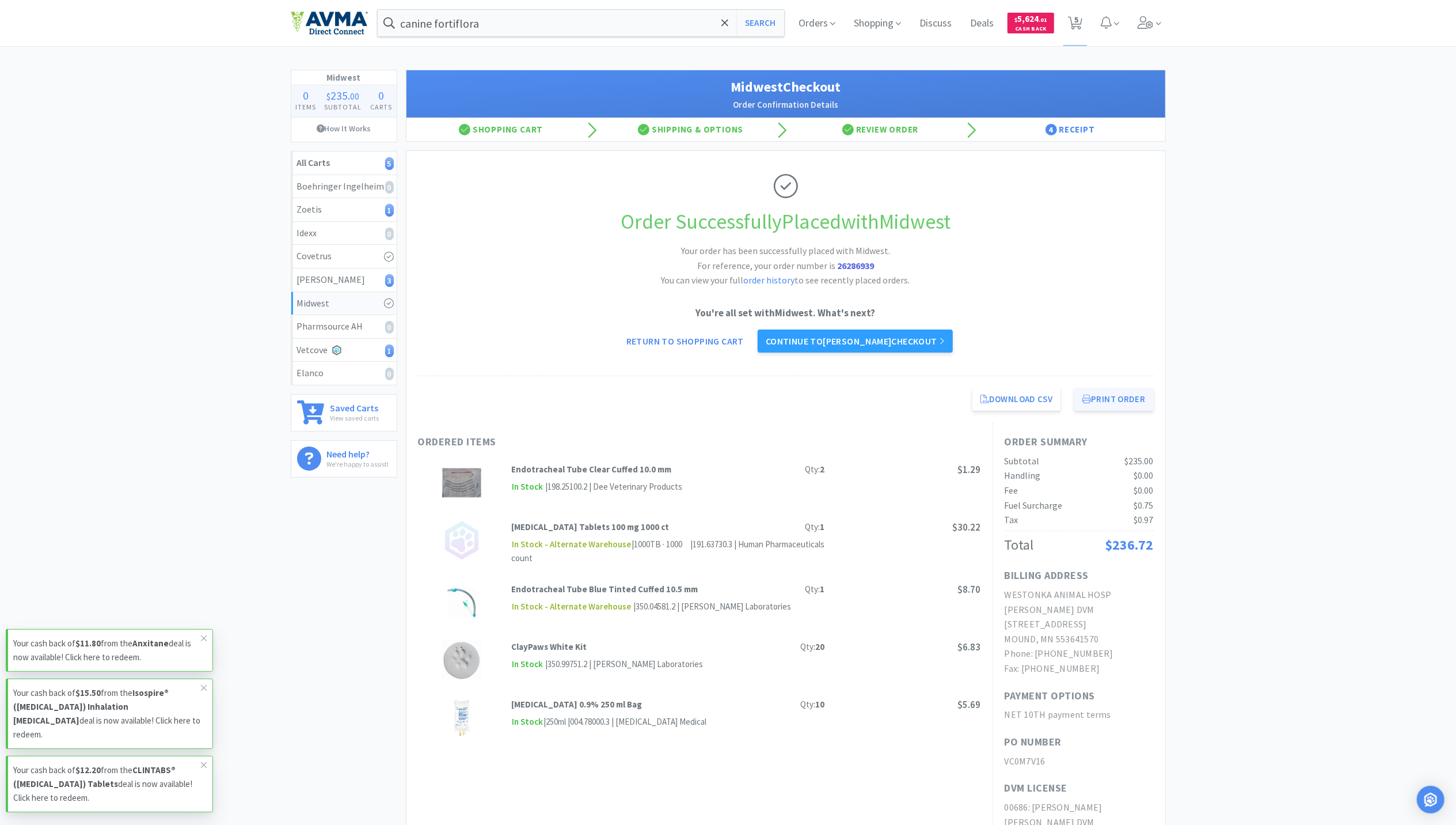
click at [1112, 401] on button "Print Order" at bounding box center [1113, 400] width 79 height 23
click at [1074, 18] on span "5" at bounding box center [1076, 19] width 4 height 46
select select "1"
select select "50"
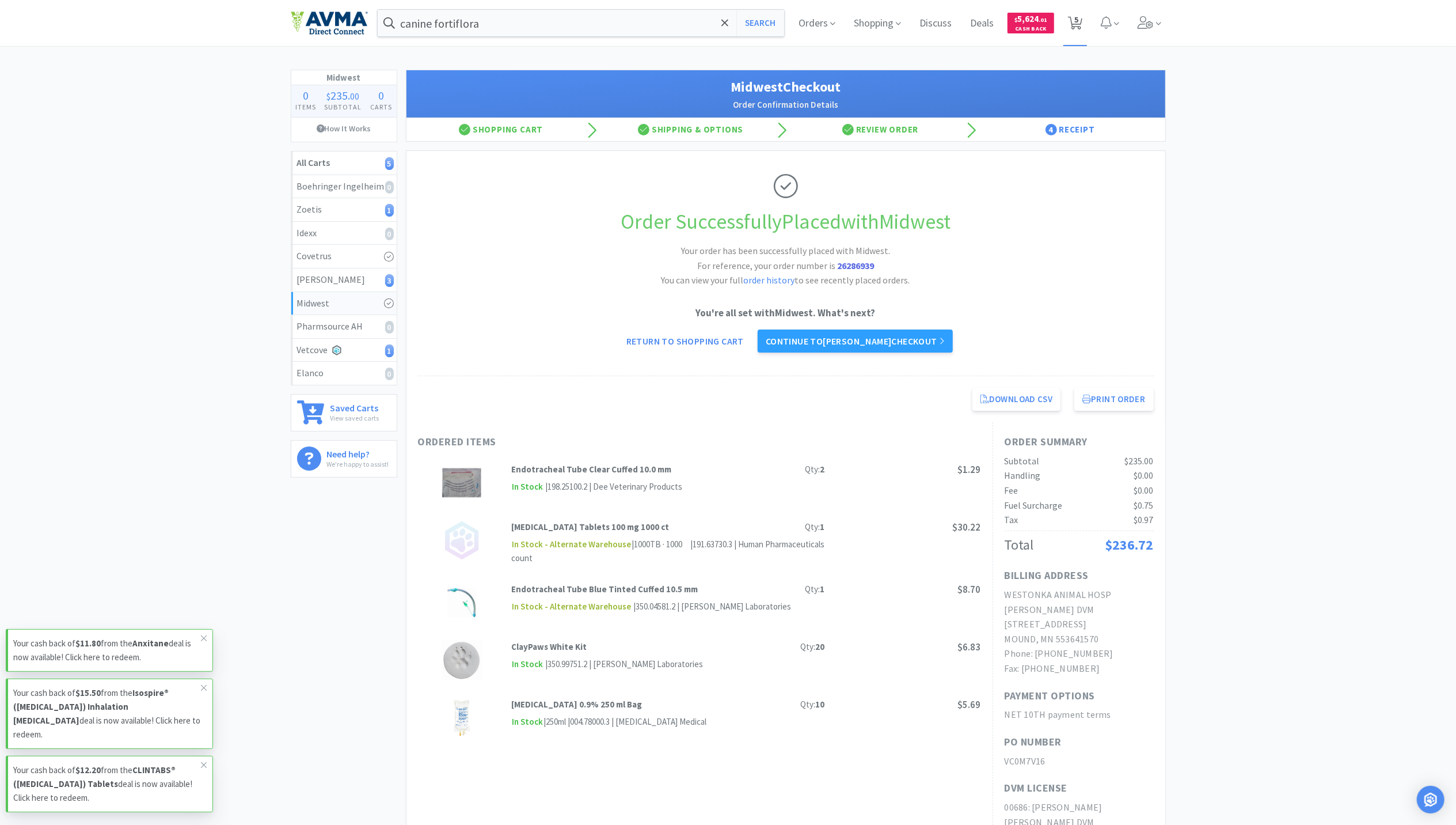
select select "50"
select select "4"
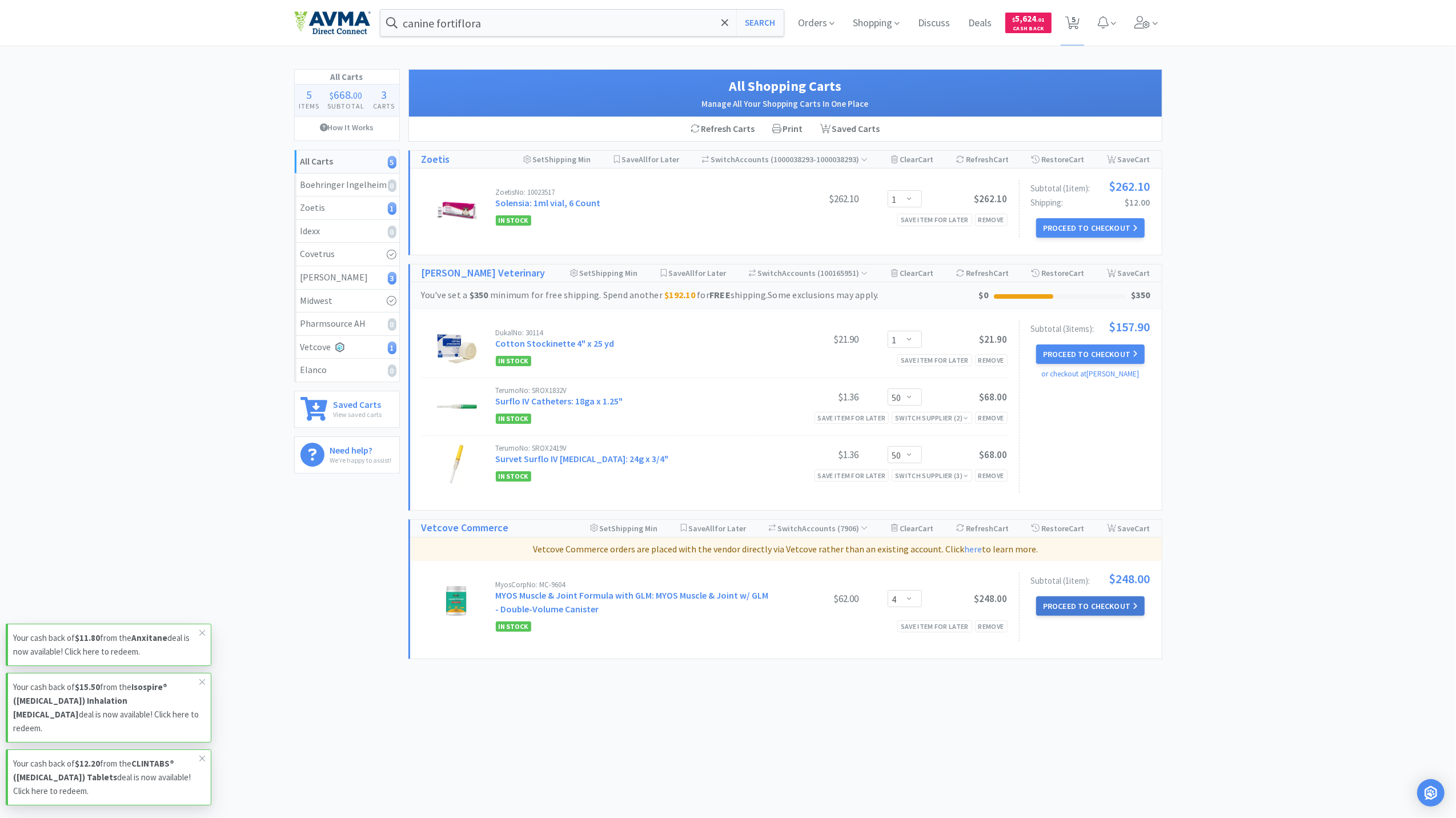
click at [1066, 608] on button "Proceed to Checkout" at bounding box center [1090, 607] width 108 height 20
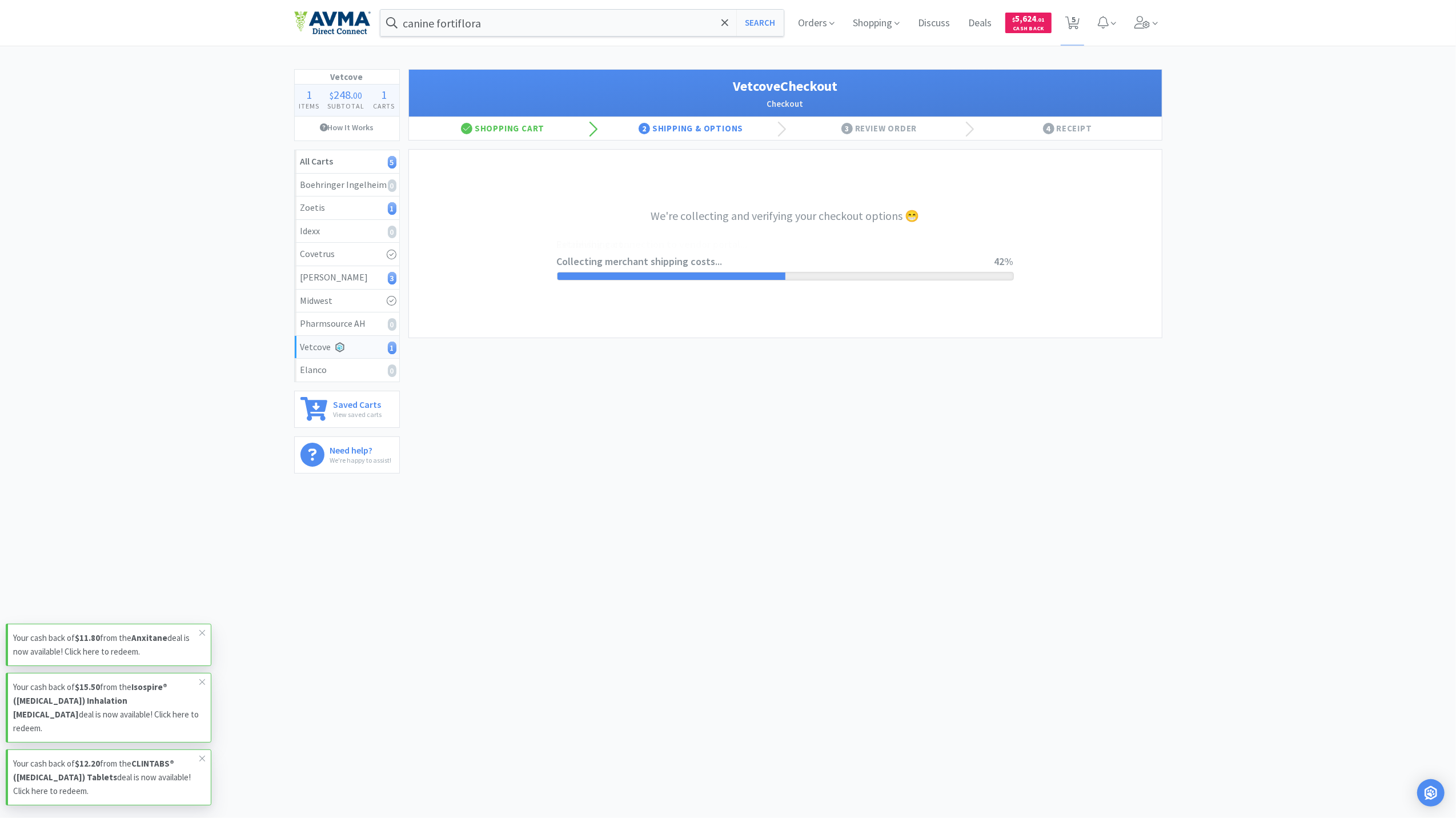
select select "1480"
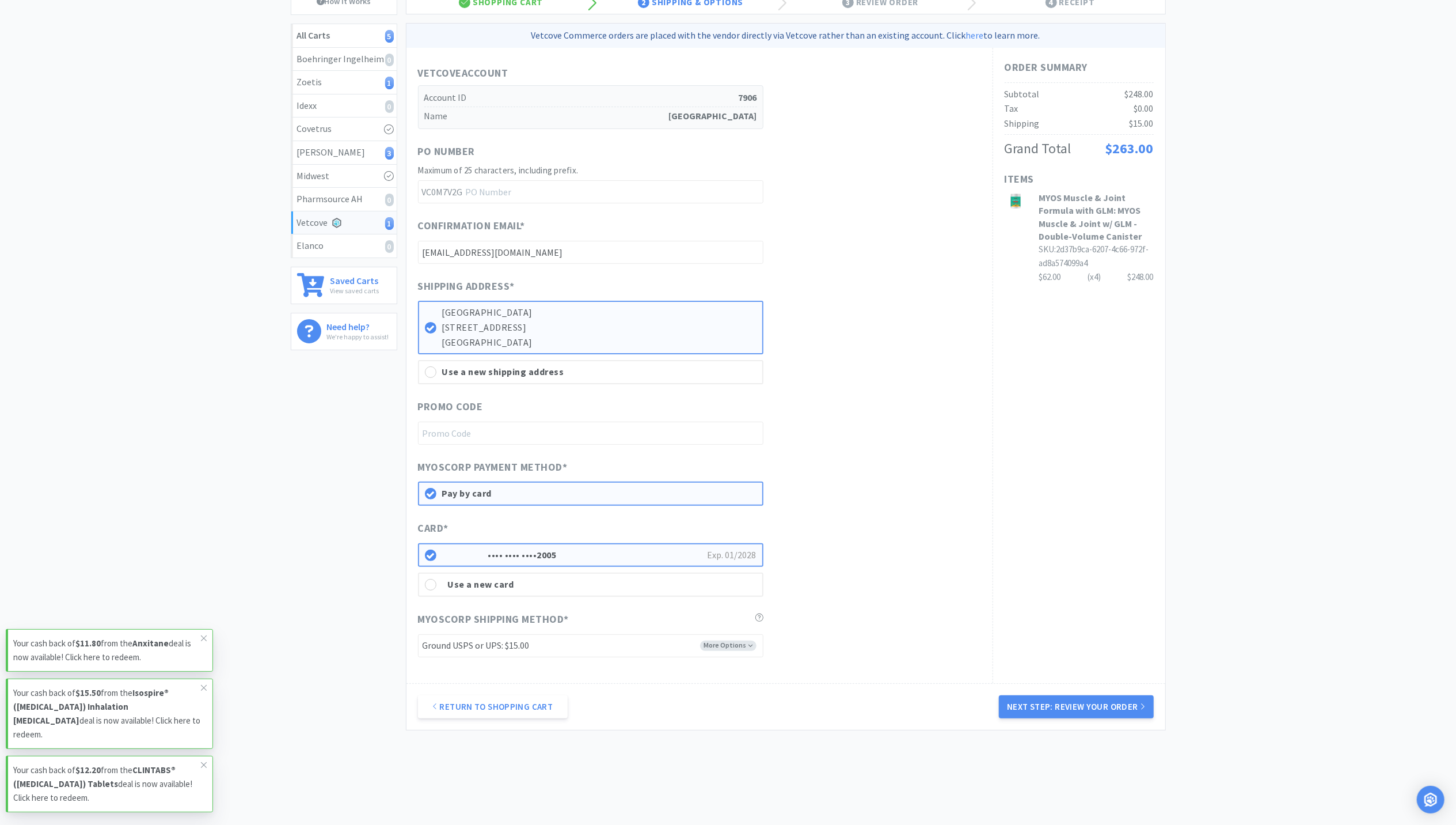
scroll to position [149, 0]
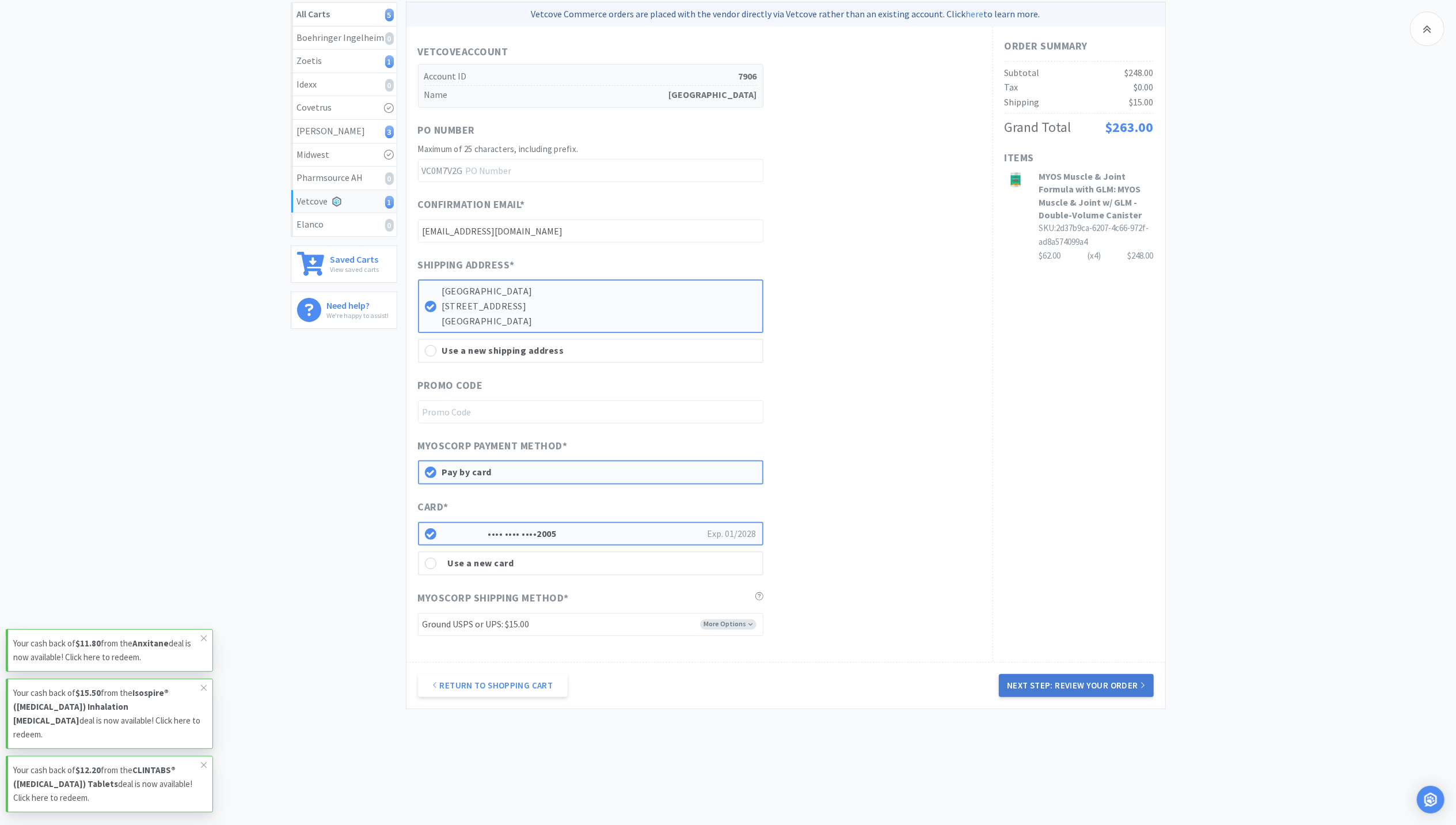
click at [1099, 674] on button "Next Step: Review Your Order" at bounding box center [1076, 686] width 154 height 23
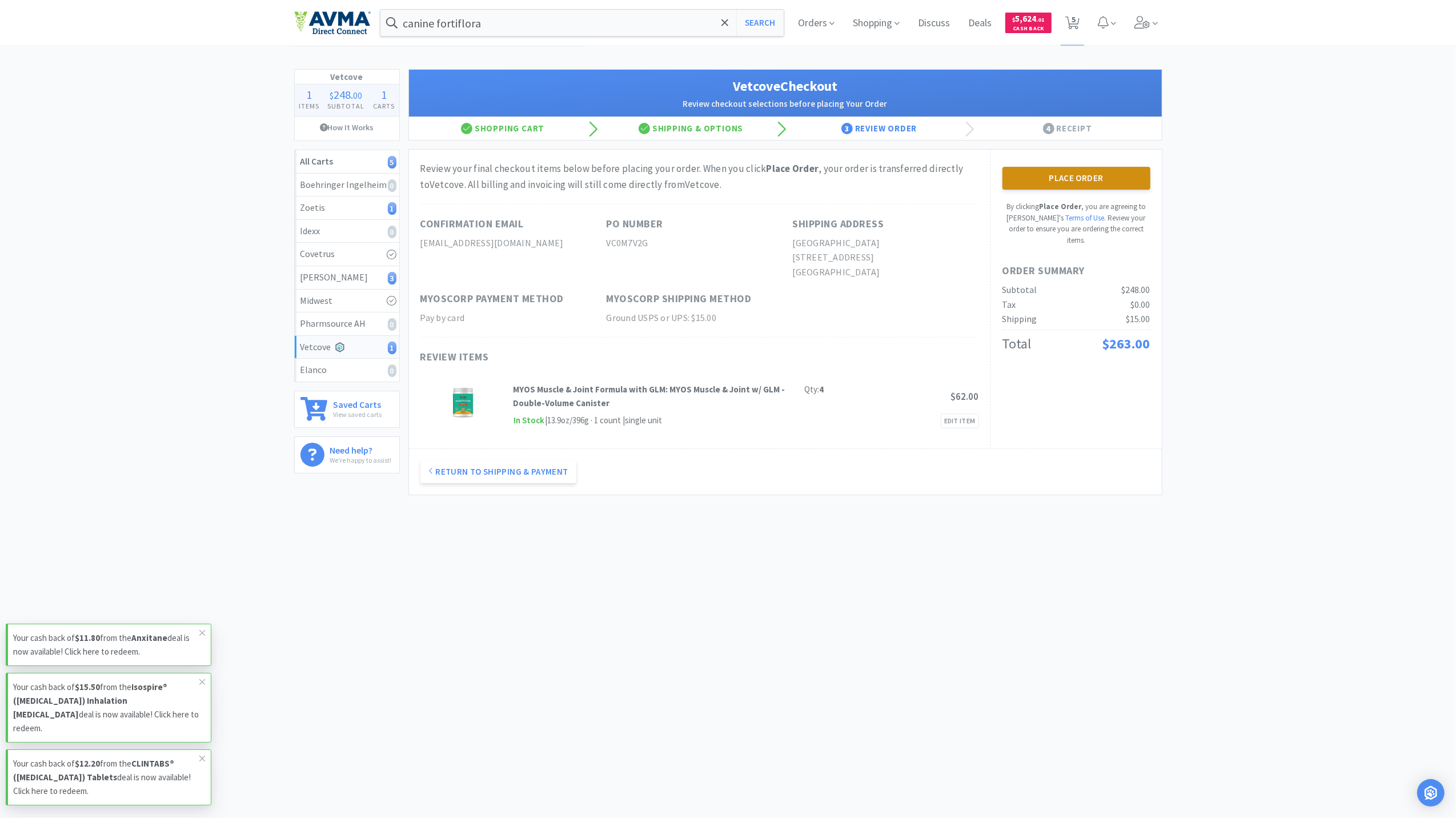
click at [1093, 173] on button "Place Order" at bounding box center [1076, 178] width 148 height 23
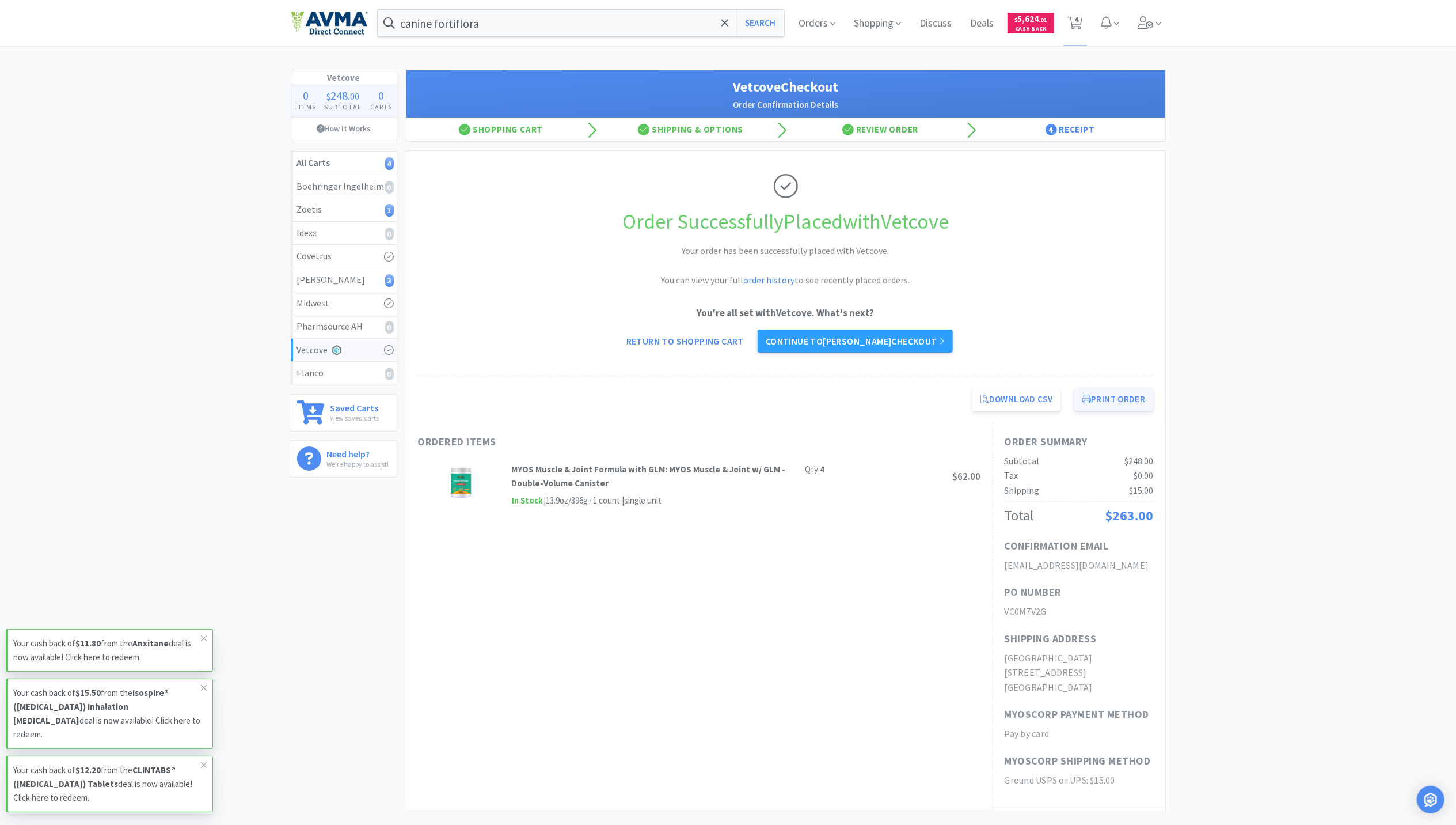
click at [1121, 405] on button "Print Order" at bounding box center [1113, 400] width 79 height 23
click at [1081, 23] on icon at bounding box center [1075, 22] width 14 height 12
select select "1"
select select "50"
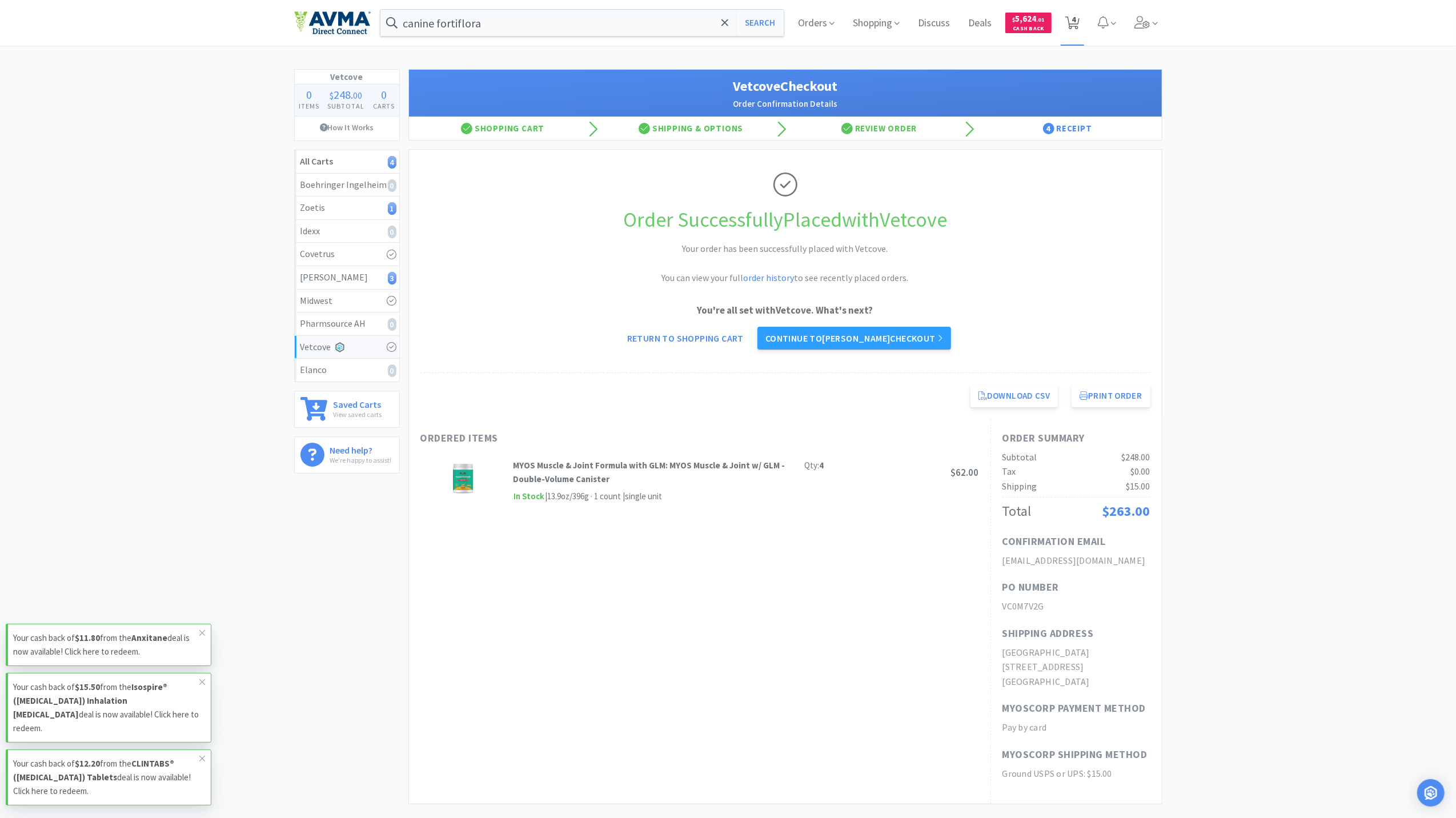
select select "50"
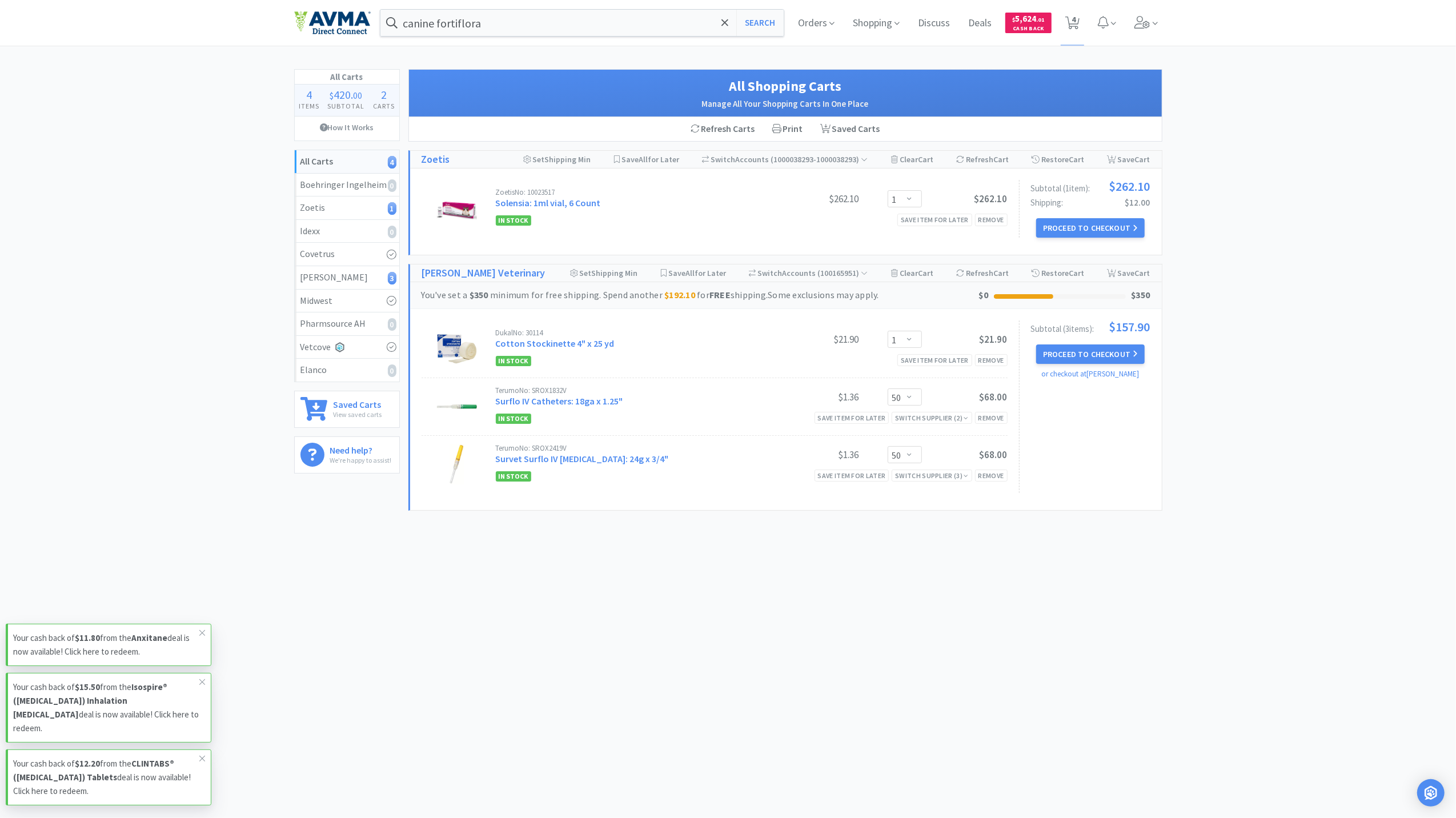
click at [1336, 531] on div "All Carts 4 Items $ 420 . 00 Subtotal 2 Carts How It Works All Carts 4 Boehring…" at bounding box center [728, 300] width 1456 height 461
click at [1110, 223] on button "Proceed to Checkout" at bounding box center [1090, 228] width 108 height 20
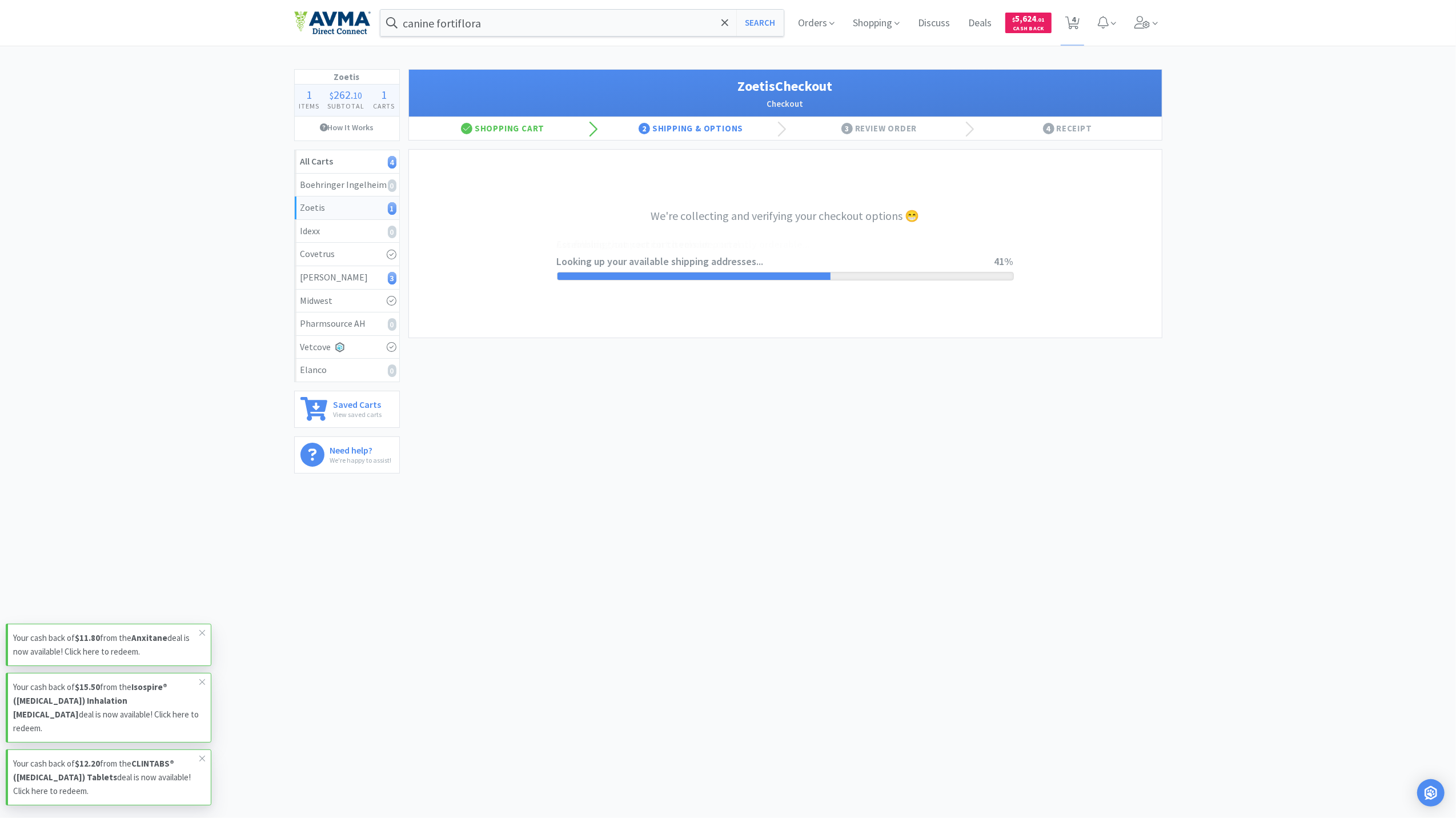
select select "invoice"
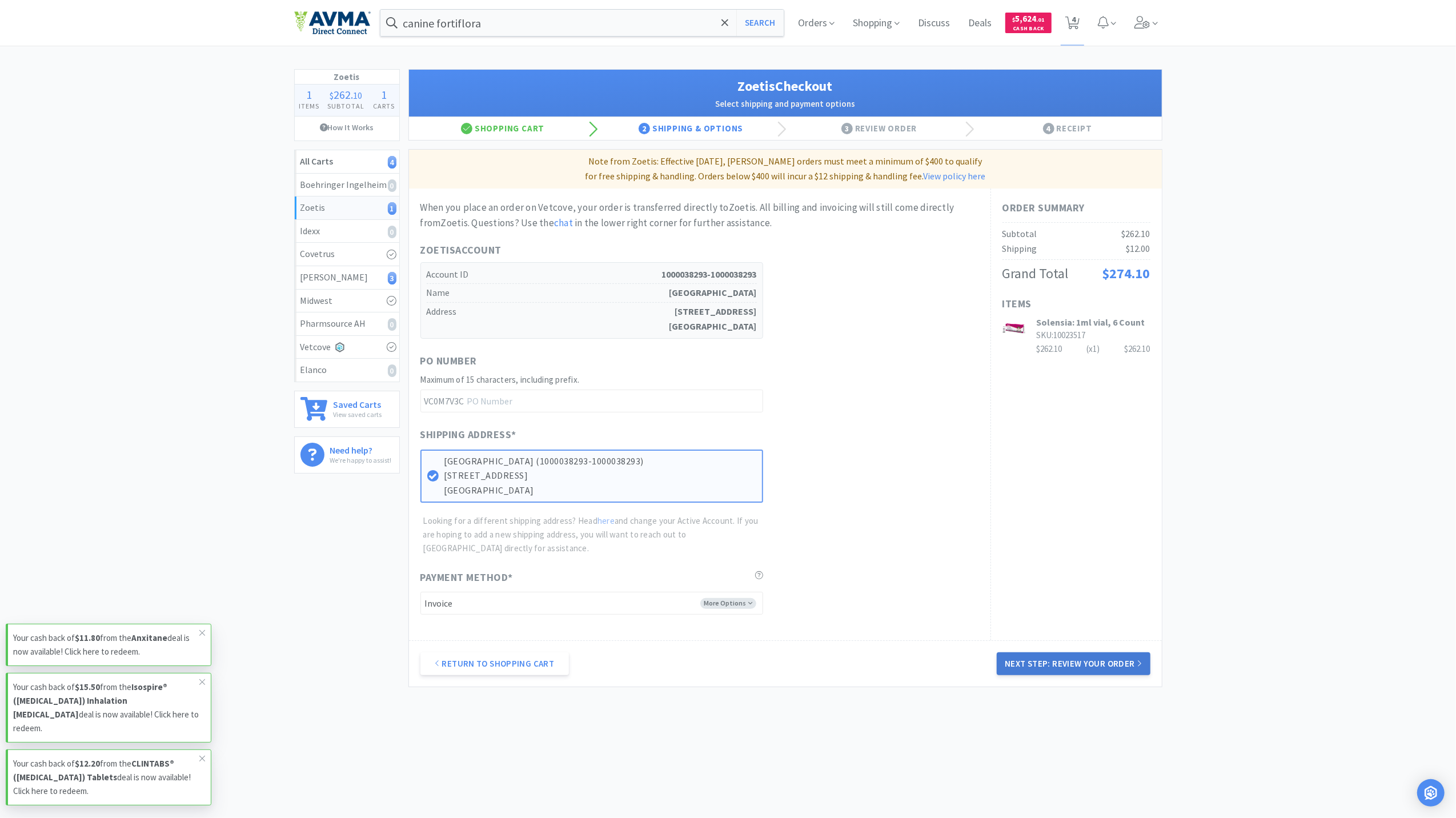
click at [1123, 665] on button "Next Step: Review Your Order" at bounding box center [1073, 664] width 153 height 23
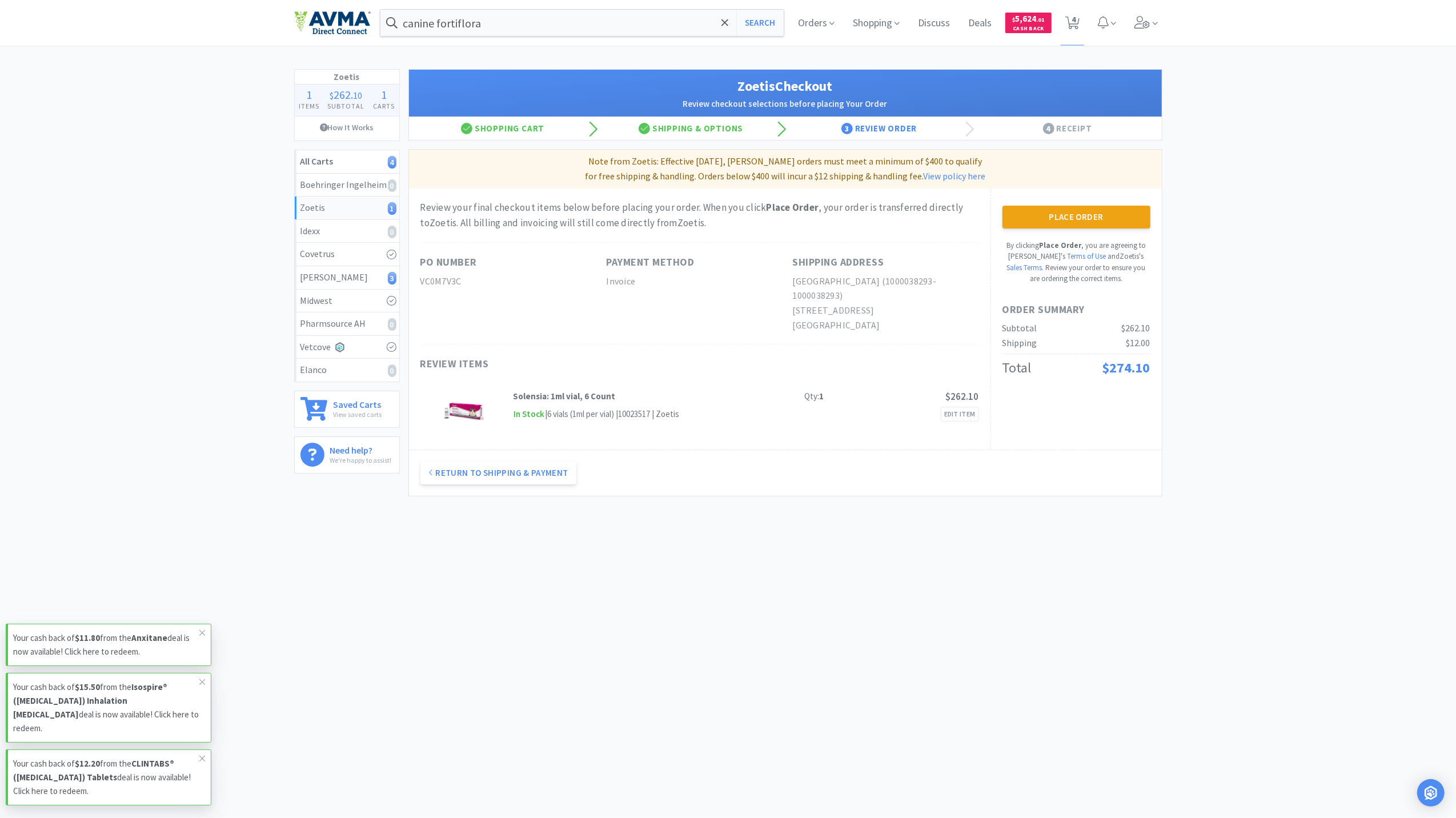
drag, startPoint x: 1090, startPoint y: 224, endPoint x: 1088, endPoint y: 215, distance: 9.2
click at [1090, 224] on button "Place Order" at bounding box center [1076, 217] width 148 height 23
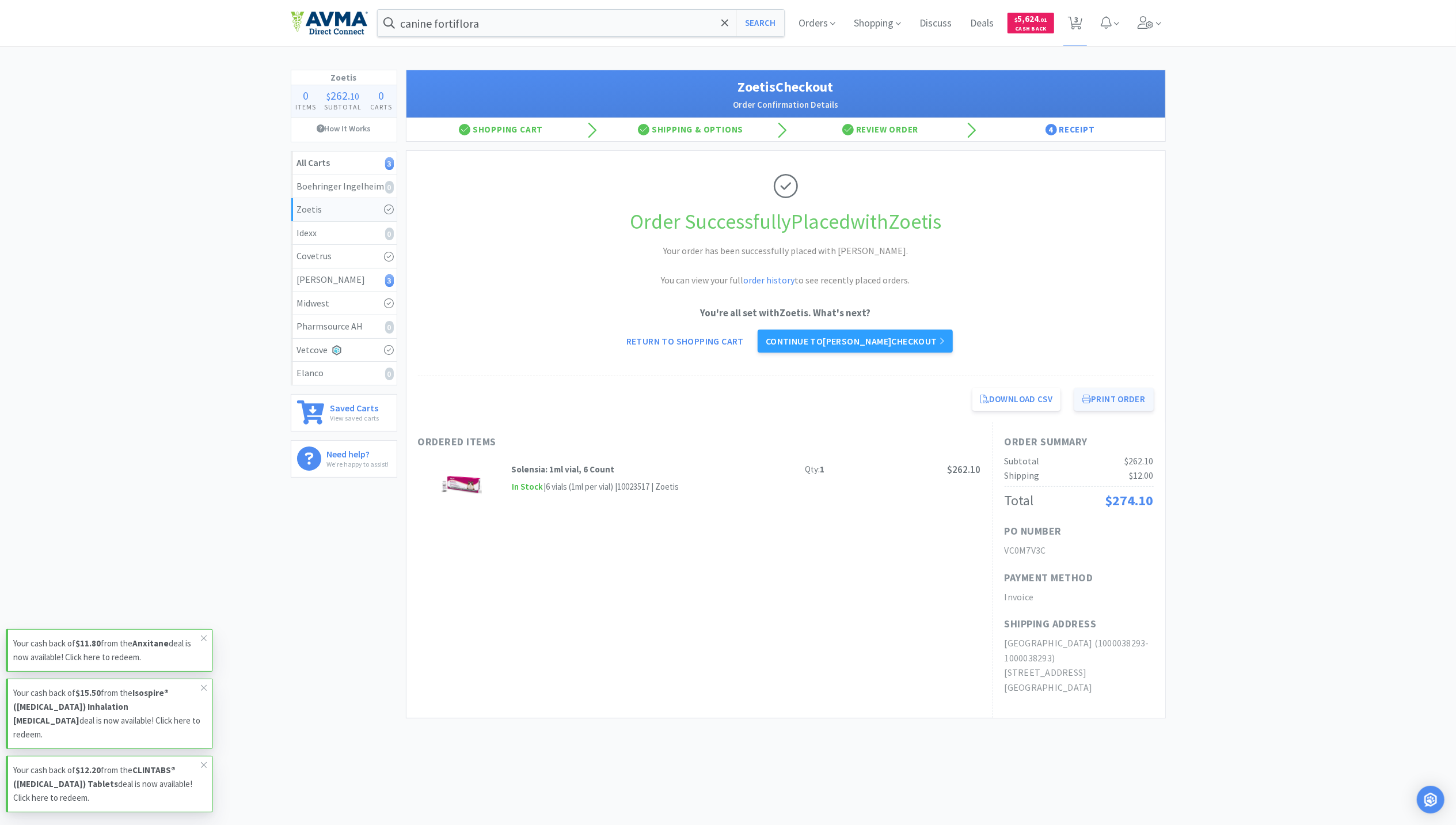
click at [1106, 395] on button "Print Order" at bounding box center [1113, 400] width 79 height 23
click at [1074, 27] on span "3" at bounding box center [1076, 19] width 4 height 46
select select "1"
select select "50"
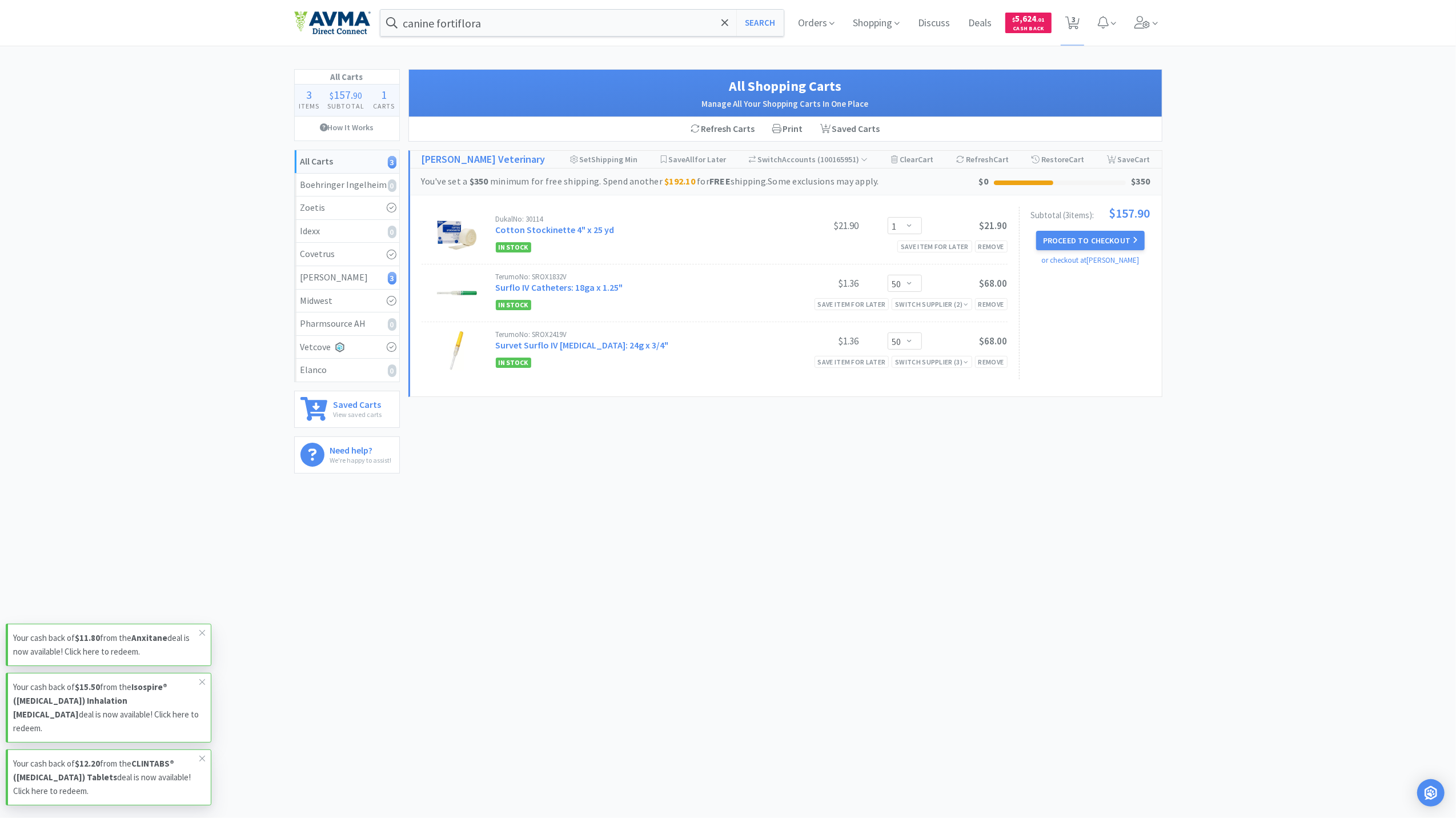
click at [886, 554] on div "canine fortiflora Search Orders Shopping Discuss Discuss Deals Deals $ 5,624 . …" at bounding box center [728, 290] width 1456 height 579
click at [1142, 26] on icon at bounding box center [1142, 21] width 16 height 12
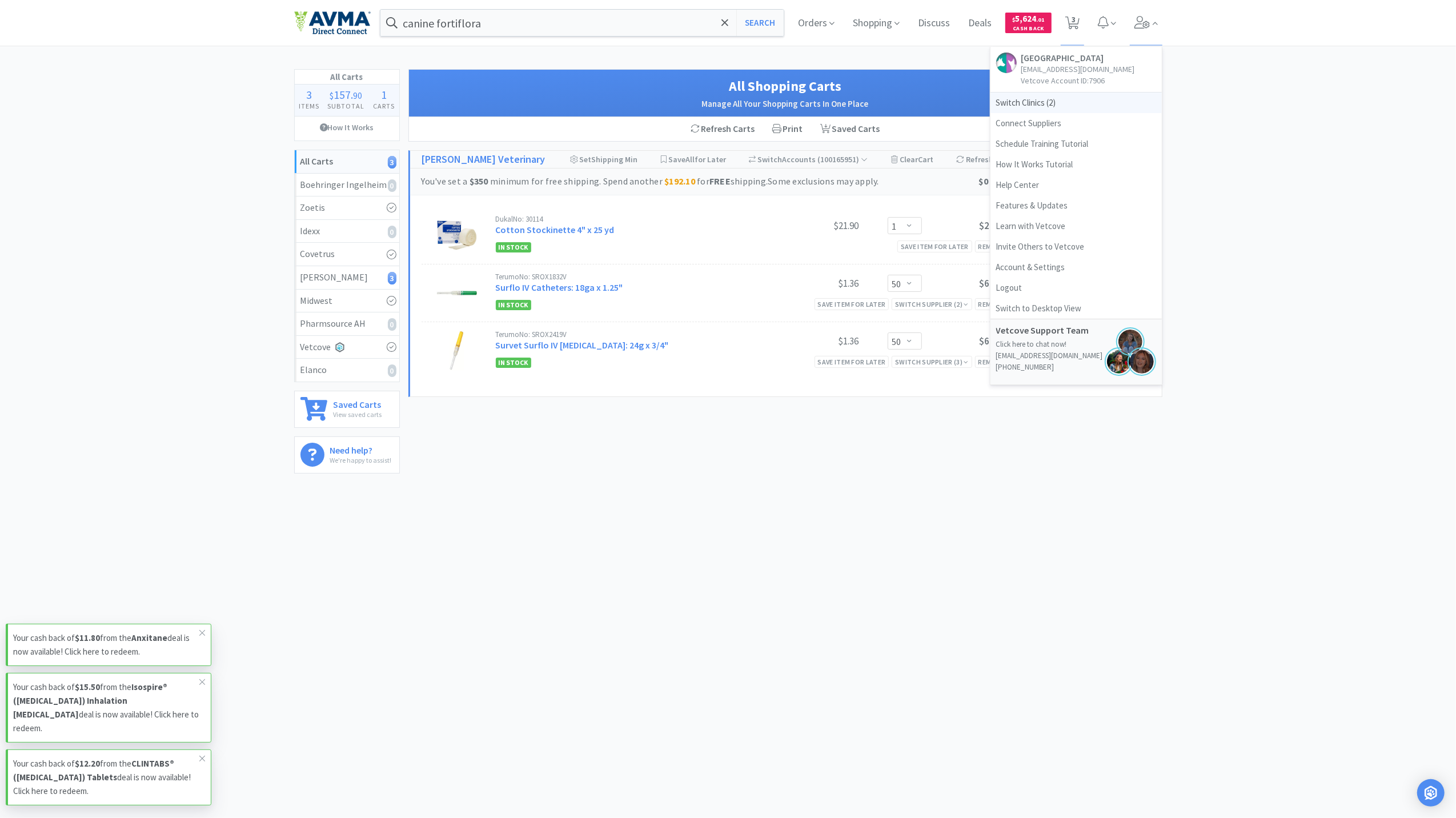
click at [1022, 102] on span "Switch Clinics ( 2 )" at bounding box center [1076, 102] width 172 height 21
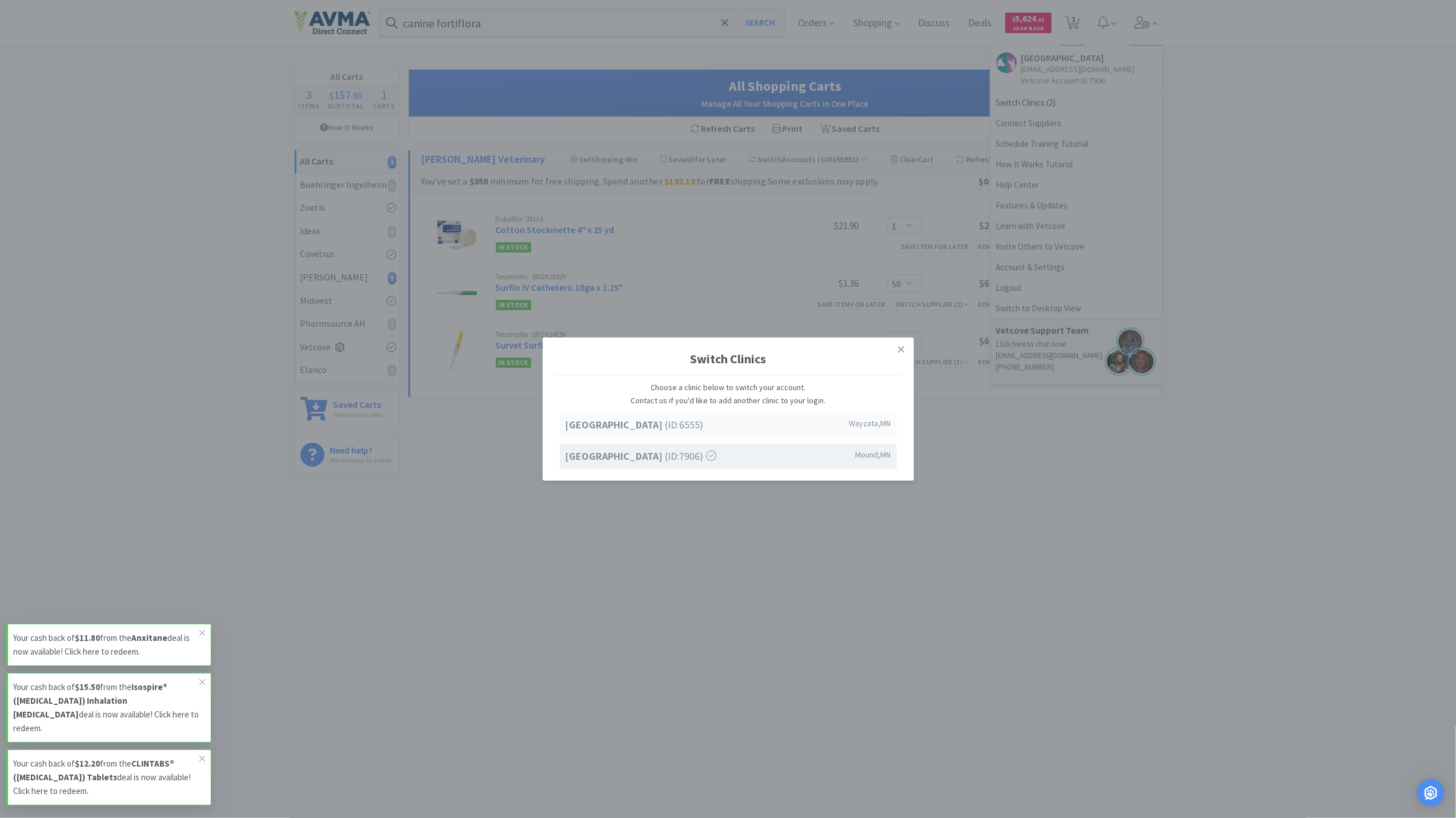
click at [648, 424] on strong "[GEOGRAPHIC_DATA]" at bounding box center [615, 425] width 100 height 13
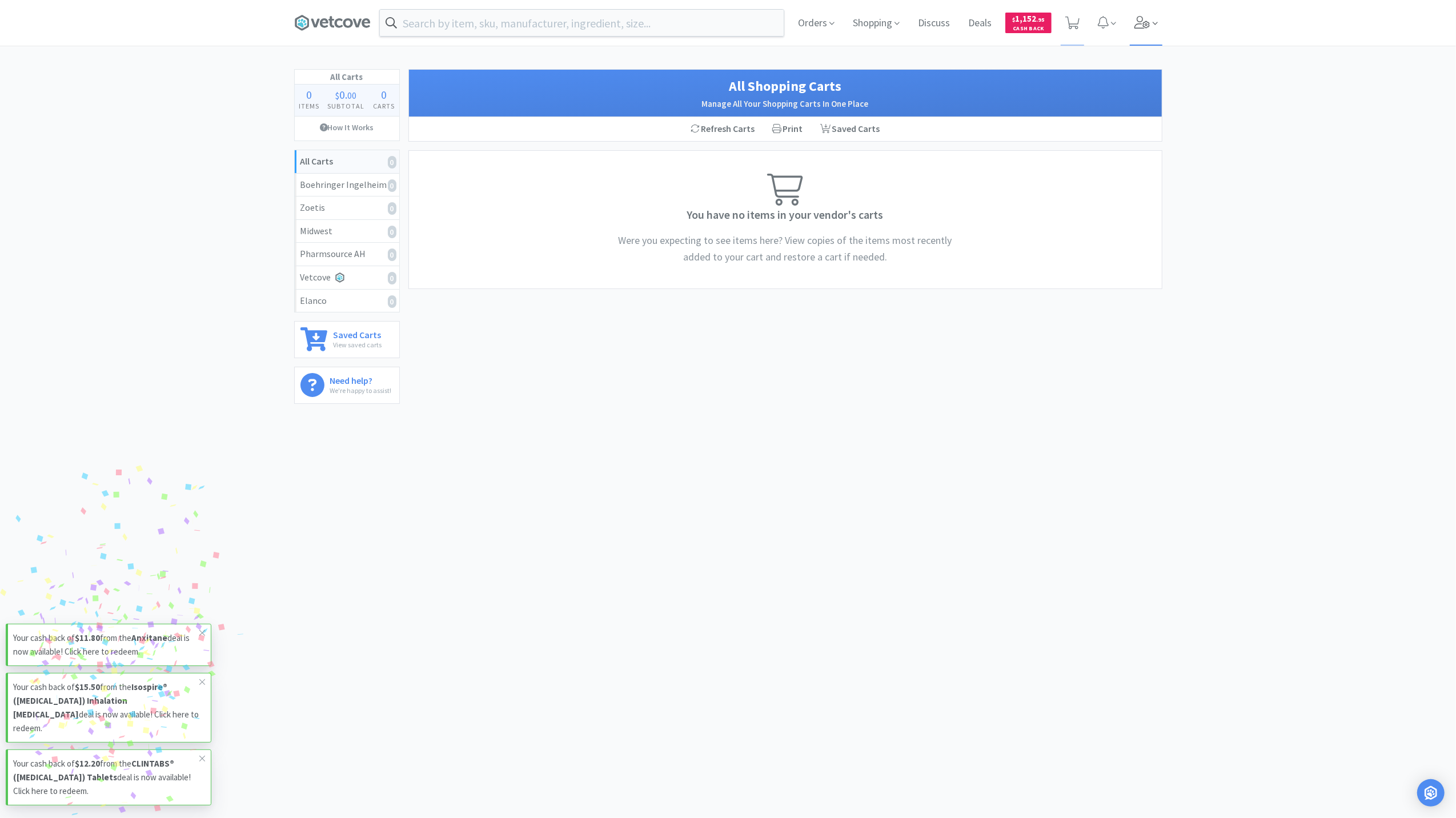
click at [1138, 14] on span at bounding box center [1146, 22] width 32 height 45
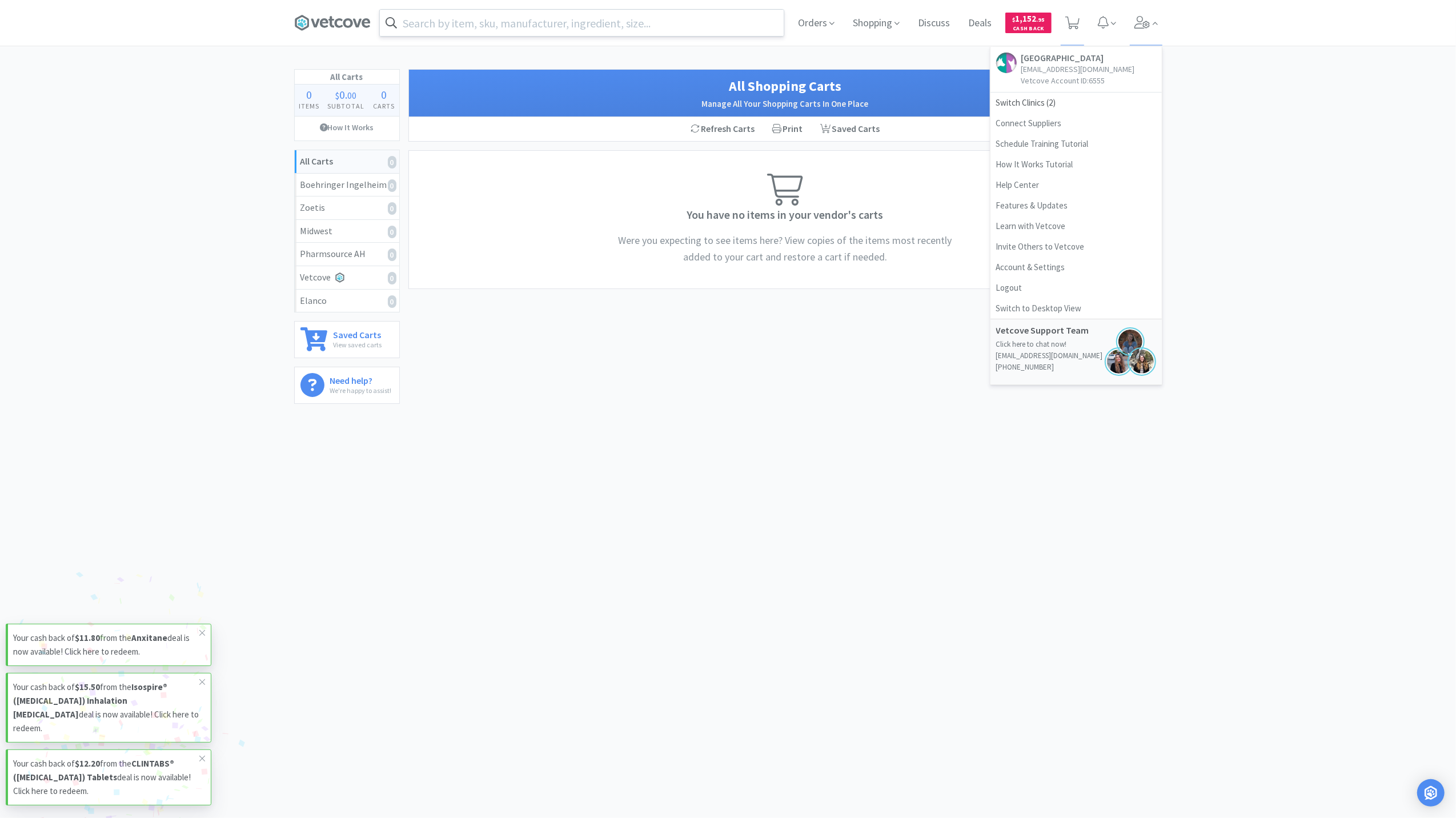
click at [511, 26] on input "text" at bounding box center [581, 23] width 404 height 26
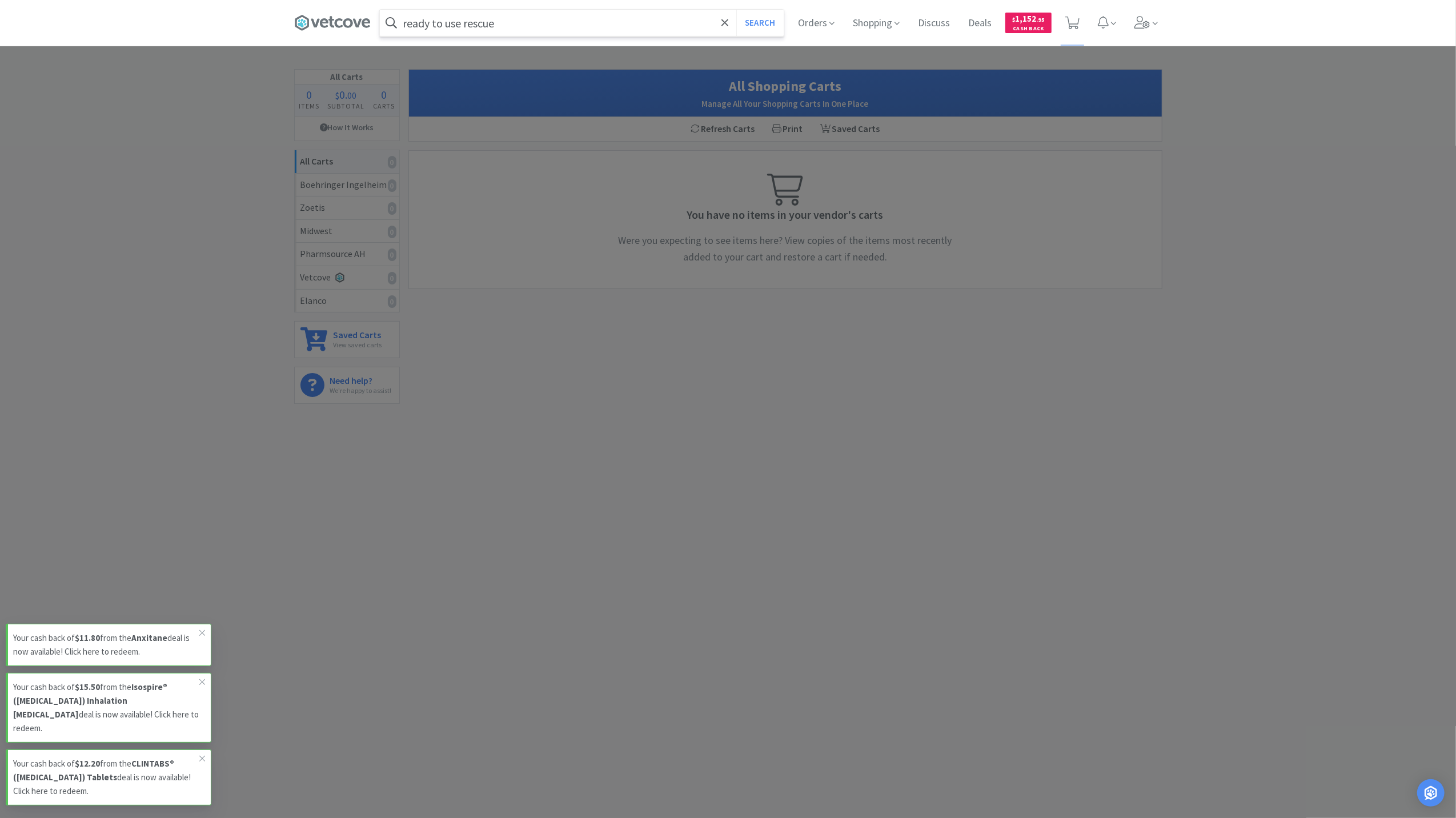
type input "ready to use rescue"
click at [736, 10] on button "Search" at bounding box center [759, 23] width 47 height 26
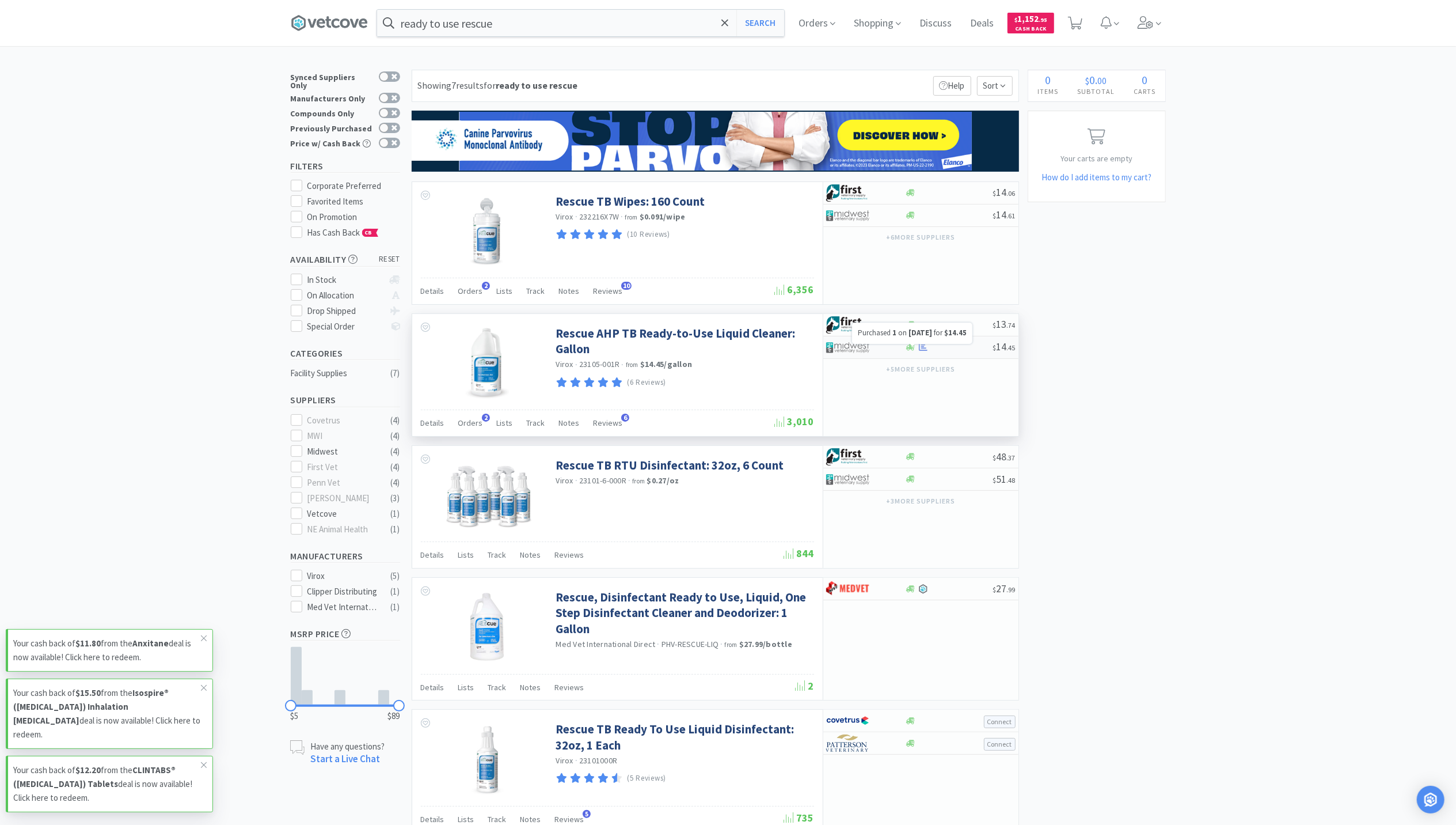
click at [926, 350] on icon at bounding box center [924, 346] width 8 height 7
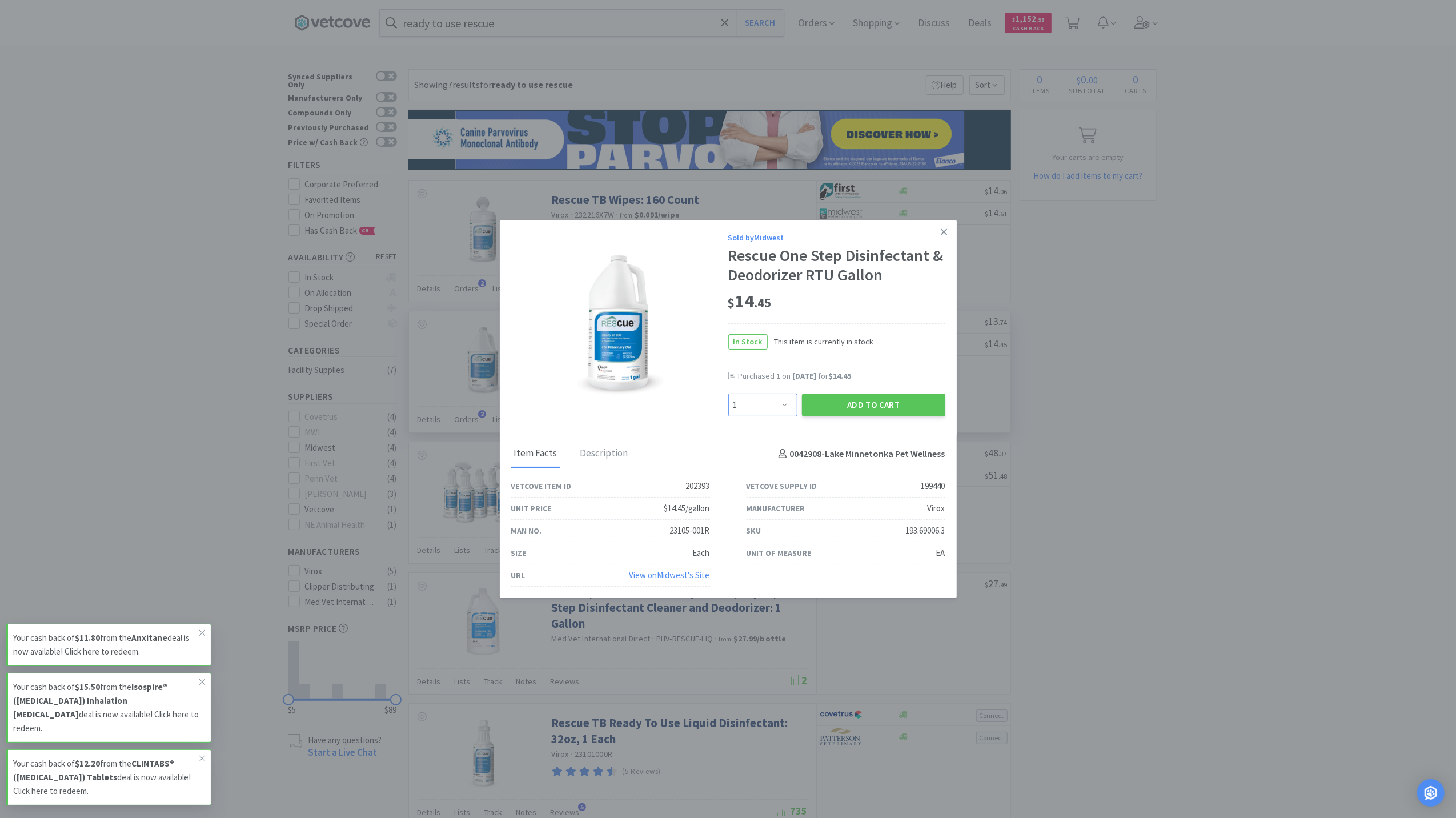
click at [784, 411] on select "Enter Quantity 1 2 3 4 5 6 7 8 9 10 11 12 13 14 15 16 17 18 19 20 Enter Quantity" at bounding box center [763, 405] width 69 height 23
select select "3"
click at [728, 394] on select "Enter Quantity 1 2 3 4 5 6 7 8 9 10 11 12 13 14 15 16 17 18 19 20 Enter Quantity" at bounding box center [763, 405] width 69 height 23
click at [878, 402] on button "Add to Cart" at bounding box center [874, 405] width 144 height 23
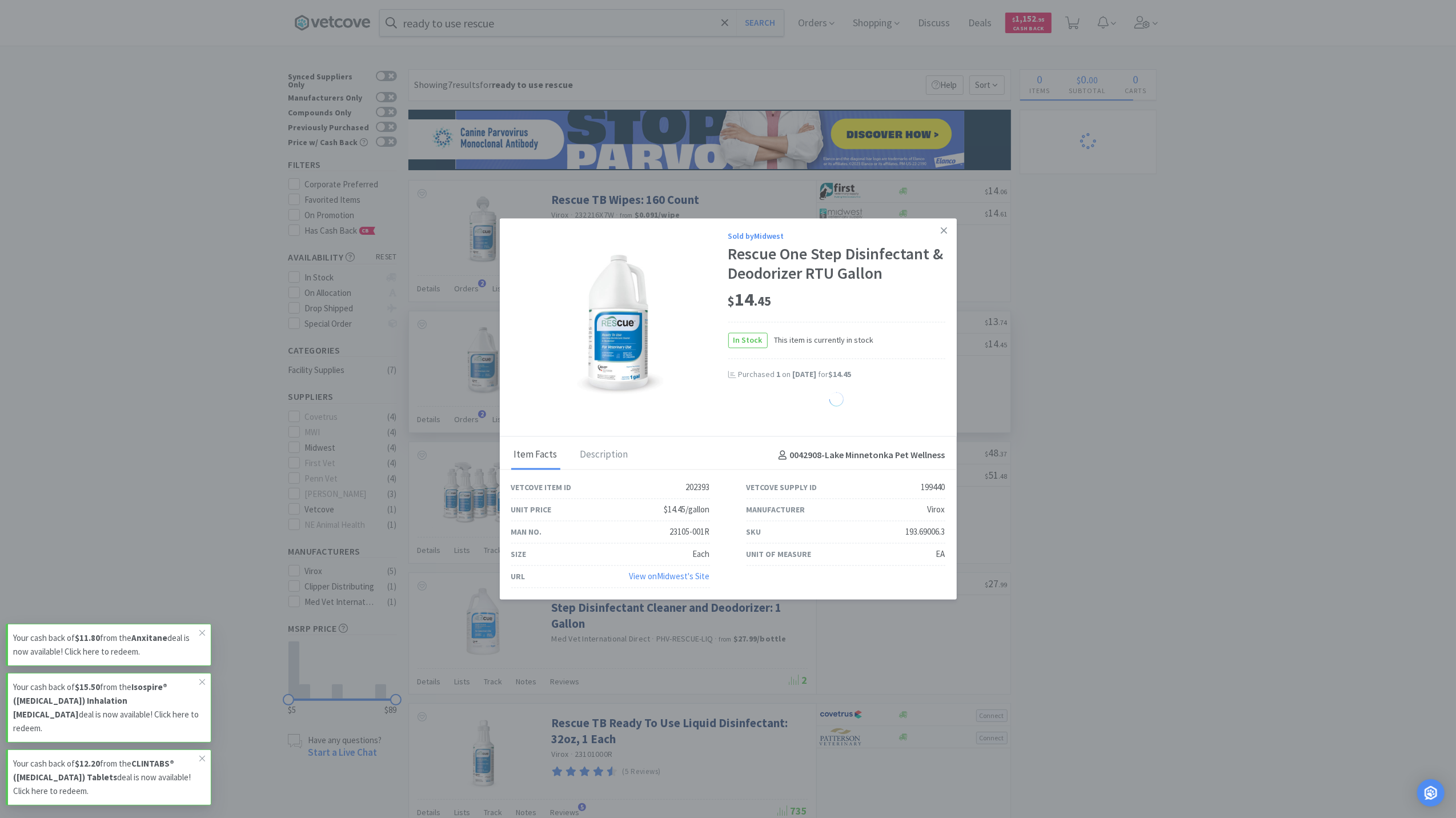
select select "3"
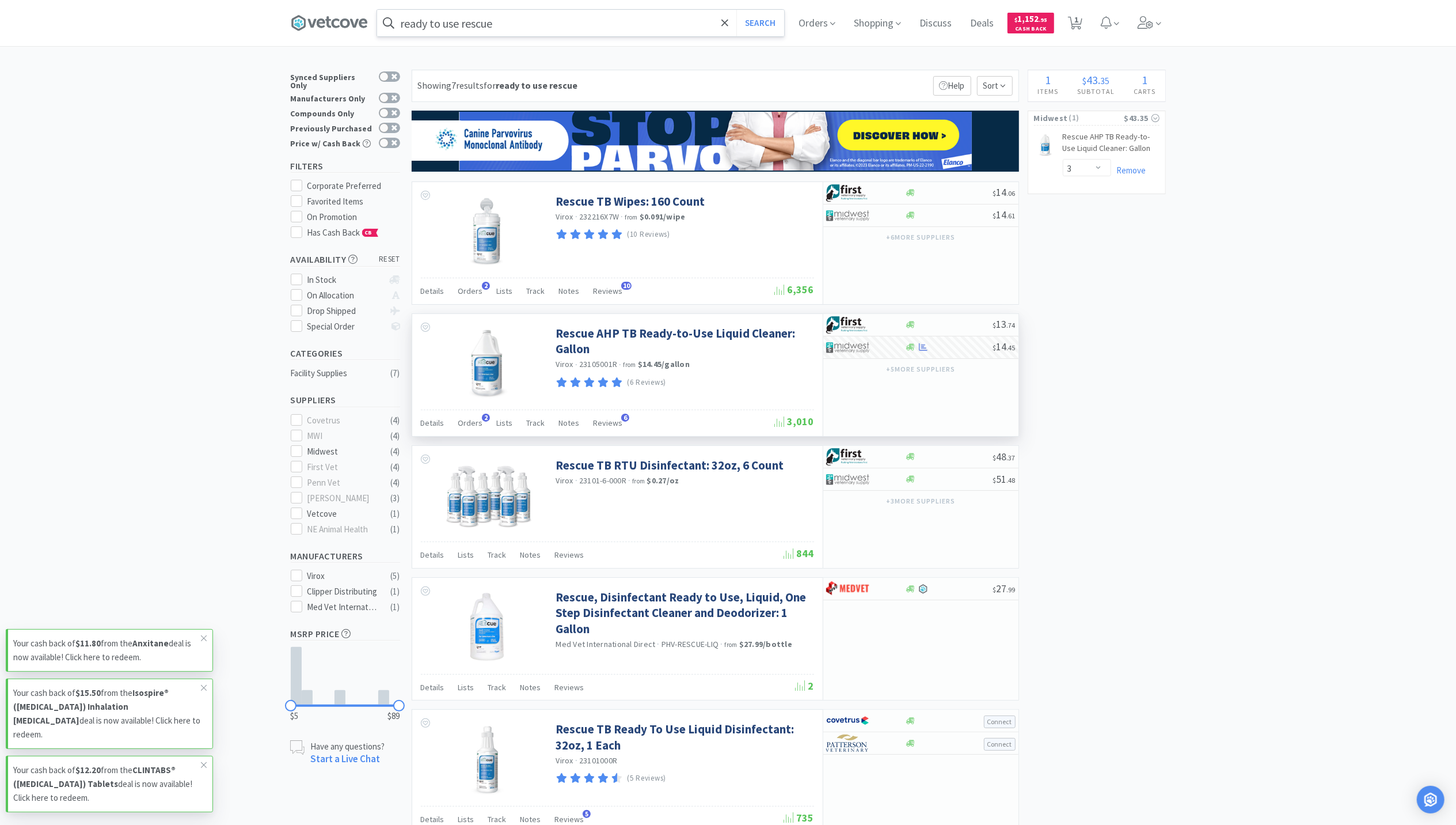
click at [514, 22] on input "ready to use rescue" at bounding box center [580, 23] width 407 height 27
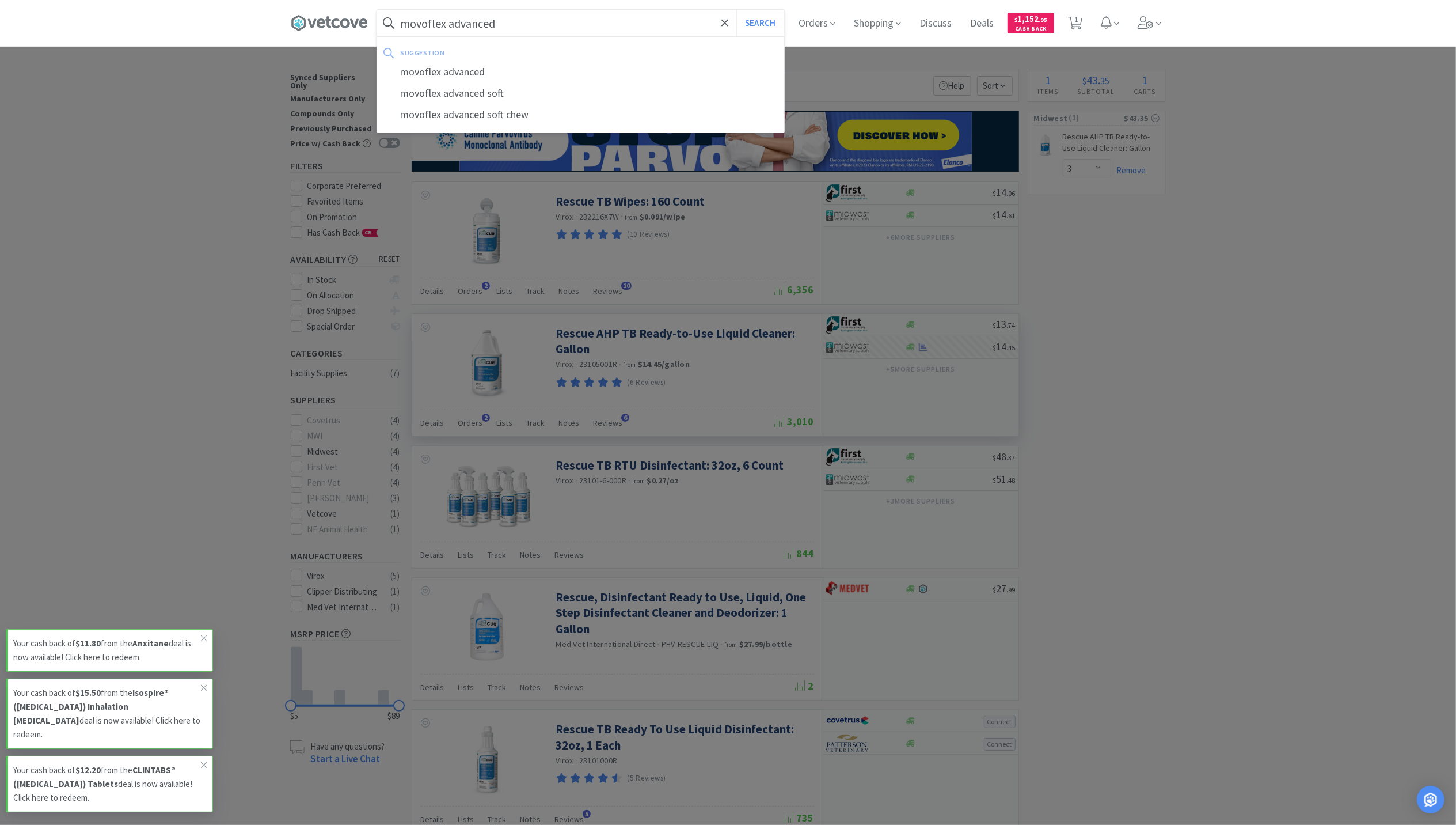
type input "movoflex advanced"
click at [736, 10] on button "Search" at bounding box center [760, 23] width 47 height 27
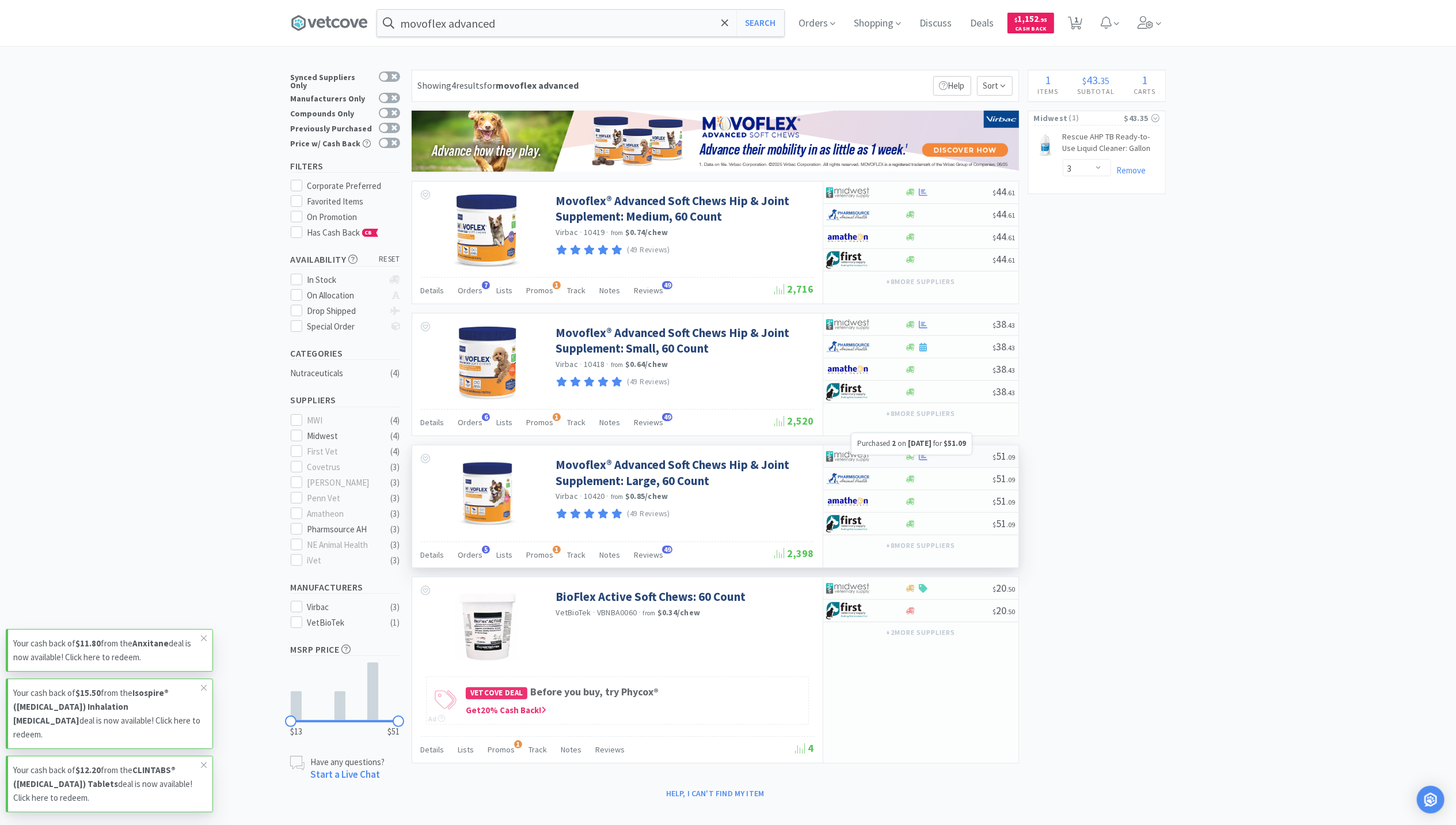
click at [924, 460] on icon at bounding box center [924, 456] width 8 height 7
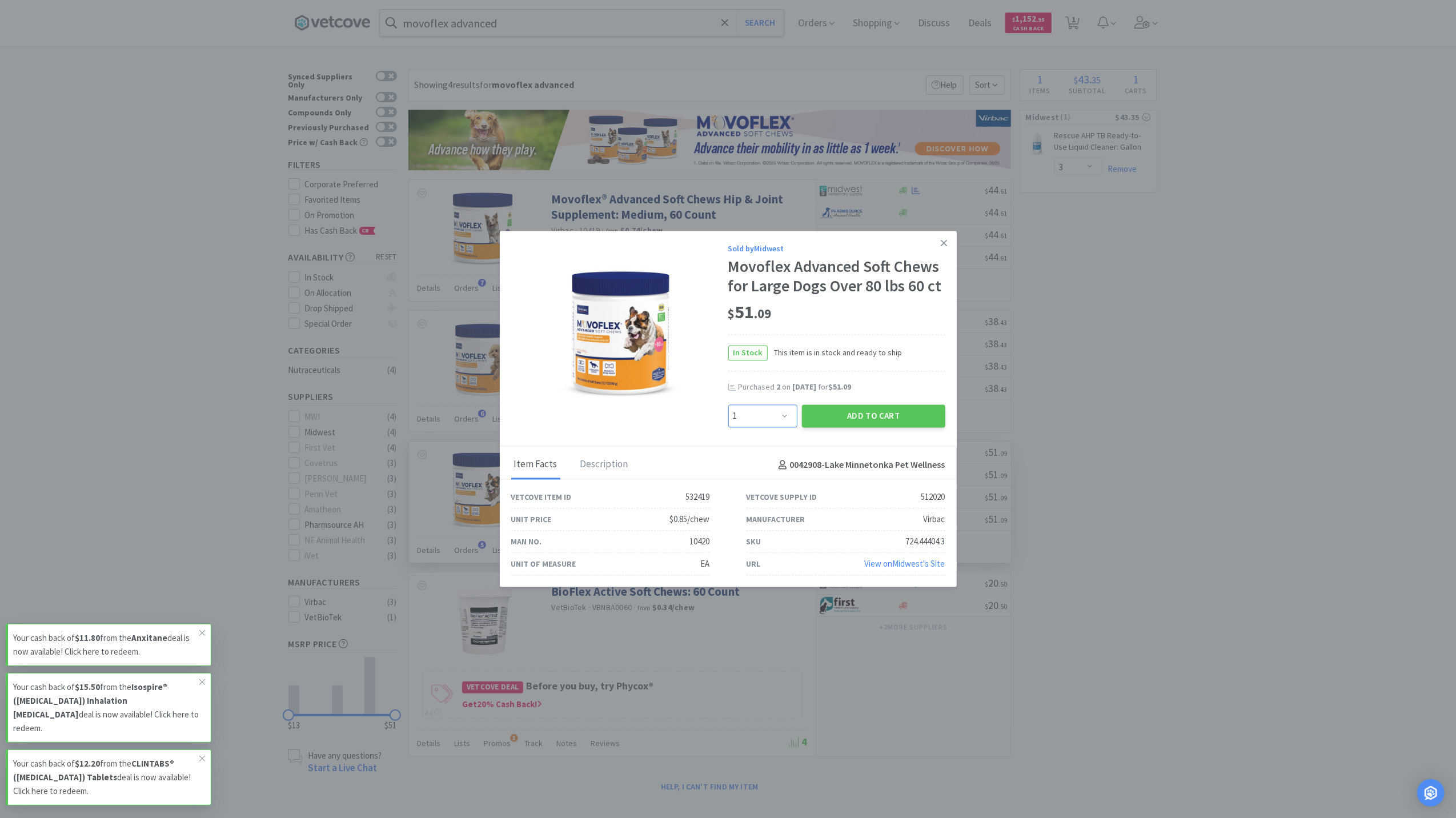
click at [784, 417] on select "Enter Quantity 1 2 3 4 5 6 7 8 9 10 11 12 13 14 15 16 17 18 19 20 Enter Quantity" at bounding box center [763, 416] width 69 height 23
select select "2"
click at [728, 404] on select "Enter Quantity 1 2 3 4 5 6 7 8 9 10 11 12 13 14 15 16 17 18 19 20 Enter Quantity" at bounding box center [763, 416] width 69 height 23
click at [907, 410] on button "Add to Cart" at bounding box center [874, 416] width 144 height 23
select select "3"
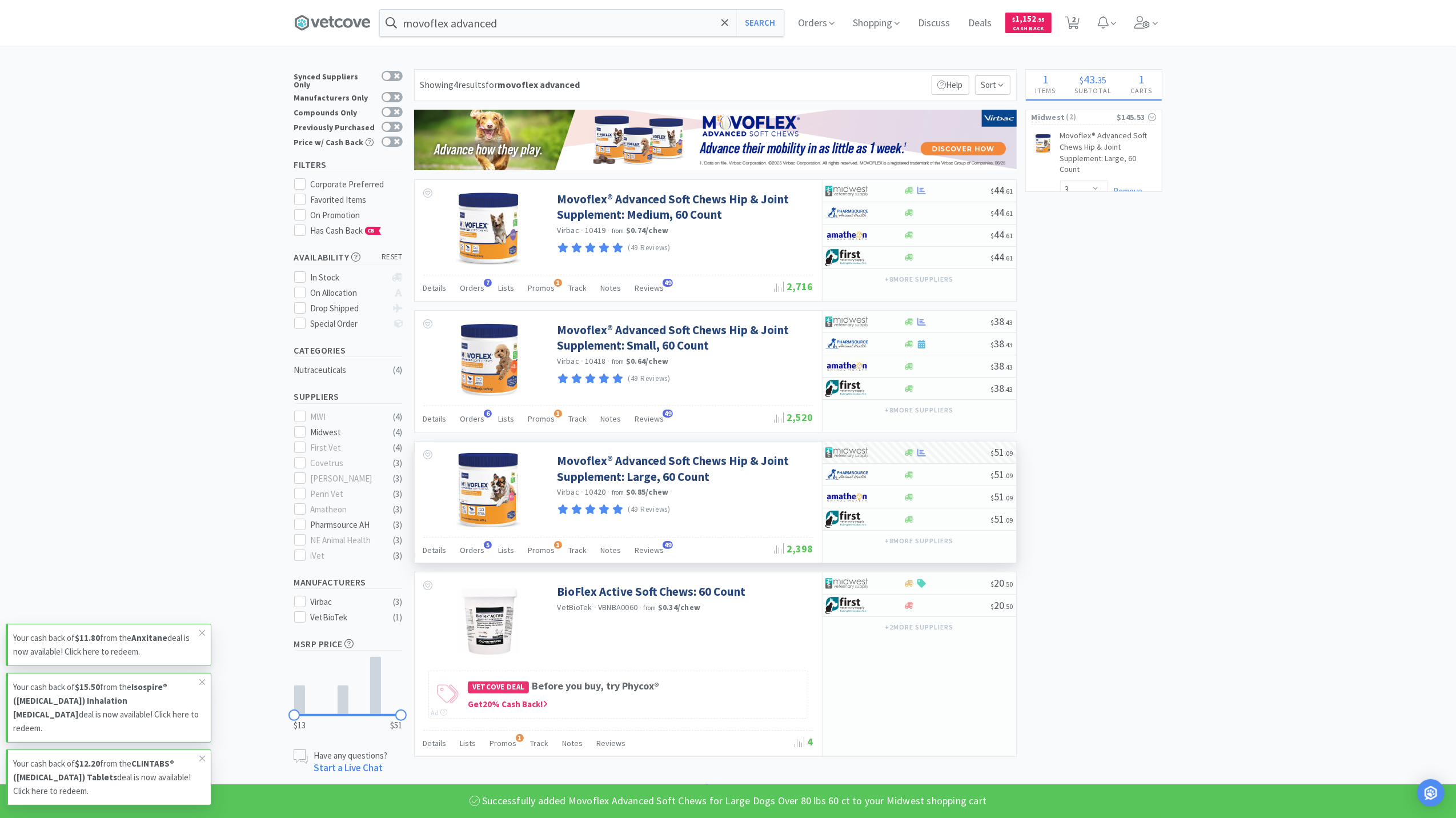
select select "2"
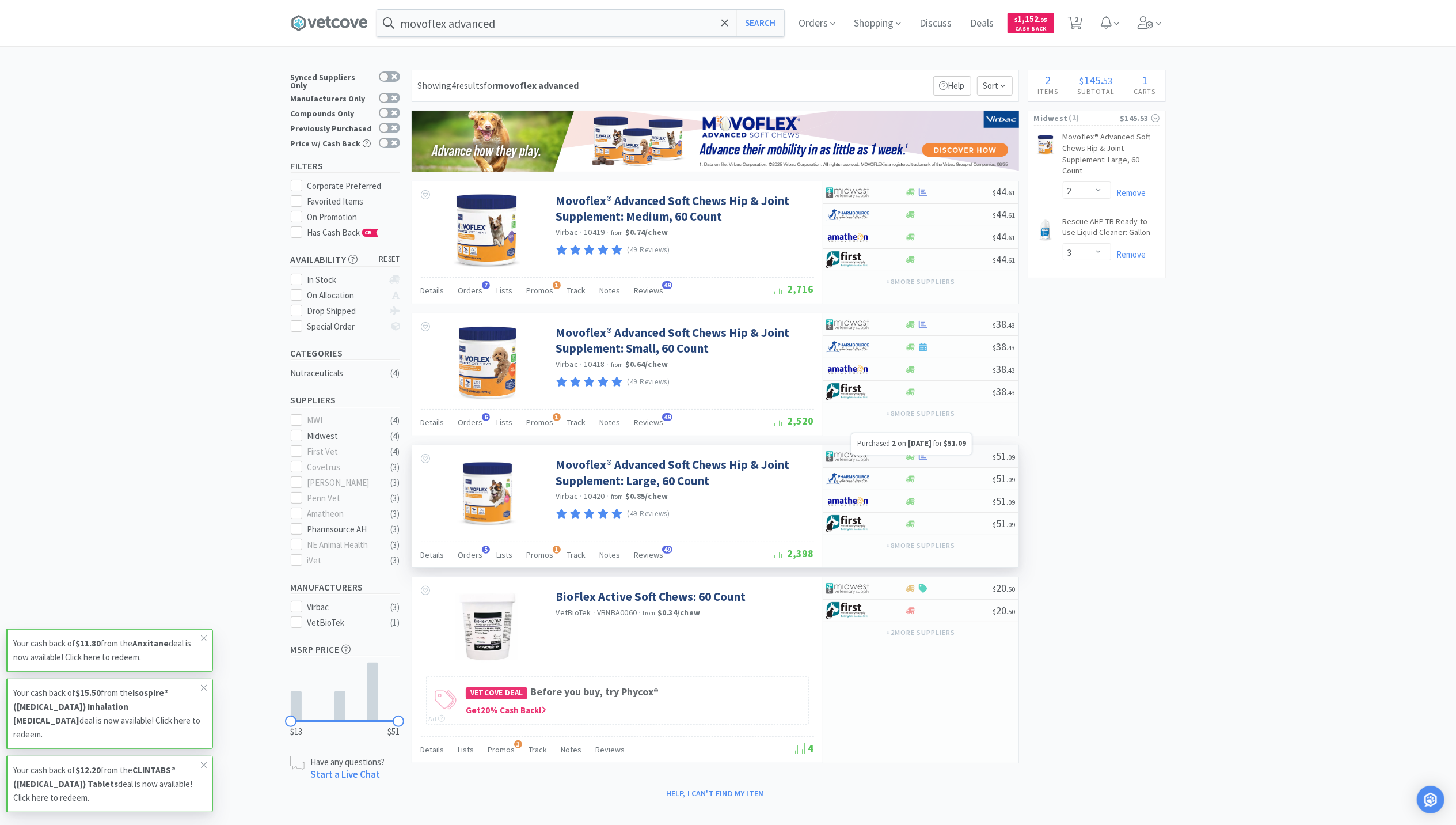
click at [924, 460] on icon at bounding box center [924, 456] width 8 height 7
select select "1"
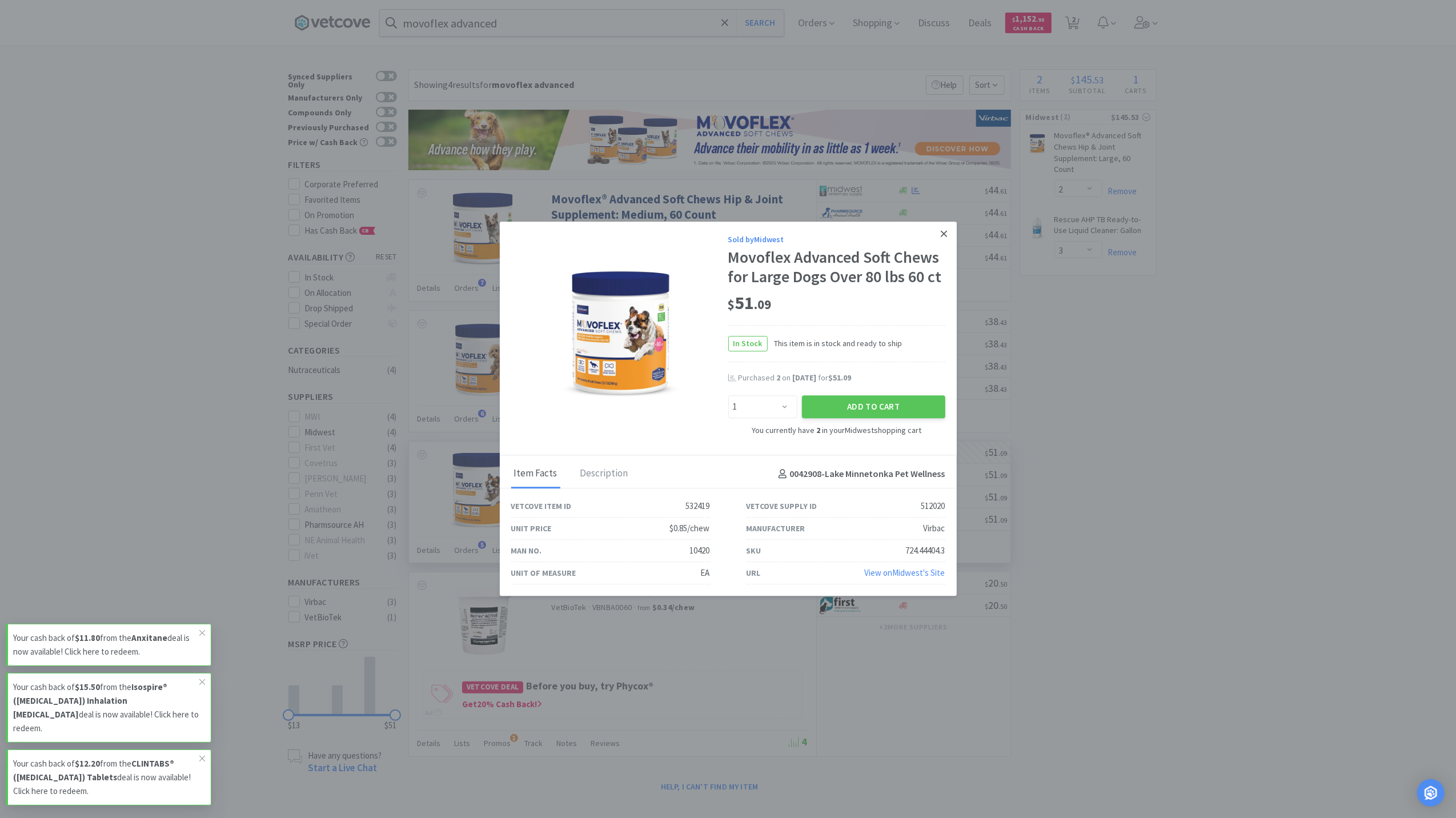
click at [949, 227] on link at bounding box center [944, 234] width 20 height 25
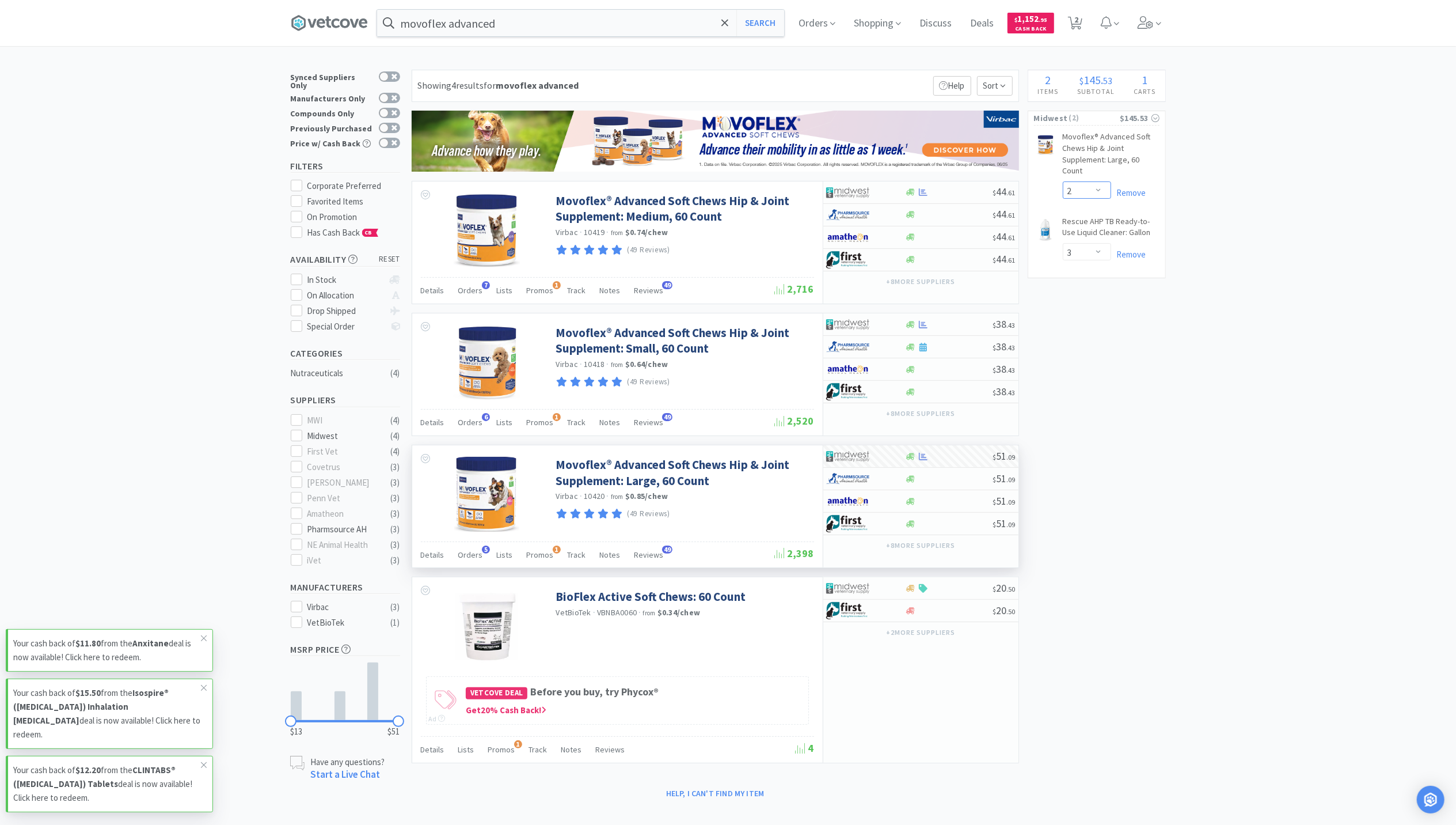
click at [1097, 186] on select "Enter Quantity 1 2 3 4 5 6 7 8 9 10 11 12 13 14 15 16 17 18 19 20 Enter Quantity" at bounding box center [1087, 190] width 48 height 17
click at [1063, 182] on select "Enter Quantity 1 2 3 4 5 6 7 8 9 10 11 12 13 14 15 16 17 18 19 20 Enter Quantity" at bounding box center [1087, 190] width 48 height 17
select select "3"
click at [543, 31] on input "movoflex advanced" at bounding box center [580, 23] width 407 height 27
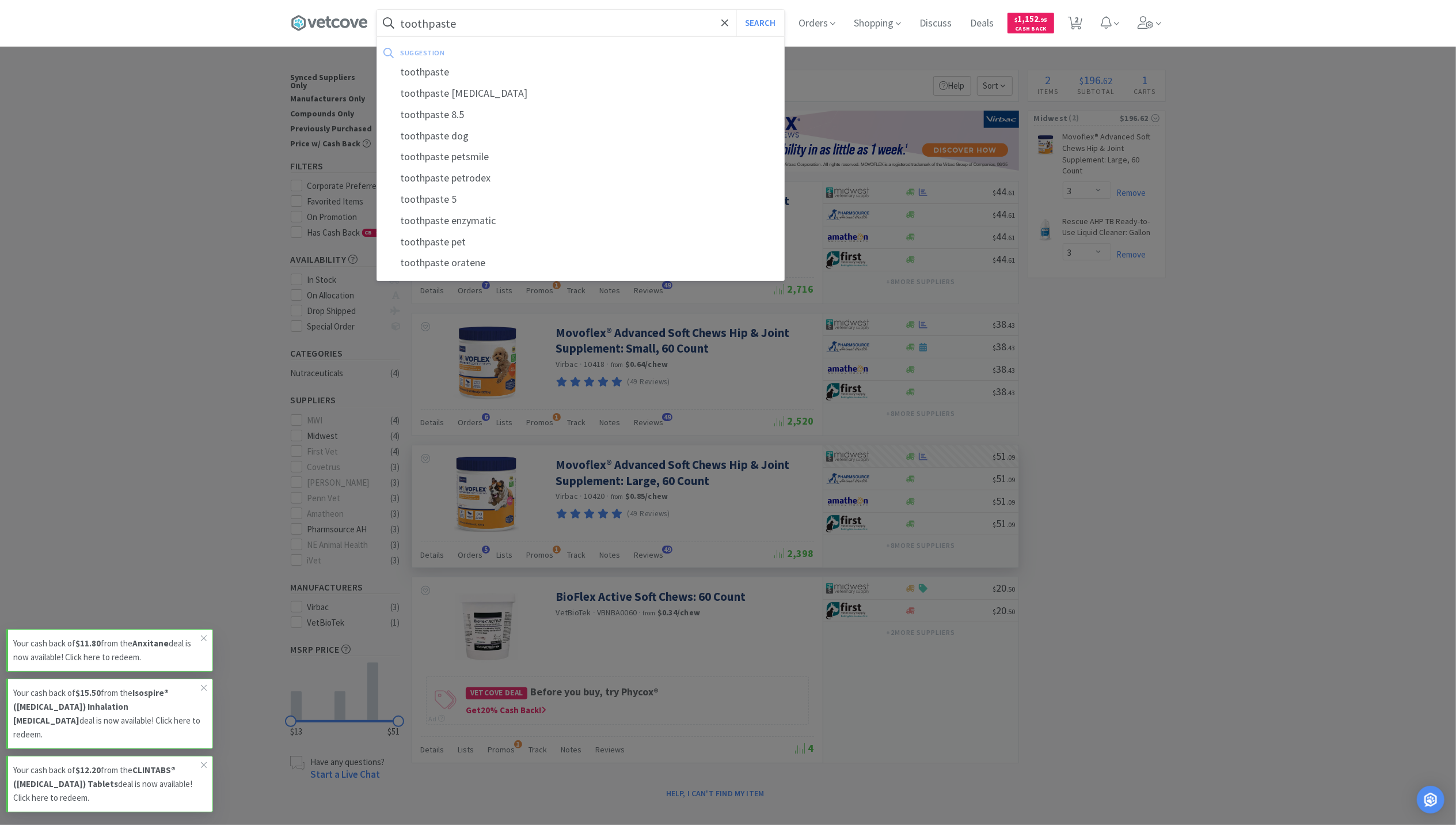
type input "toothpaste"
click at [736, 10] on button "Search" at bounding box center [760, 23] width 47 height 27
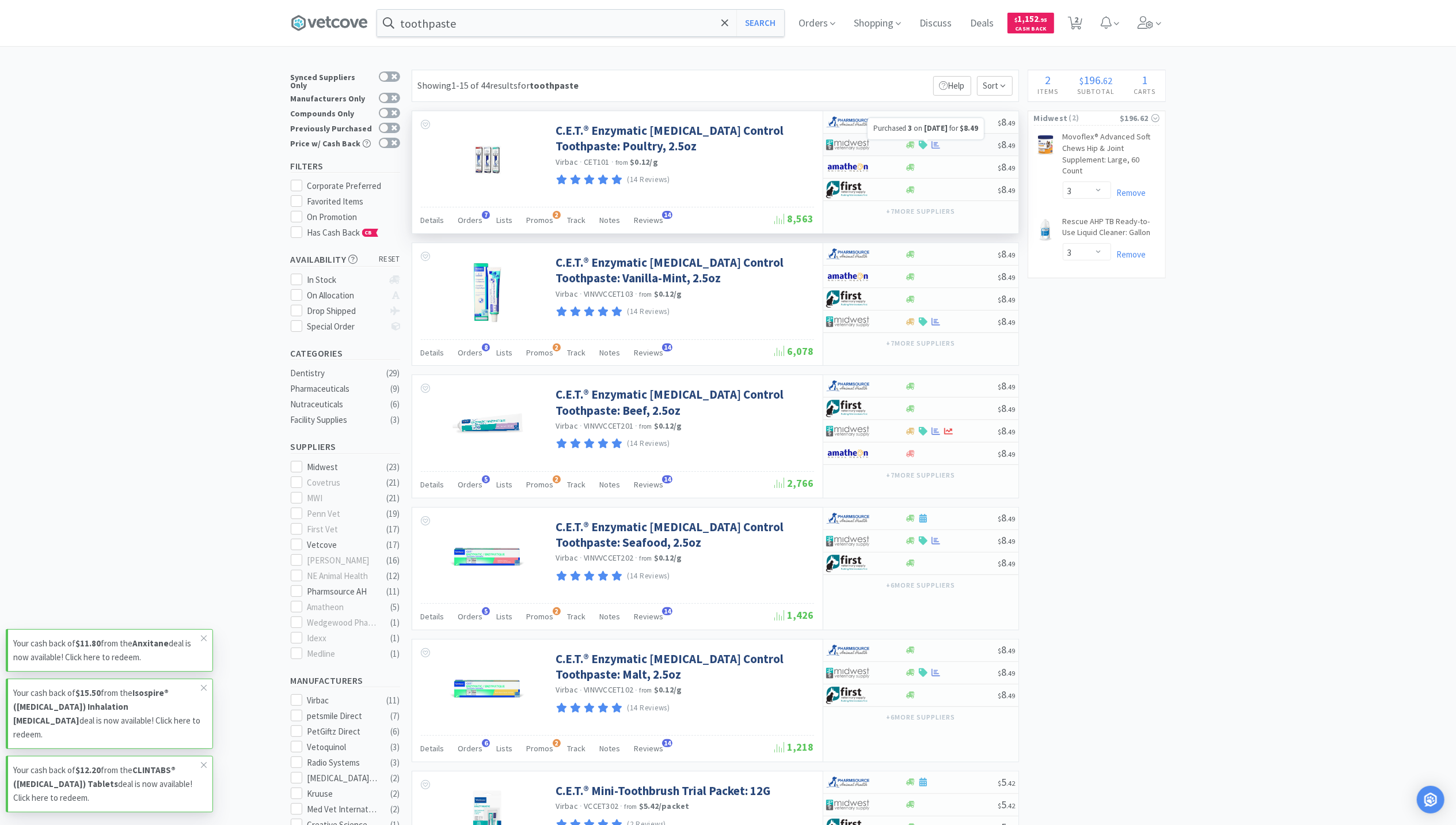
click at [938, 146] on icon at bounding box center [936, 145] width 8 height 8
select select "1"
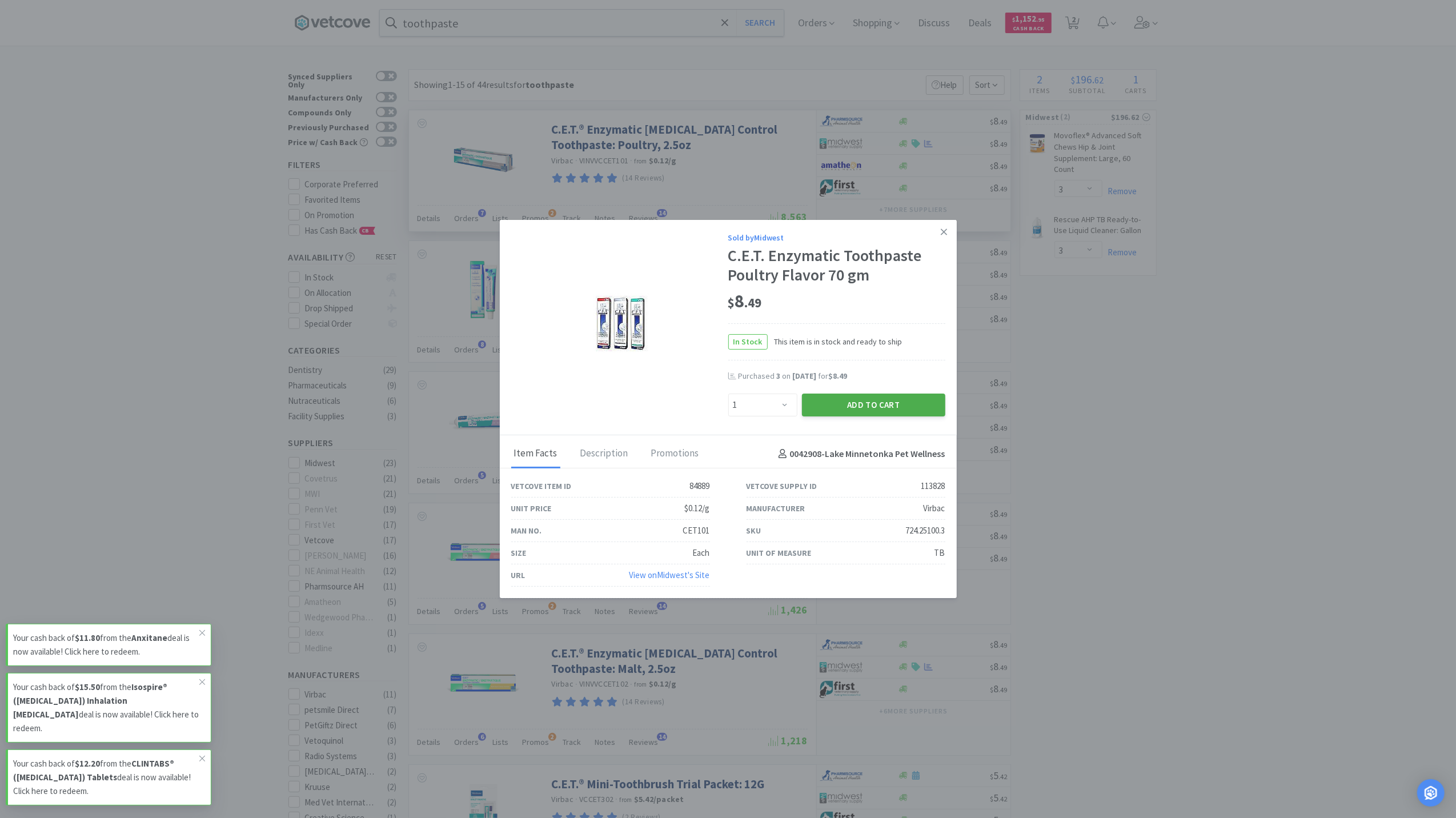
click at [858, 405] on button "Add to Cart" at bounding box center [874, 405] width 144 height 23
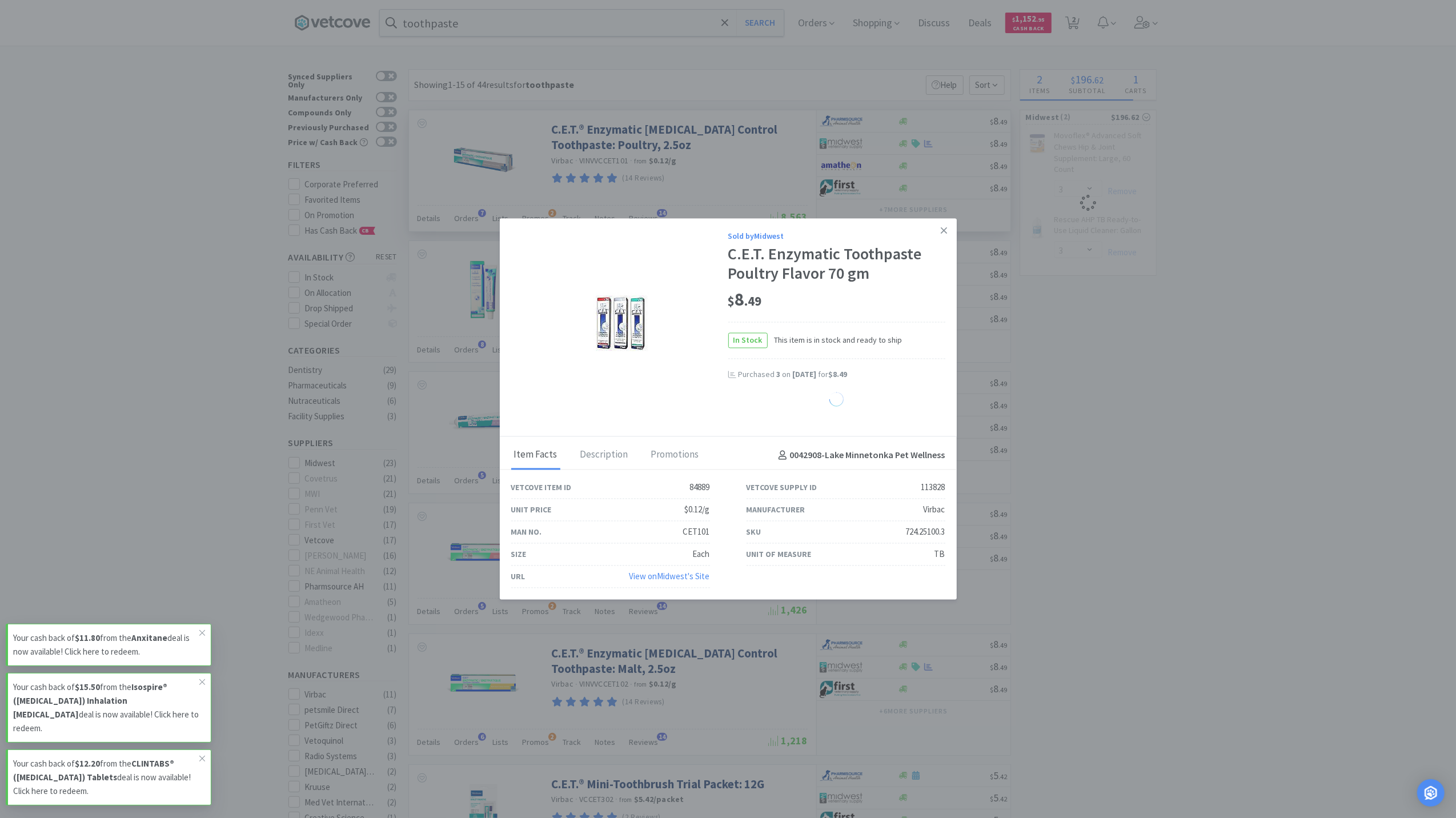
select select "1"
select select "3"
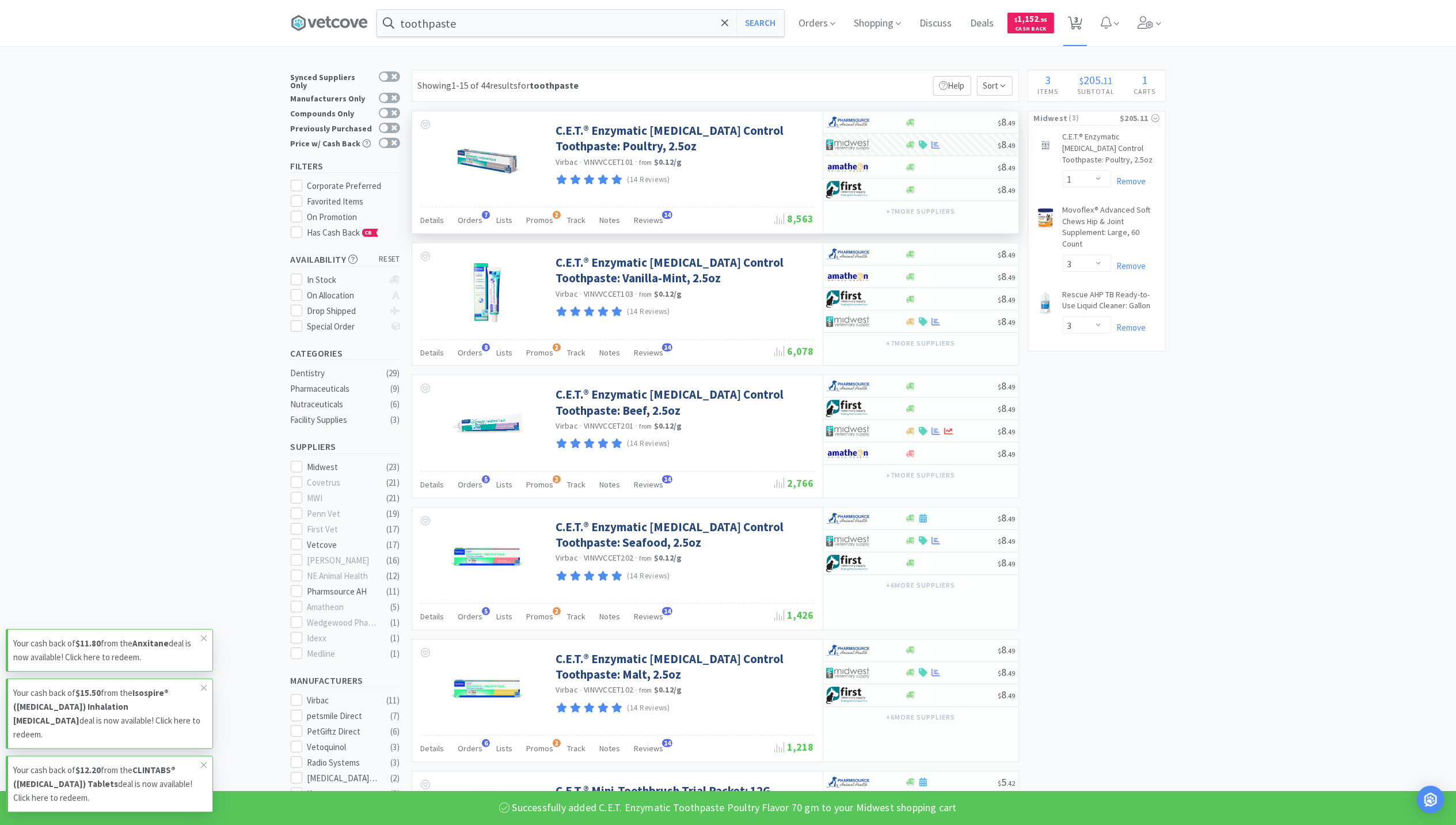
click at [1078, 20] on icon at bounding box center [1075, 22] width 14 height 12
select select "1"
select select "3"
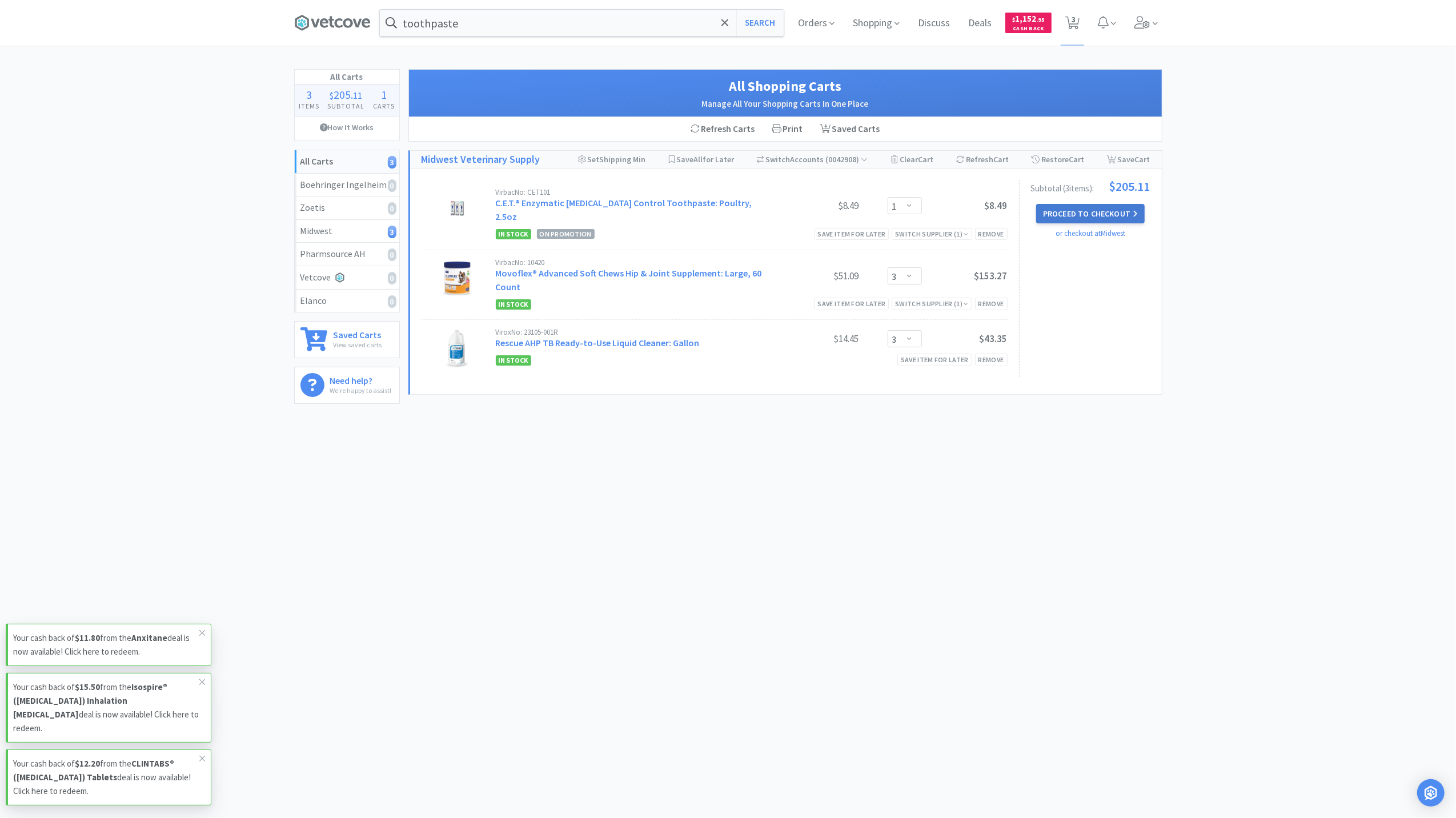
click at [1118, 215] on button "Proceed to Checkout" at bounding box center [1090, 214] width 108 height 20
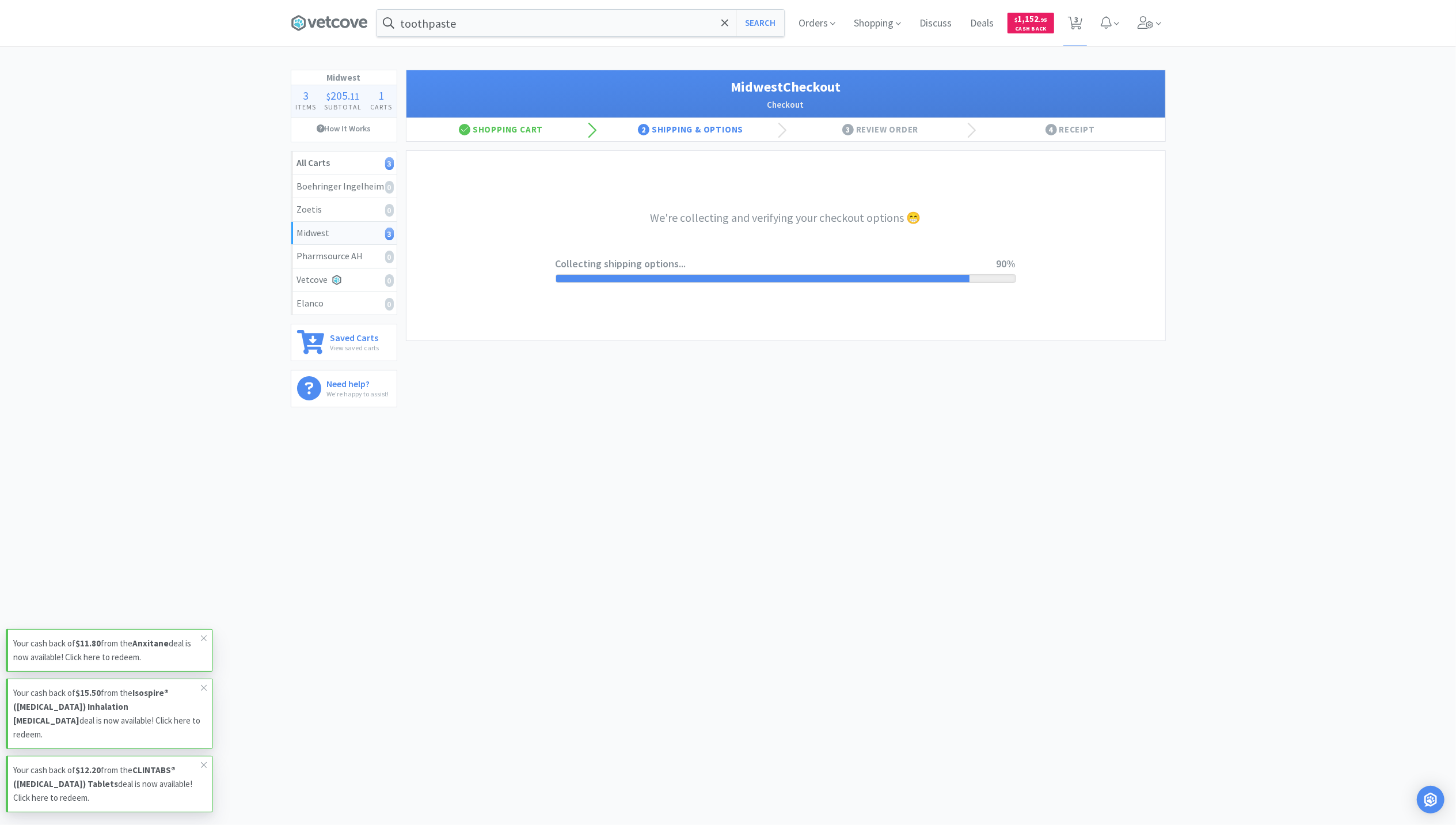
select select "3"
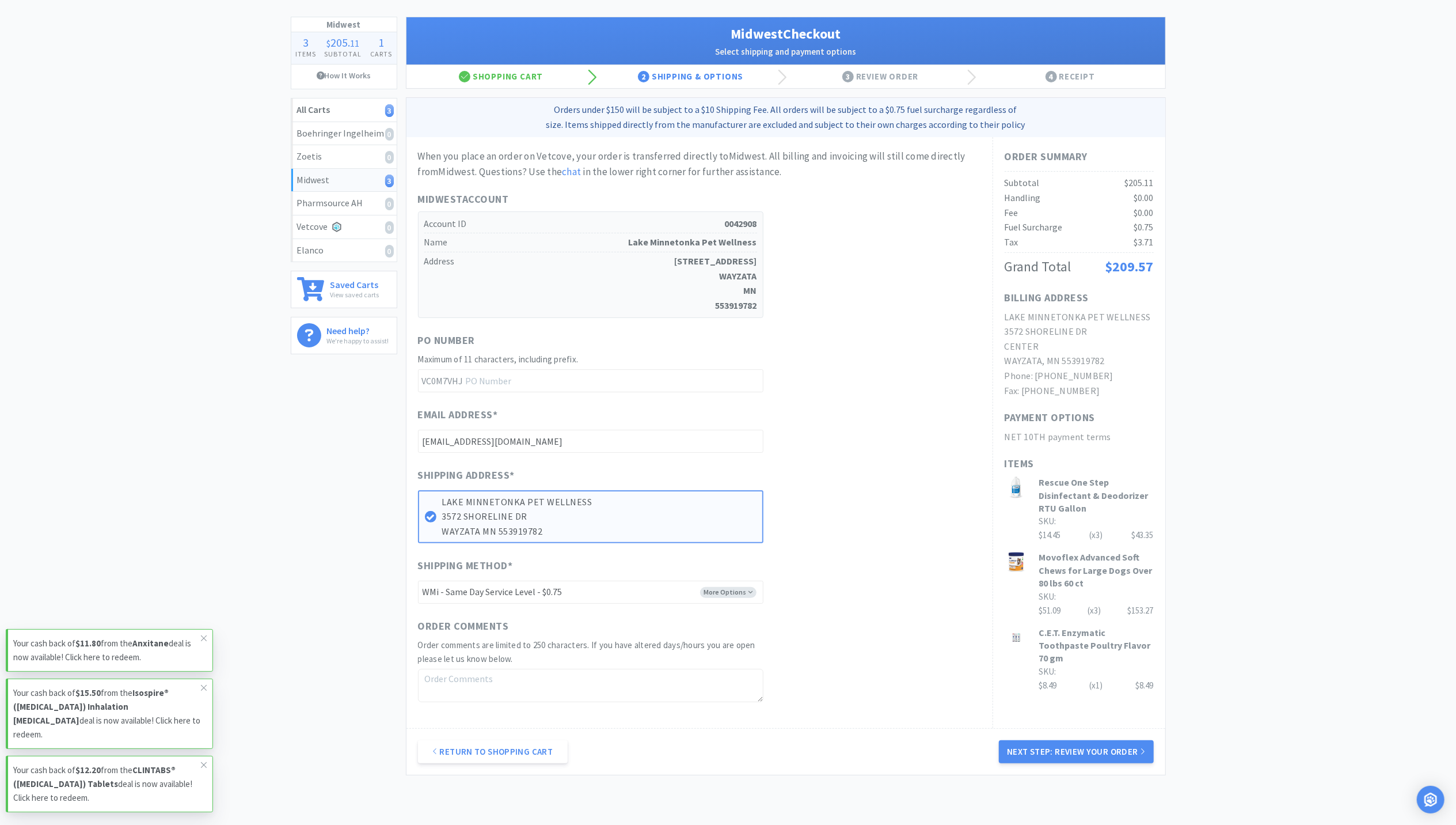
scroll to position [122, 0]
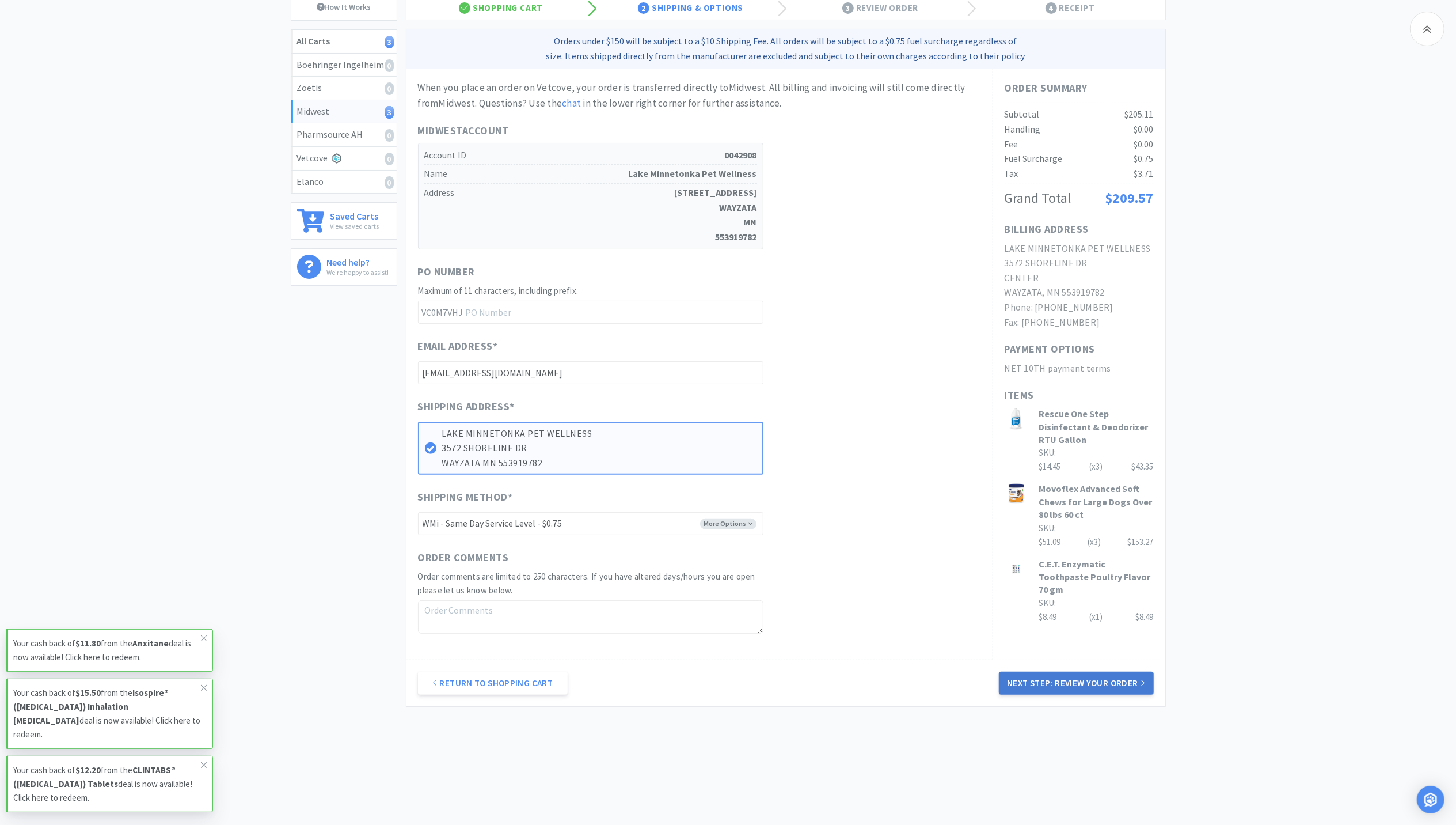
click at [1090, 680] on button "Next Step: Review Your Order" at bounding box center [1076, 683] width 154 height 23
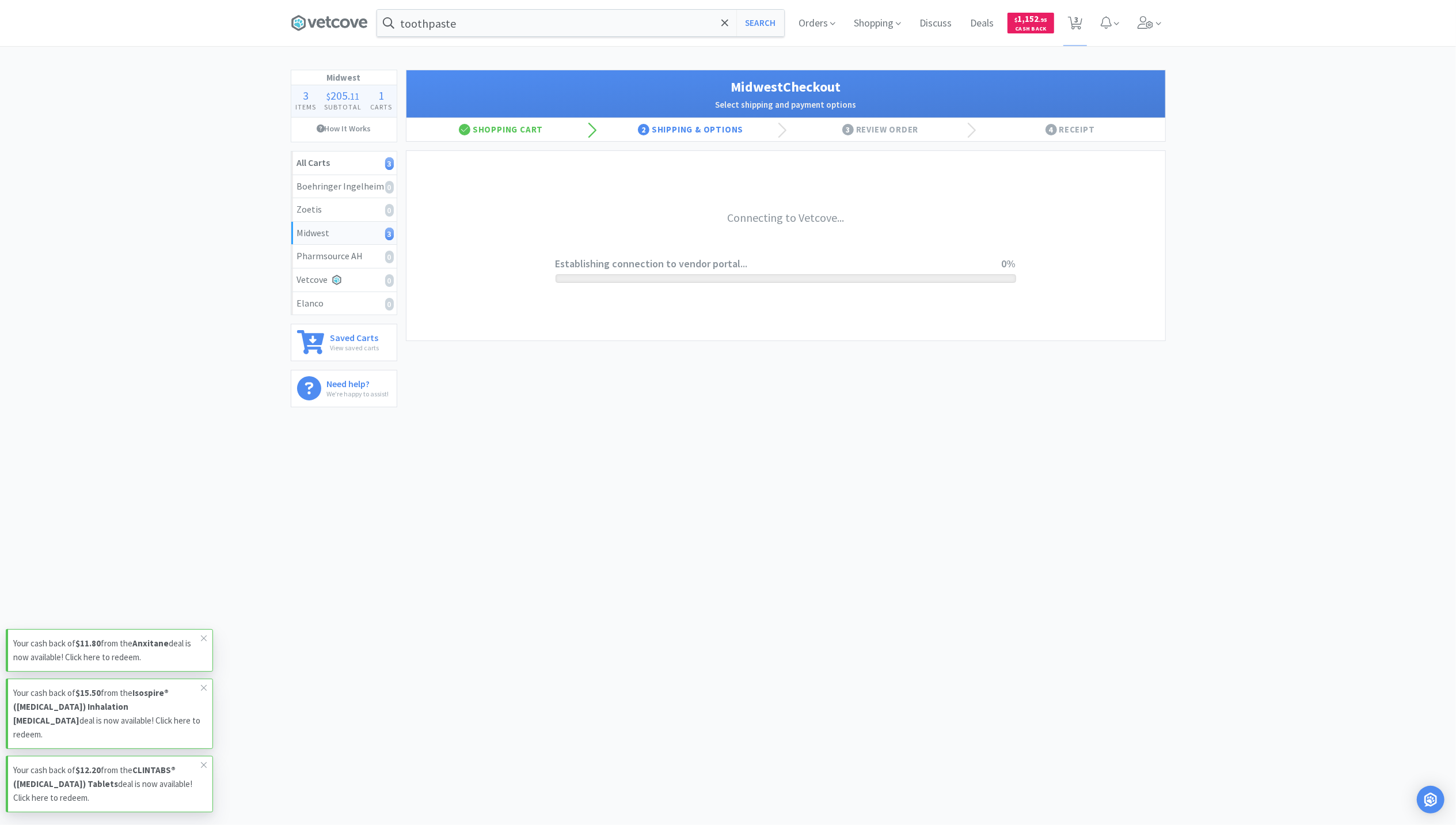
scroll to position [0, 0]
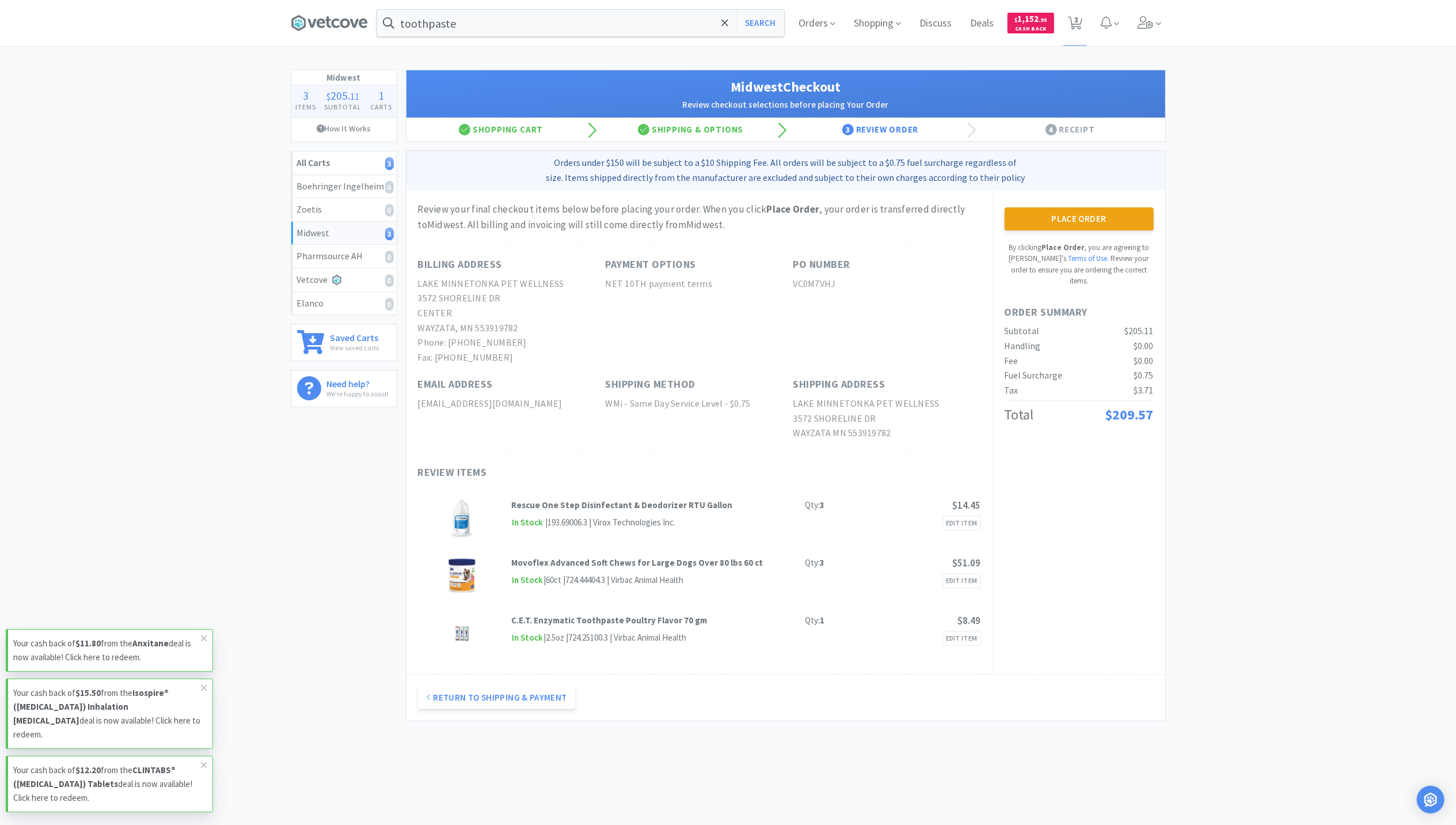
drag, startPoint x: 1099, startPoint y: 231, endPoint x: 1142, endPoint y: 216, distance: 45.5
click at [1100, 231] on button "Place Order" at bounding box center [1079, 219] width 149 height 23
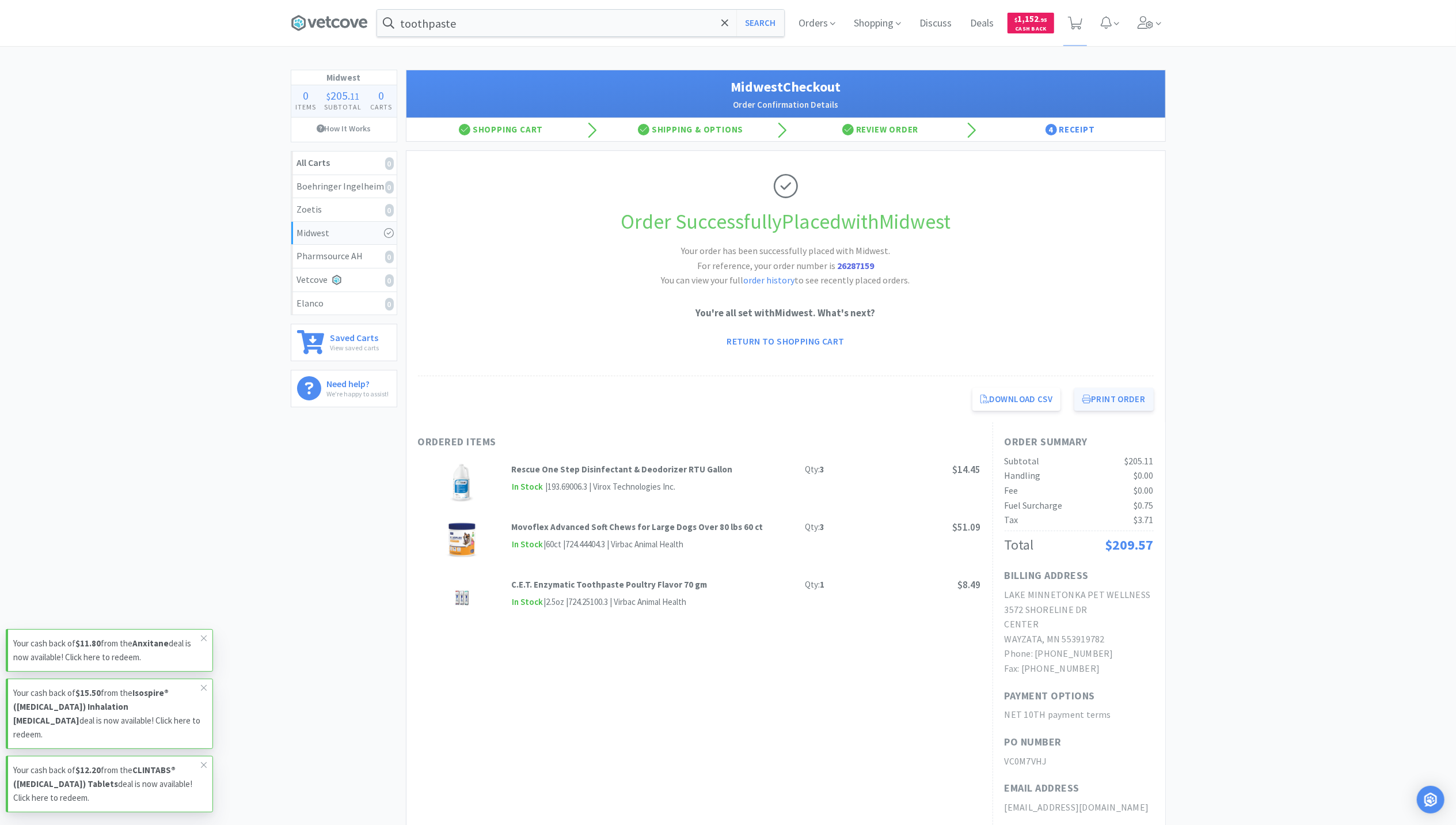
click at [1125, 407] on button "Print Order" at bounding box center [1113, 400] width 79 height 23
